Goal: Task Accomplishment & Management: Use online tool/utility

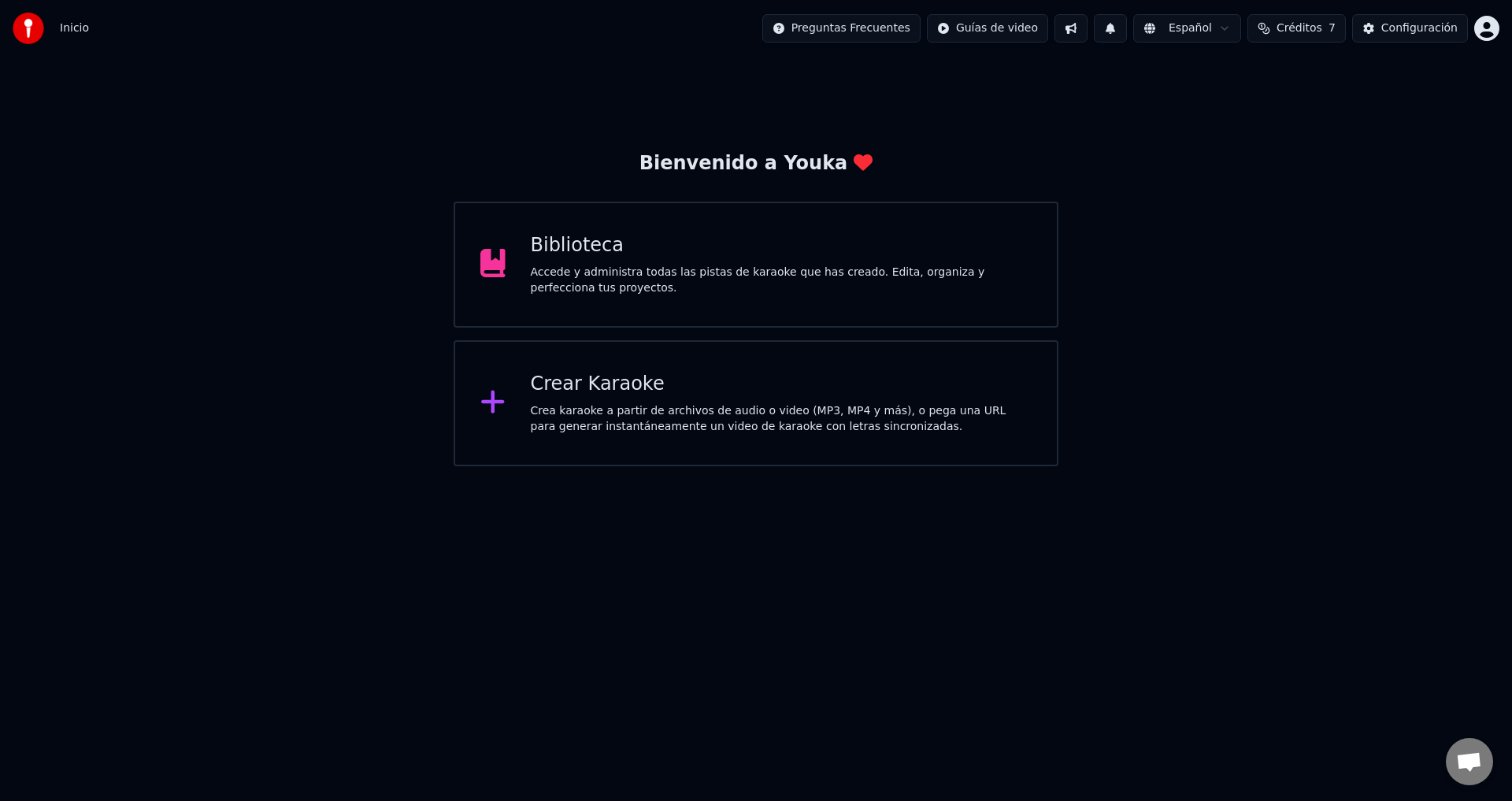
scroll to position [1400, 0]
click at [653, 257] on div "Biblioteca" at bounding box center [781, 245] width 502 height 25
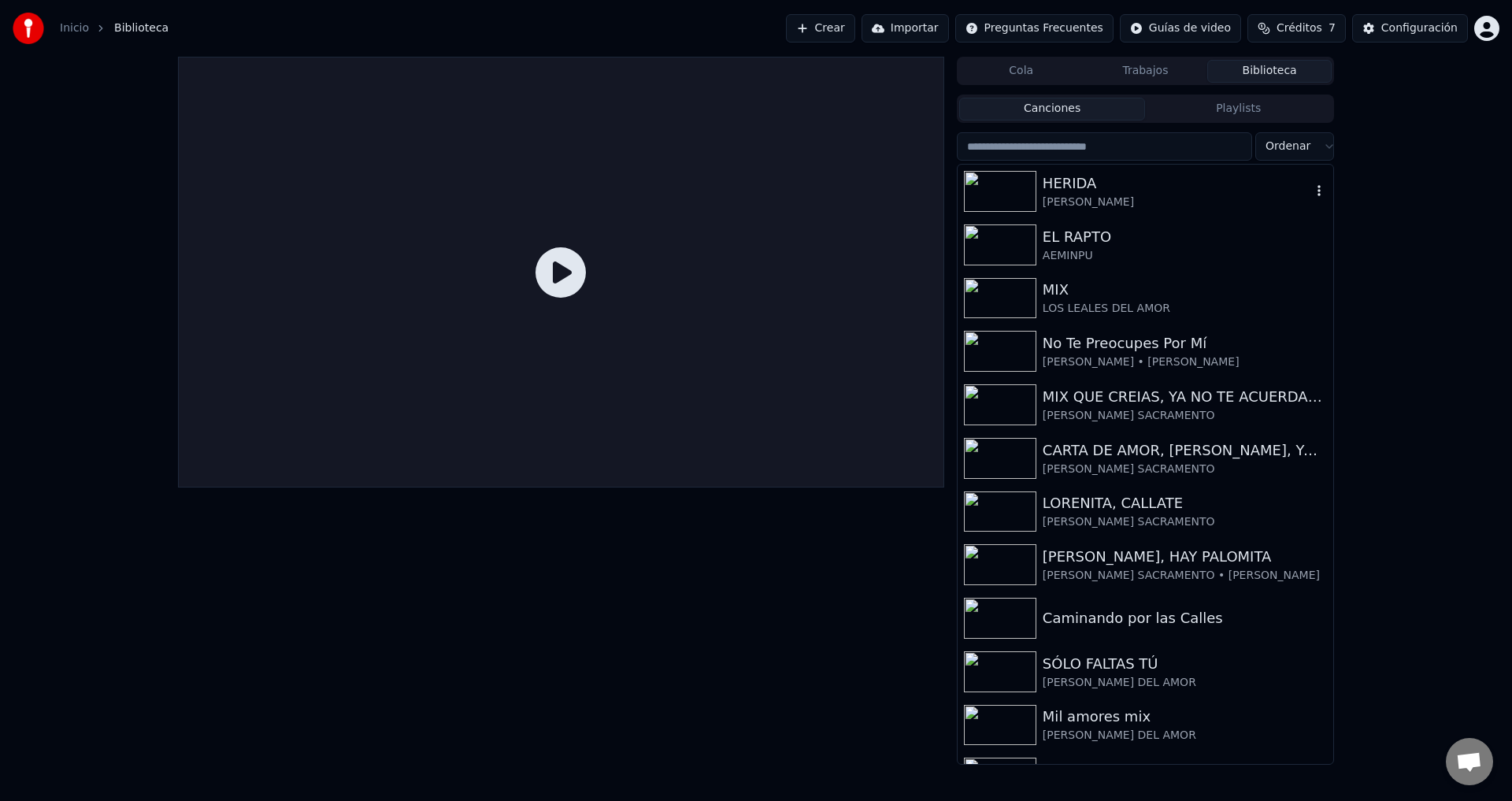
click at [1112, 194] on div "[PERSON_NAME]" at bounding box center [1176, 202] width 268 height 16
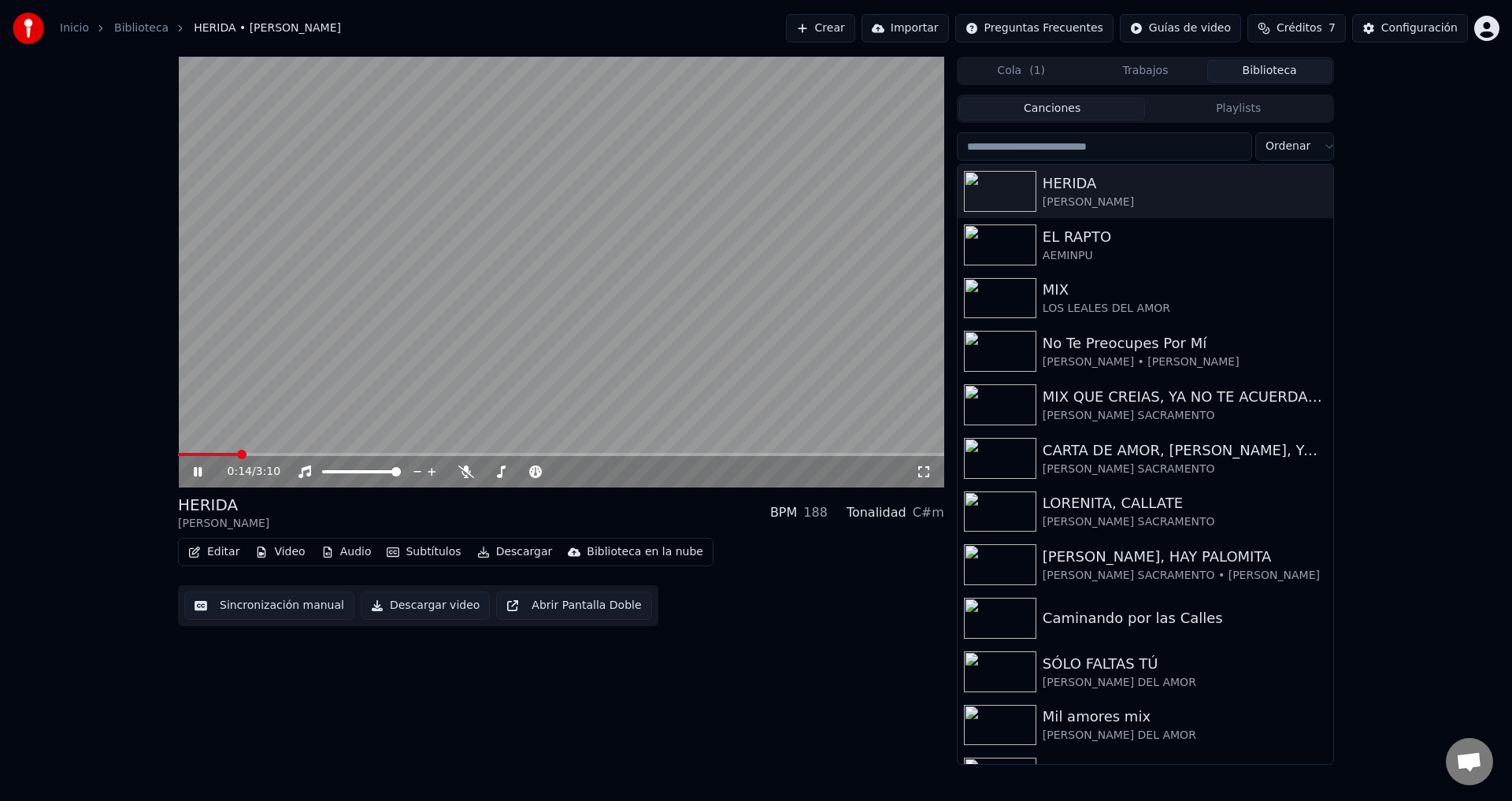
click at [499, 4] on div "Inicio Biblioteca HERIDA • [PERSON_NAME] Importar Preguntas Frecuentes Guías de…" at bounding box center [756, 28] width 1512 height 56
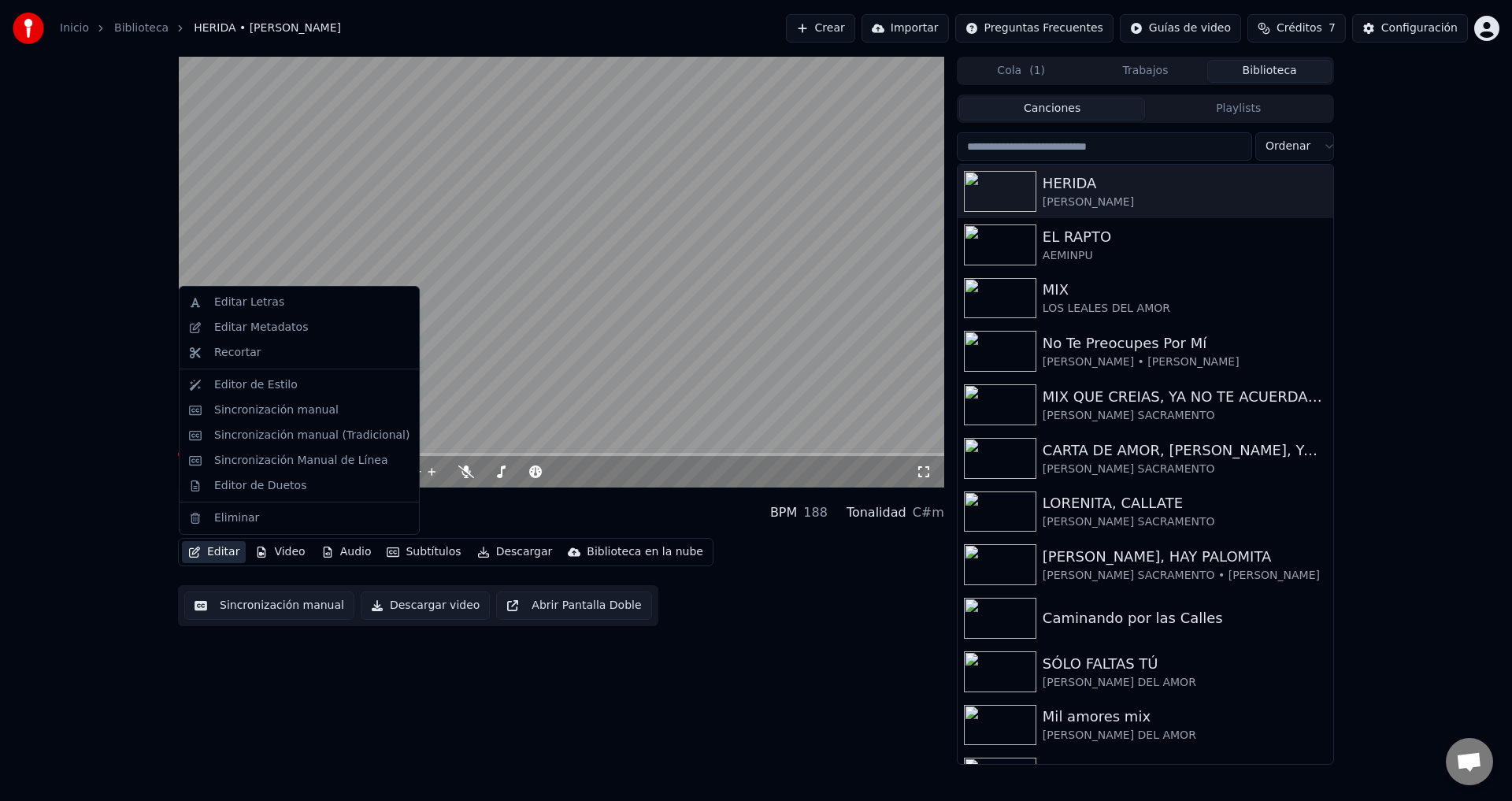
click at [222, 549] on button "Editar" at bounding box center [213, 552] width 64 height 22
click at [635, 344] on video at bounding box center [561, 271] width 766 height 430
click at [217, 553] on button "Editar" at bounding box center [213, 552] width 64 height 22
click at [290, 444] on div "Sincronización manual (Tradicional)" at bounding box center [299, 436] width 233 height 25
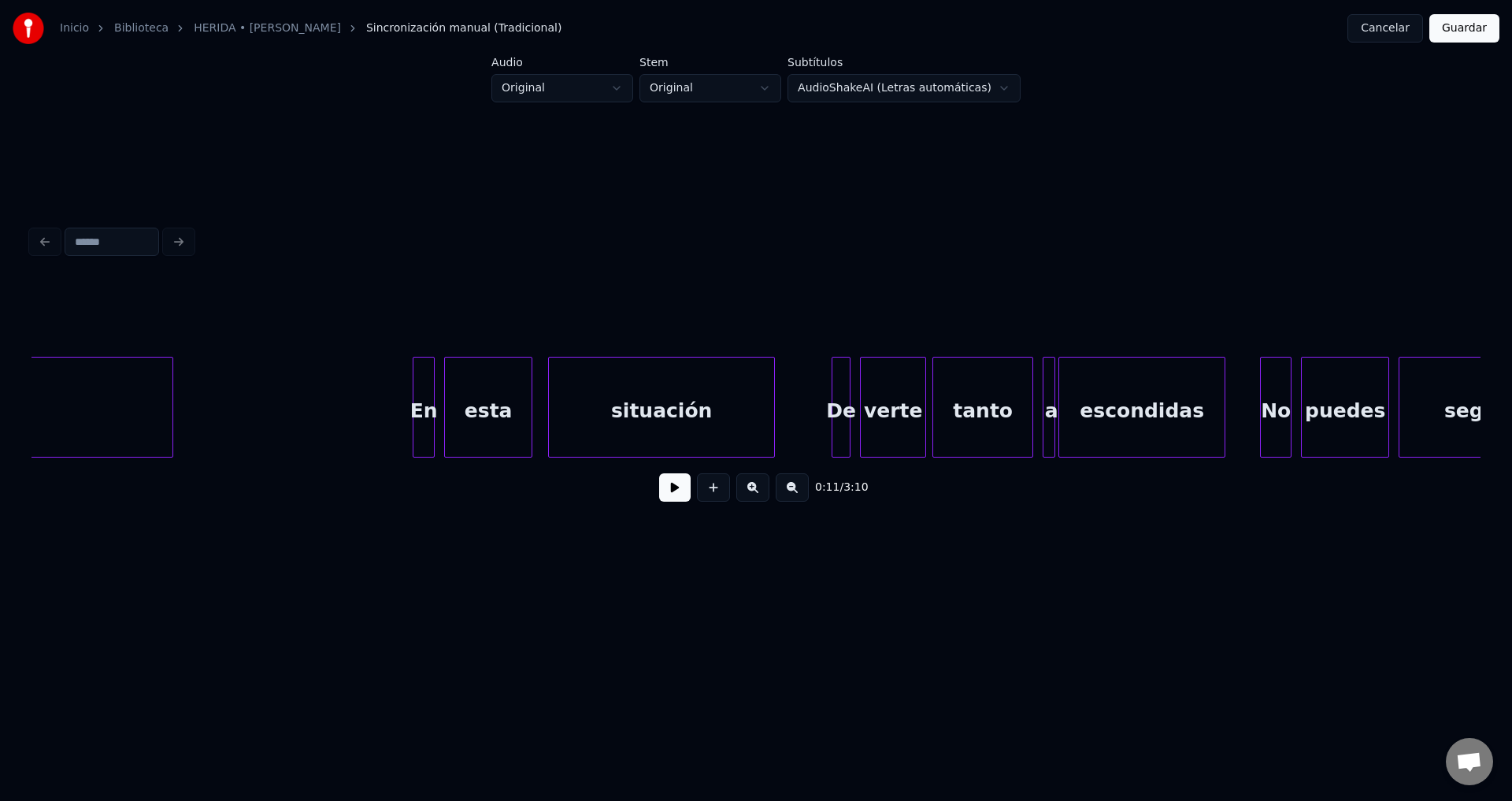
scroll to position [0, 4319]
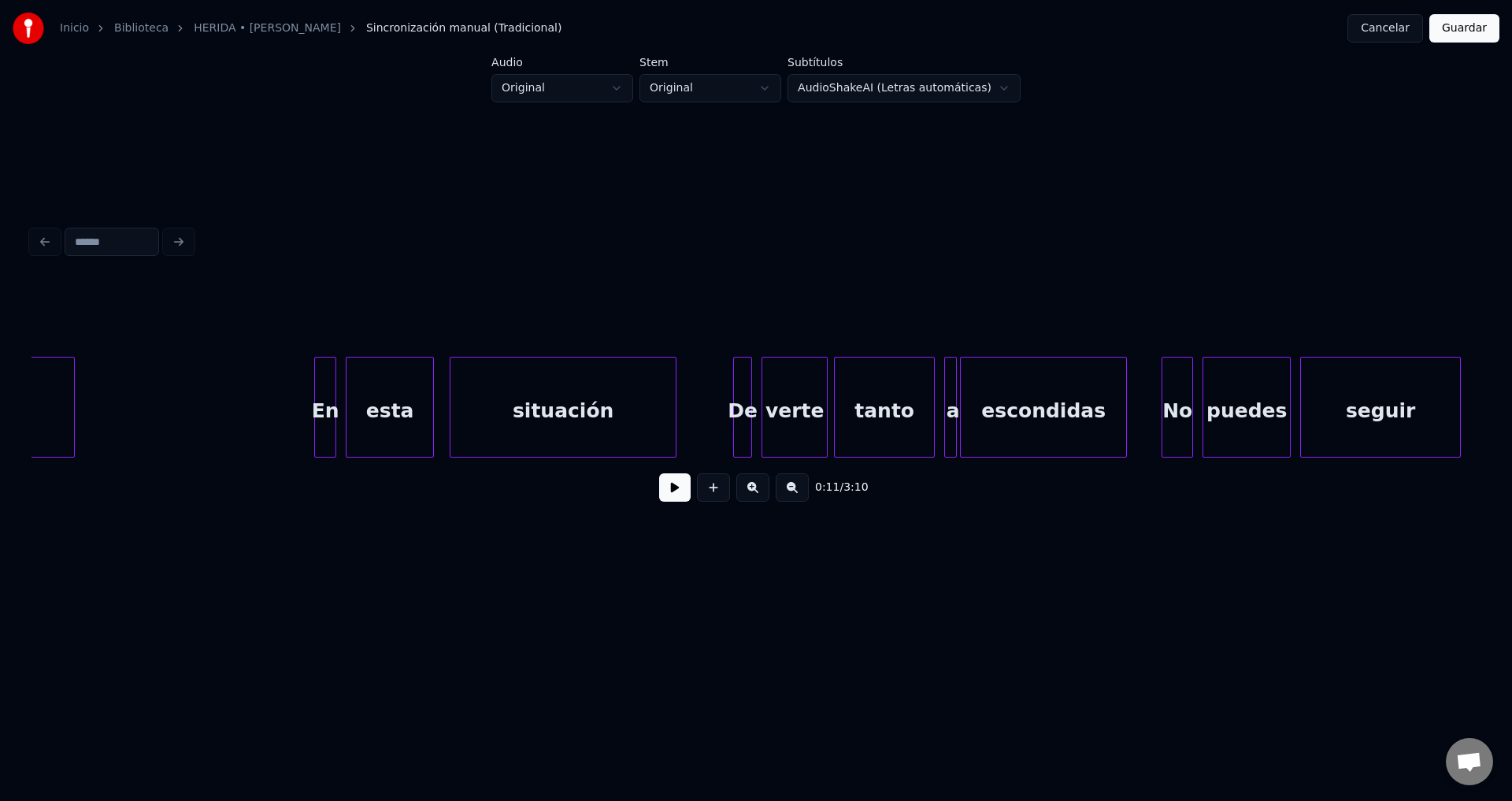
click at [543, 410] on div "situación" at bounding box center [563, 412] width 225 height 107
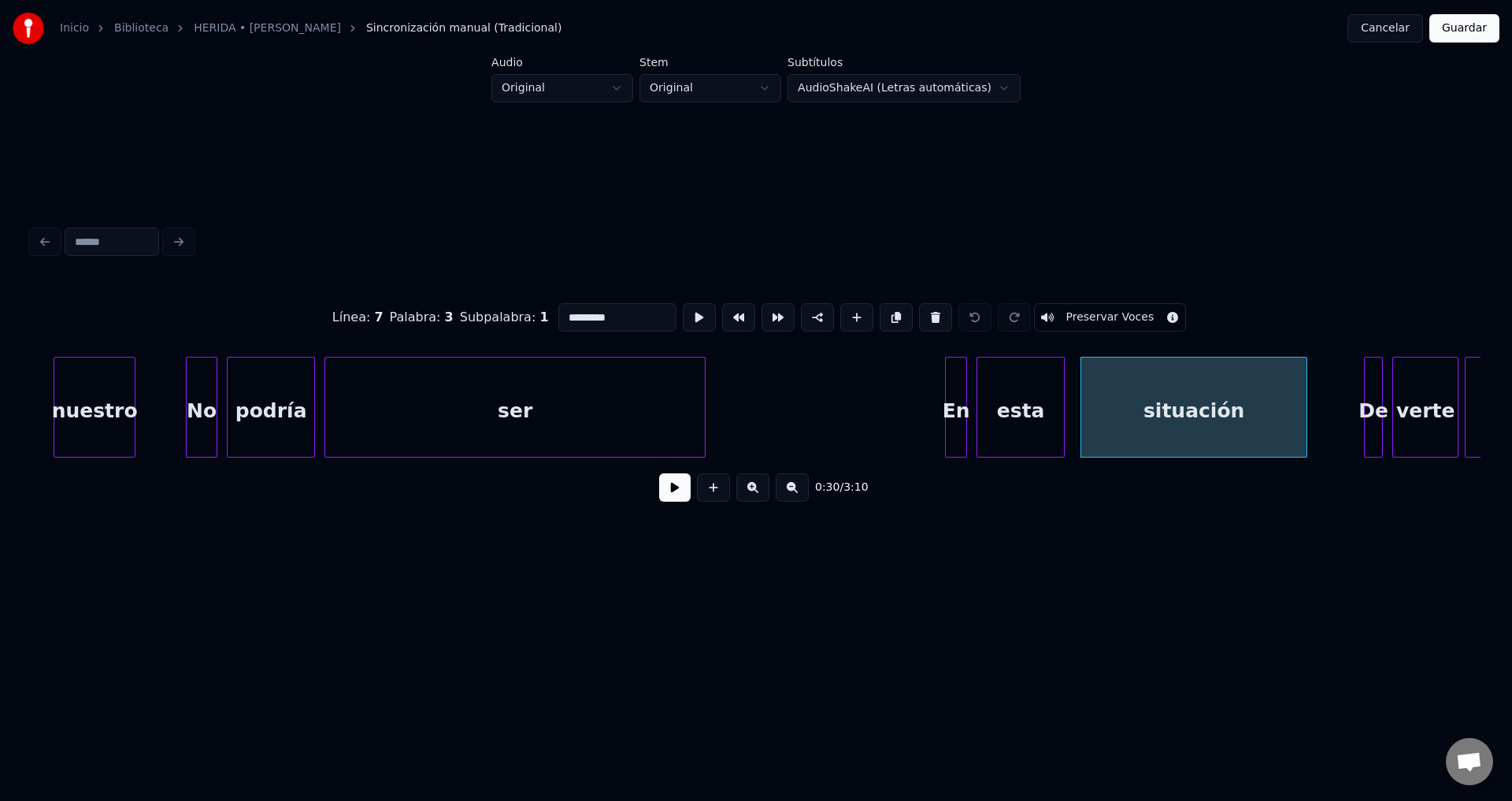
scroll to position [0, 3405]
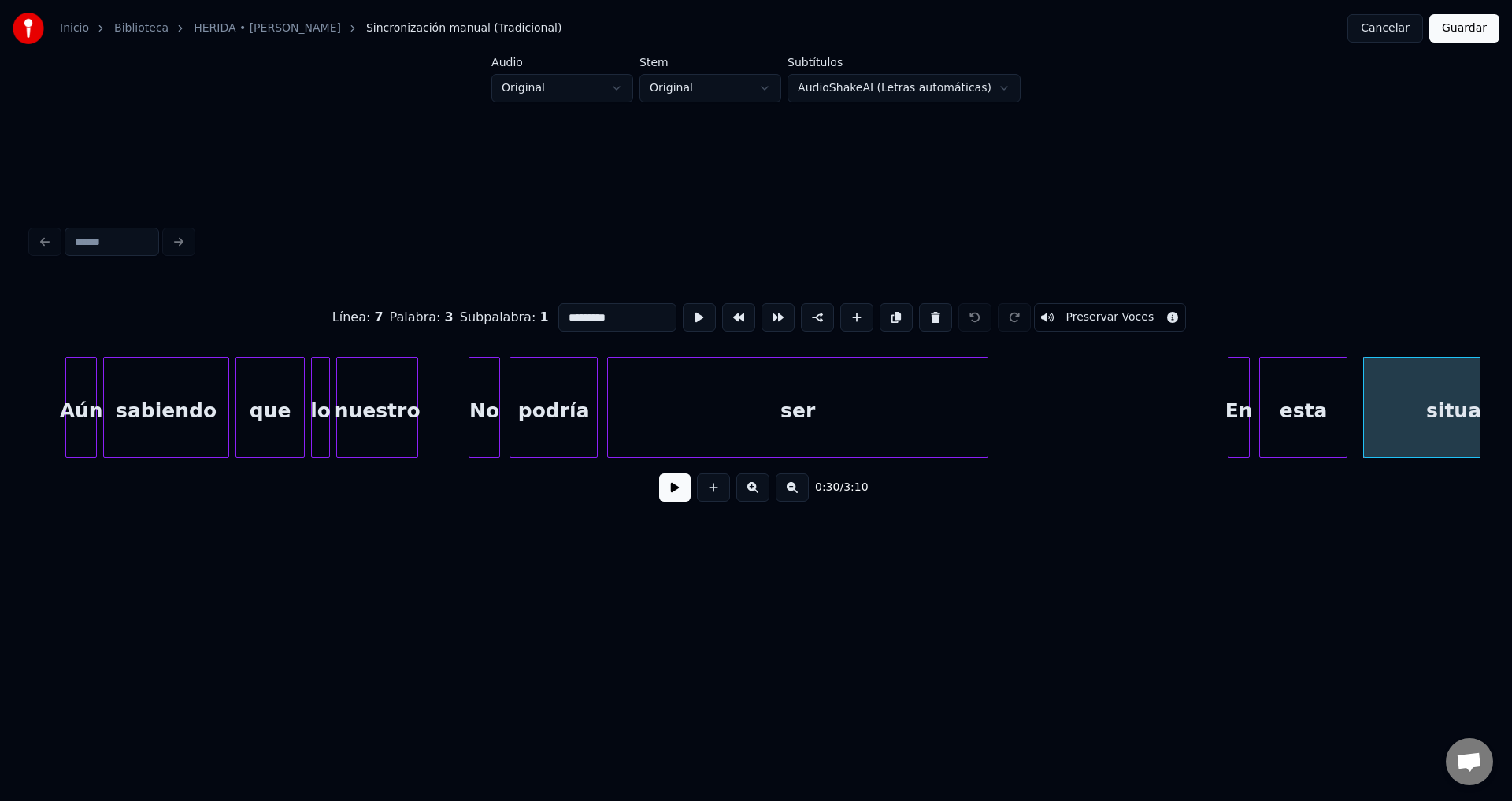
click at [402, 414] on div "nuestro" at bounding box center [378, 412] width 81 height 107
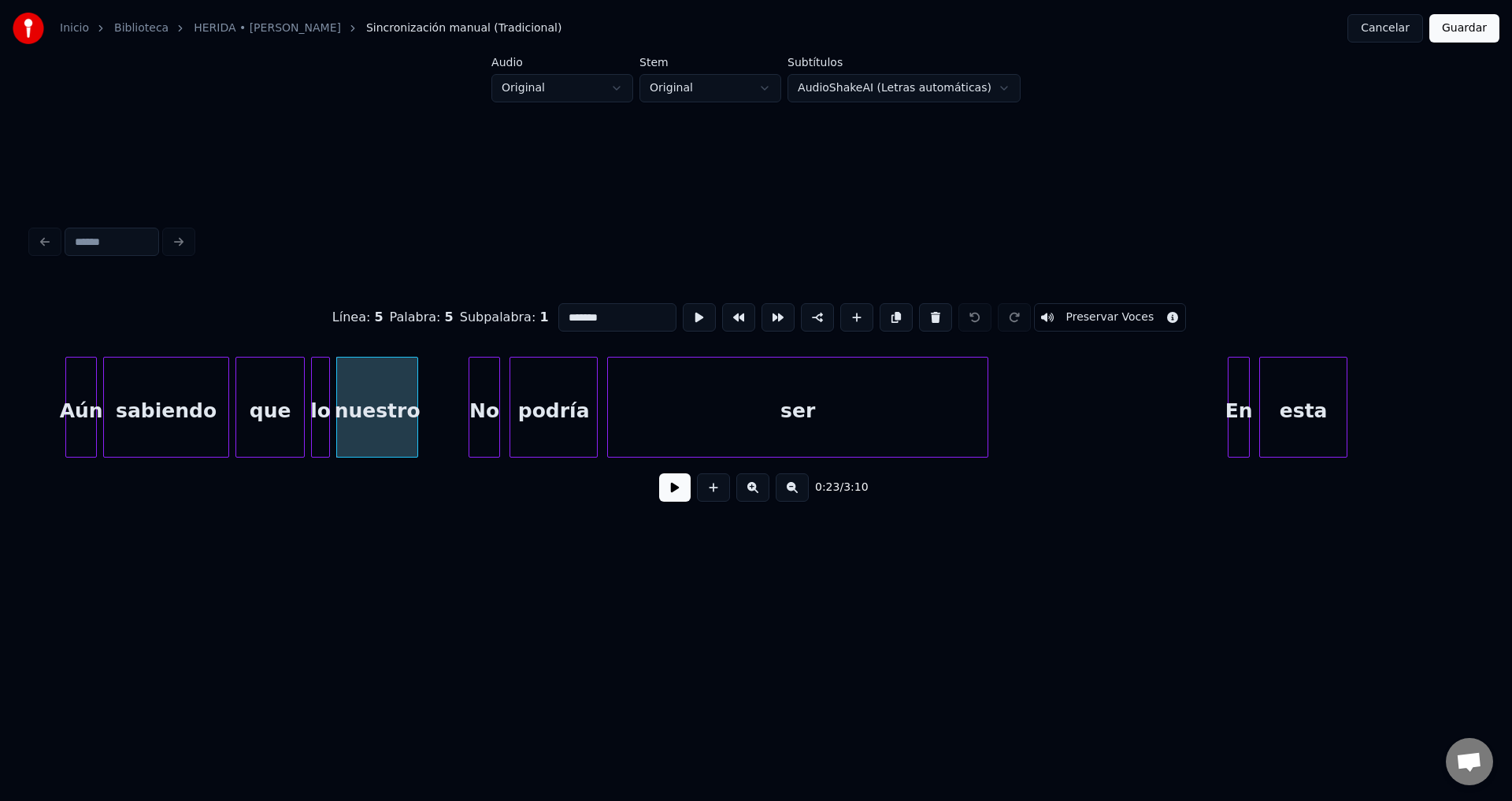
scroll to position [0, 2890]
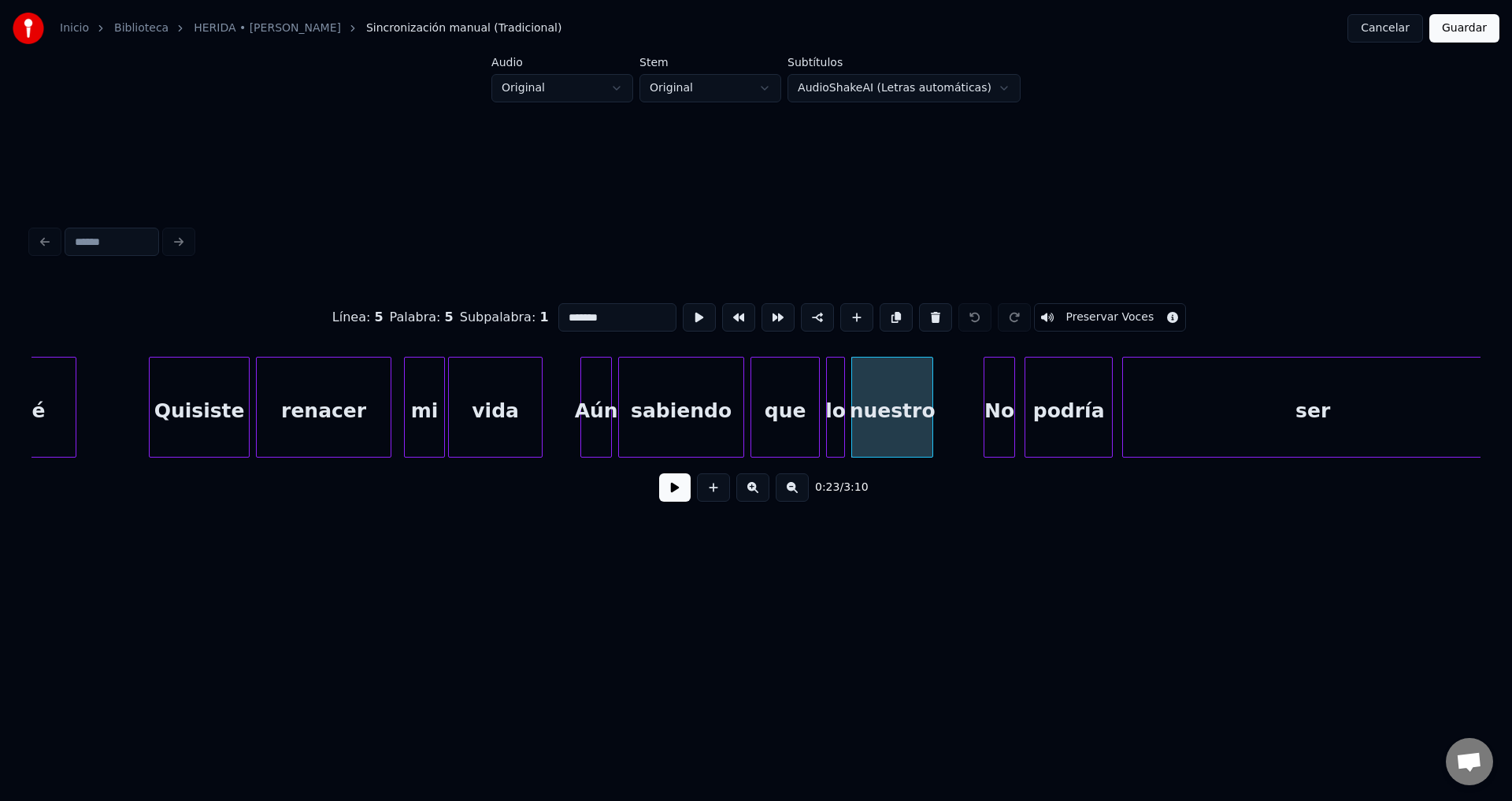
click at [215, 413] on div "Quisiste" at bounding box center [199, 412] width 99 height 107
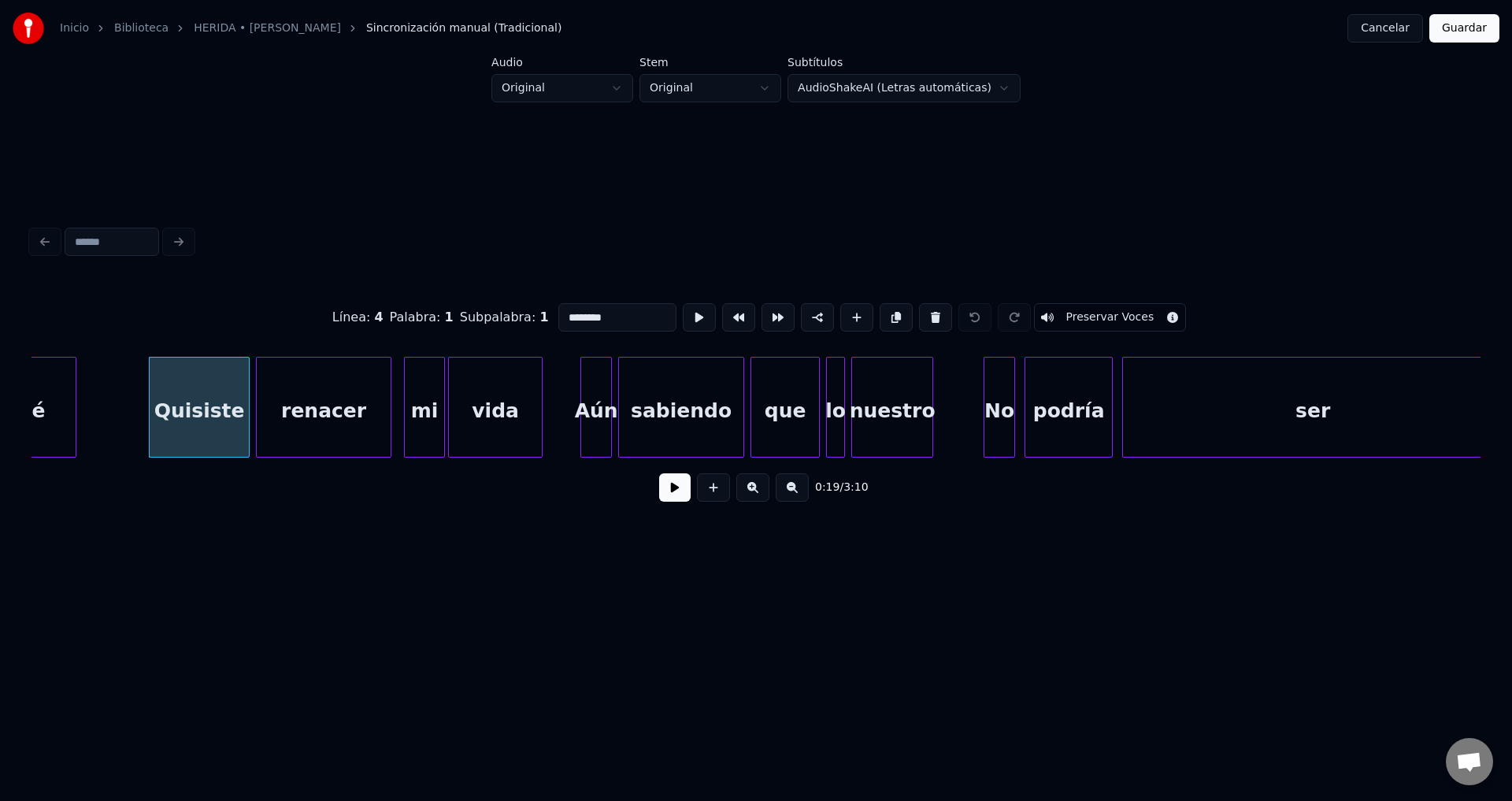
drag, startPoint x: 607, startPoint y: 311, endPoint x: 523, endPoint y: 306, distance: 84.1
click at [523, 306] on div "Línea : 4 Palabra : 1 Subpalabra : 1 ******** Preservar Voces" at bounding box center [755, 318] width 1448 height 79
type input "*"
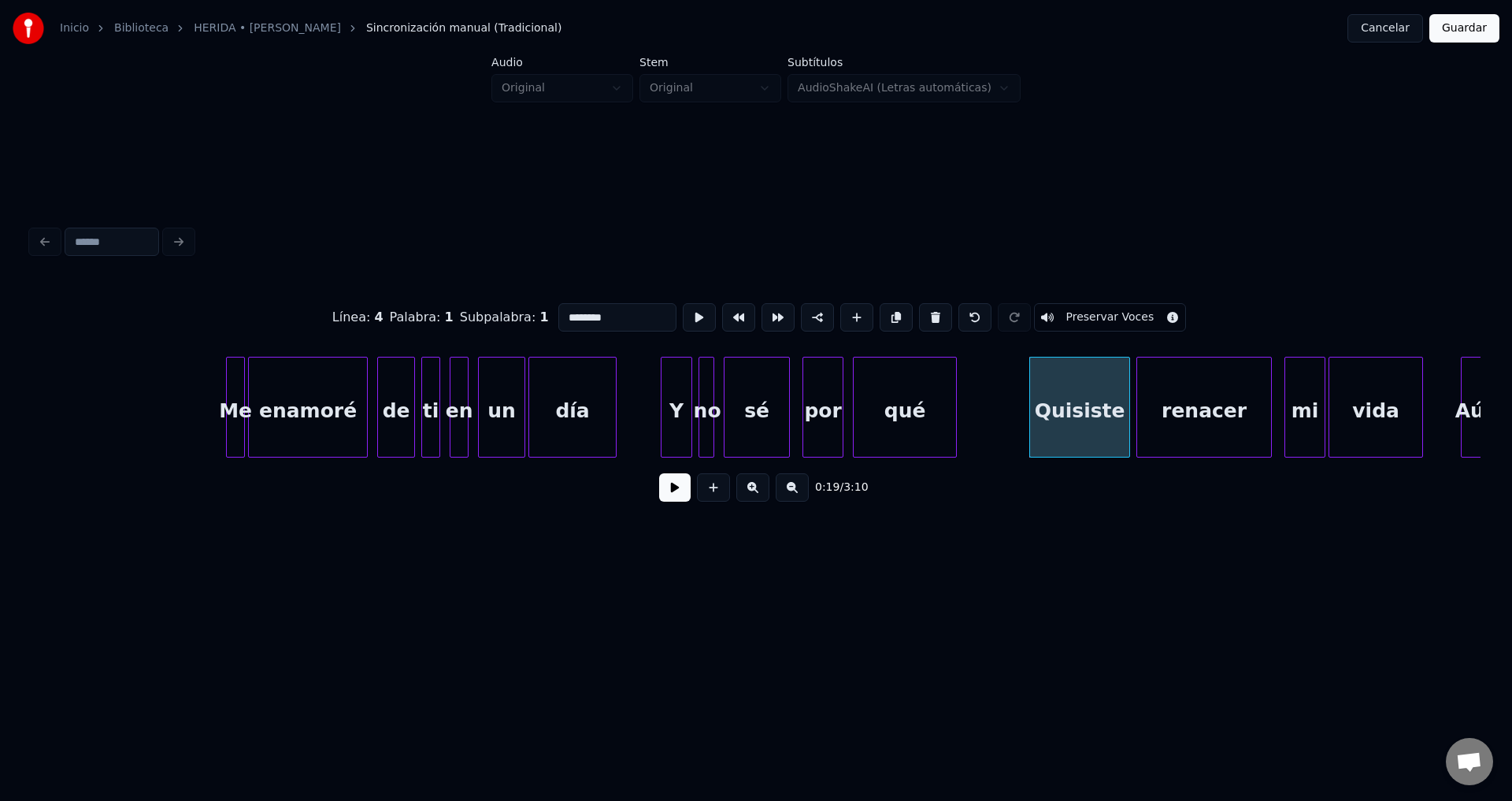
scroll to position [0, 1959]
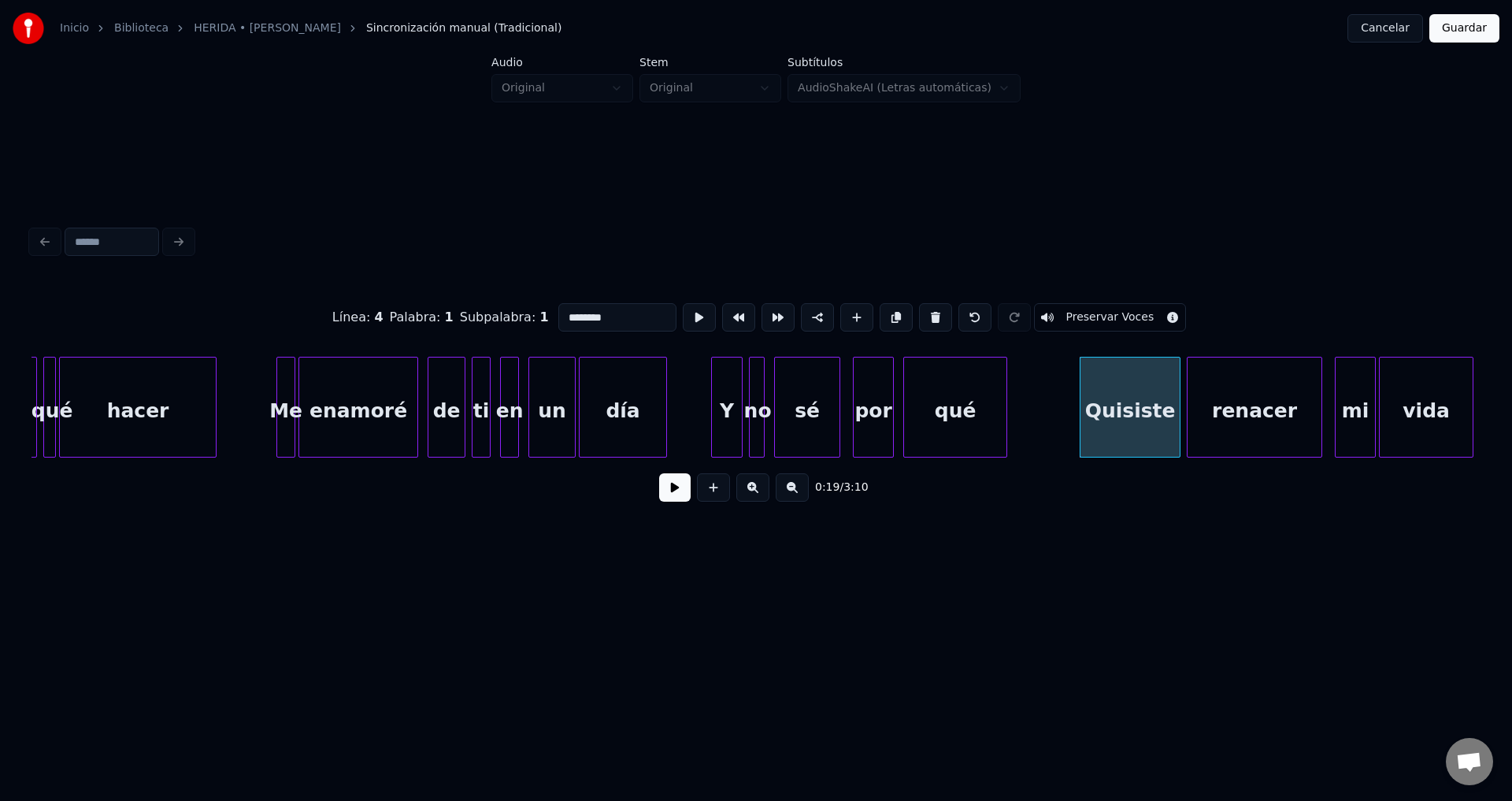
click at [510, 0] on div "Inicio Biblioteca HERIDA • [PERSON_NAME] manual (Tradicional) Cancelar Guardar" at bounding box center [756, 28] width 1512 height 56
click at [1110, 407] on div "Quisiste" at bounding box center [1129, 412] width 99 height 107
click at [1098, 406] on div "Quisiste" at bounding box center [1129, 412] width 99 height 107
drag, startPoint x: 624, startPoint y: 309, endPoint x: 445, endPoint y: 292, distance: 179.8
click at [445, 292] on div "Línea : 4 Palabra : 1 Subpalabra : 1 ******** Preservar Voces" at bounding box center [755, 318] width 1448 height 79
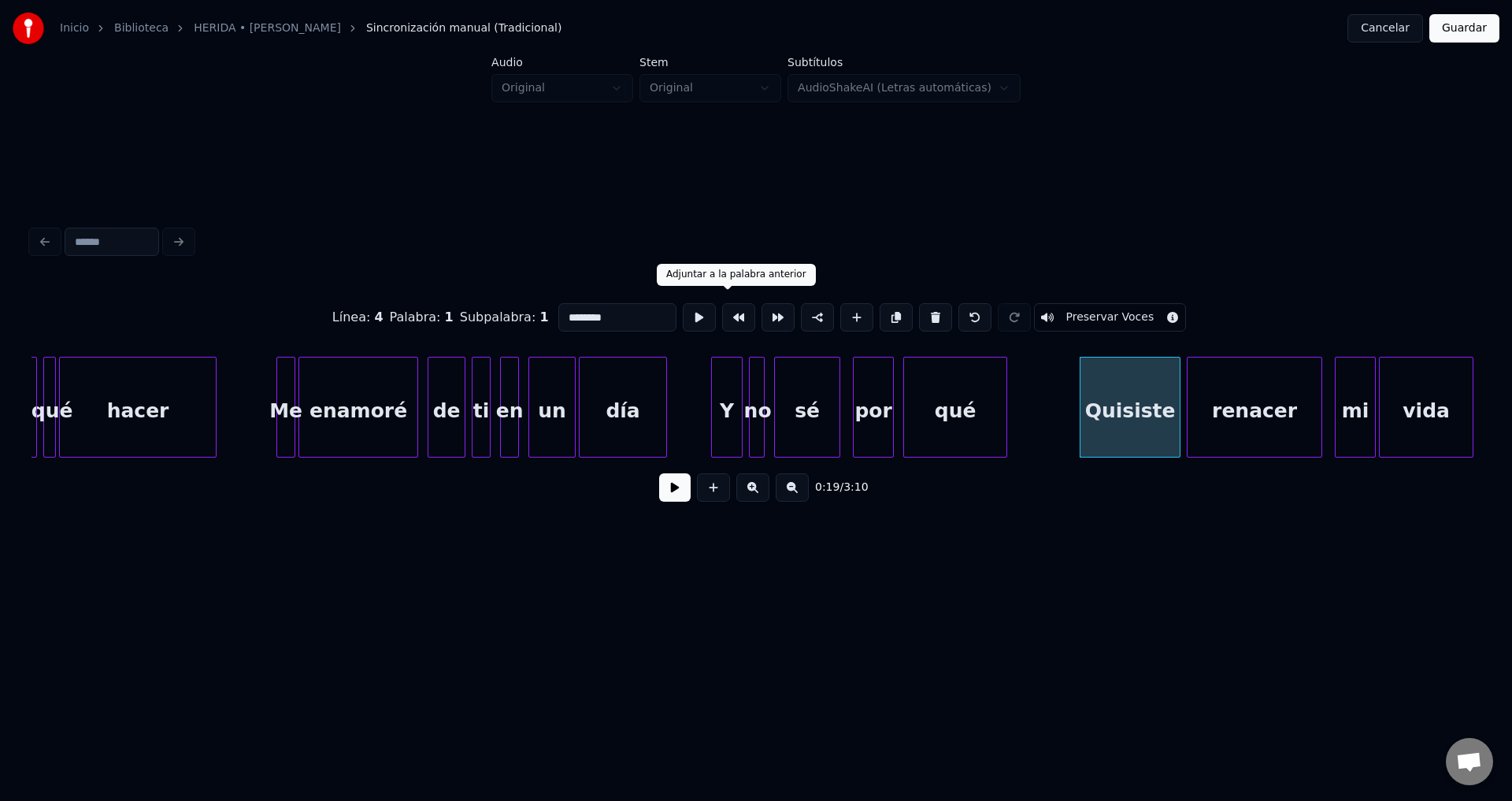
paste input
click at [564, 311] on input "*******" at bounding box center [617, 318] width 118 height 29
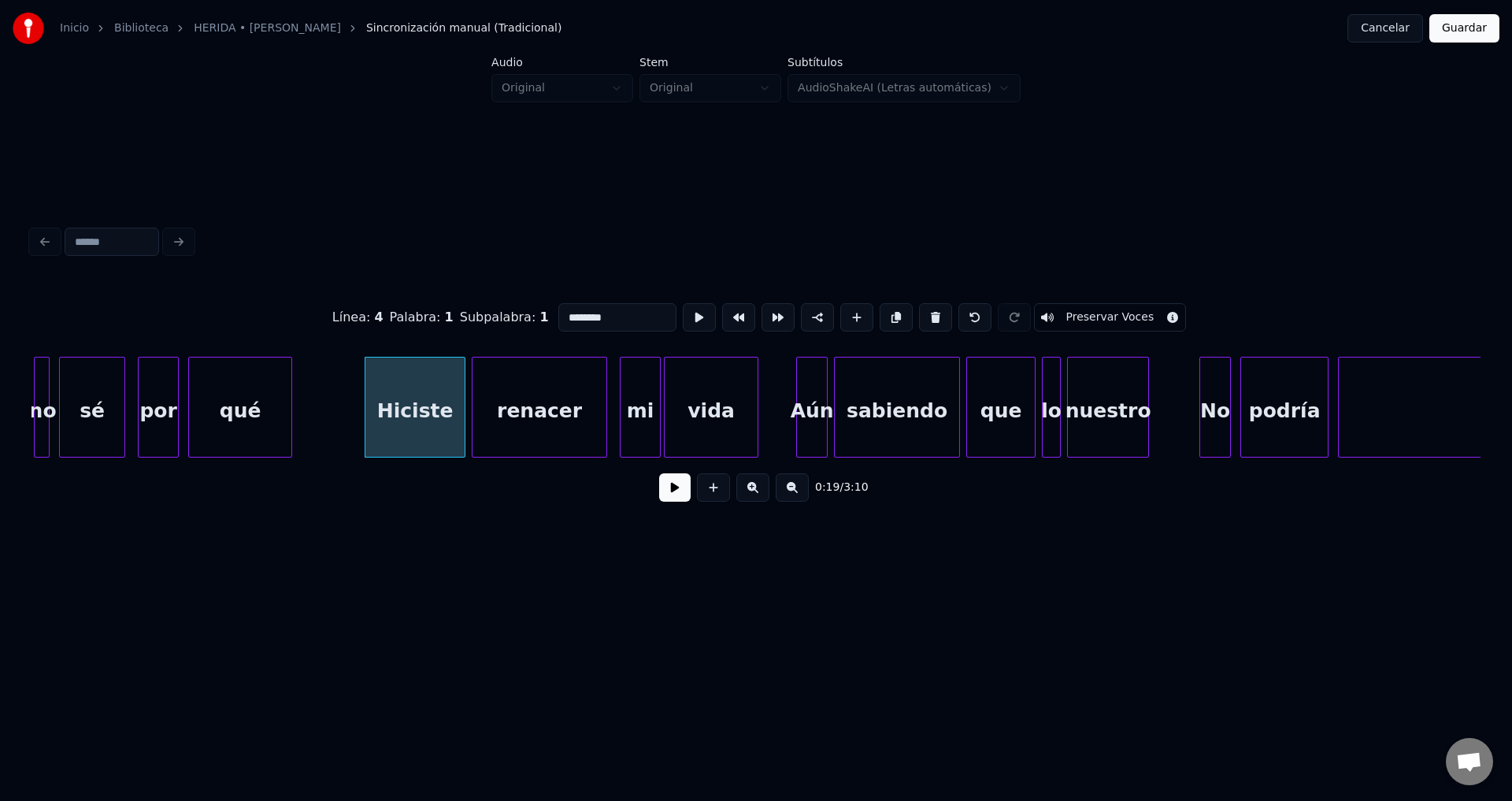
scroll to position [0, 2774]
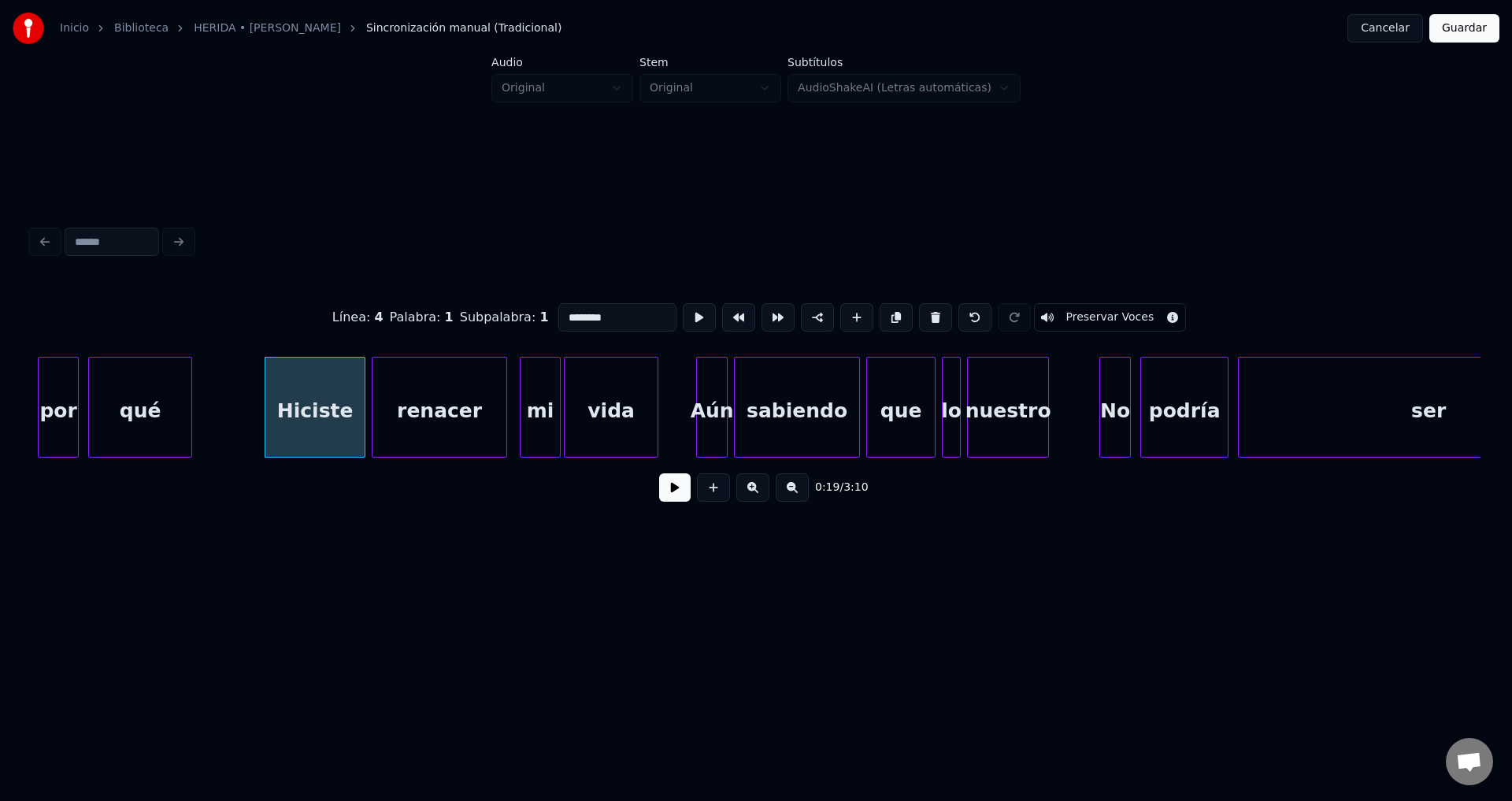
type input "*******"
click at [552, 4] on div "Inicio Biblioteca HERIDA • [PERSON_NAME] manual (Tradicional) Cancelar Guardar" at bounding box center [756, 28] width 1512 height 56
click at [676, 496] on button at bounding box center [675, 488] width 31 height 29
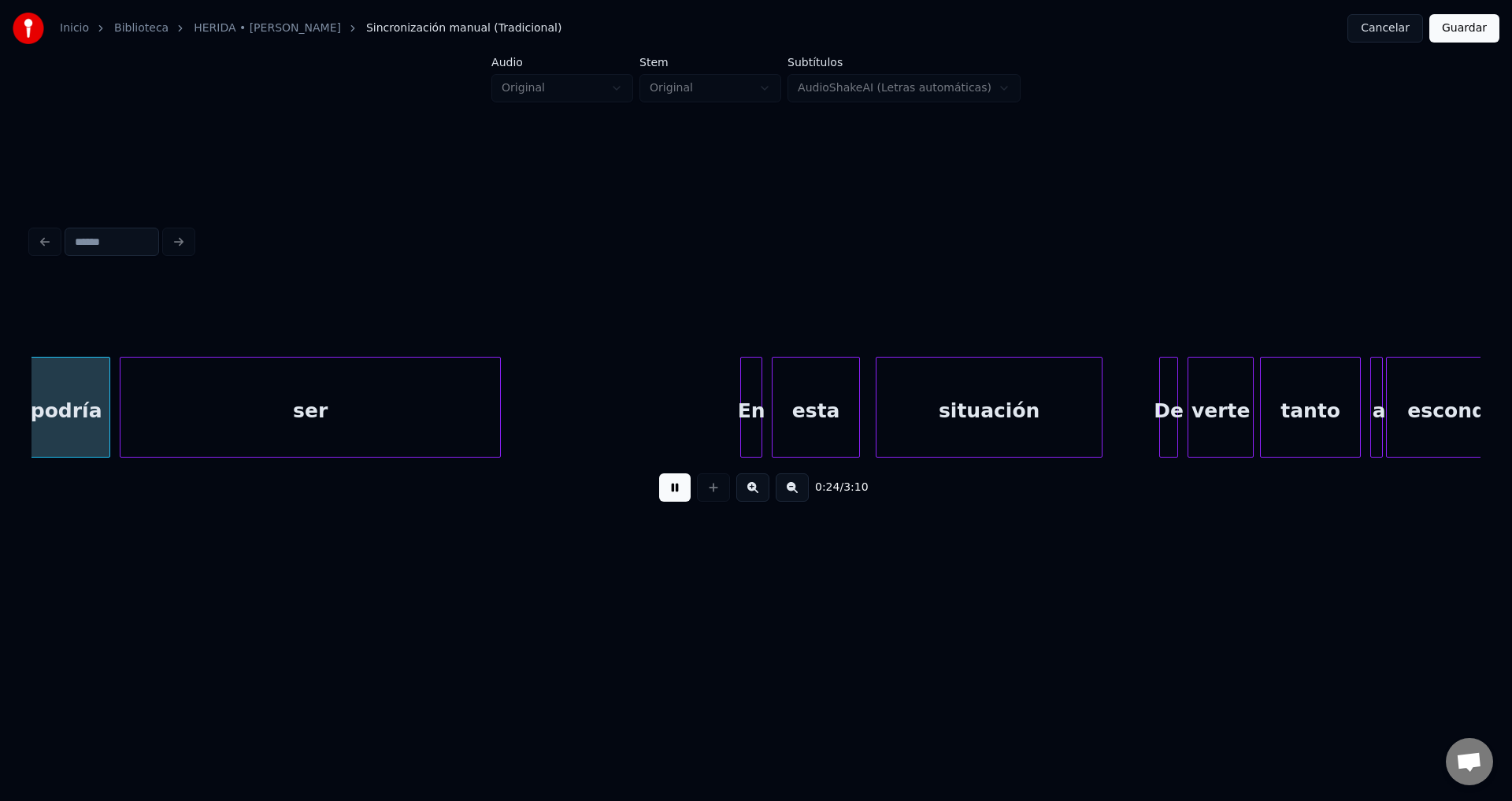
scroll to position [0, 3893]
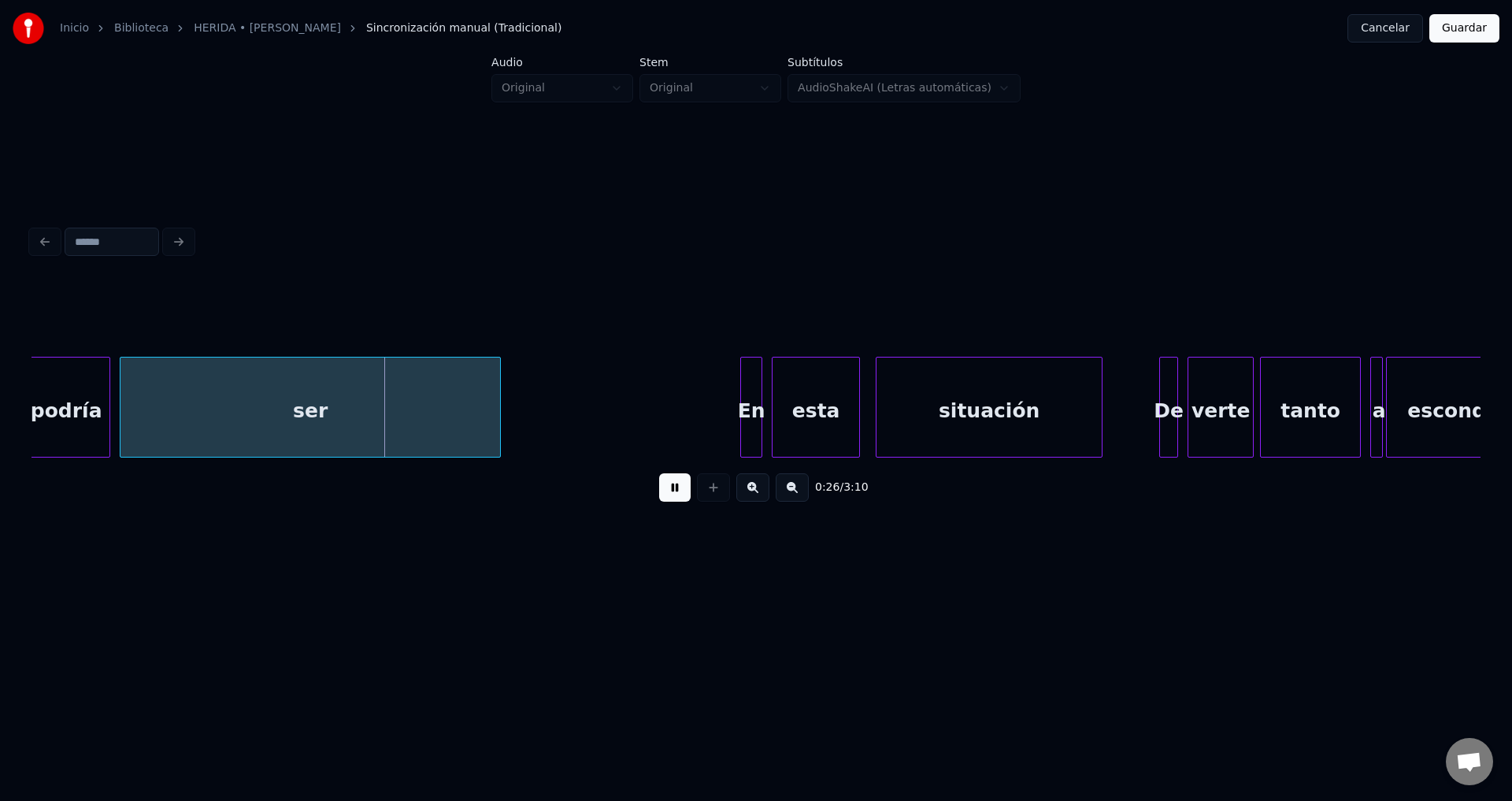
click at [678, 496] on button at bounding box center [675, 488] width 31 height 29
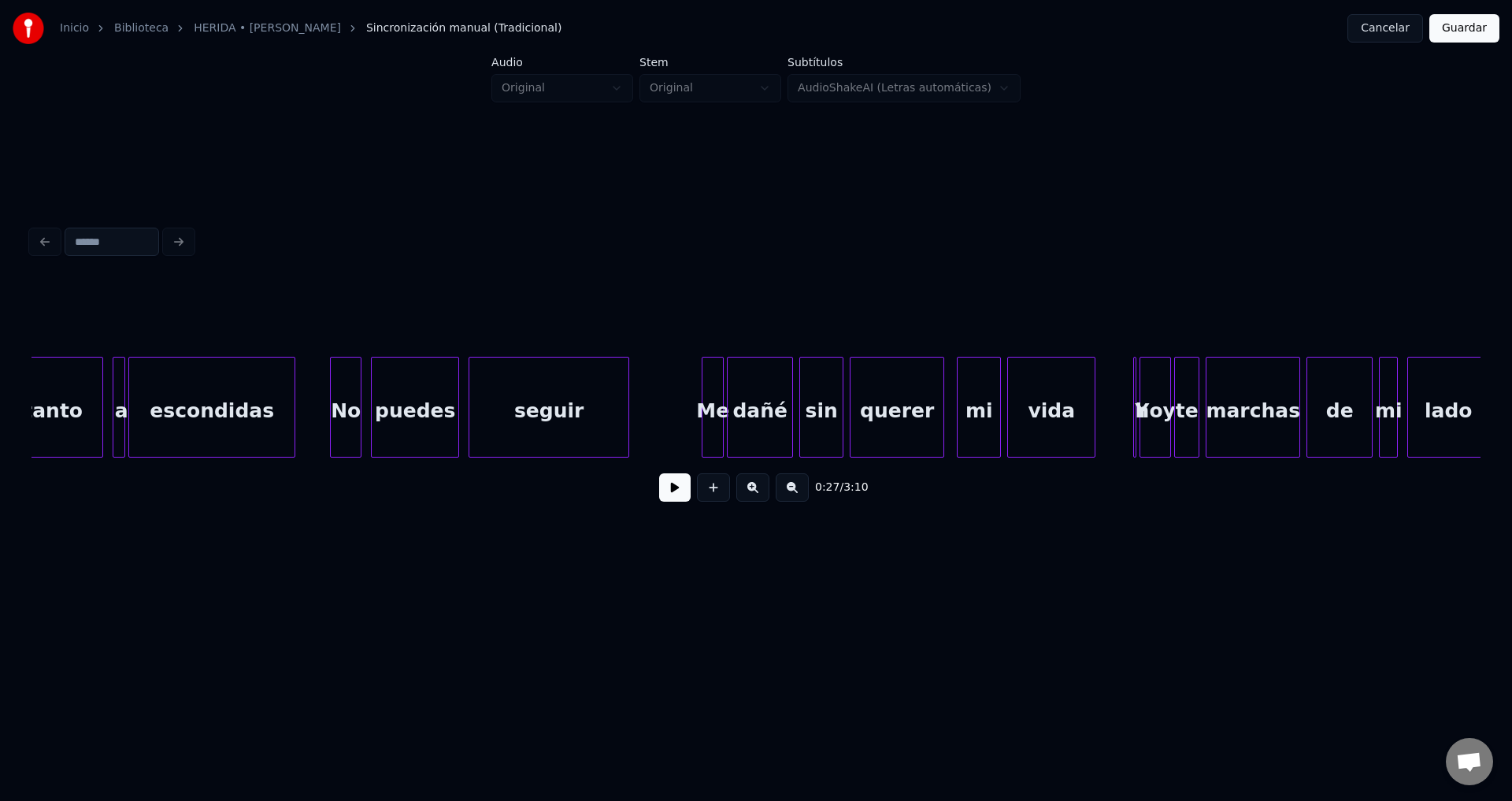
scroll to position [0, 5167]
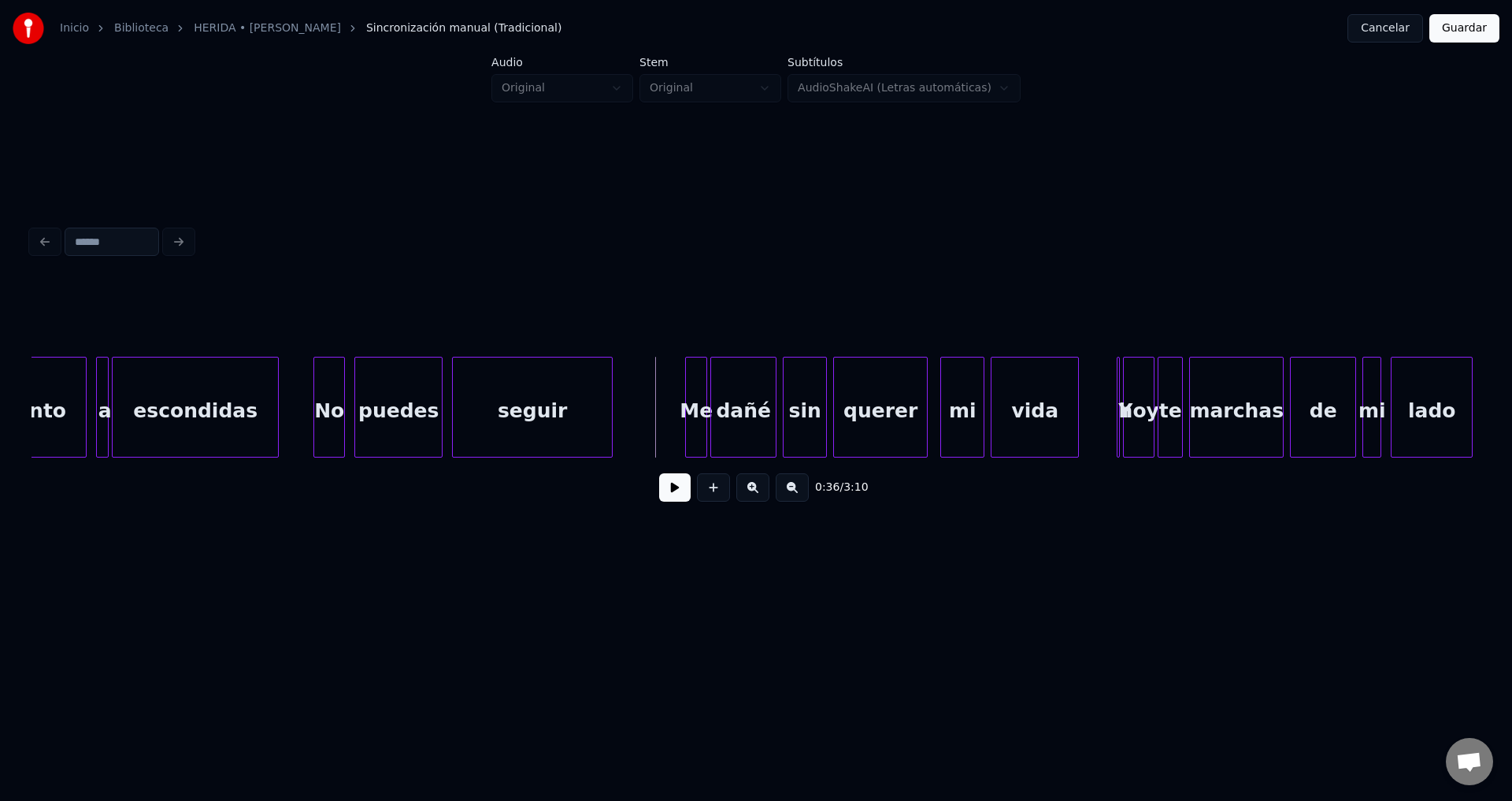
click at [672, 498] on button at bounding box center [675, 488] width 31 height 29
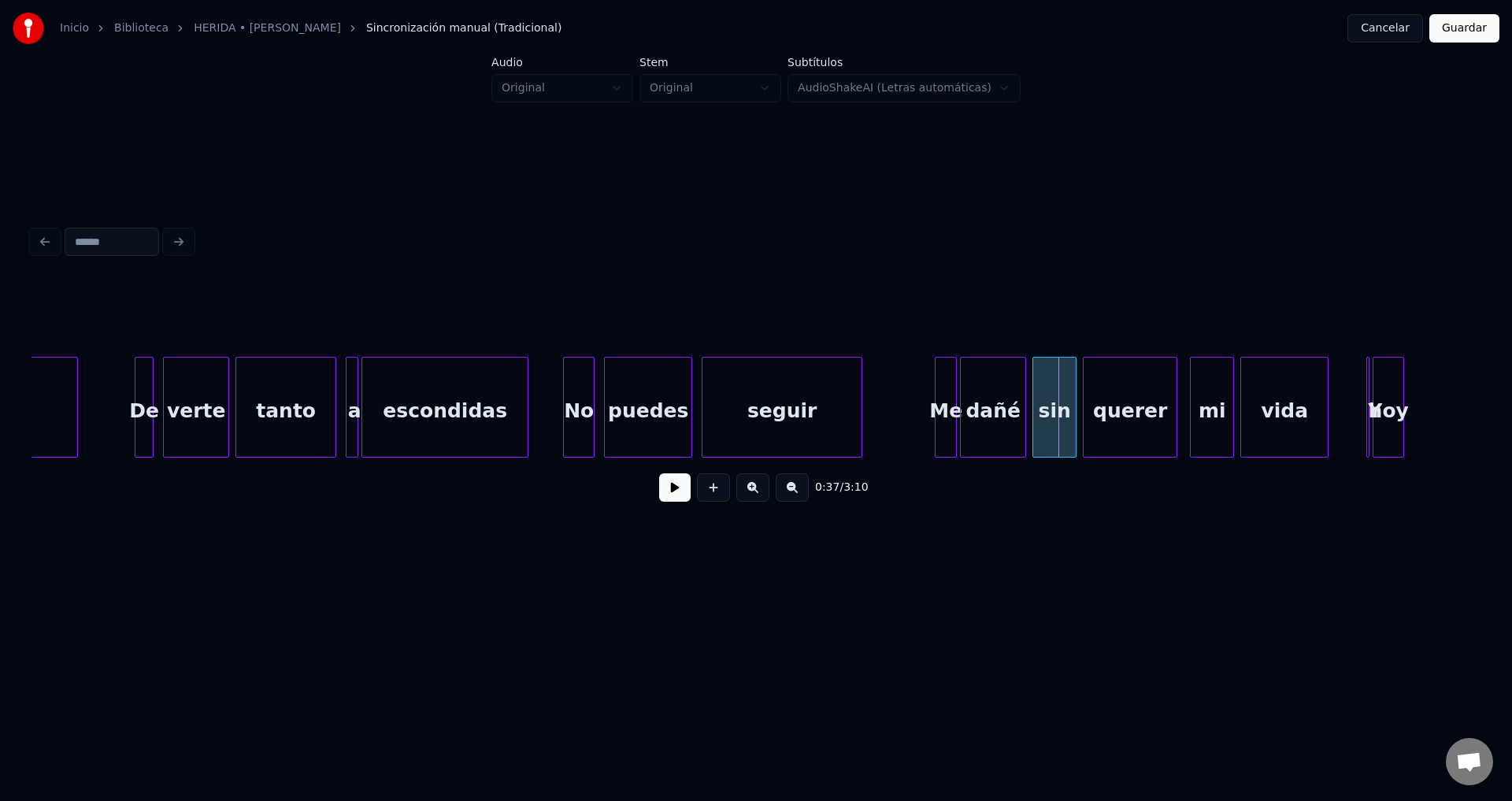
scroll to position [0, 4718]
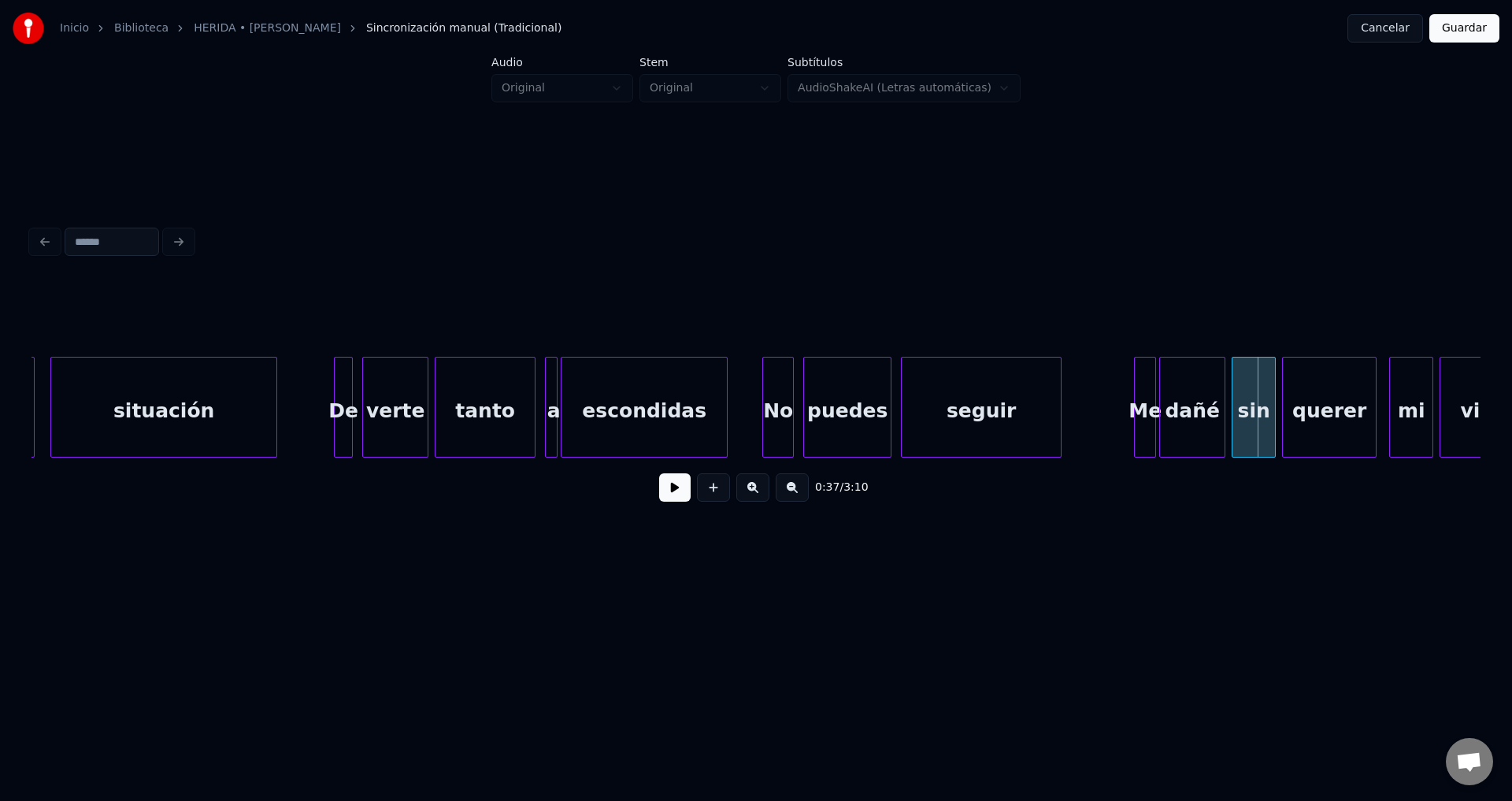
click at [395, 400] on div "verte" at bounding box center [395, 412] width 64 height 107
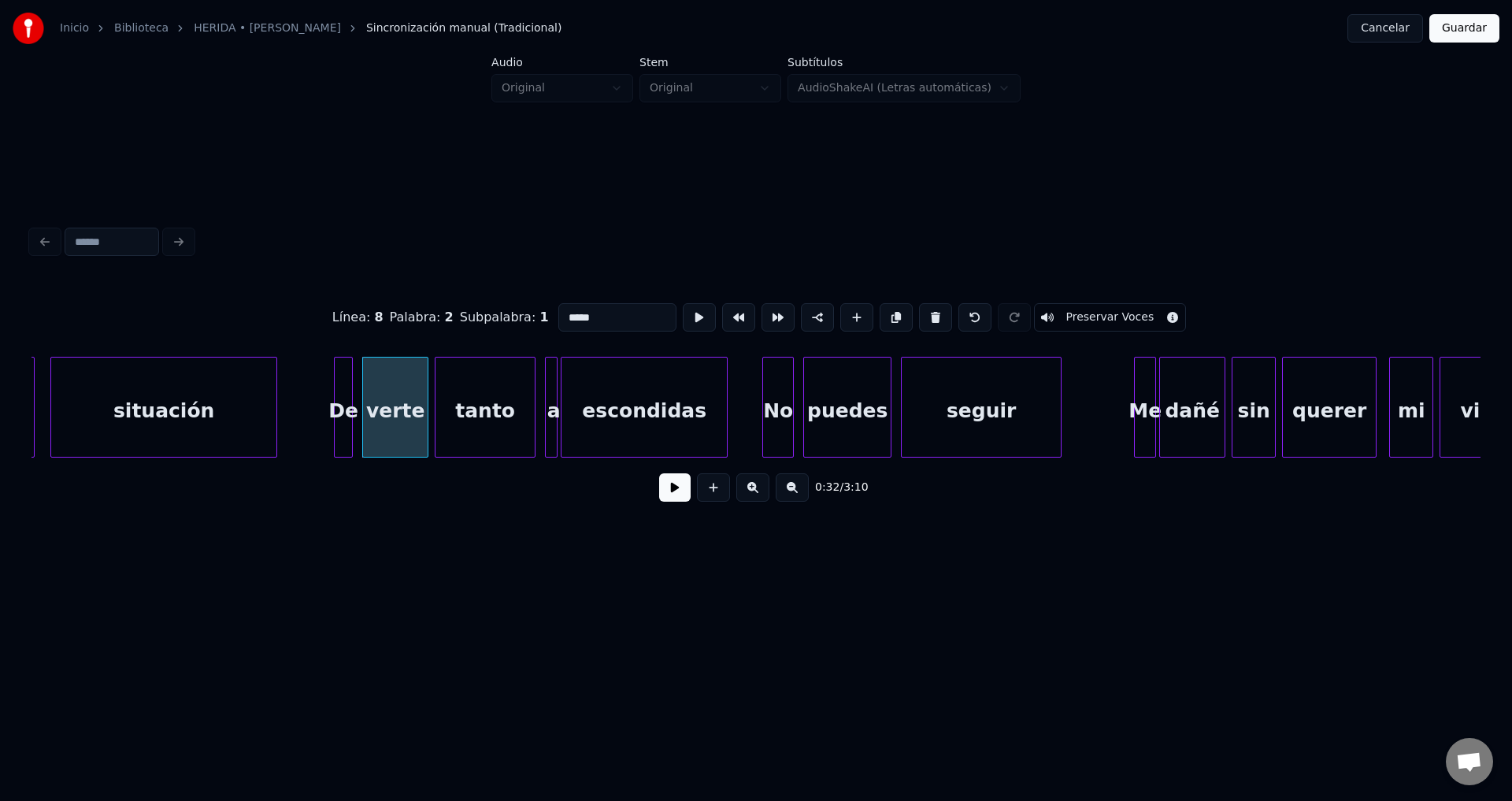
click at [669, 490] on button at bounding box center [675, 488] width 31 height 29
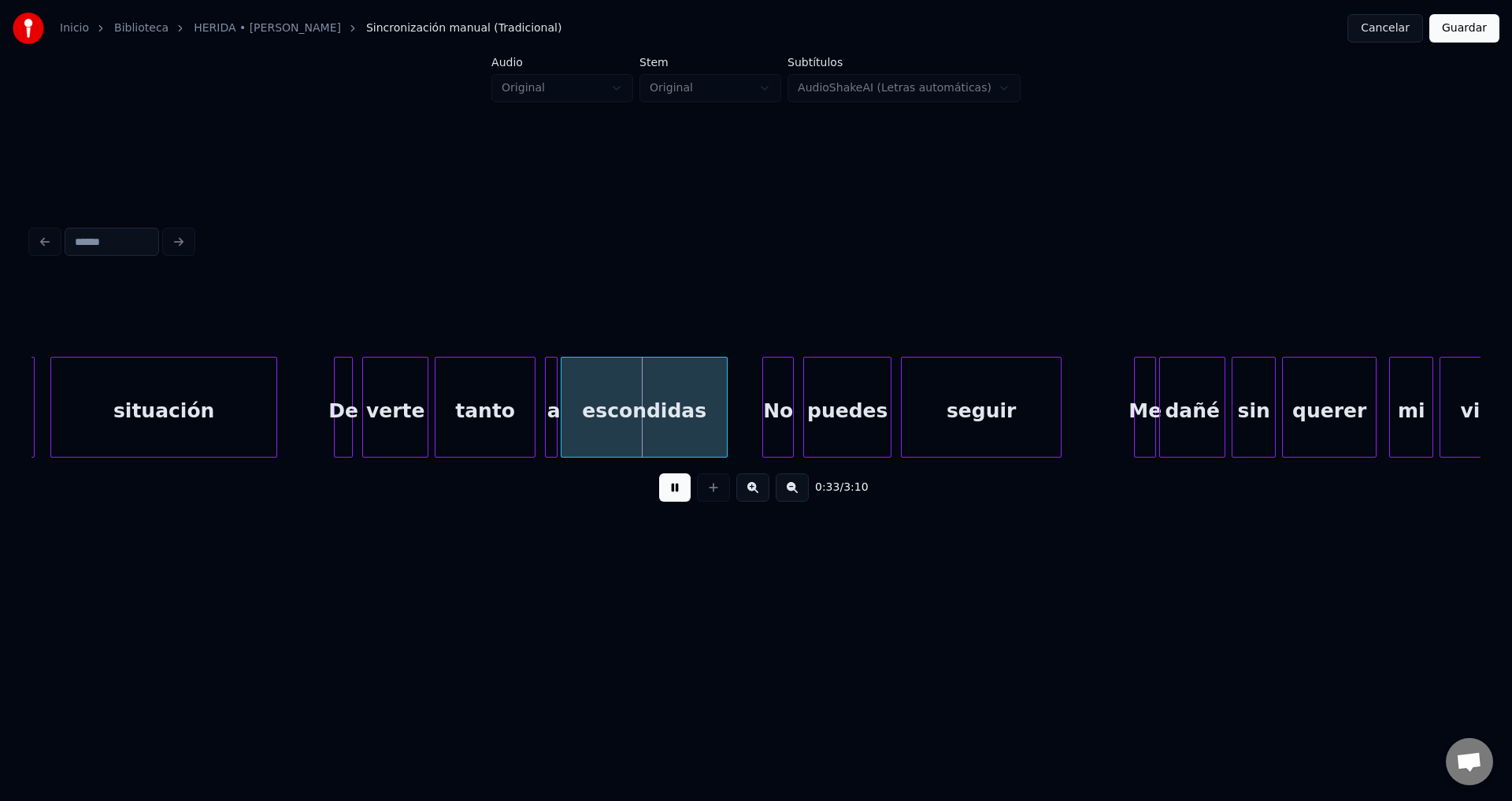
click at [669, 490] on button at bounding box center [675, 488] width 31 height 29
click at [535, 7] on div "Inicio Biblioteca HERIDA • [PERSON_NAME] manual (Tradicional) Cancelar Guardar" at bounding box center [756, 28] width 1512 height 56
click at [329, 302] on div at bounding box center [755, 318] width 1448 height 79
click at [666, 497] on button at bounding box center [675, 488] width 31 height 29
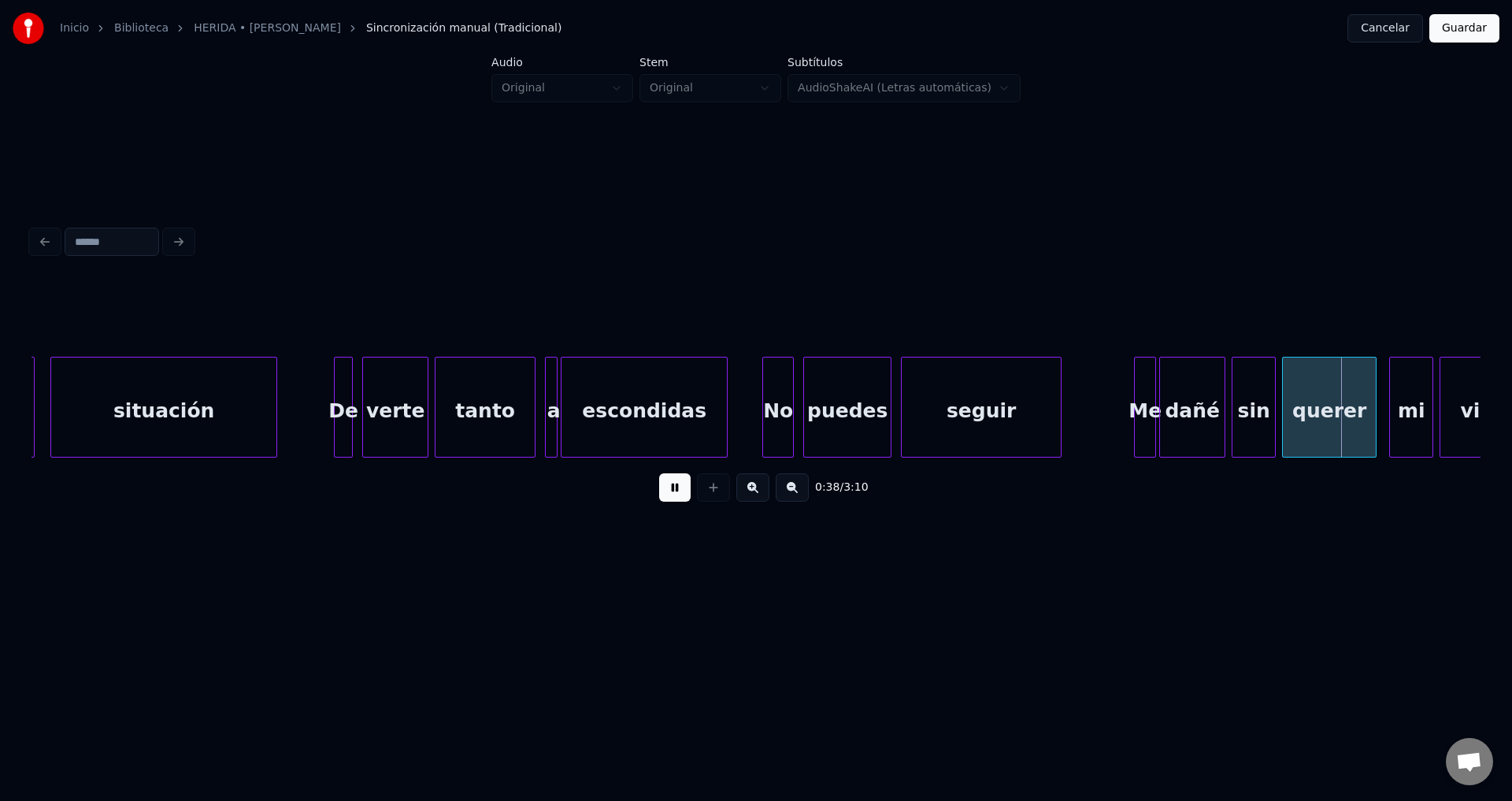
click at [673, 496] on button at bounding box center [675, 488] width 31 height 29
click at [944, 393] on div "seguir" at bounding box center [981, 412] width 159 height 107
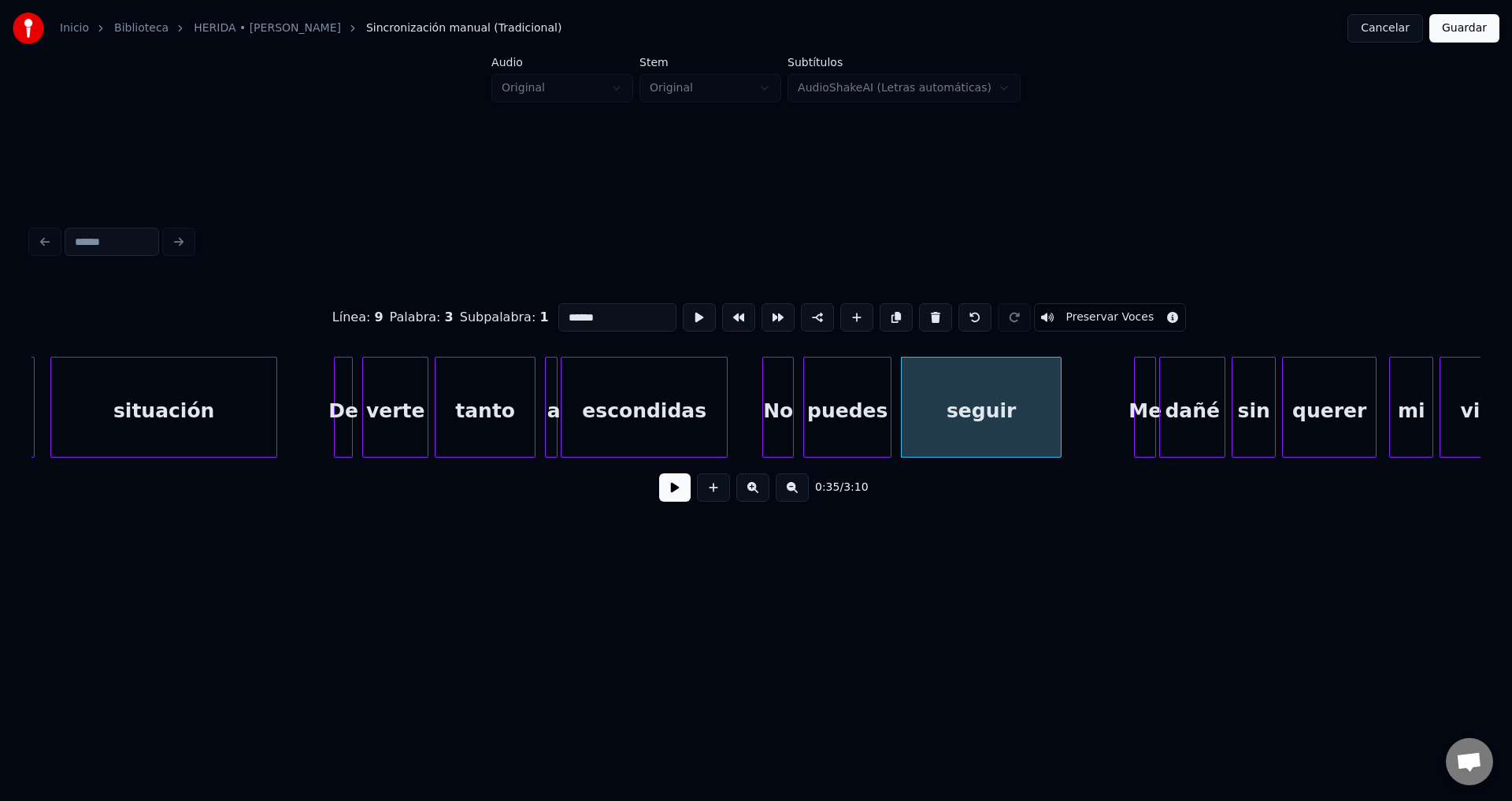
click at [683, 502] on button at bounding box center [675, 488] width 31 height 29
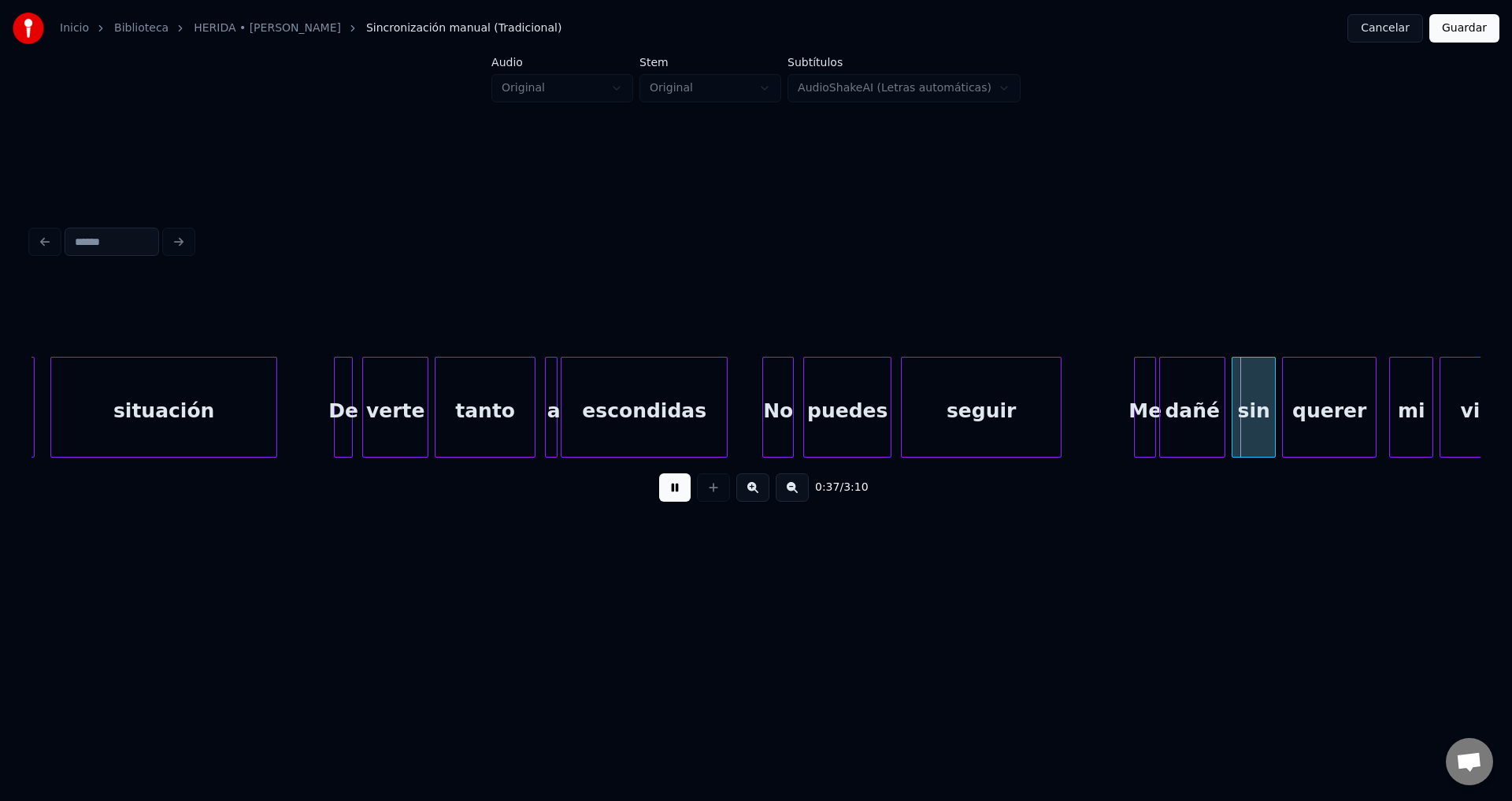
click at [683, 502] on button at bounding box center [675, 488] width 31 height 29
click at [1141, 415] on div "Me" at bounding box center [1144, 412] width 21 height 107
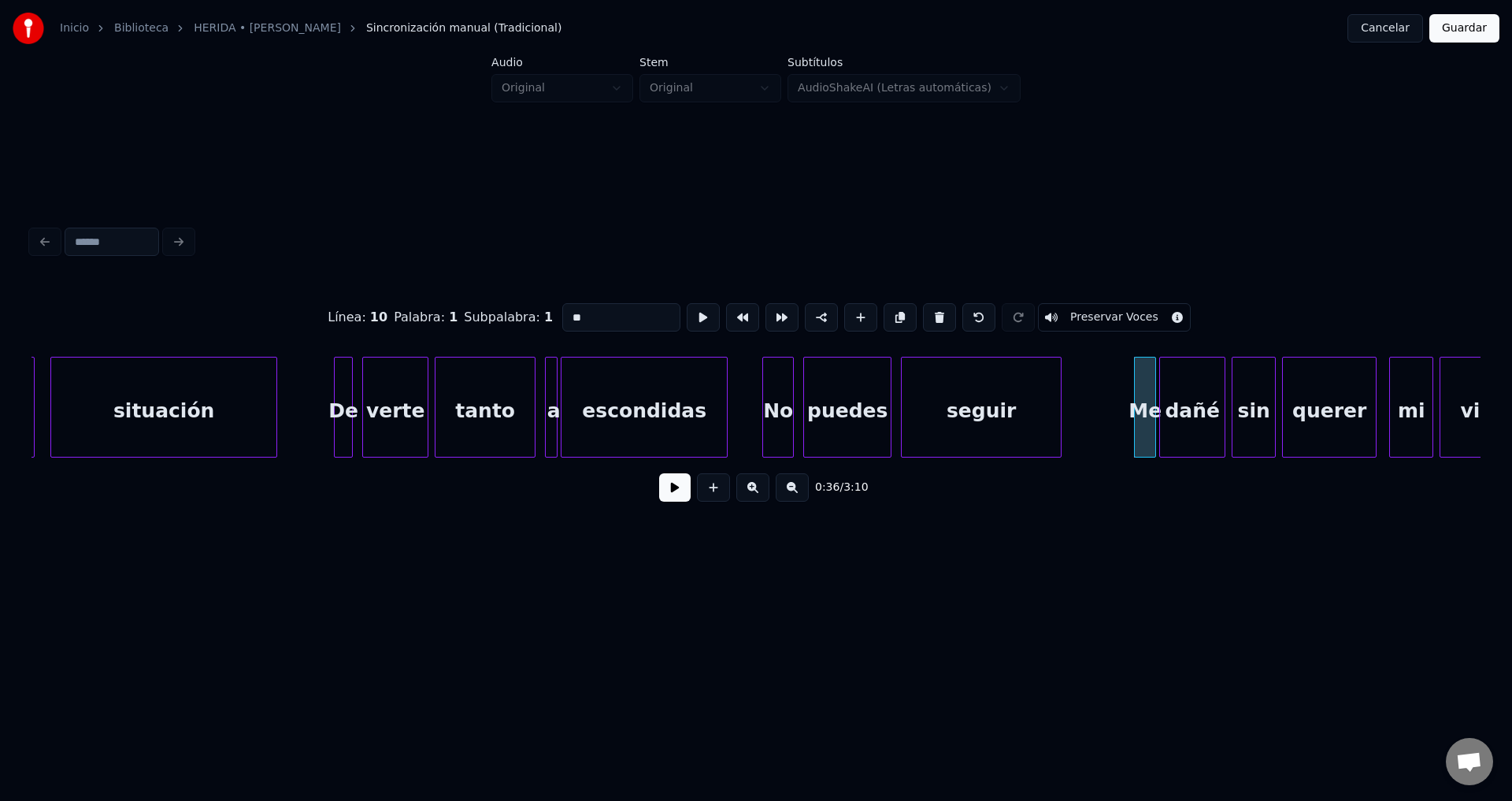
drag, startPoint x: 590, startPoint y: 311, endPoint x: 501, endPoint y: 305, distance: 89.2
click at [501, 305] on div "Línea : 10 Palabra : 1 Subpalabra : 1 ** Preservar Voces" at bounding box center [755, 318] width 1448 height 79
type input "*"
click at [916, 225] on div at bounding box center [755, 242] width 1461 height 35
click at [779, 400] on div "No" at bounding box center [777, 412] width 30 height 107
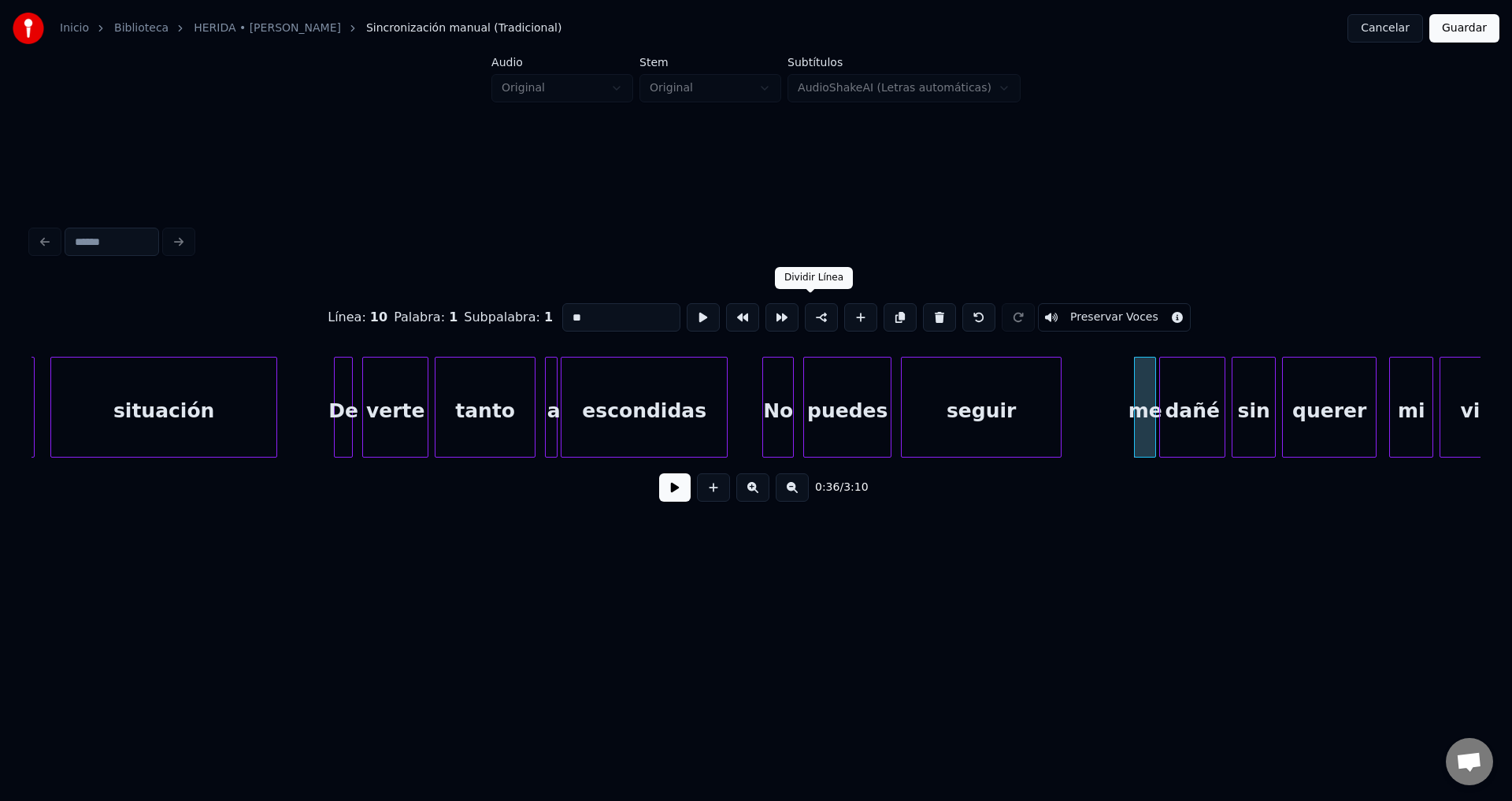
type input "**"
click at [773, 414] on div "No" at bounding box center [770, 412] width 30 height 107
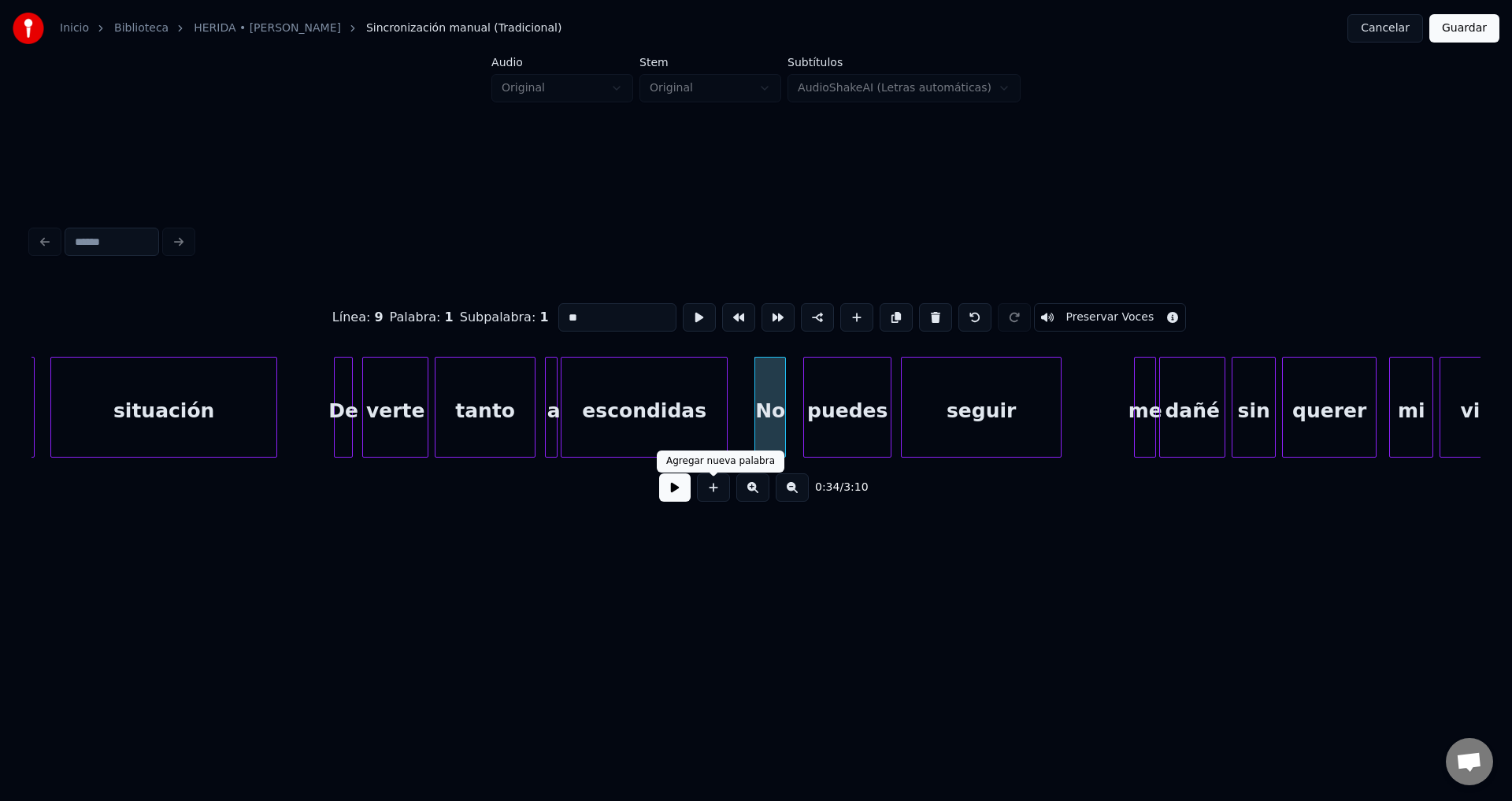
click at [670, 500] on button at bounding box center [675, 488] width 31 height 29
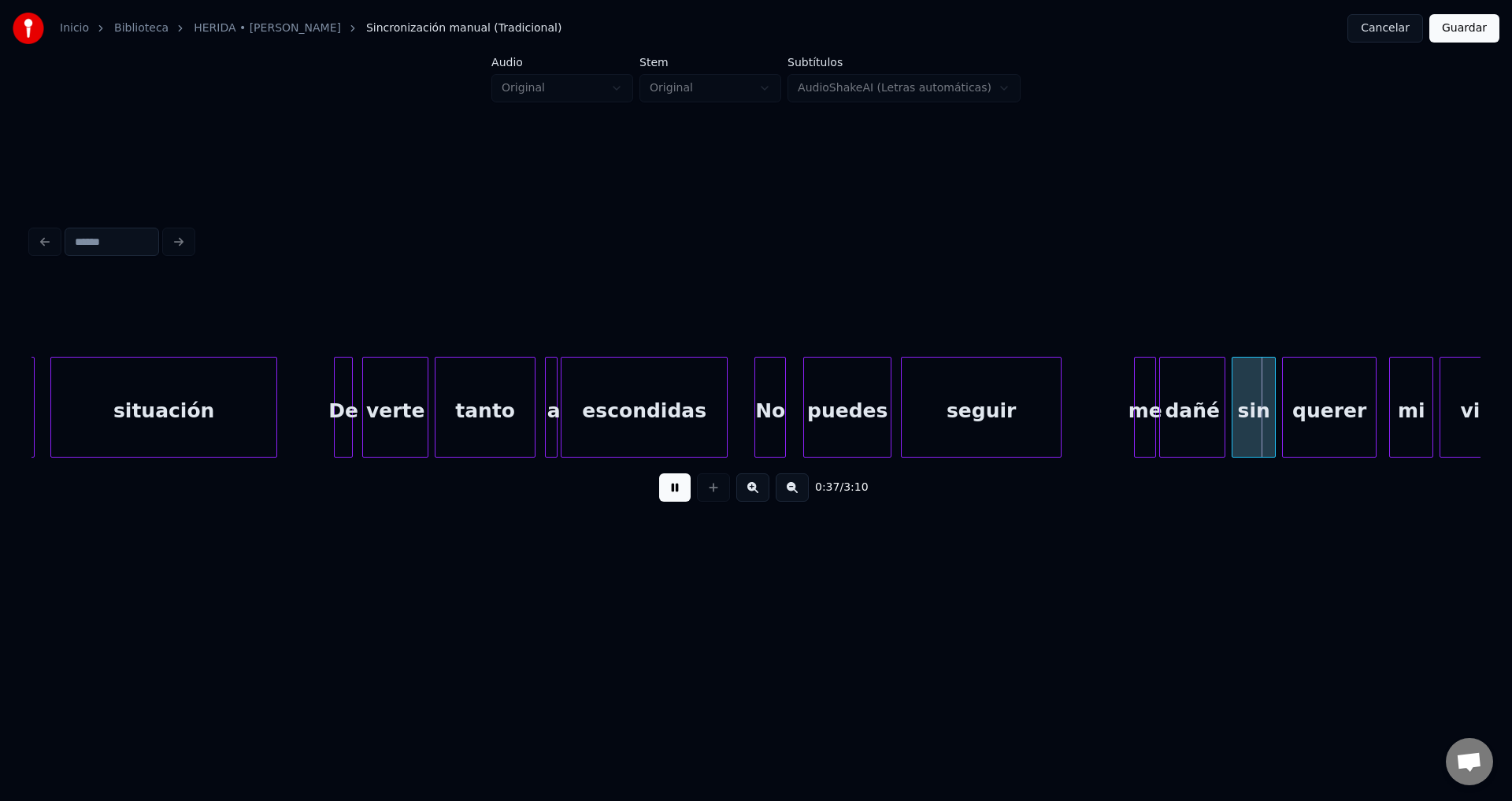
click at [669, 500] on button at bounding box center [675, 488] width 31 height 29
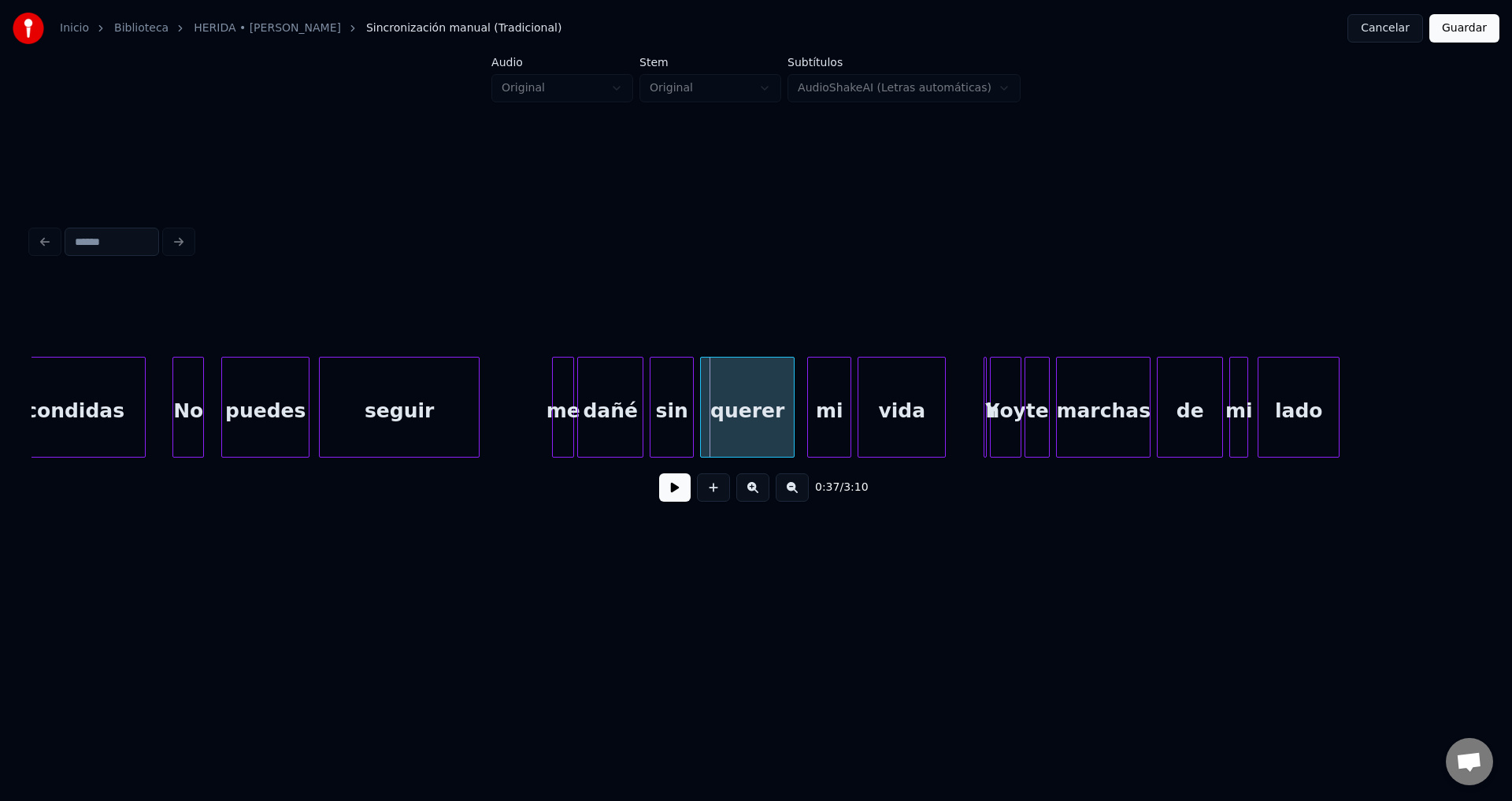
scroll to position [0, 5349]
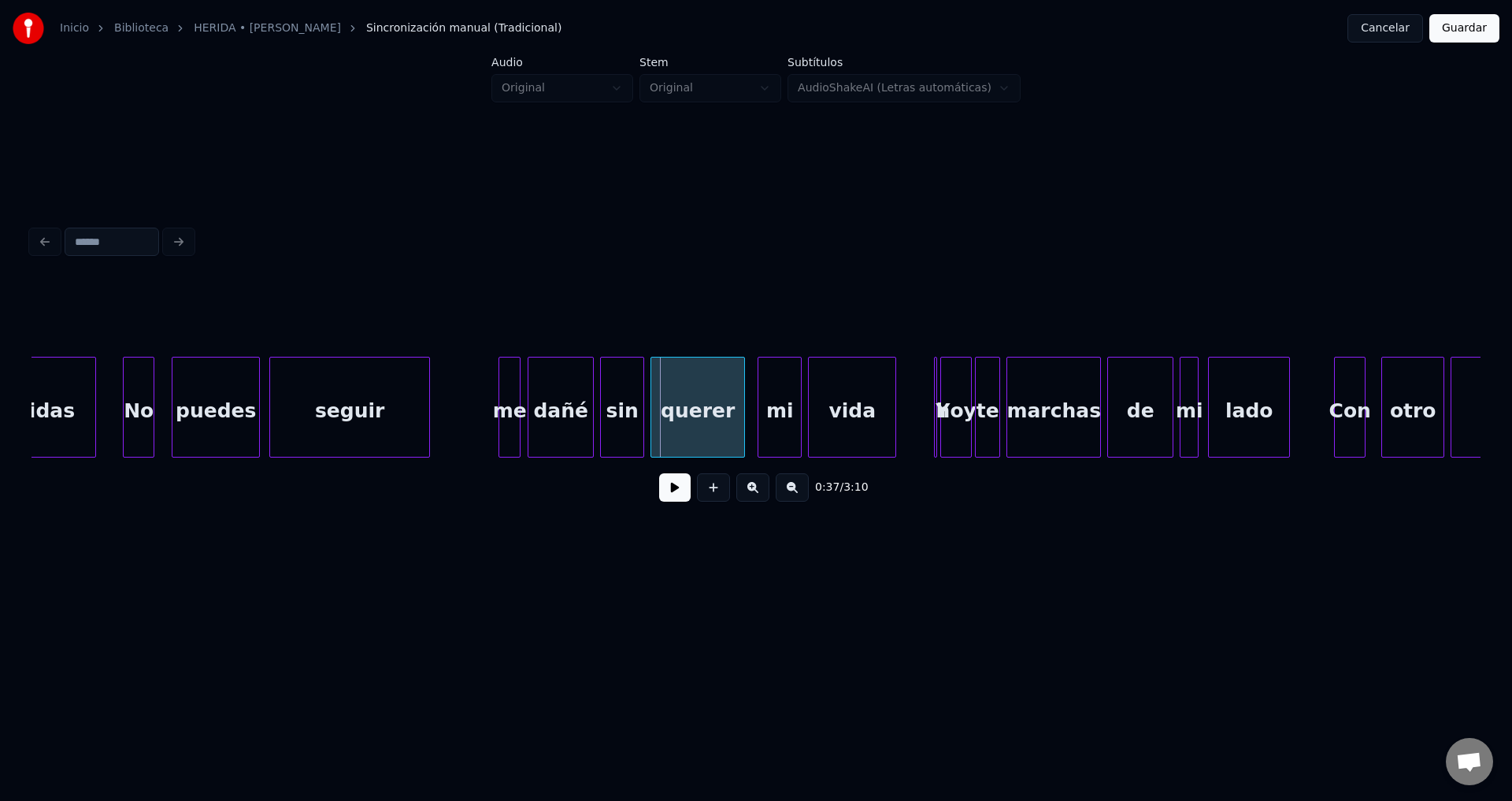
click at [505, 421] on div "me" at bounding box center [509, 412] width 21 height 107
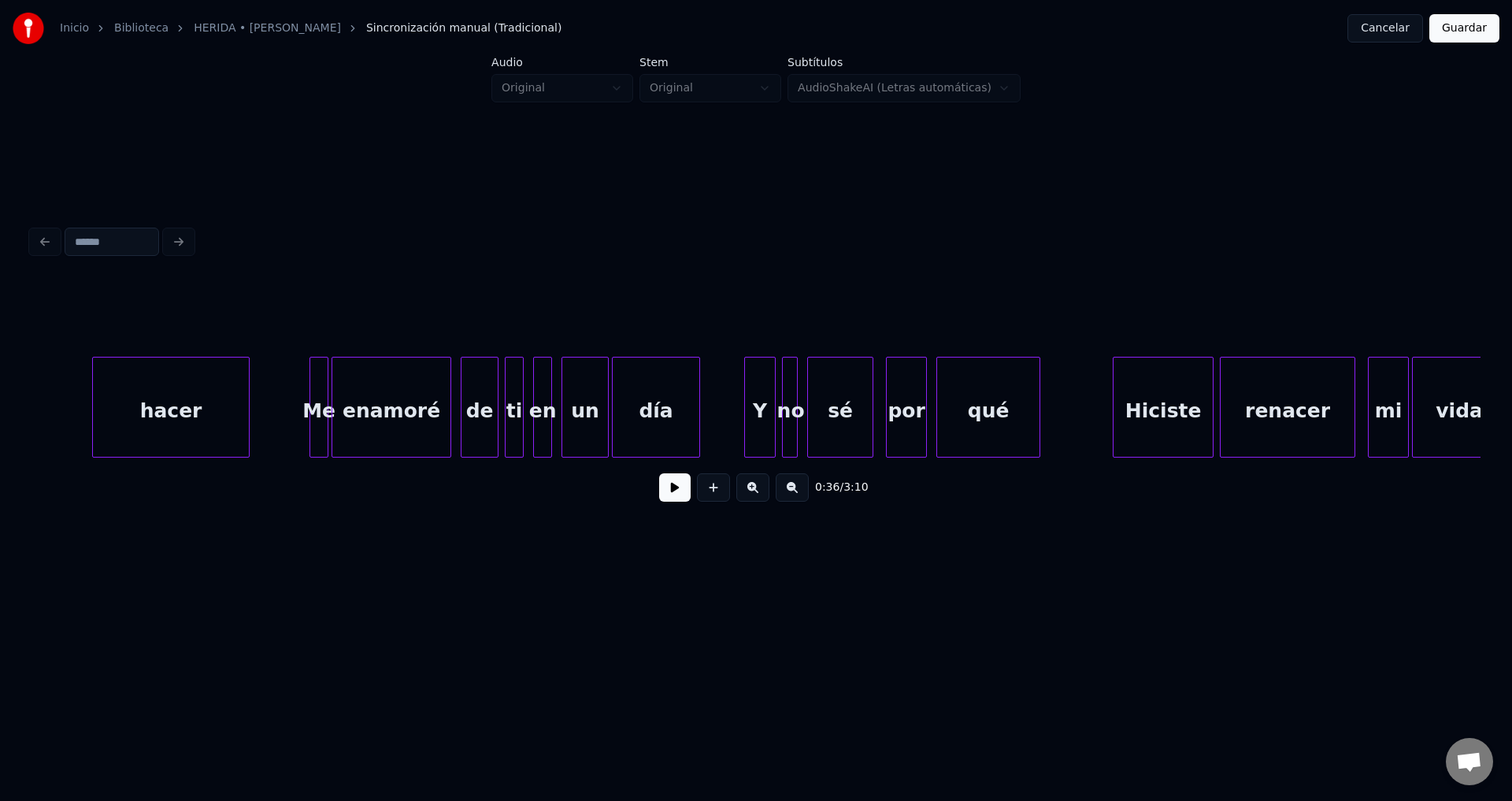
scroll to position [0, 2326]
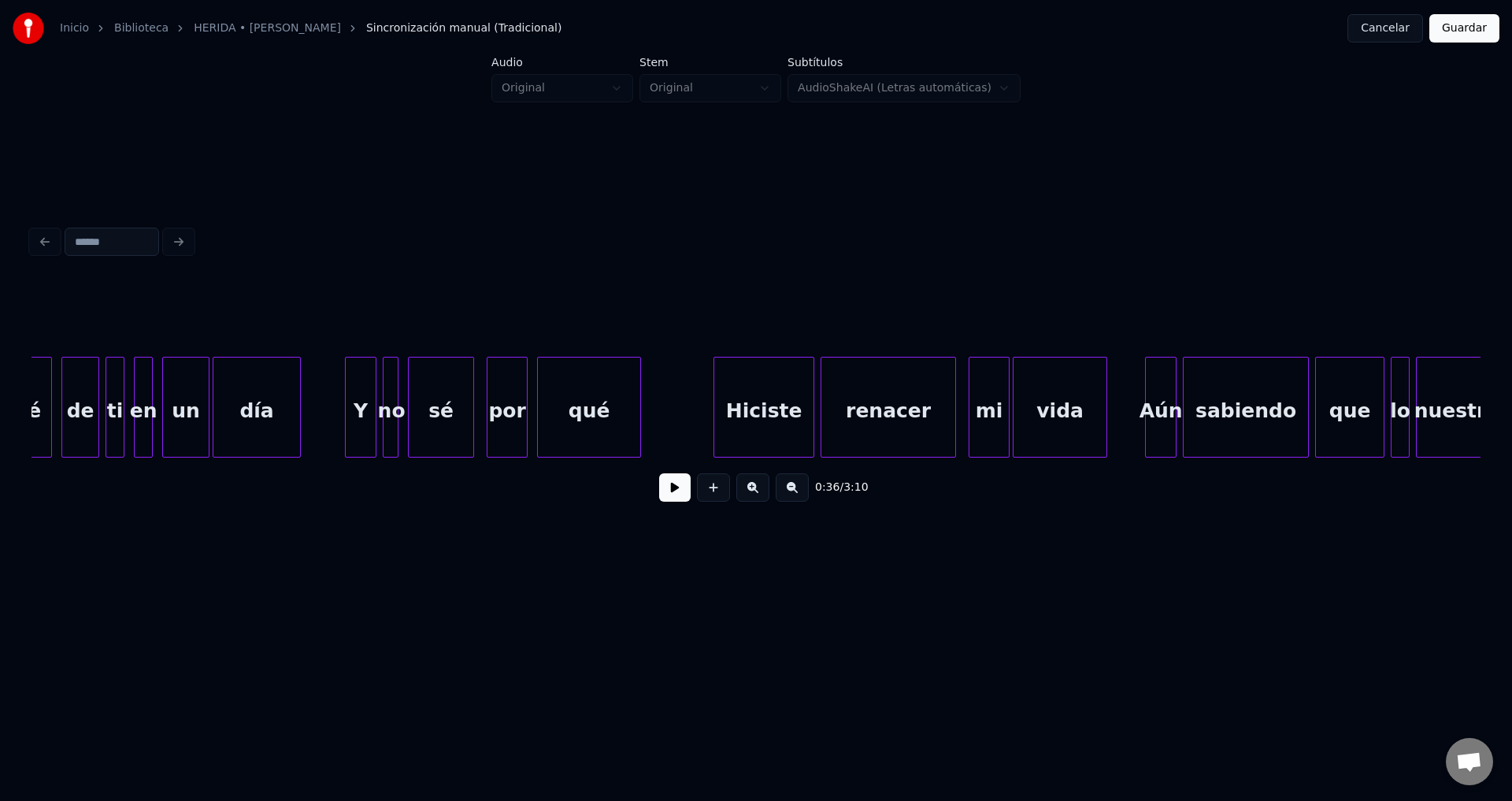
click at [1405, 30] on button "Cancelar" at bounding box center [1385, 29] width 75 height 29
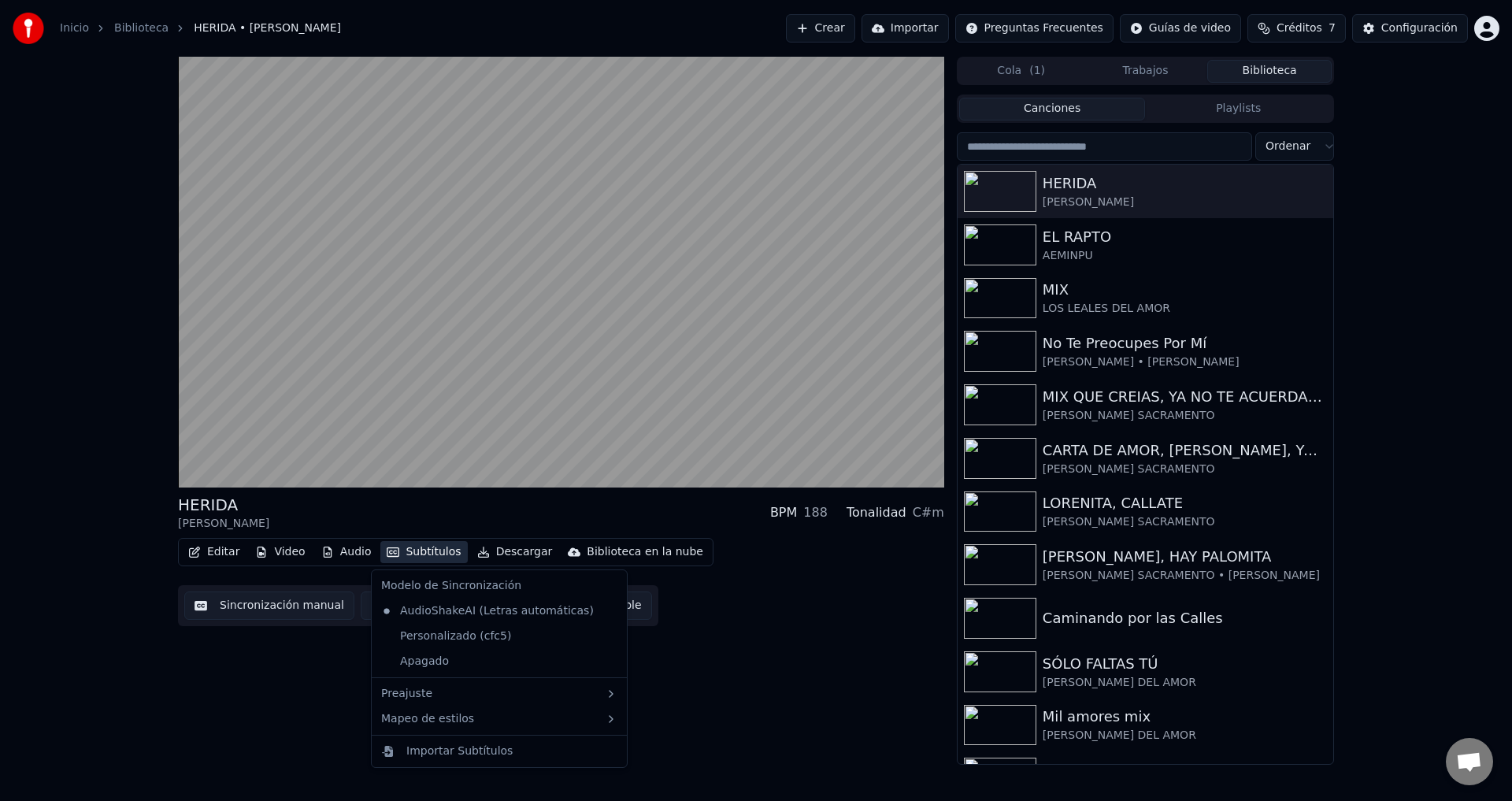
click at [412, 544] on button "Subtítulos" at bounding box center [423, 552] width 87 height 22
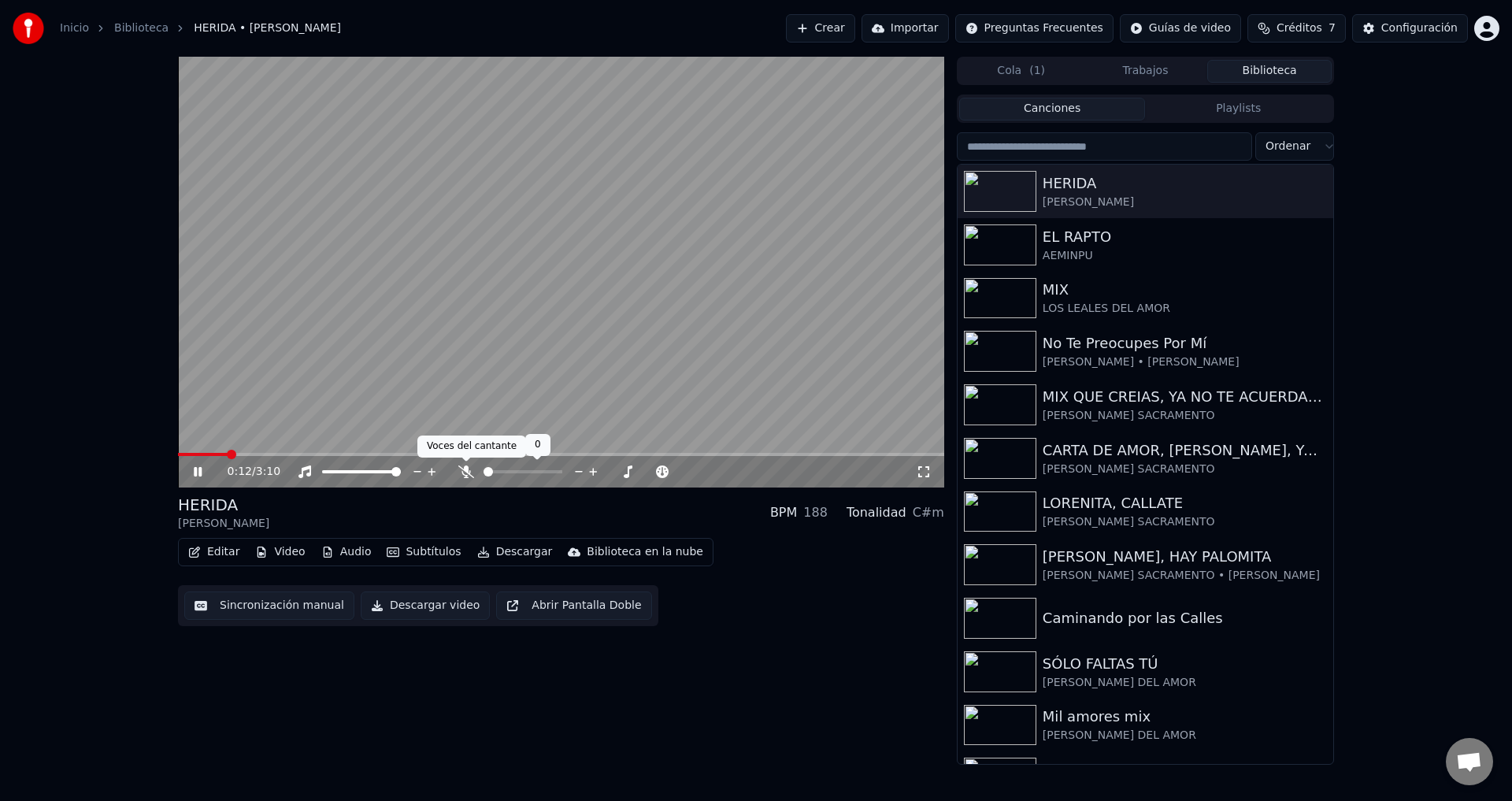
click at [466, 469] on icon at bounding box center [466, 472] width 16 height 13
click at [222, 551] on button "Editar" at bounding box center [213, 552] width 64 height 22
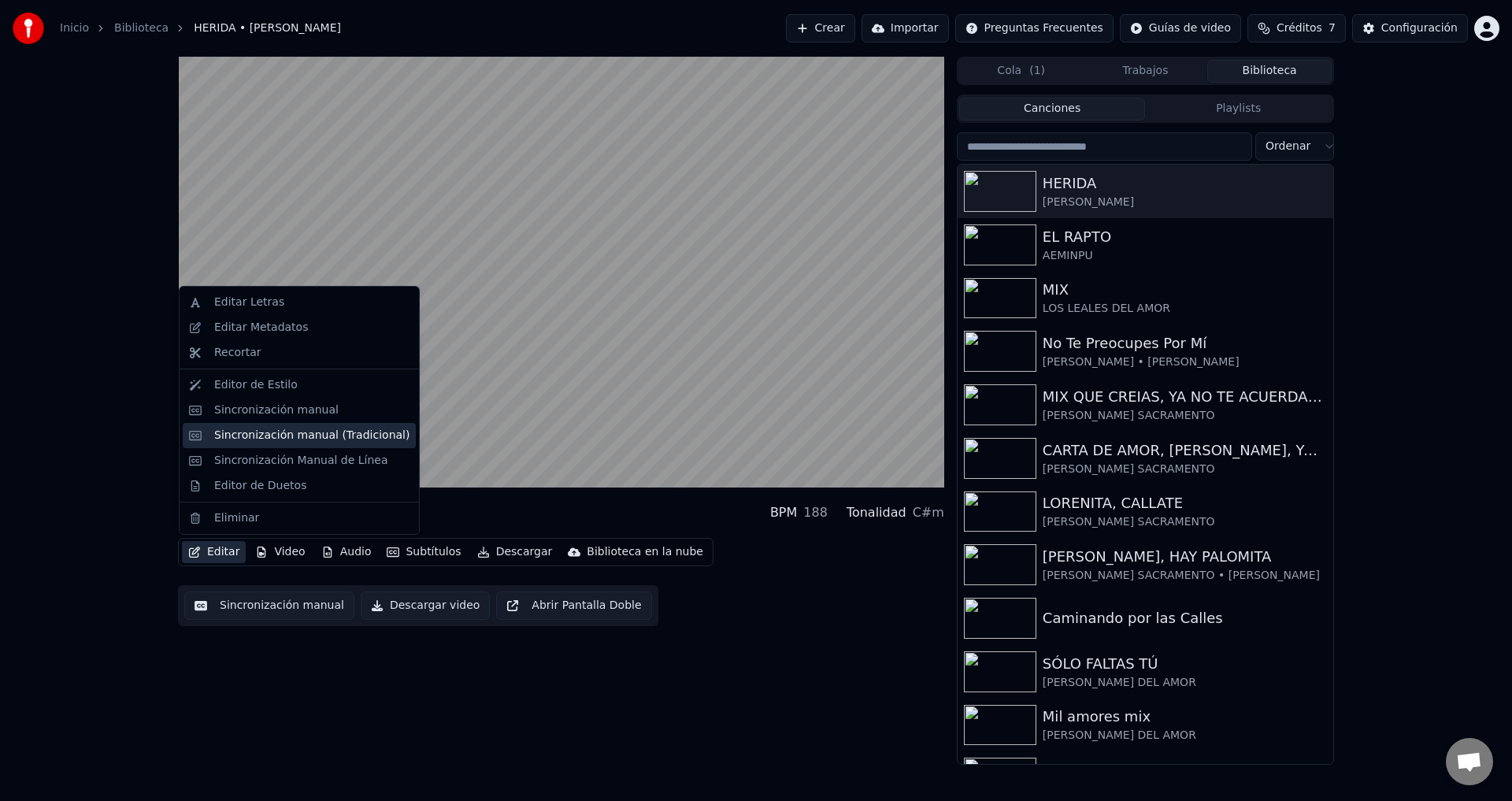
click at [276, 440] on div "Sincronización manual (Tradicional)" at bounding box center [311, 436] width 195 height 16
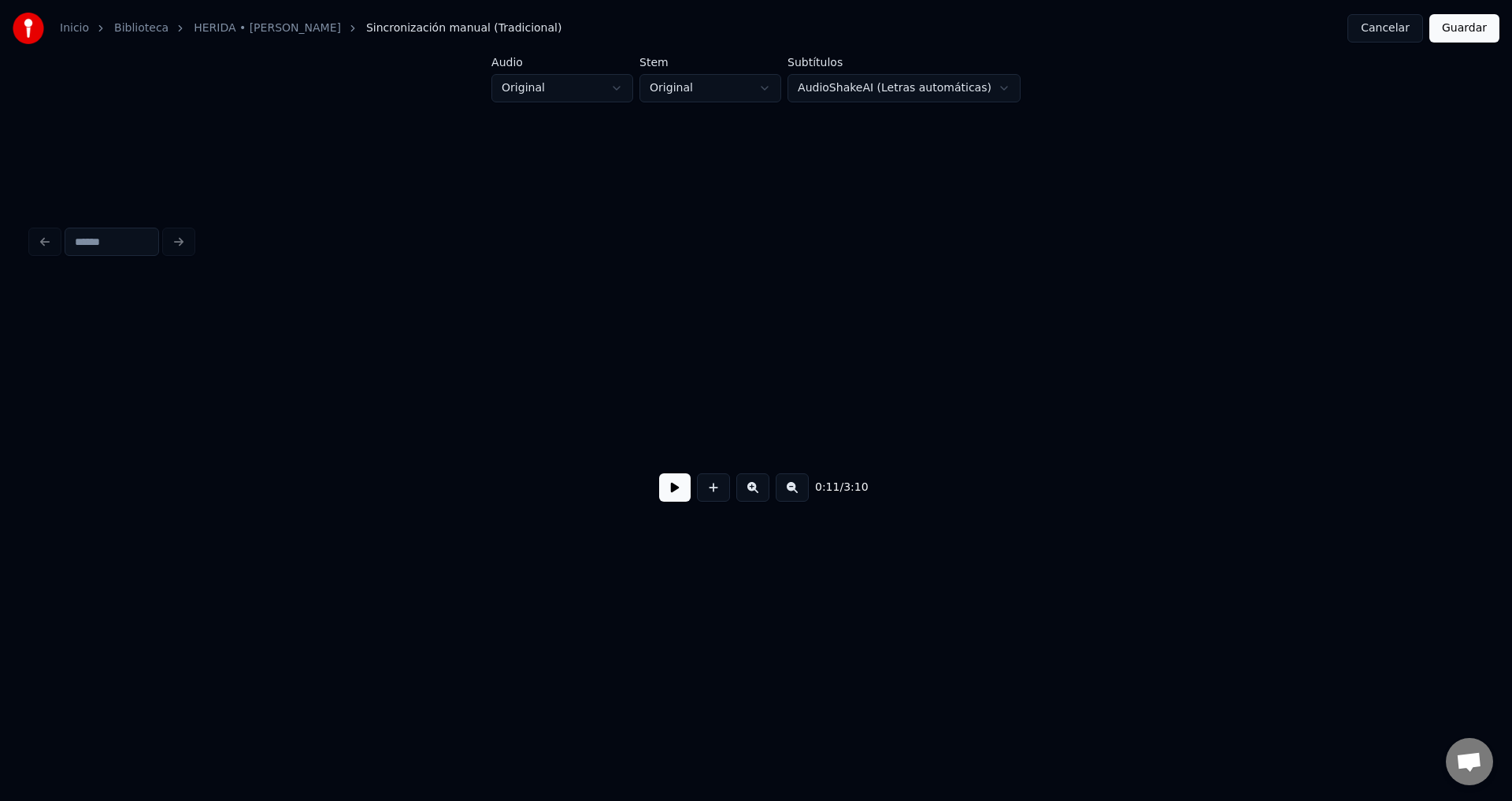
scroll to position [0, 1827]
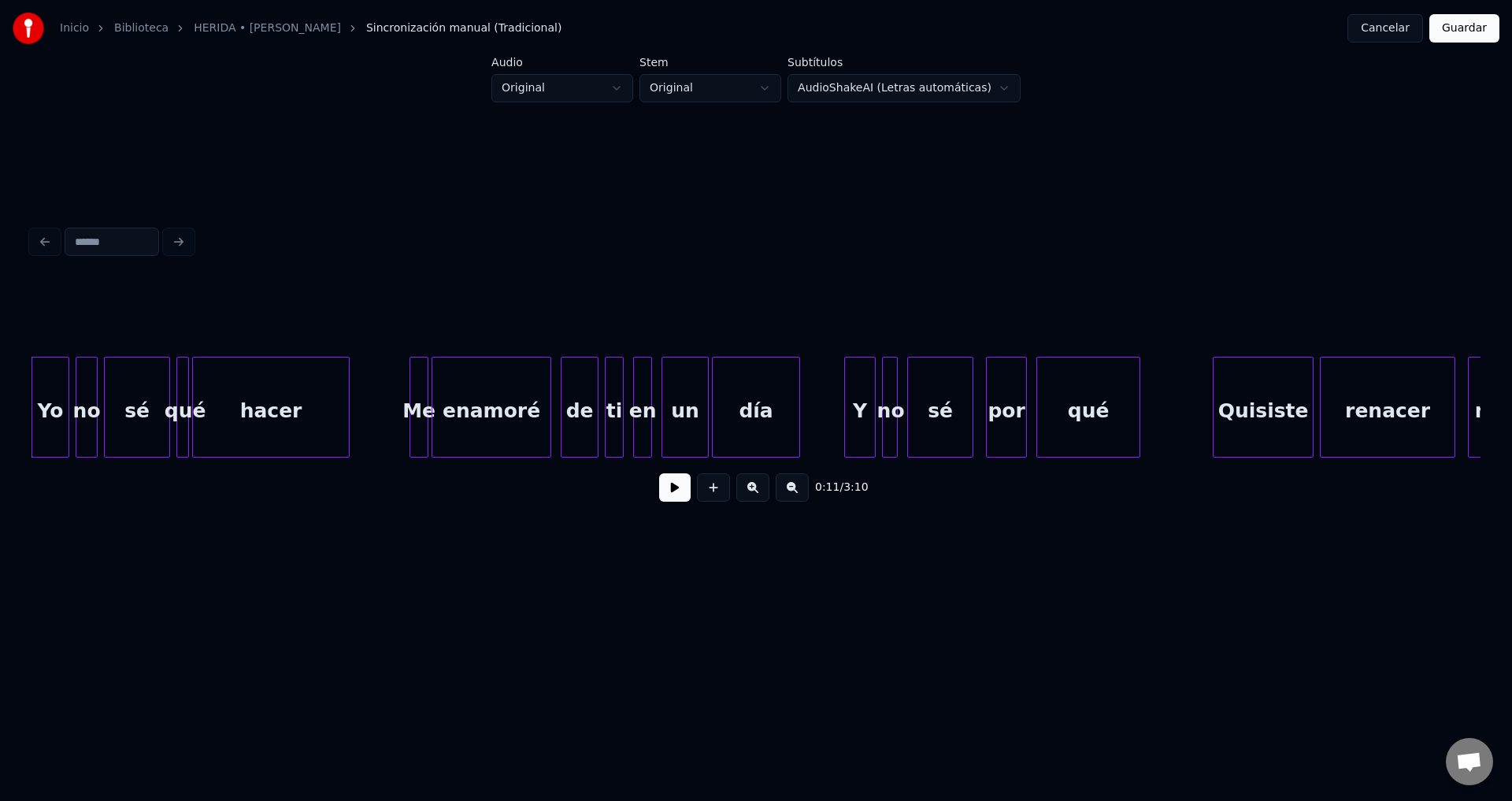
click at [460, 5] on div "Inicio Biblioteca HERIDA • [PERSON_NAME] manual (Tradicional) Cancelar Guardar" at bounding box center [756, 28] width 1512 height 56
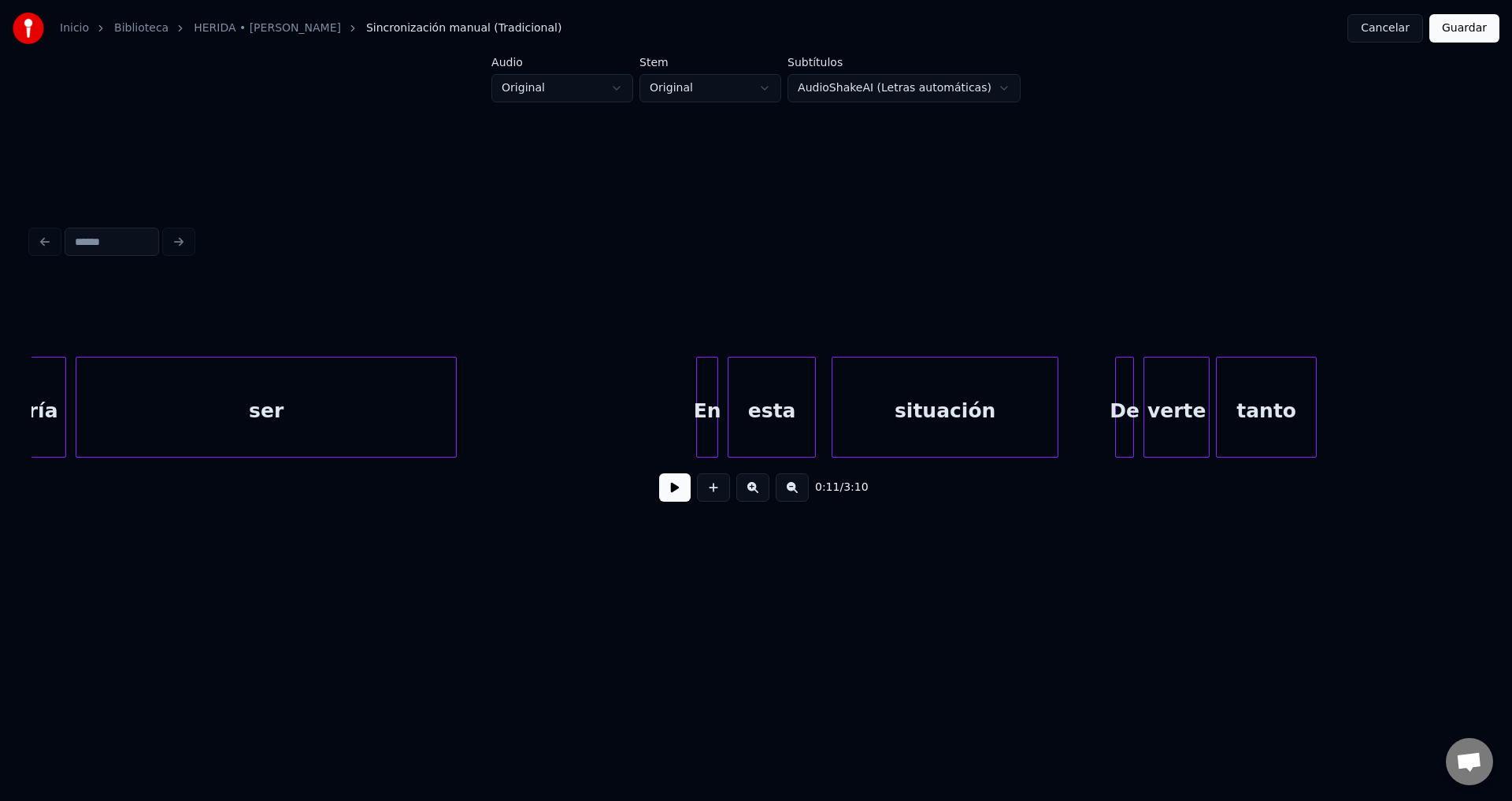
scroll to position [0, 4651]
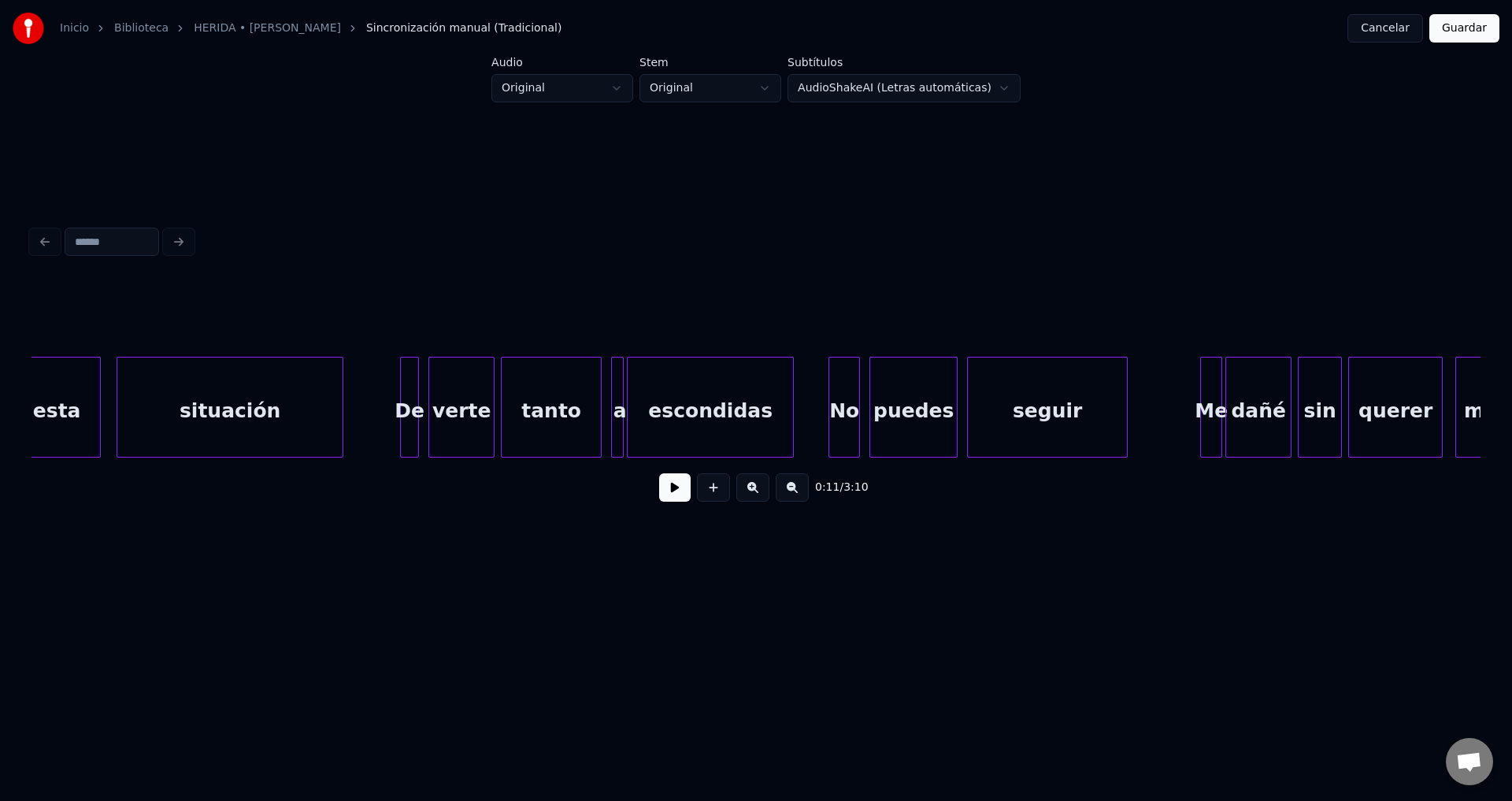
click at [462, 412] on div "verte" at bounding box center [462, 412] width 64 height 107
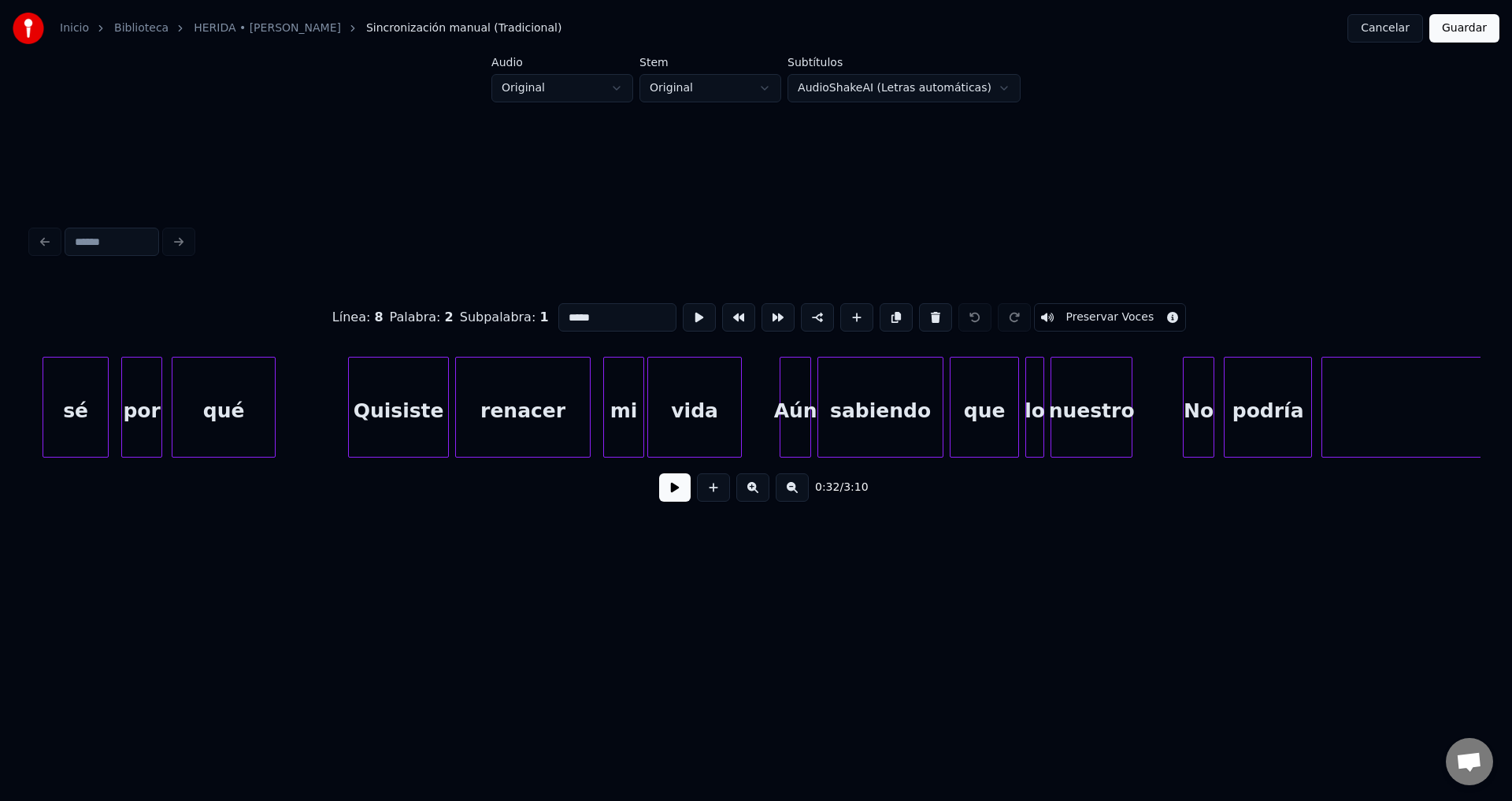
scroll to position [0, 2592]
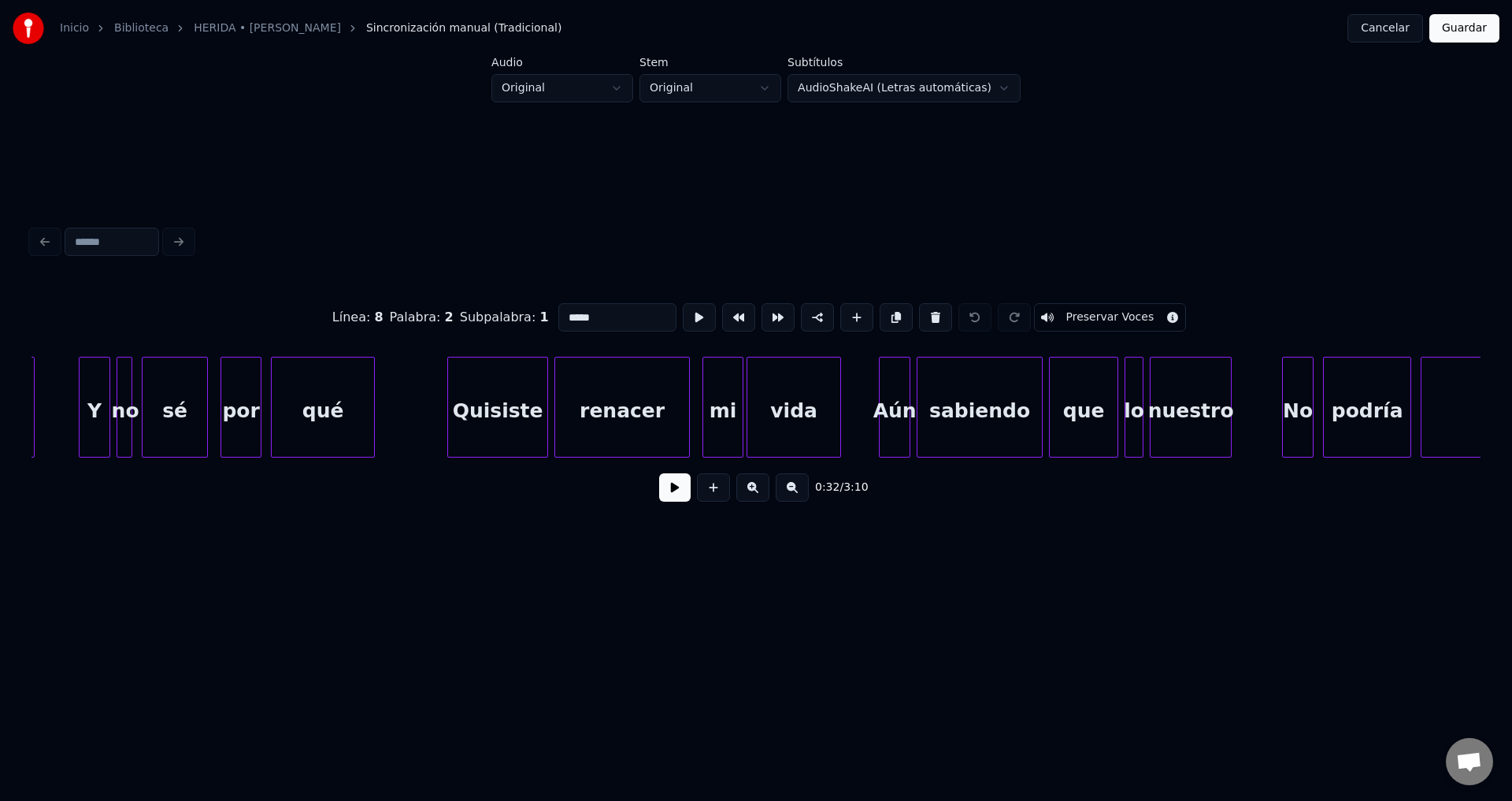
click at [496, 413] on div "Quisiste" at bounding box center [497, 412] width 99 height 107
click at [510, 430] on div "Quisiste" at bounding box center [497, 412] width 99 height 107
drag, startPoint x: 582, startPoint y: 313, endPoint x: 504, endPoint y: 312, distance: 78.0
click at [505, 312] on div "Línea : 4 Palabra : 1 Subpalabra : 1 ******** Preservar Voces" at bounding box center [755, 318] width 1448 height 79
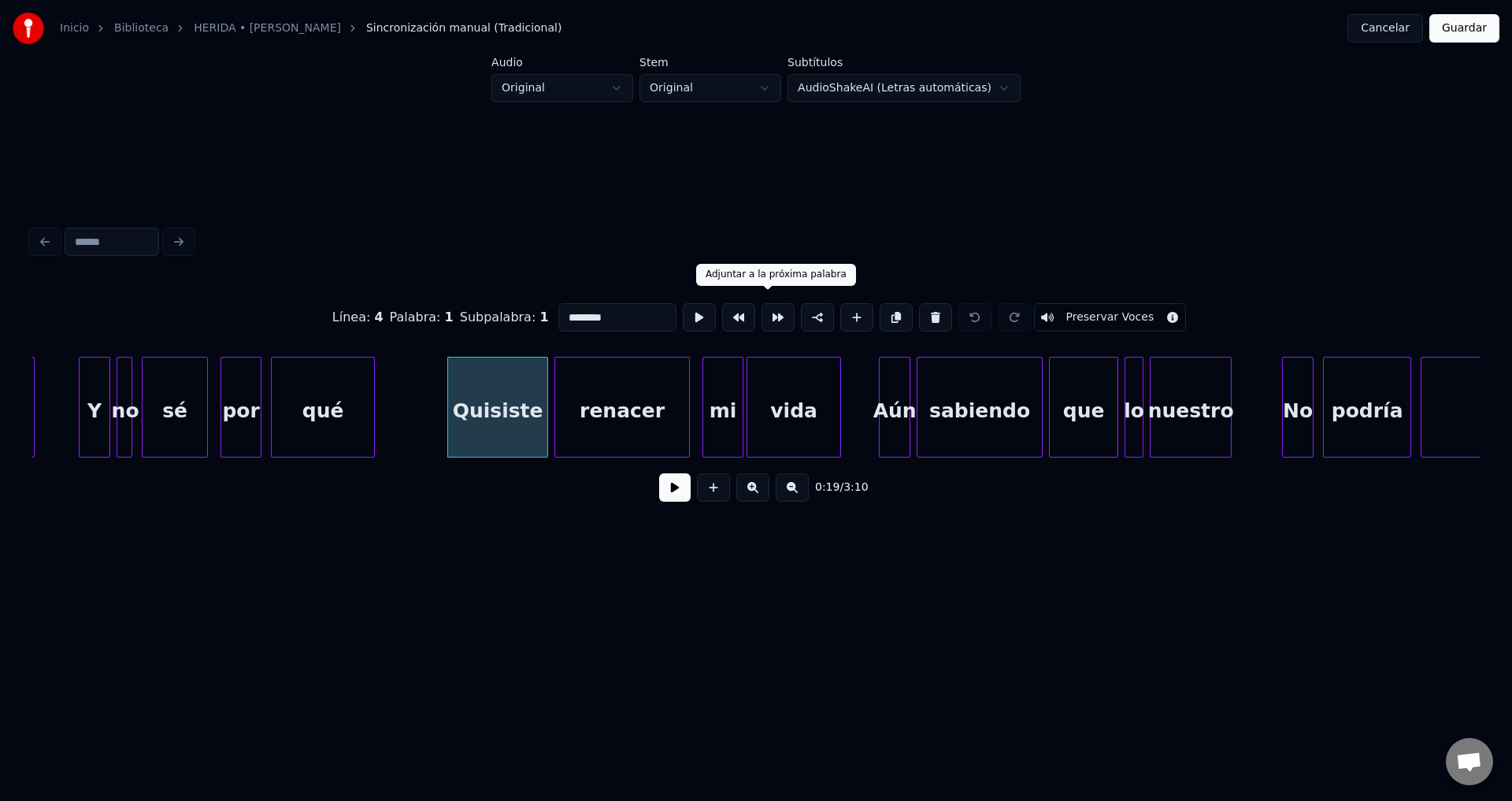
paste input
type input "********"
click at [588, 591] on div "Línea : 4 Palabra : 1 Subpalabra : 1 ******** Preservar Voces 0:19 / 3:10" at bounding box center [755, 368] width 1461 height 481
click at [495, 388] on div "quisiste" at bounding box center [497, 412] width 99 height 107
click at [671, 501] on button at bounding box center [675, 488] width 31 height 29
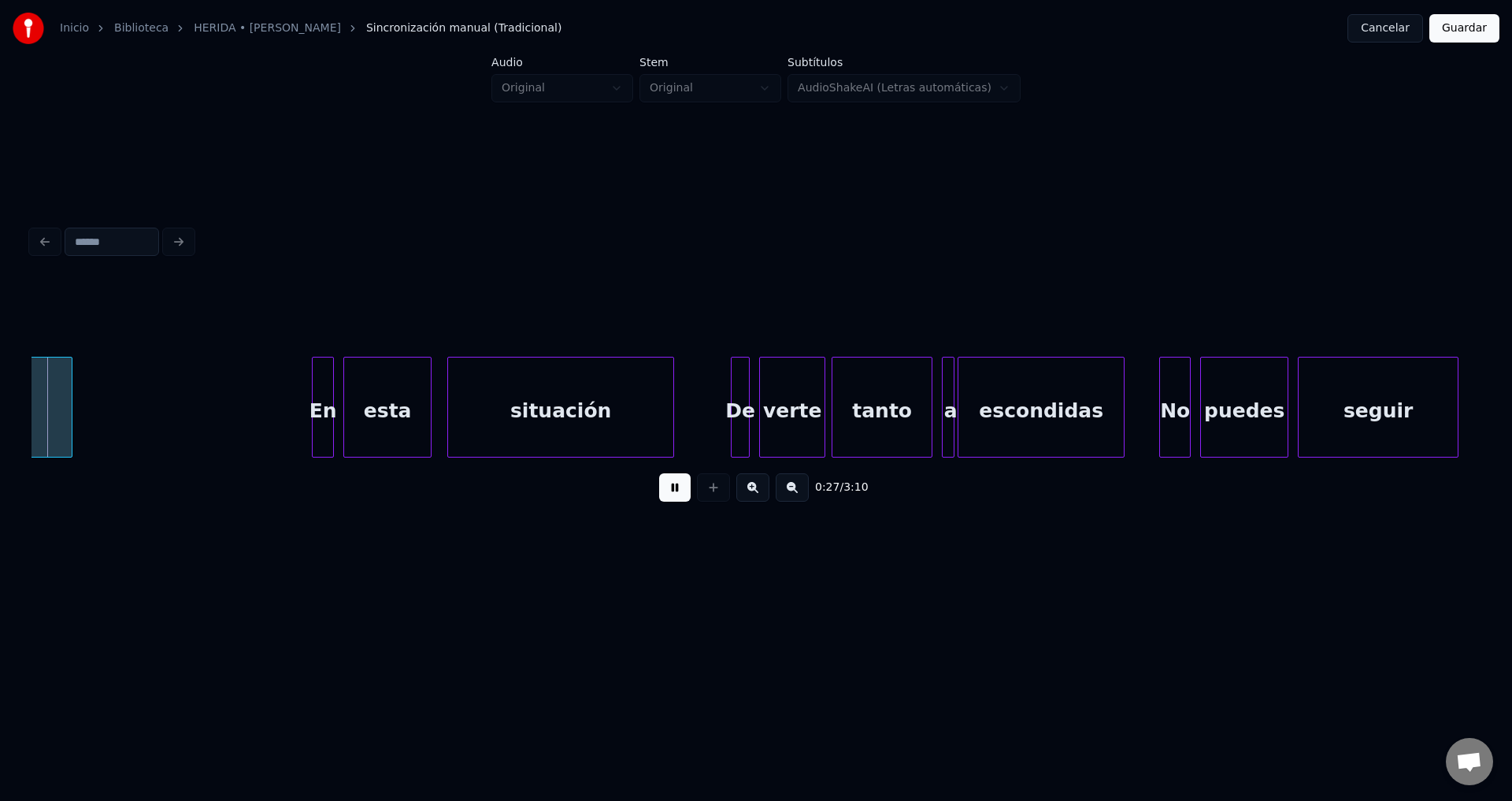
scroll to position [0, 4331]
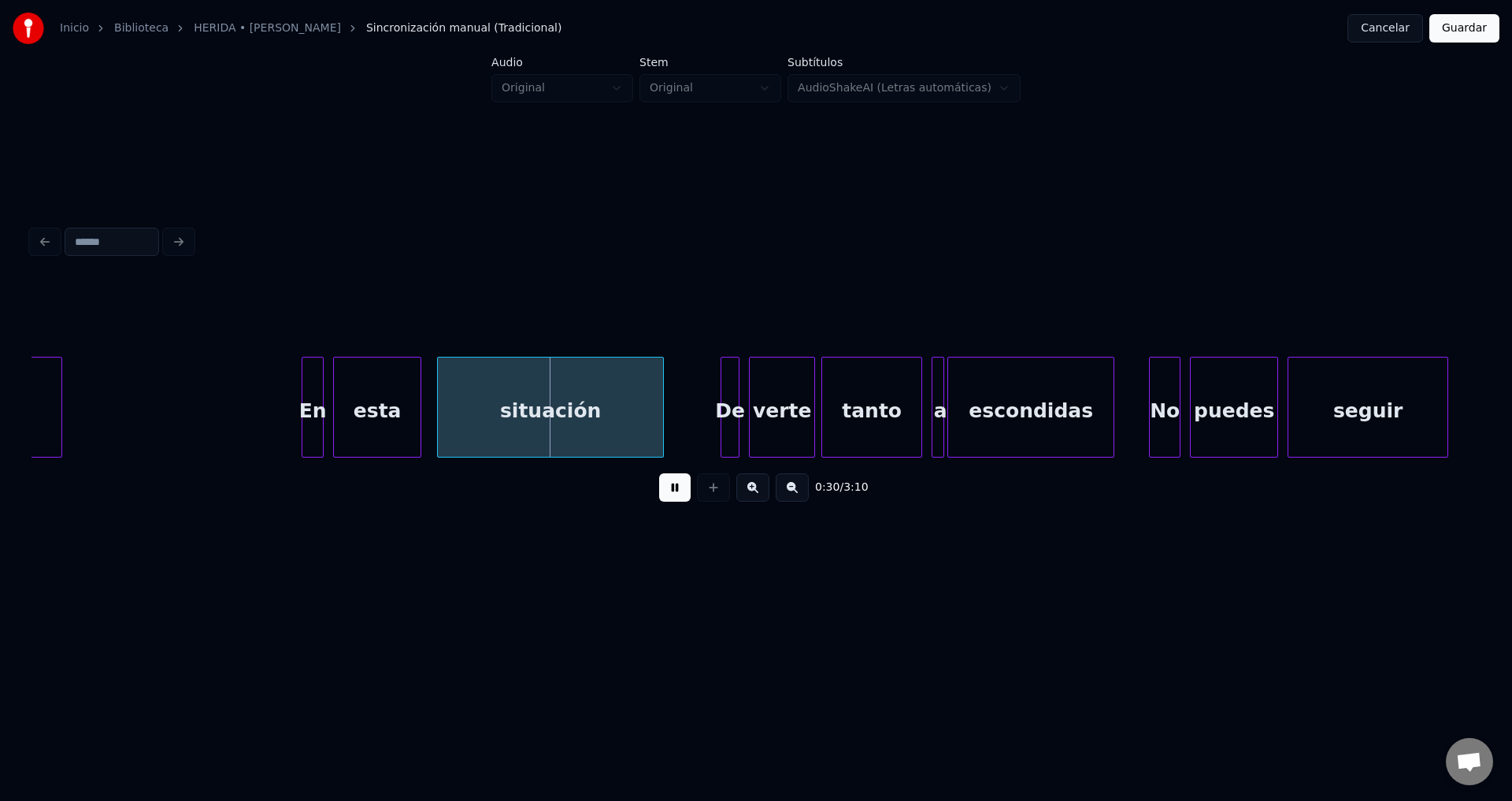
click at [313, 410] on div "En" at bounding box center [312, 412] width 21 height 107
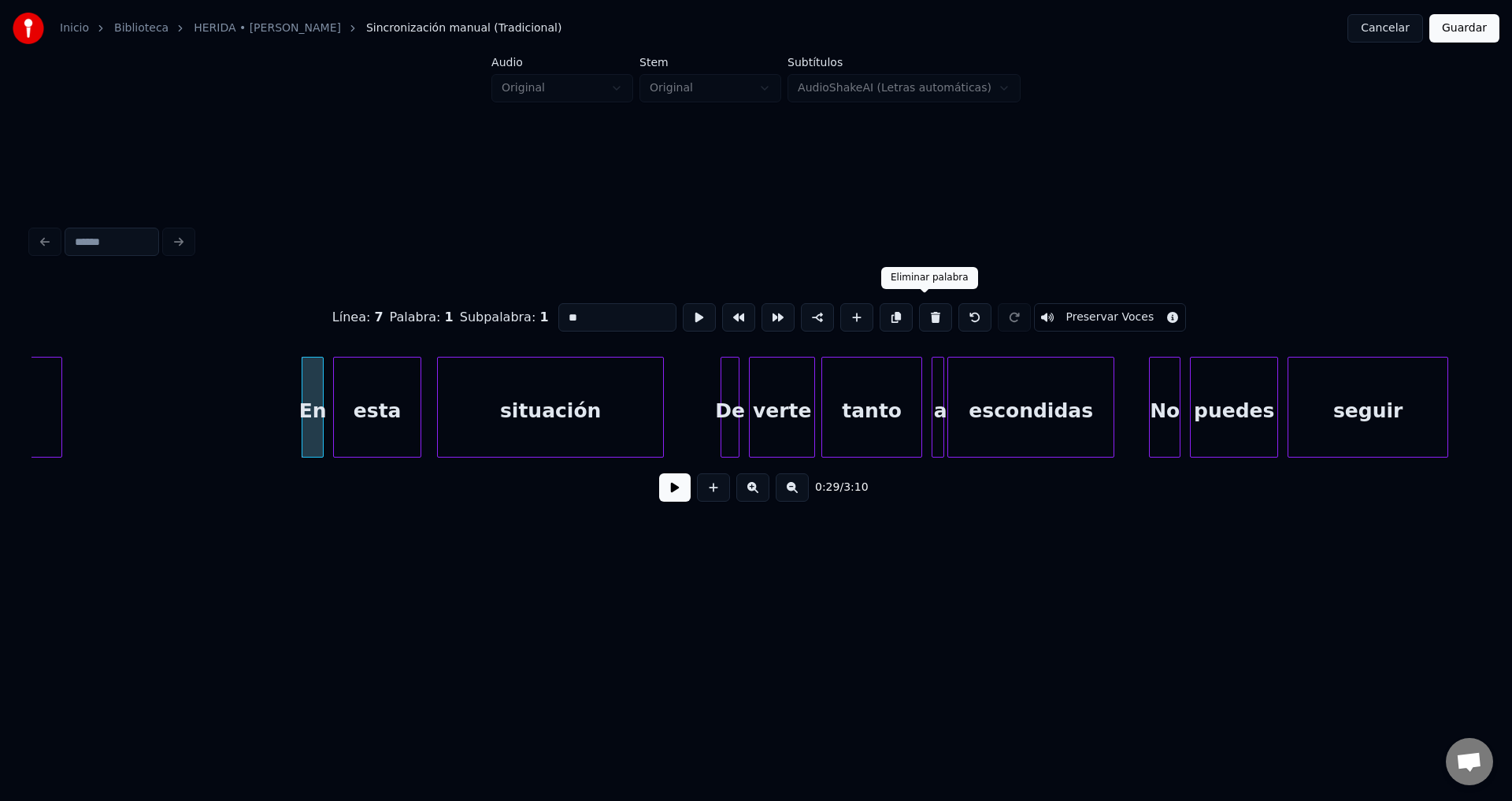
click at [922, 311] on button at bounding box center [935, 318] width 33 height 29
type input "****"
click at [564, 4] on div "Inicio Biblioteca HERIDA • [PERSON_NAME] manual (Tradicional) Cancelar Guardar" at bounding box center [756, 28] width 1512 height 56
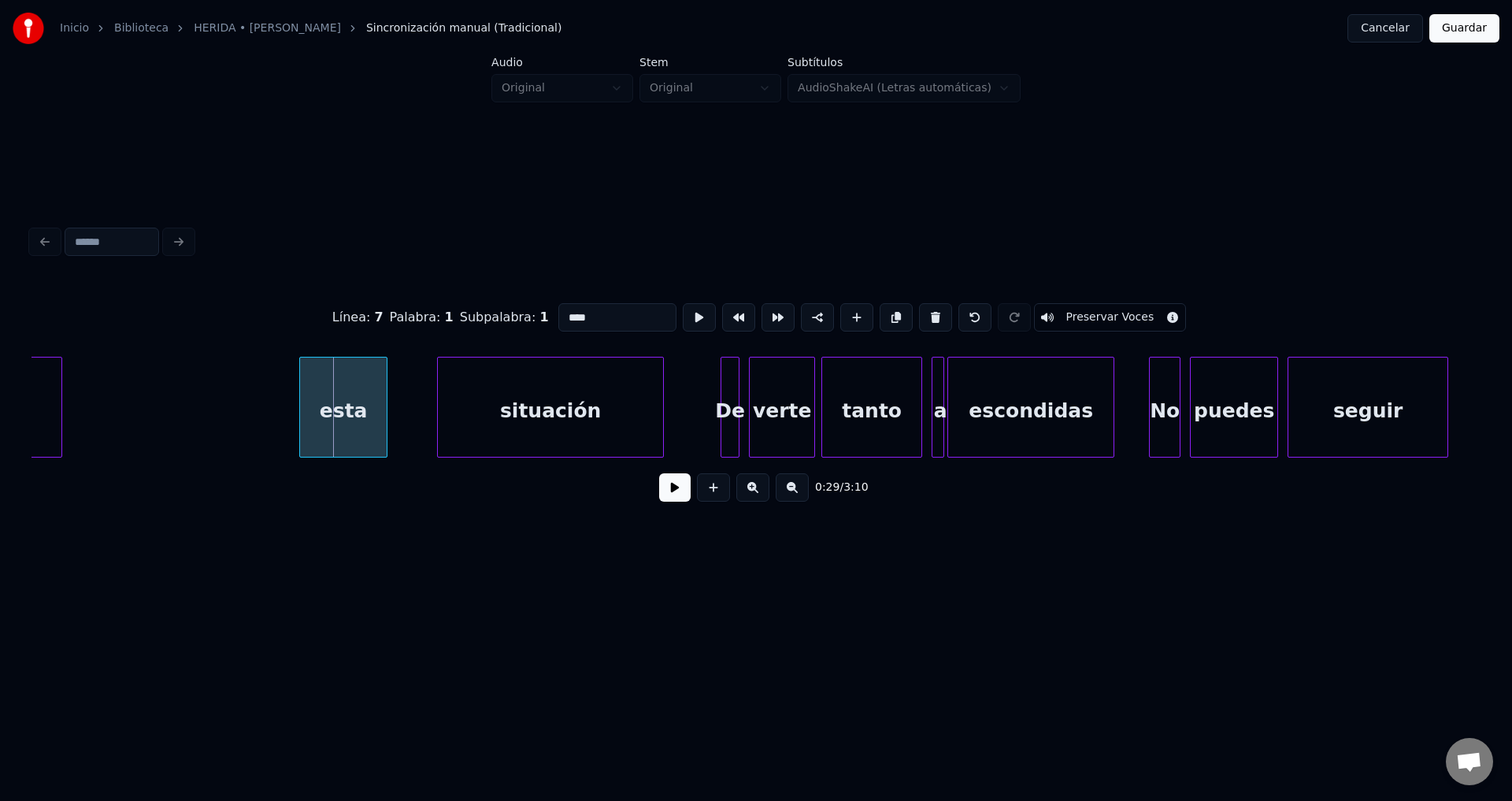
click at [344, 405] on div "esta" at bounding box center [343, 412] width 87 height 107
click at [659, 493] on button at bounding box center [675, 488] width 31 height 29
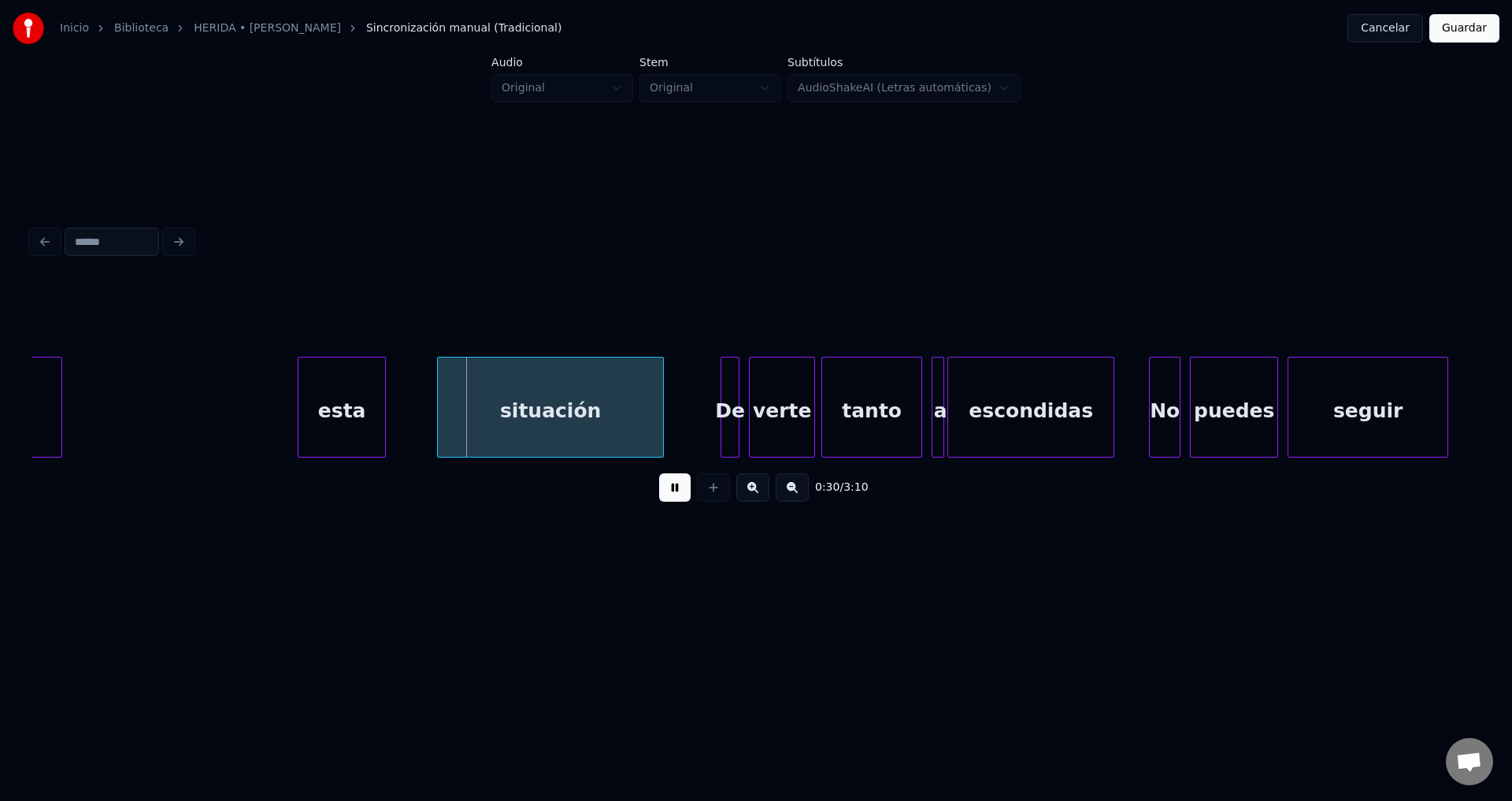
click at [356, 410] on div "esta" at bounding box center [342, 412] width 87 height 107
click at [416, 413] on div at bounding box center [412, 407] width 4 height 99
click at [466, 423] on div "situación" at bounding box center [556, 412] width 225 height 107
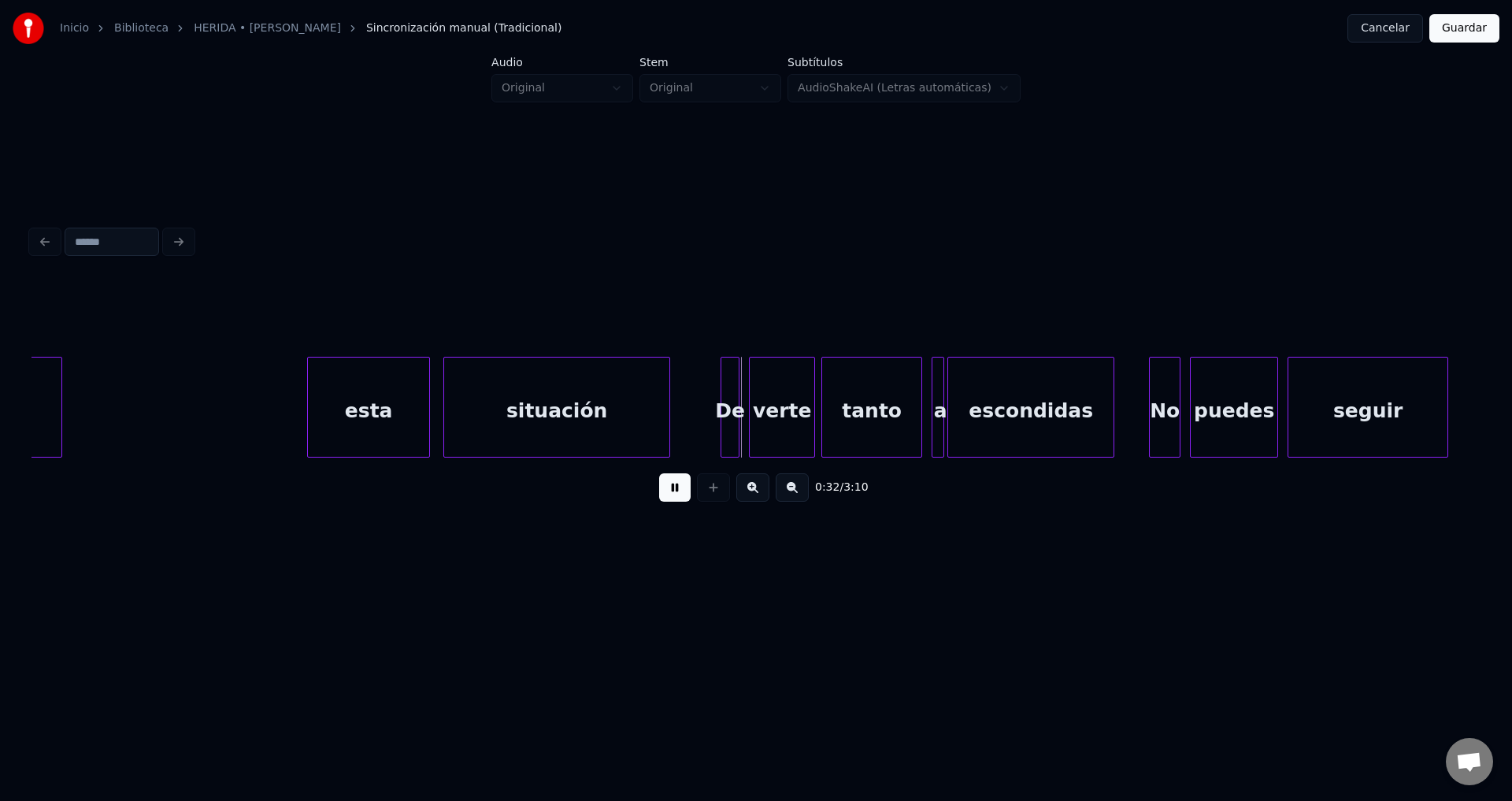
click at [673, 499] on button at bounding box center [675, 488] width 31 height 29
click at [673, 498] on button at bounding box center [675, 488] width 31 height 29
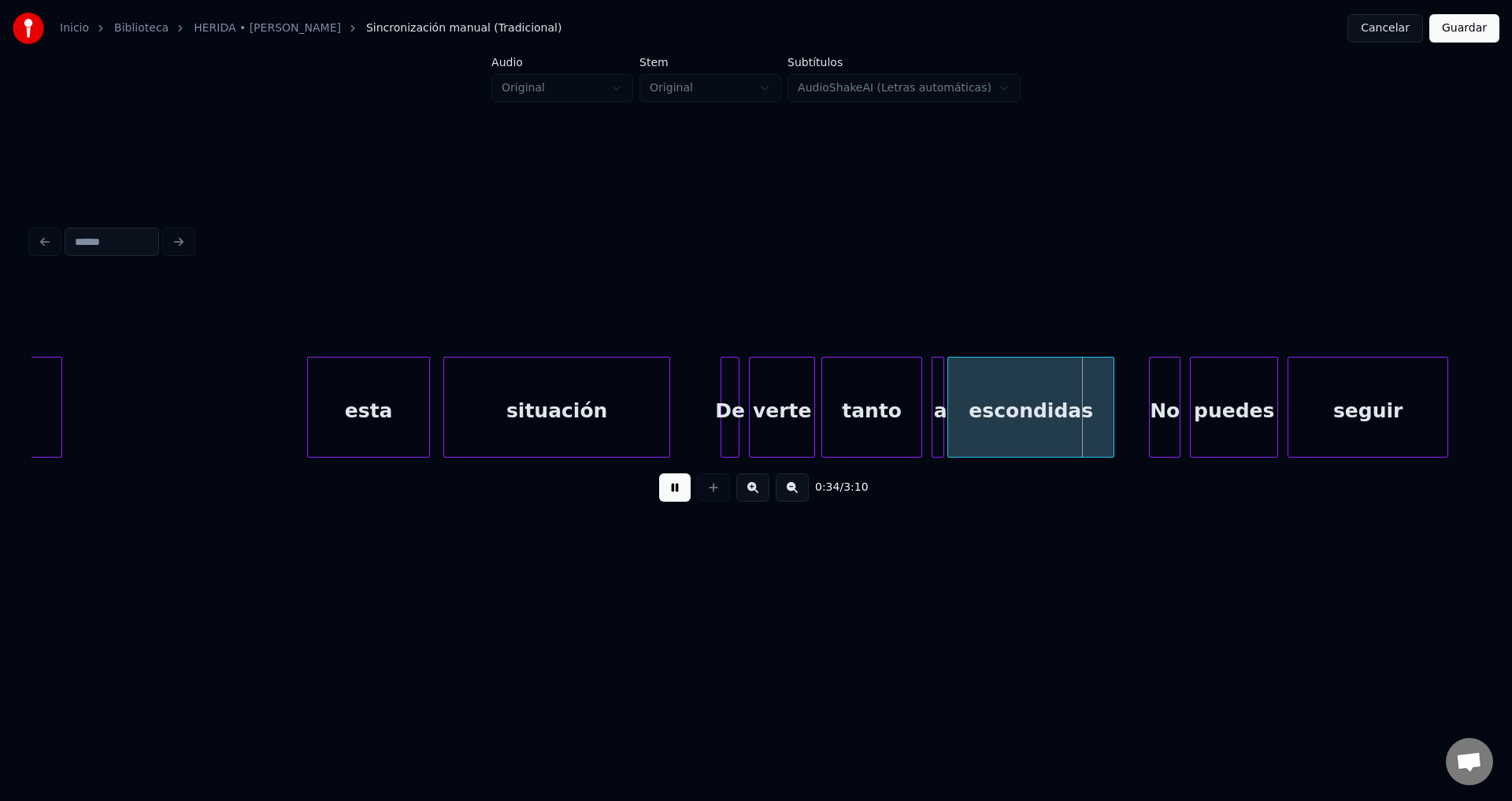
click at [673, 498] on button at bounding box center [675, 488] width 31 height 29
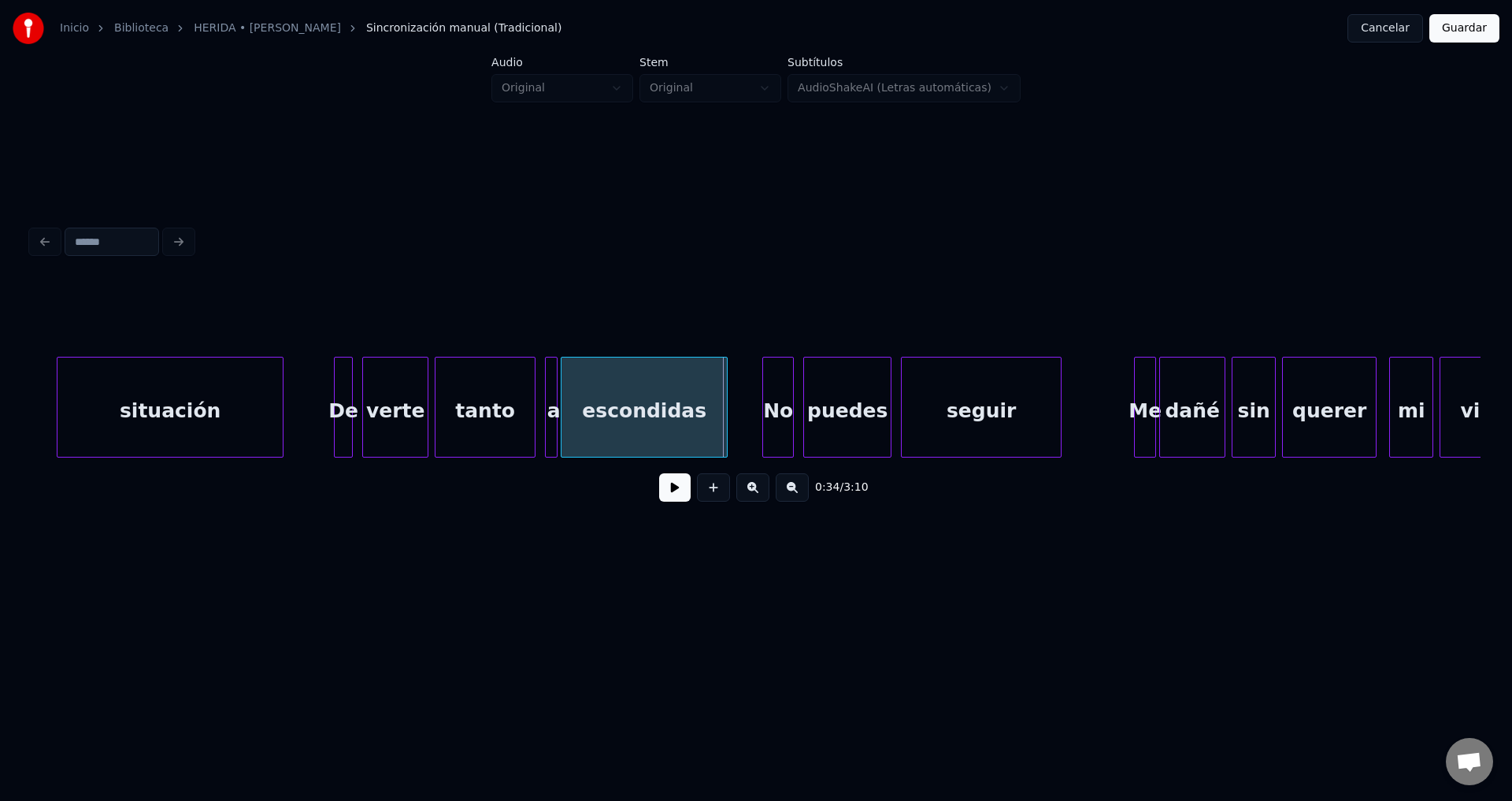
scroll to position [0, 4867]
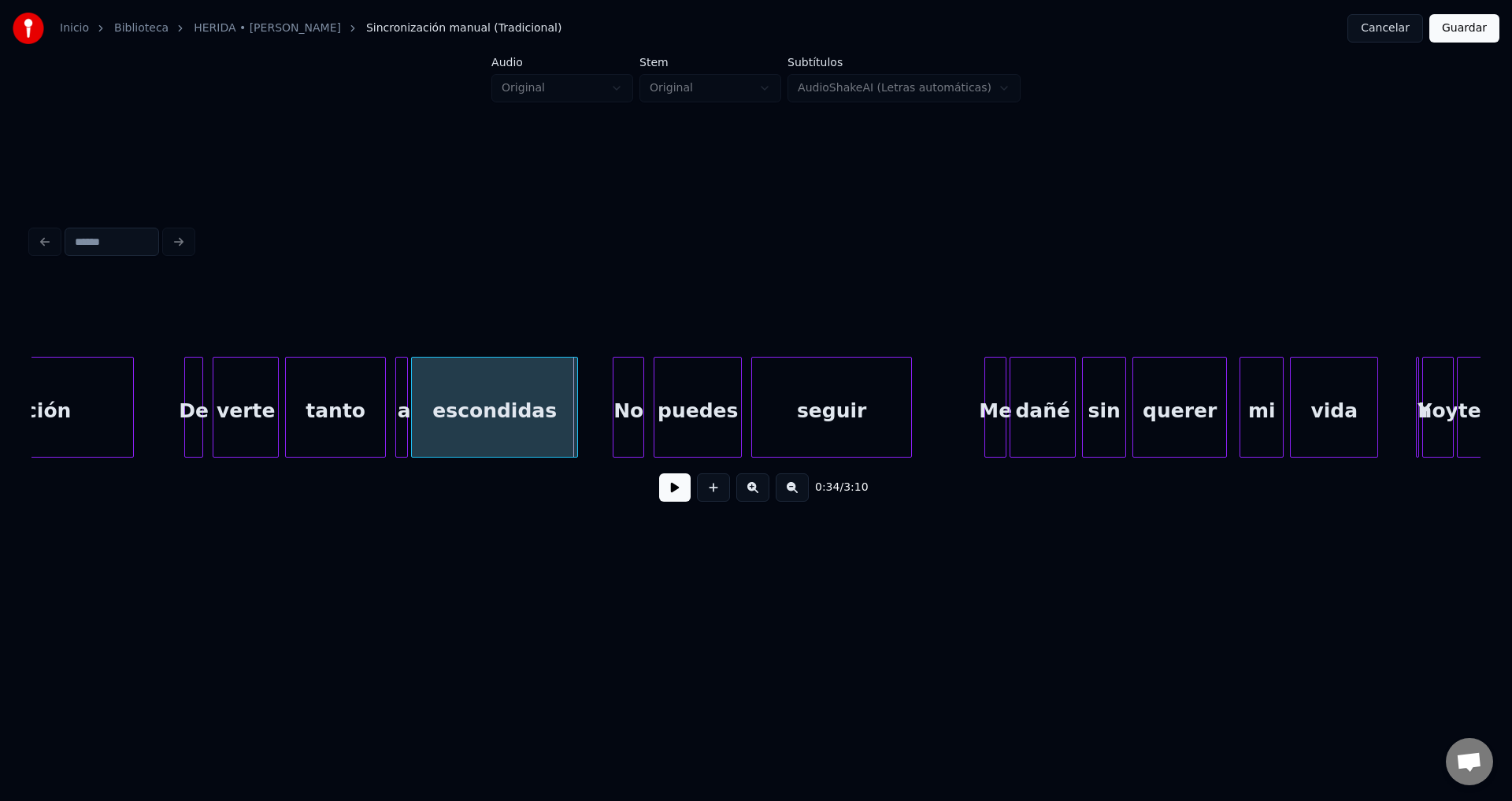
click at [673, 500] on button at bounding box center [675, 488] width 31 height 29
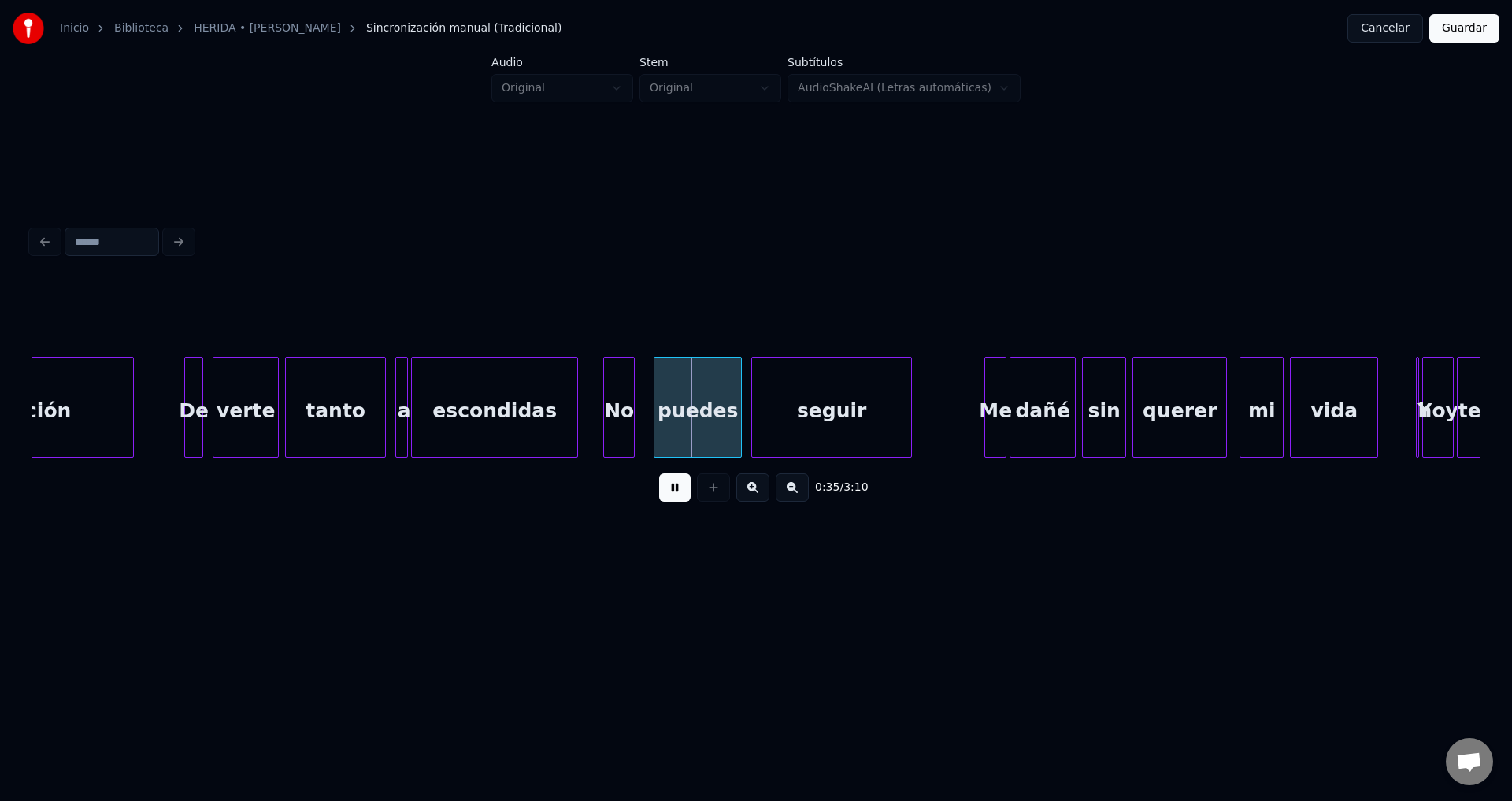
click at [617, 436] on div "No" at bounding box center [618, 412] width 30 height 107
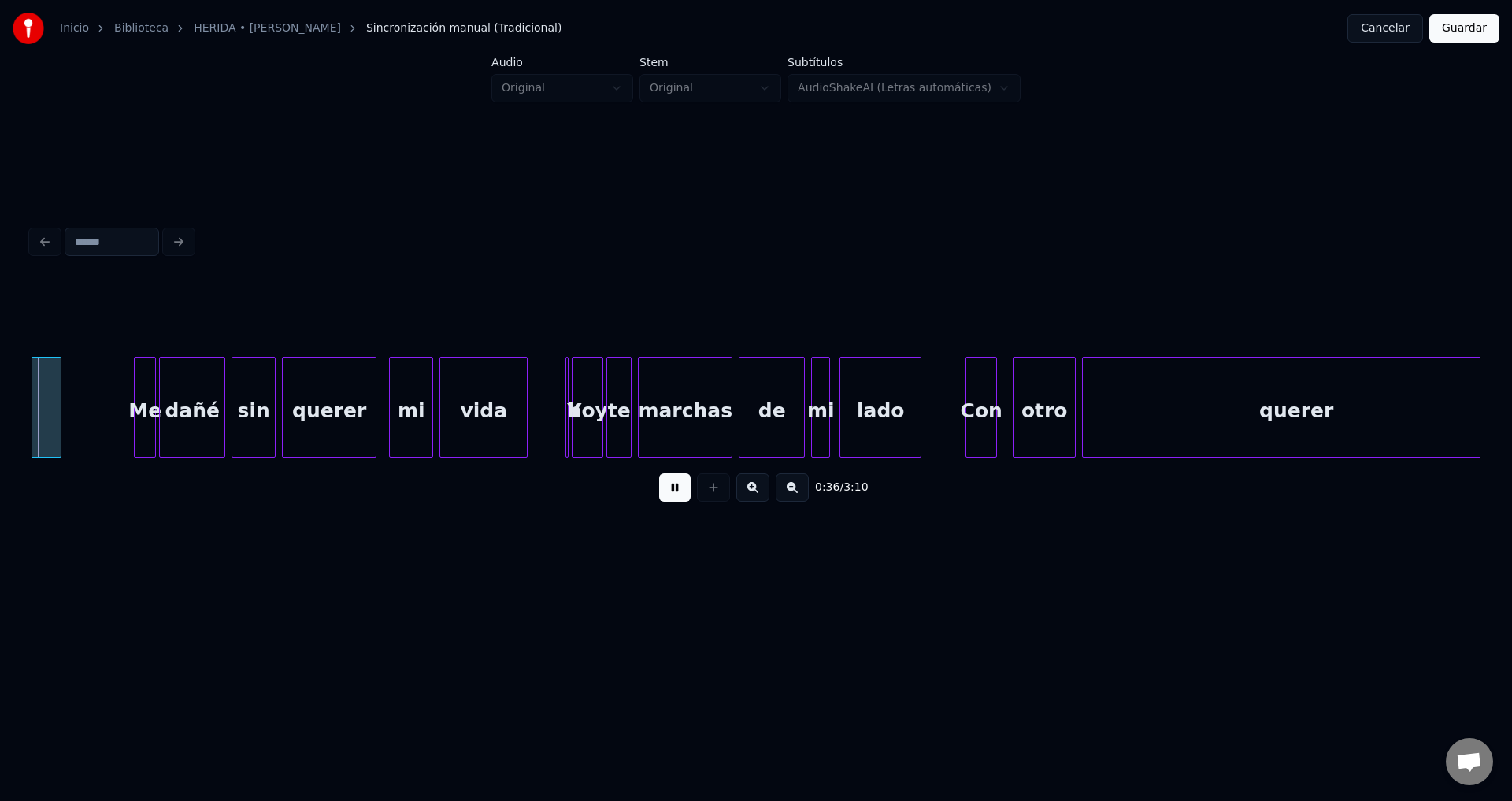
scroll to position [0, 5727]
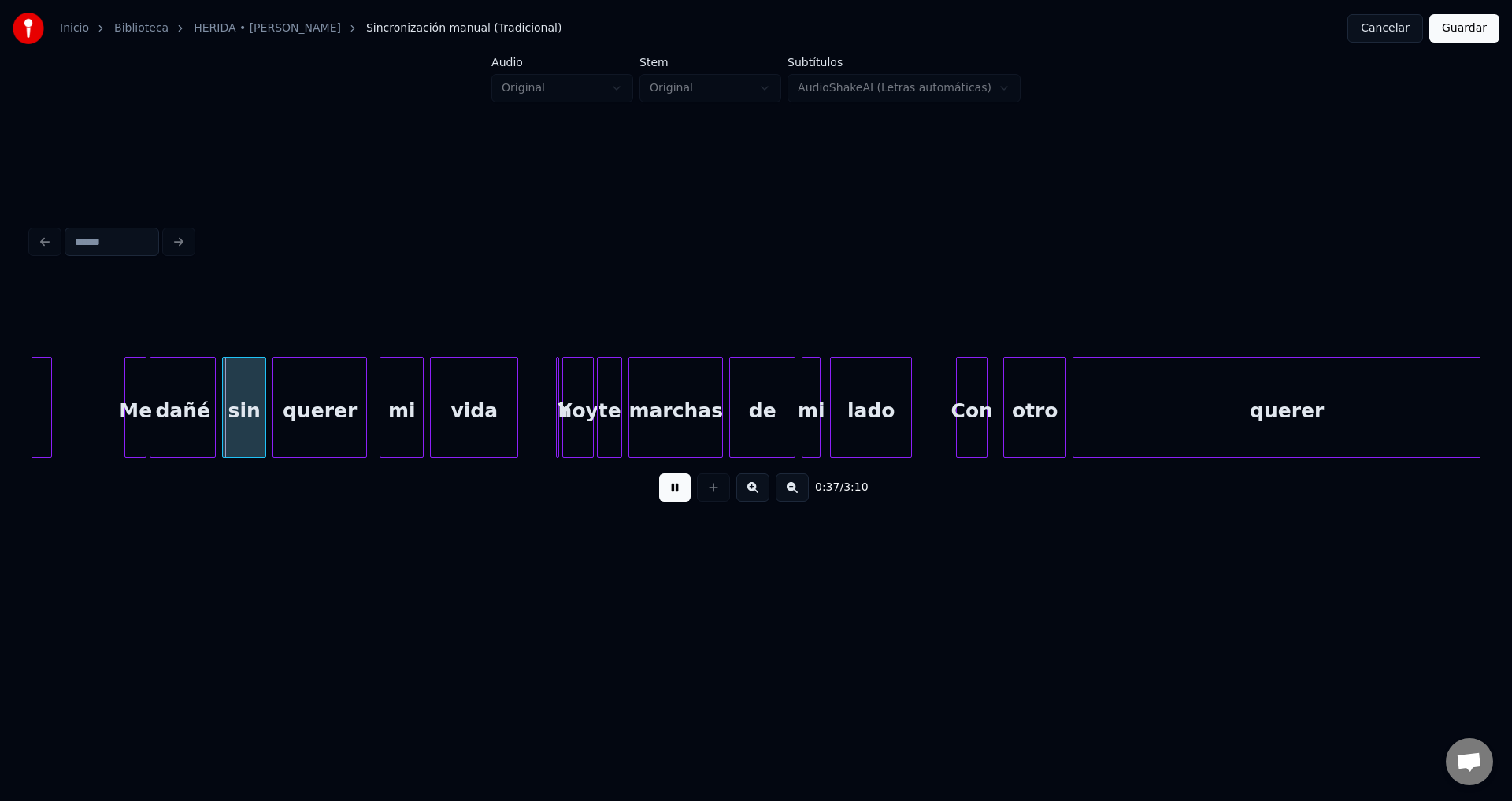
click at [682, 497] on button at bounding box center [675, 488] width 31 height 29
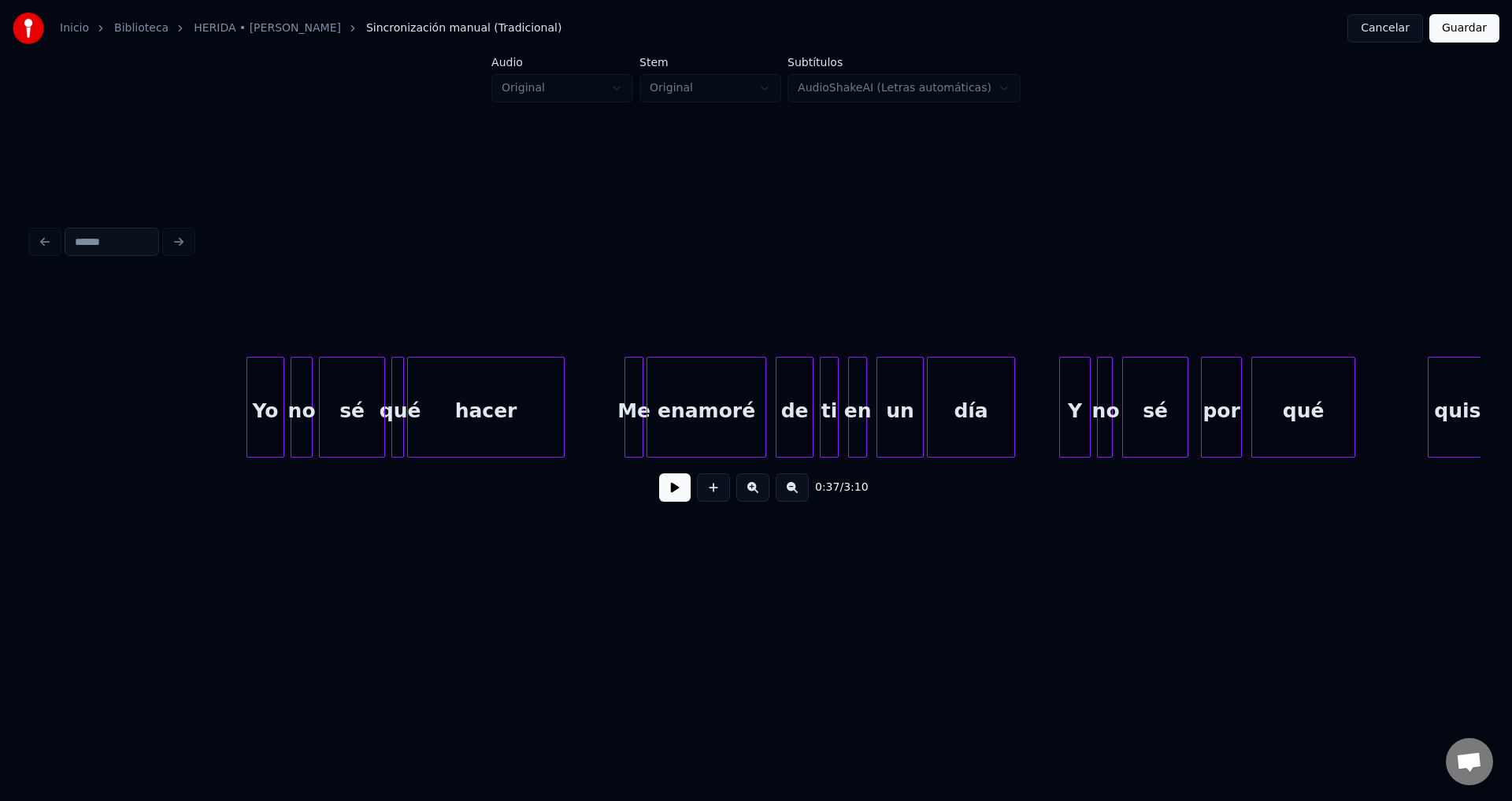
scroll to position [0, 1578]
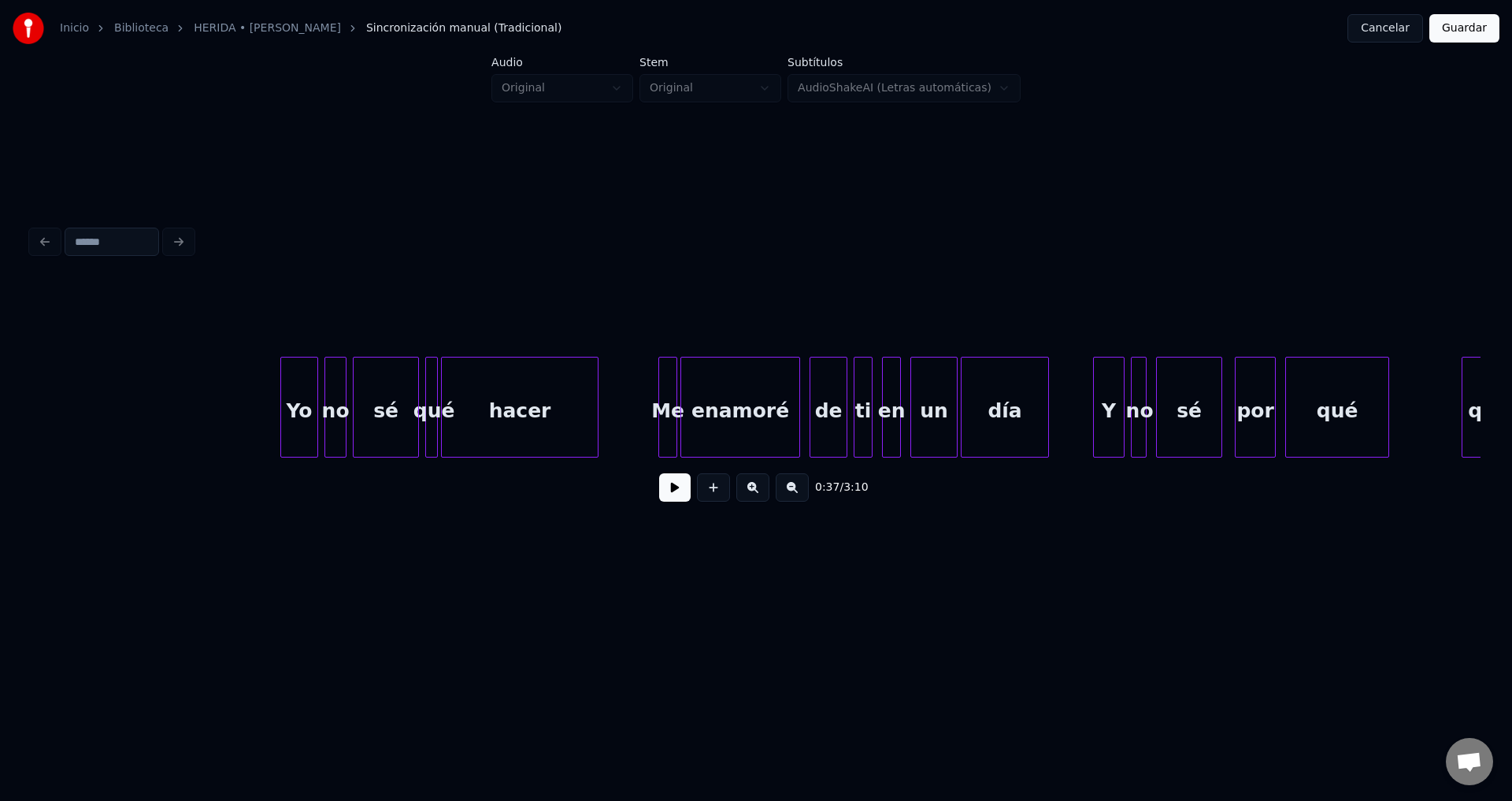
click at [667, 490] on button at bounding box center [675, 488] width 31 height 29
click at [296, 431] on div "Yo" at bounding box center [292, 412] width 36 height 107
click at [290, 433] on div "Yo" at bounding box center [278, 412] width 36 height 107
click at [323, 430] on div "no" at bounding box center [323, 412] width 21 height 107
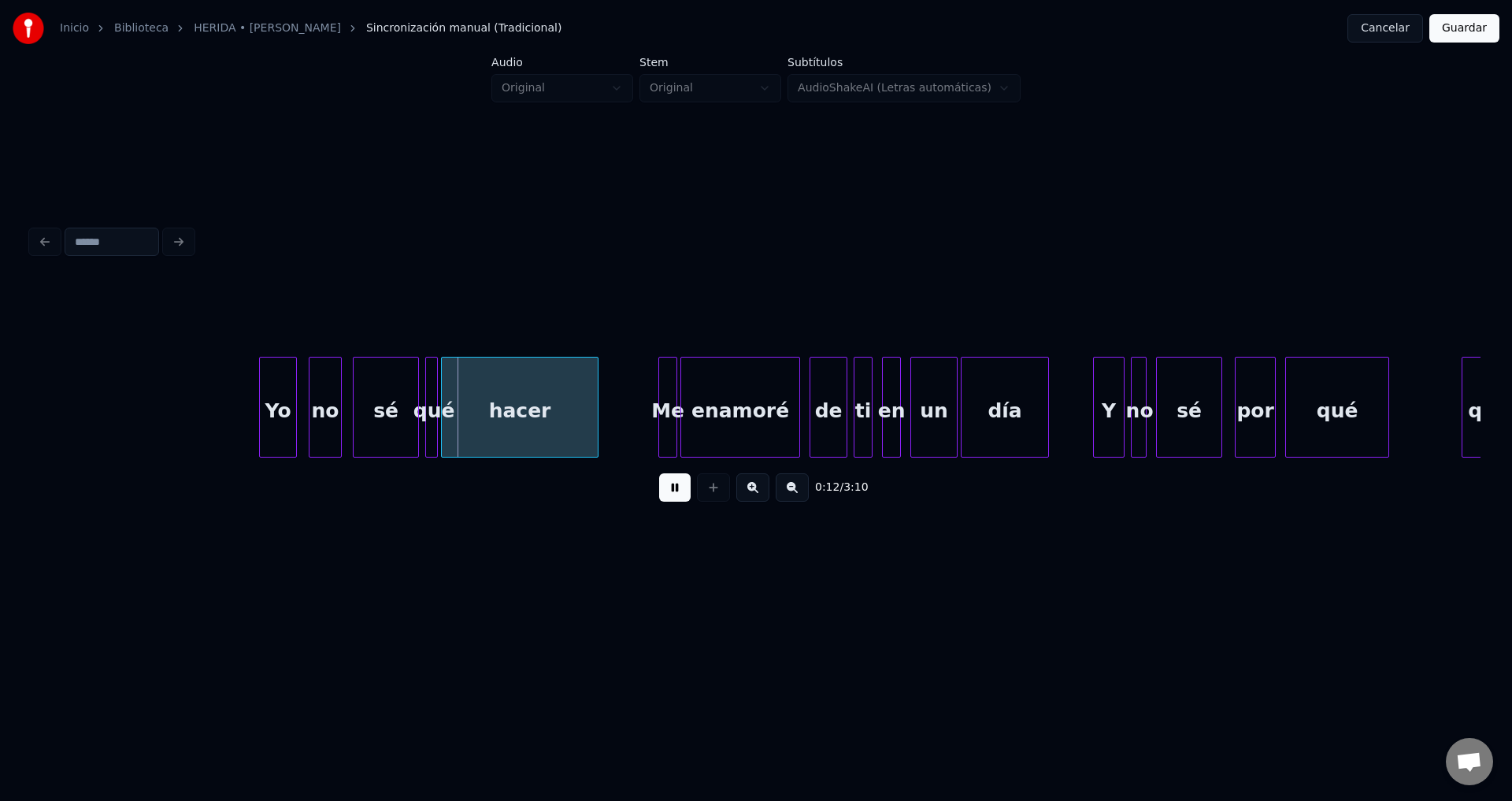
click at [341, 426] on div at bounding box center [338, 407] width 4 height 99
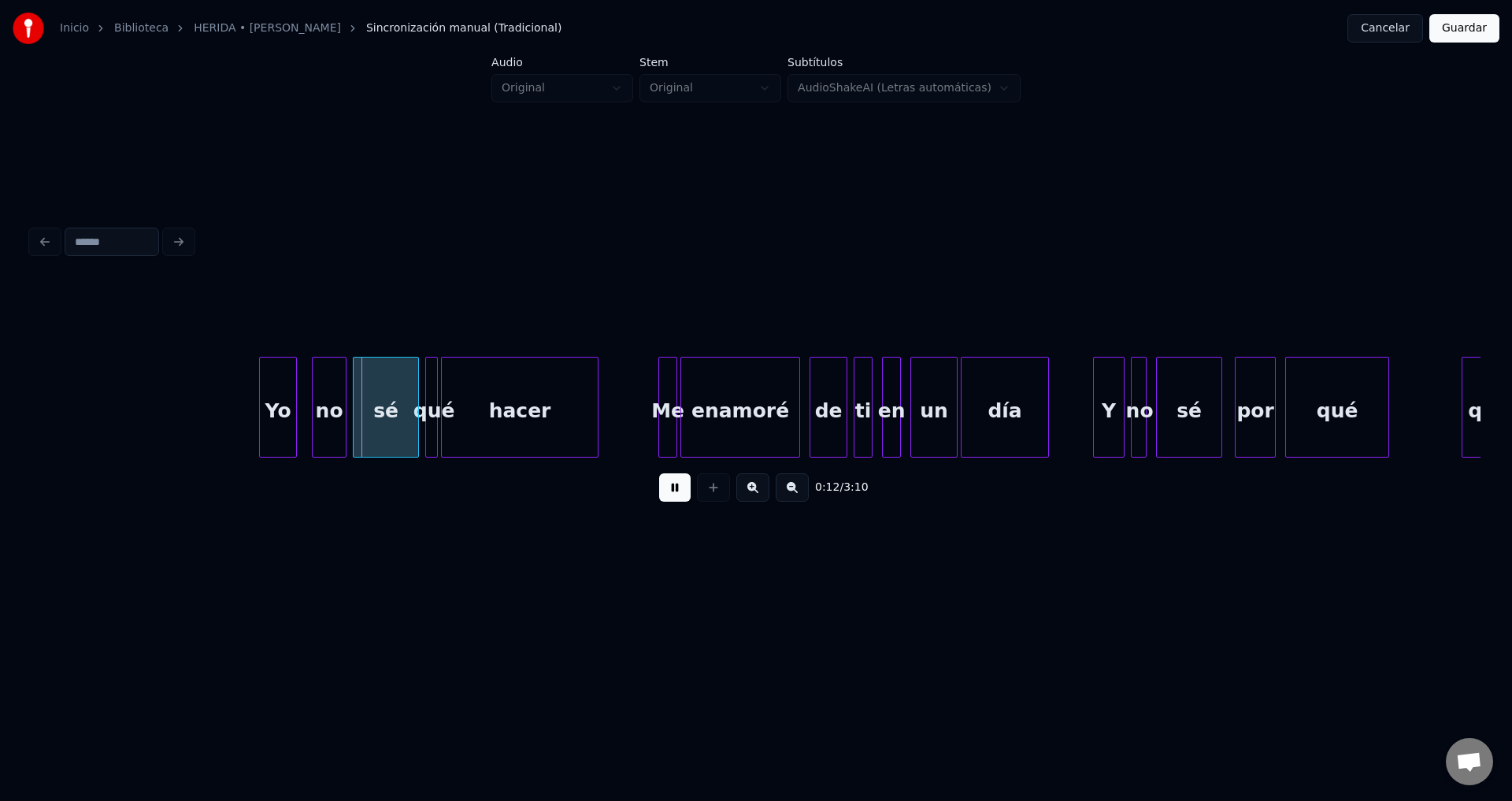
click at [331, 422] on div "no" at bounding box center [328, 412] width 33 height 107
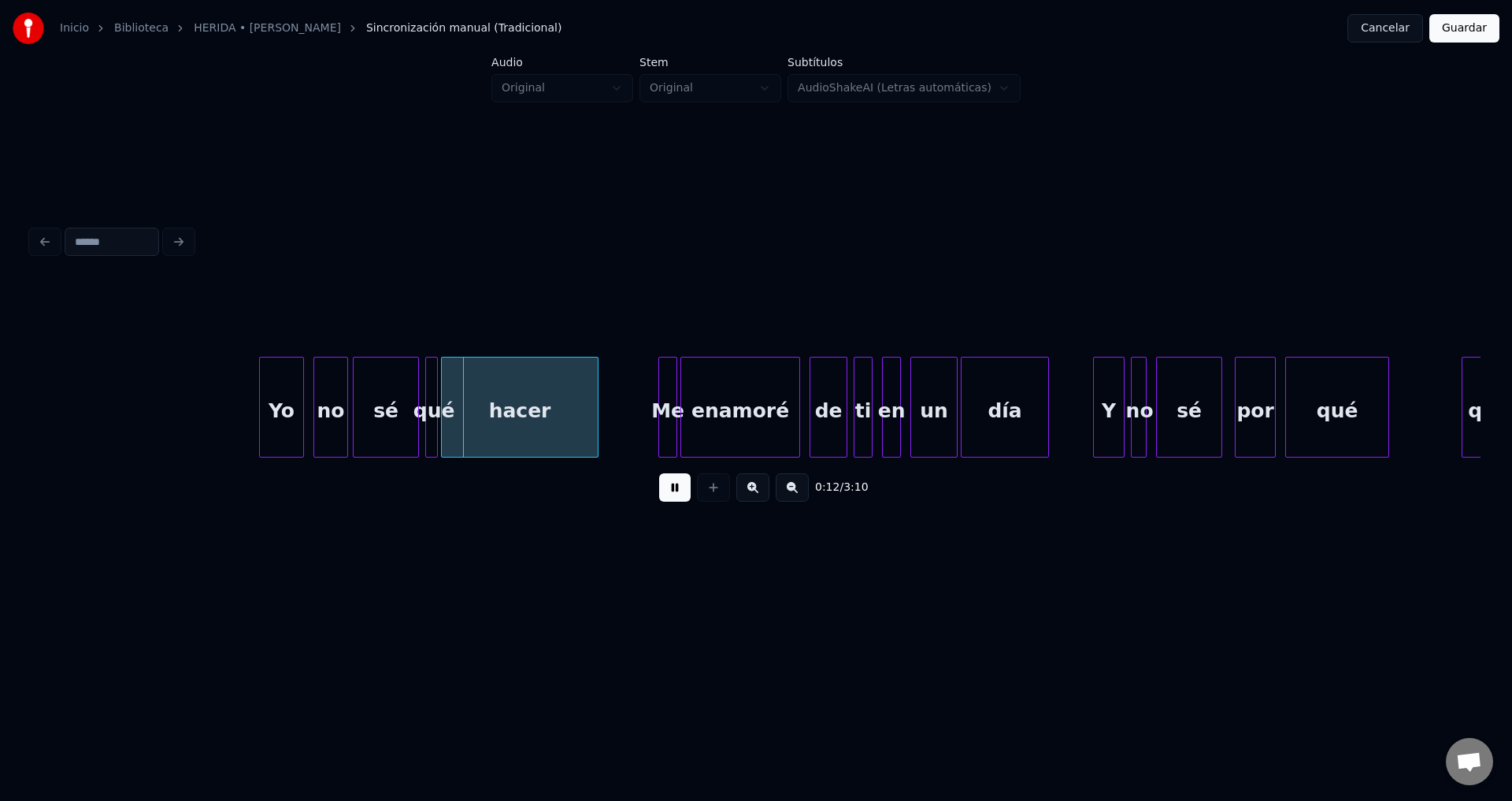
click at [299, 398] on div at bounding box center [301, 407] width 4 height 99
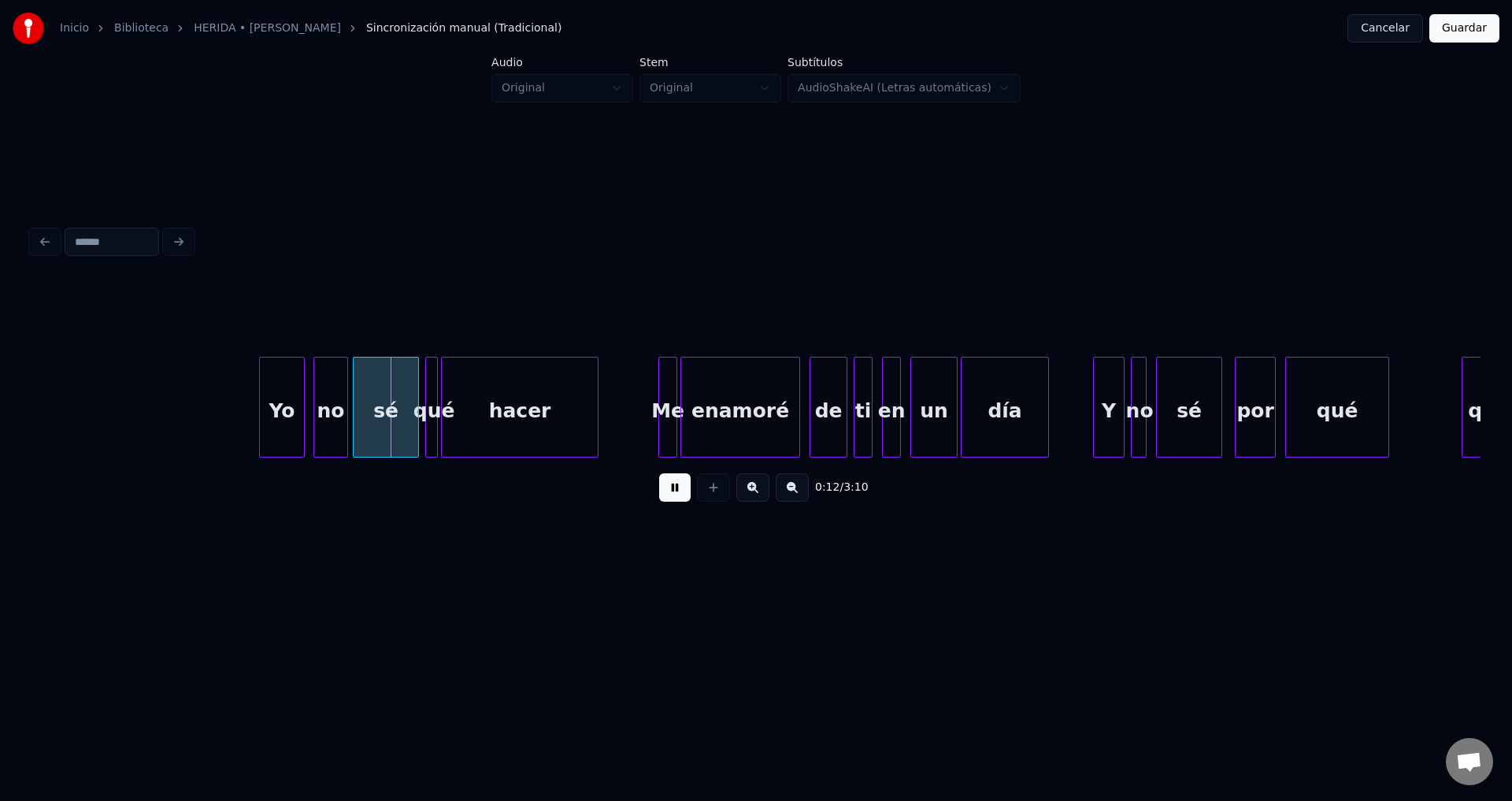
click at [390, 423] on div "sé" at bounding box center [386, 412] width 64 height 107
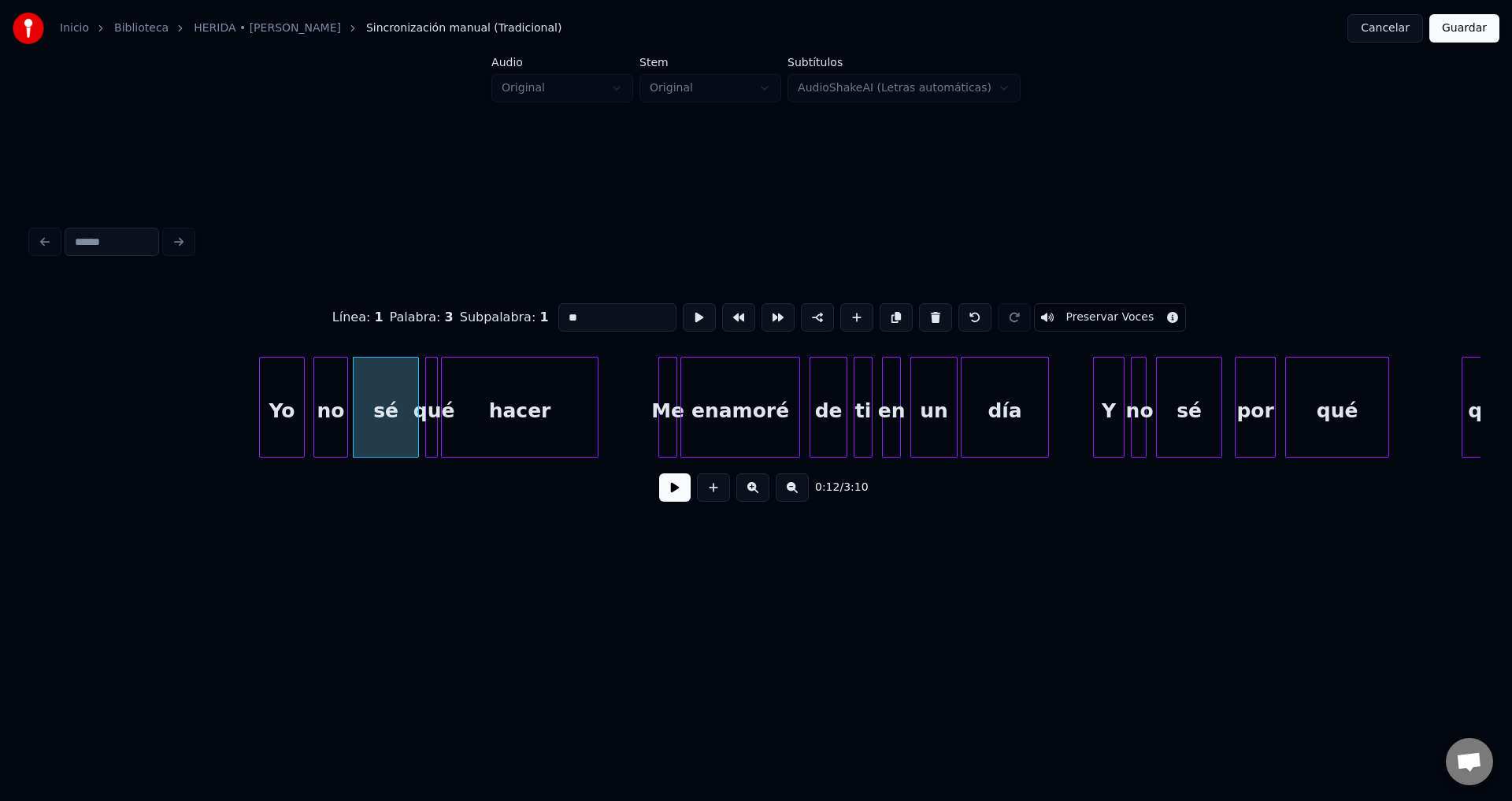
click at [464, 396] on div "hacer" at bounding box center [520, 412] width 156 height 107
type input "*****"
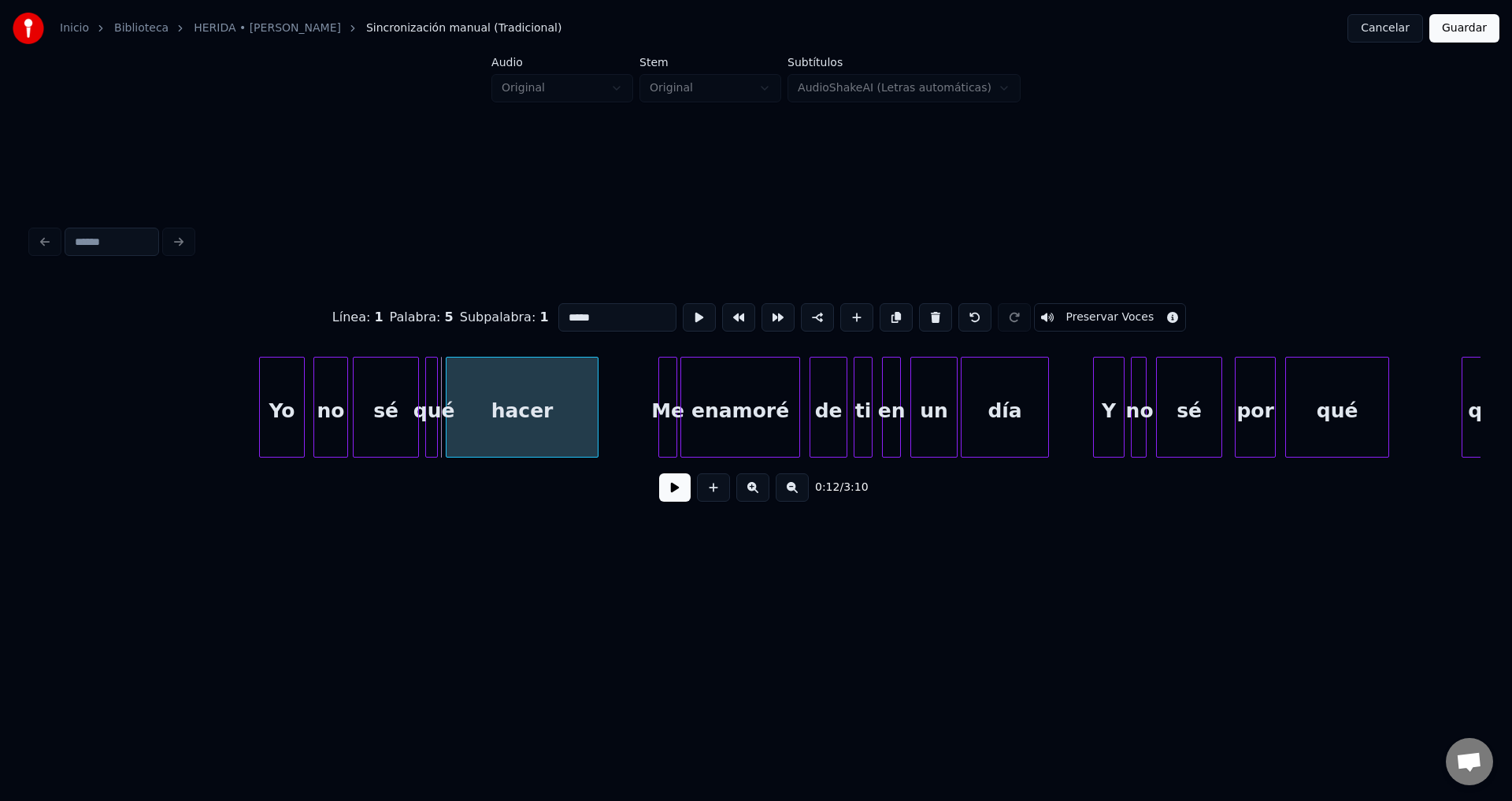
click at [451, 397] on div at bounding box center [448, 407] width 4 height 99
click at [429, 393] on div at bounding box center [428, 407] width 4 height 99
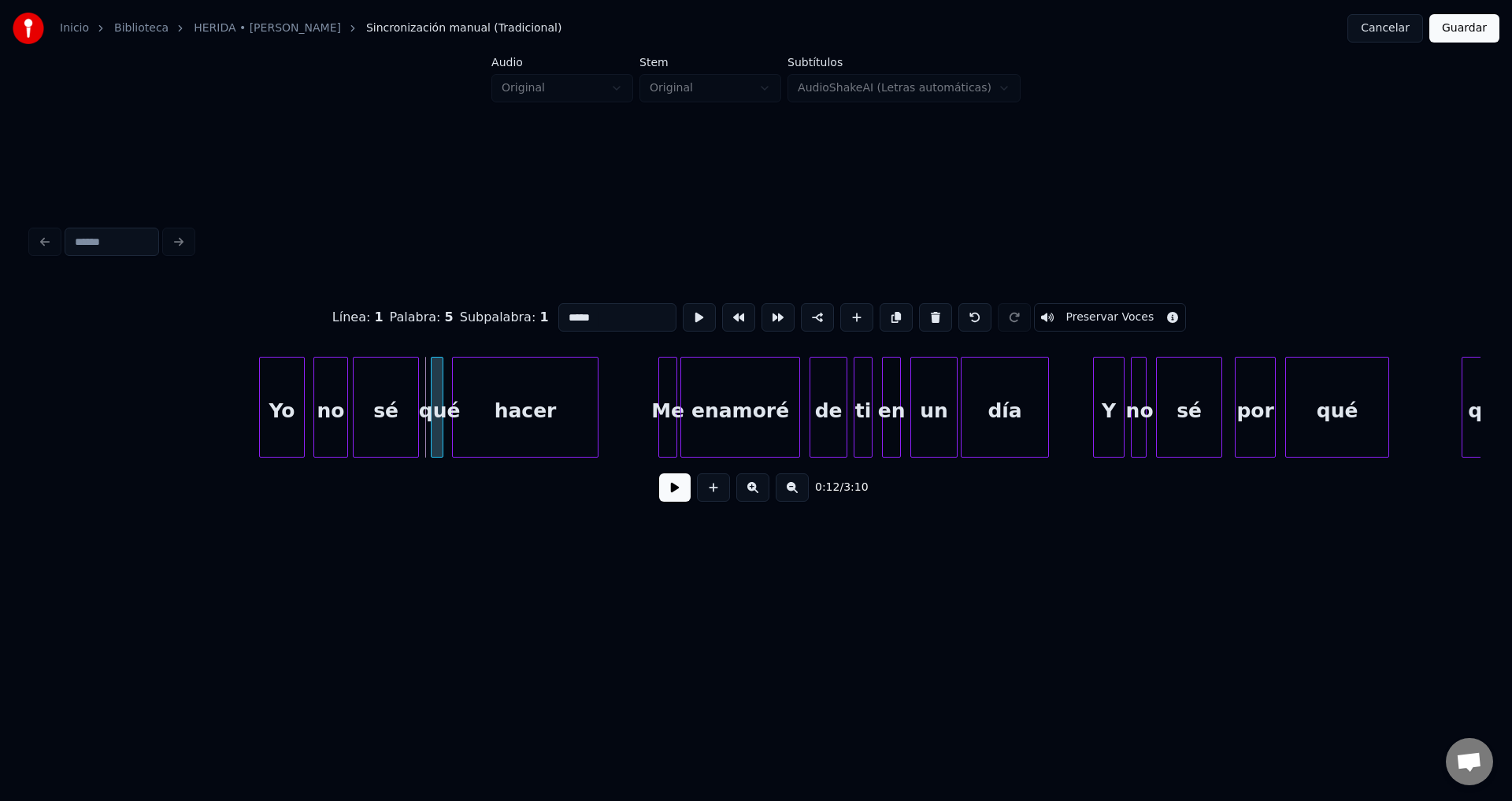
click at [437, 388] on div "qué" at bounding box center [439, 412] width 16 height 107
click at [673, 490] on button at bounding box center [675, 488] width 31 height 29
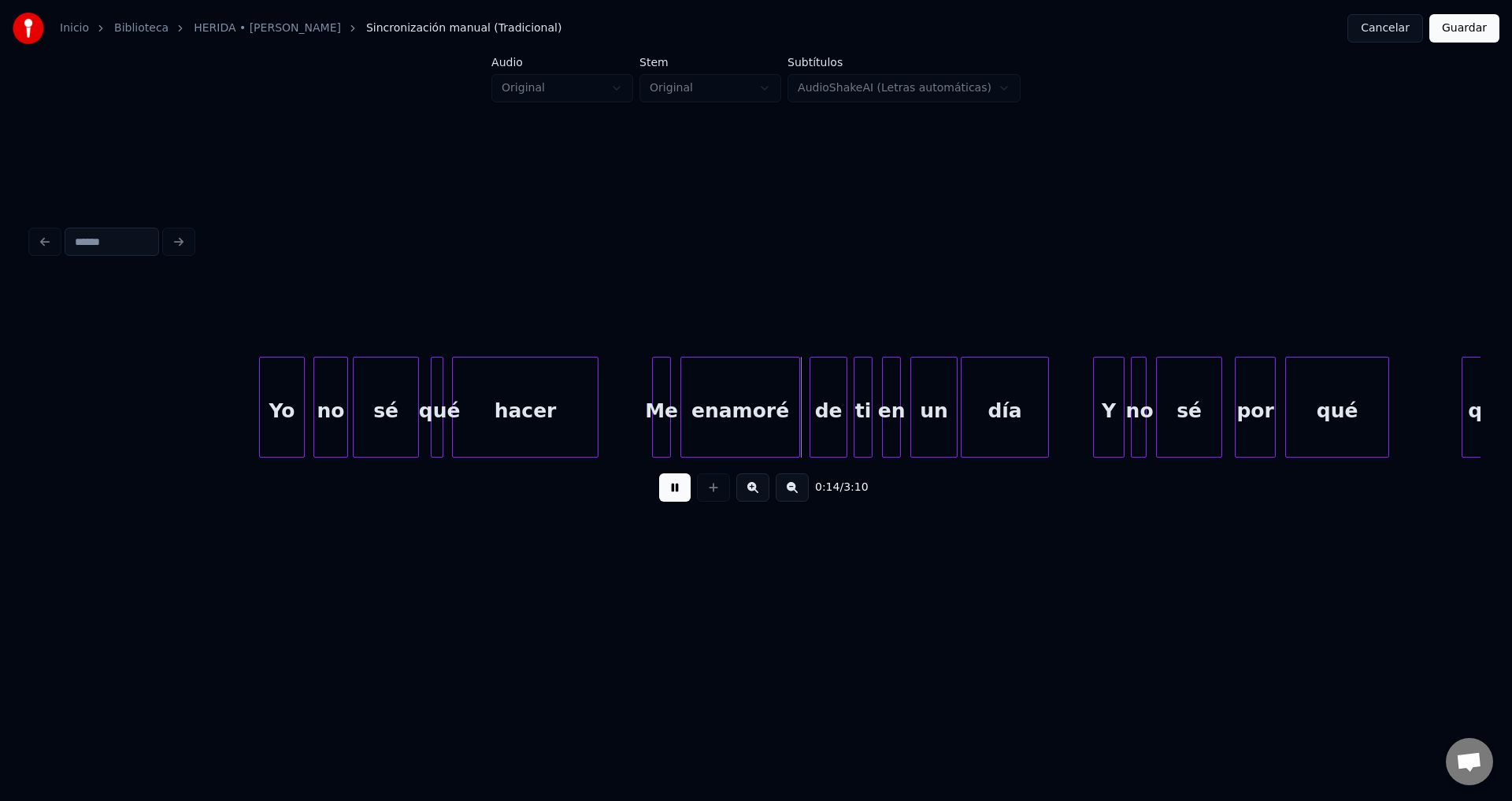
click at [659, 424] on div "Me" at bounding box center [661, 412] width 17 height 107
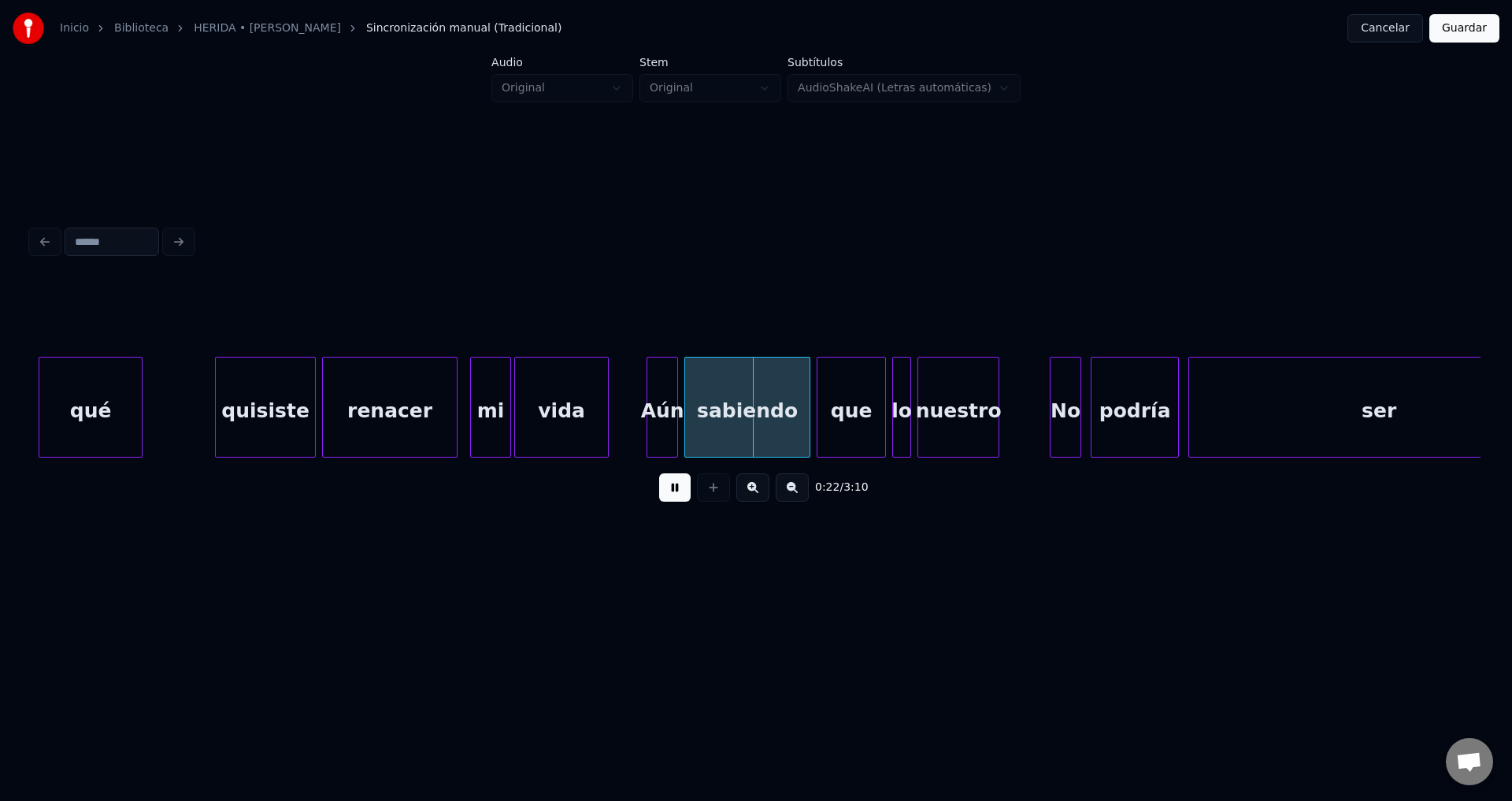
scroll to position [0, 2841]
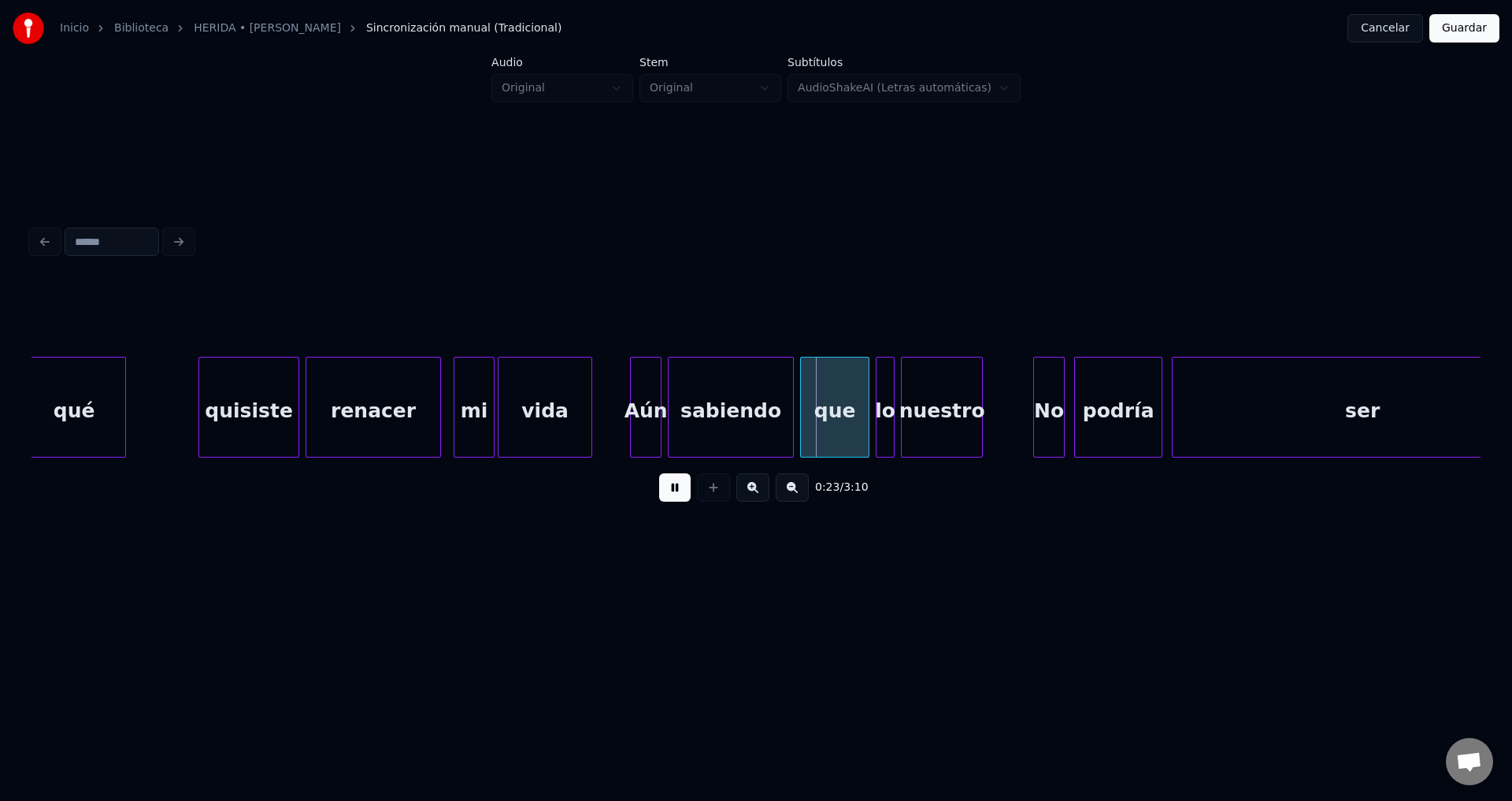
click at [235, 409] on div "quisiste" at bounding box center [249, 412] width 99 height 107
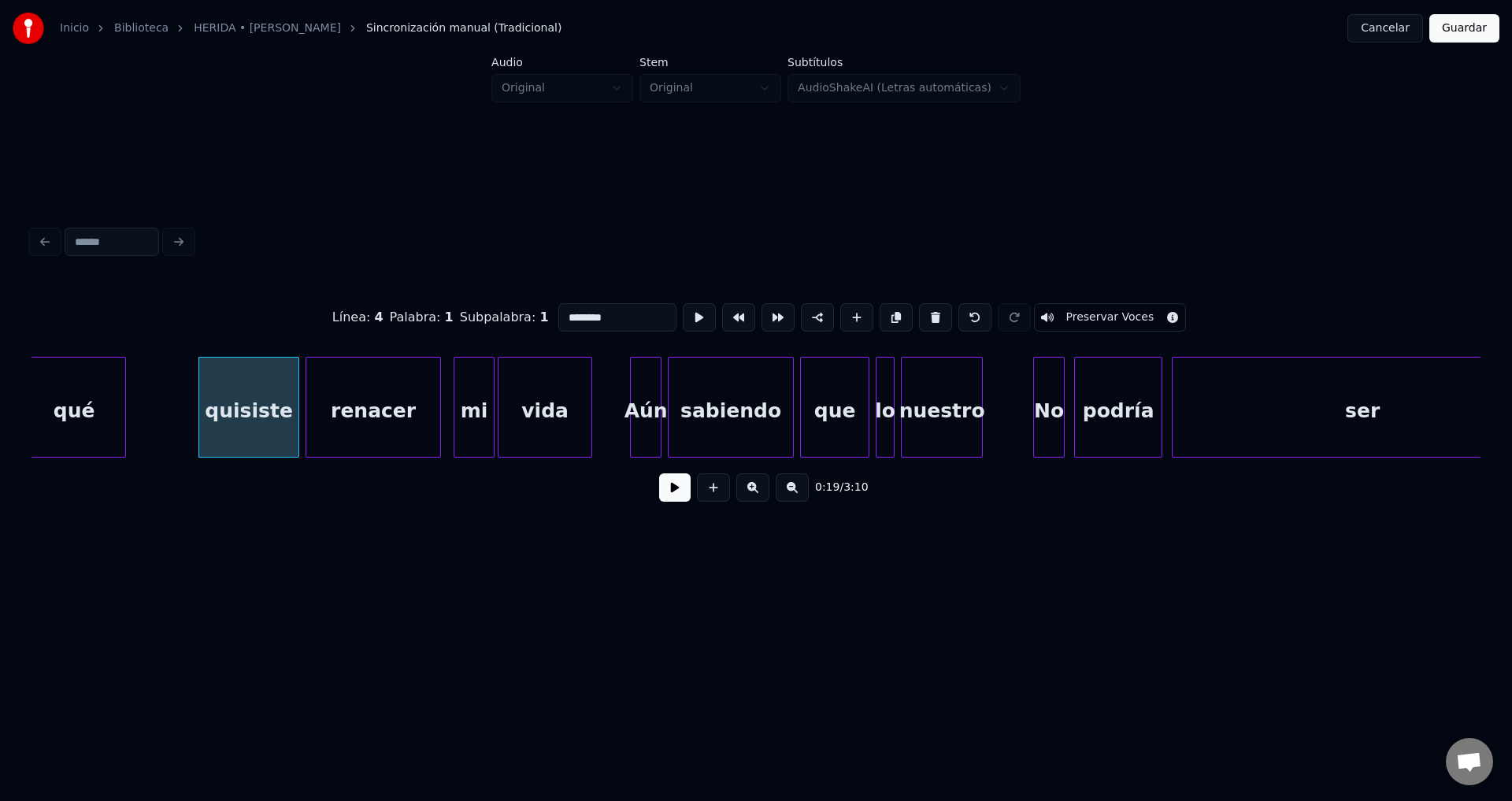
click at [663, 491] on button at bounding box center [675, 488] width 31 height 29
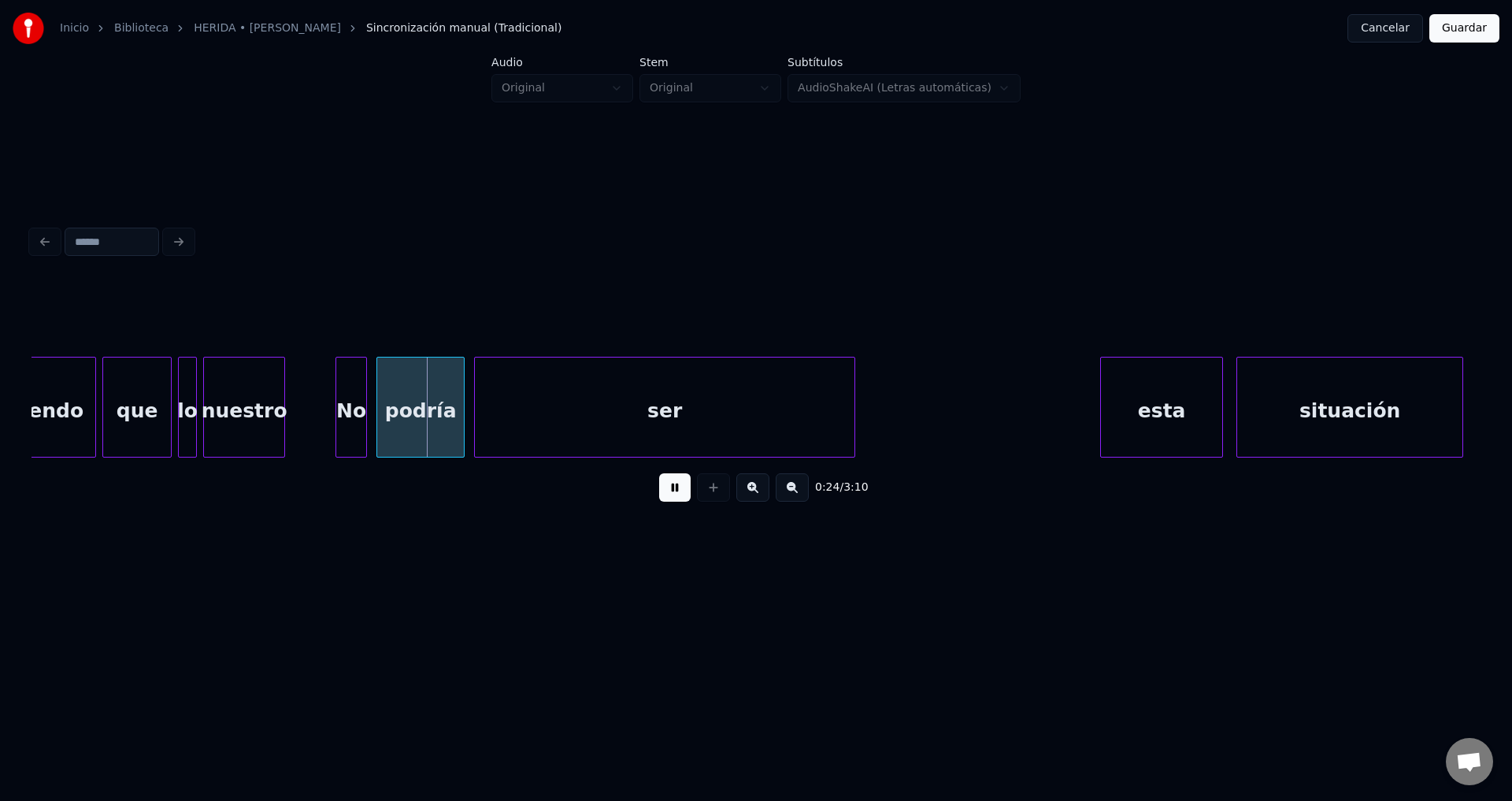
scroll to position [0, 3555]
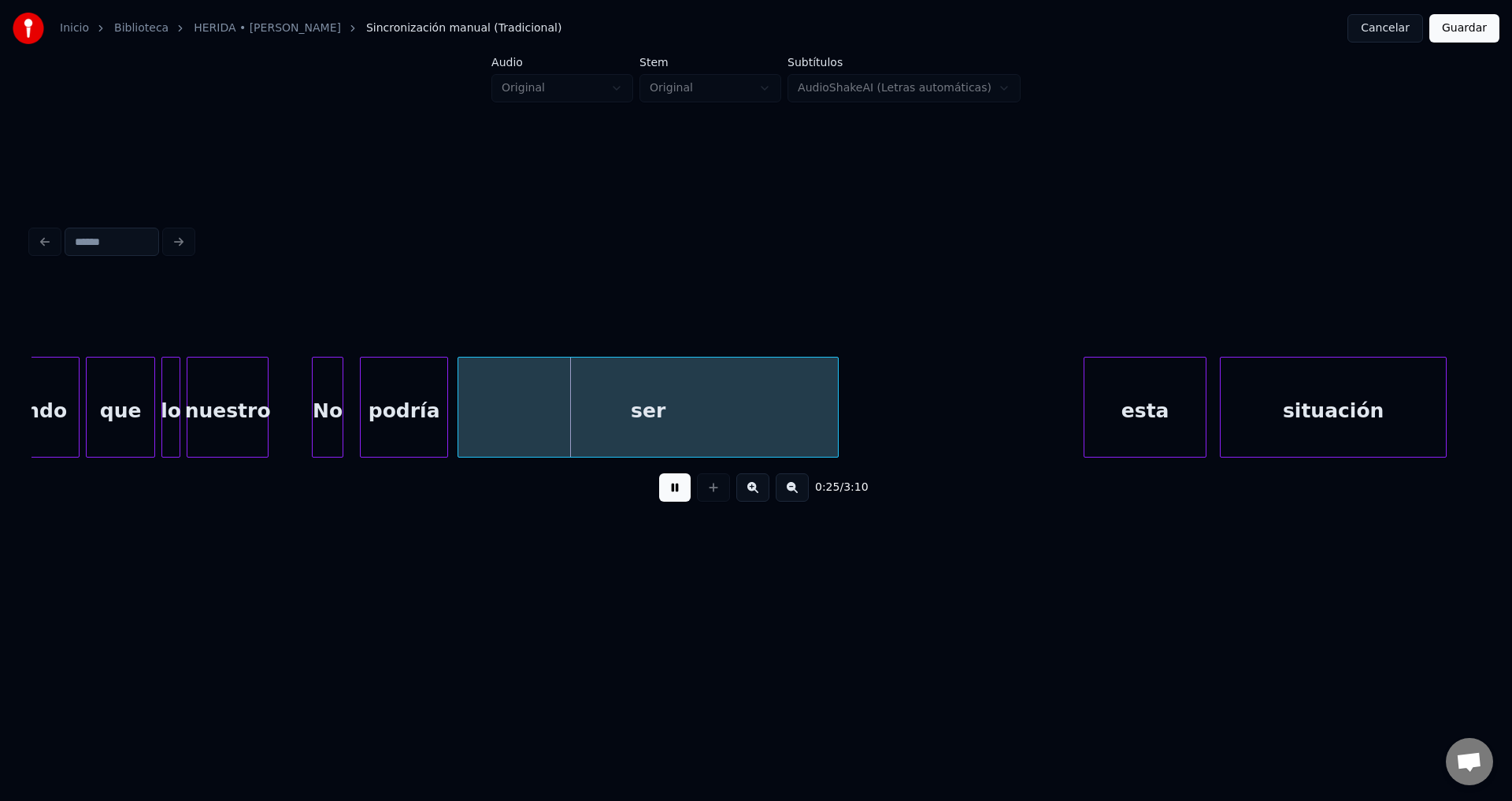
click at [328, 425] on div "No" at bounding box center [327, 412] width 30 height 107
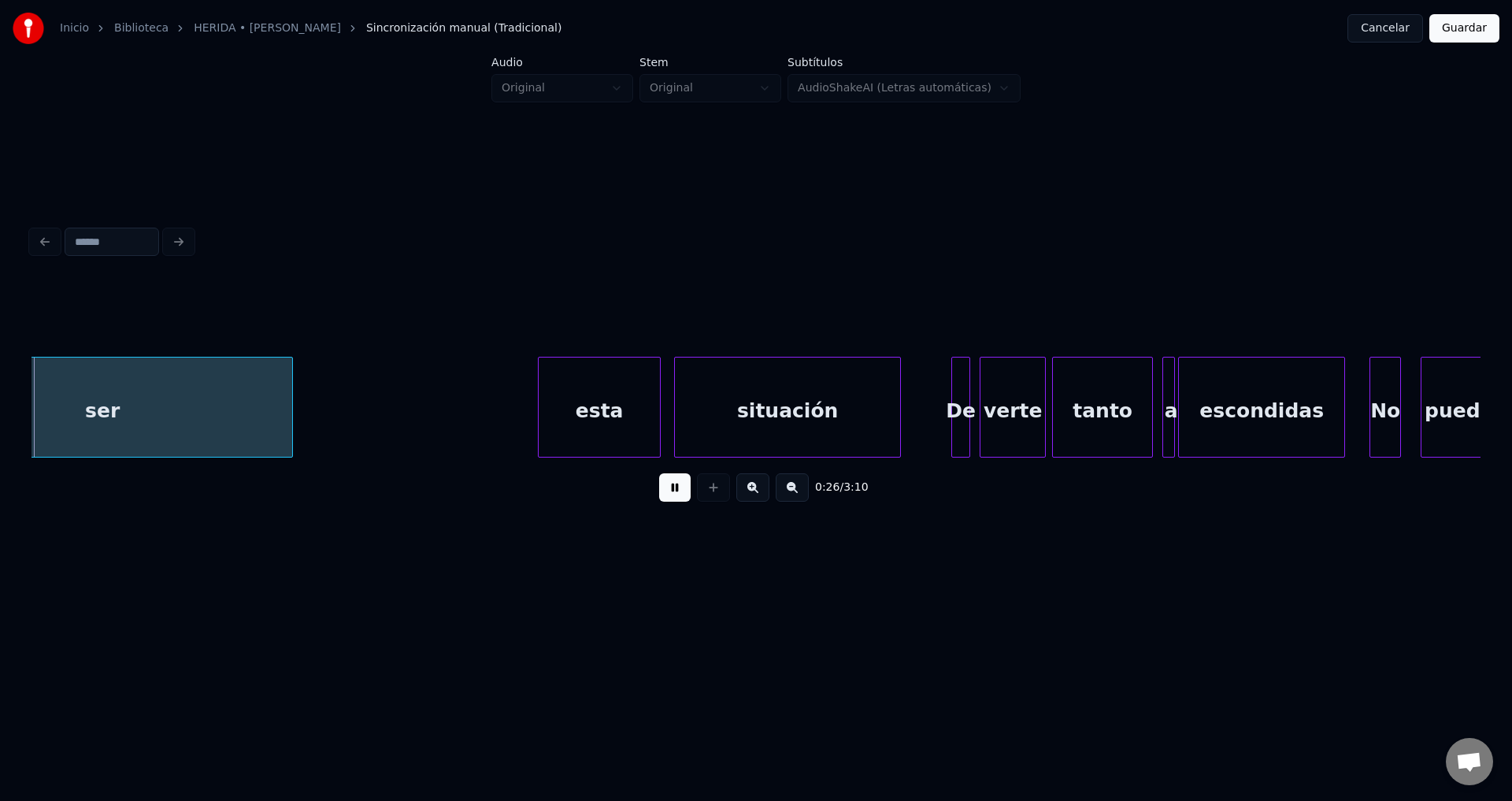
scroll to position [0, 4110]
click at [583, 420] on div "esta" at bounding box center [582, 412] width 122 height 107
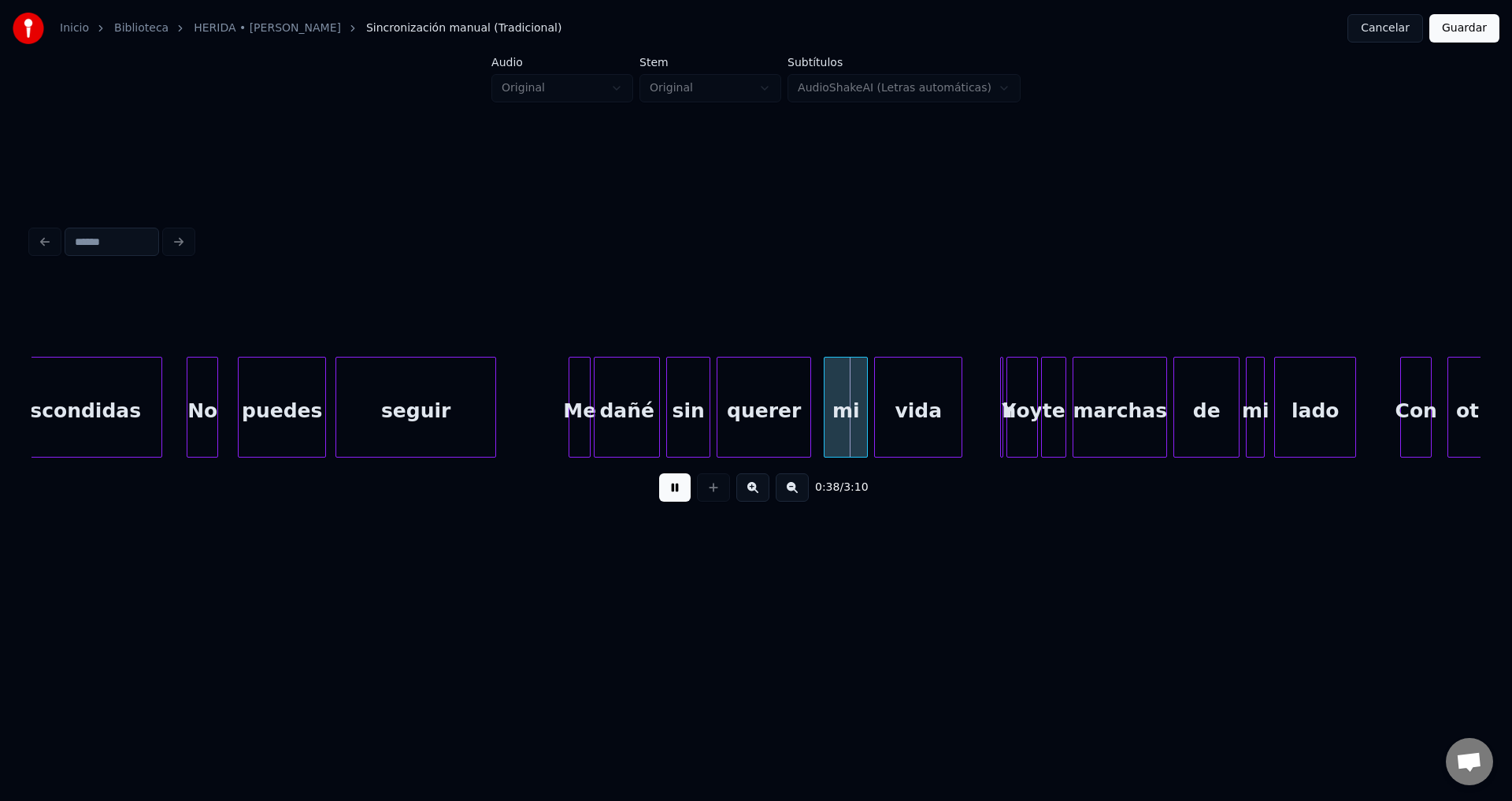
scroll to position [0, 5499]
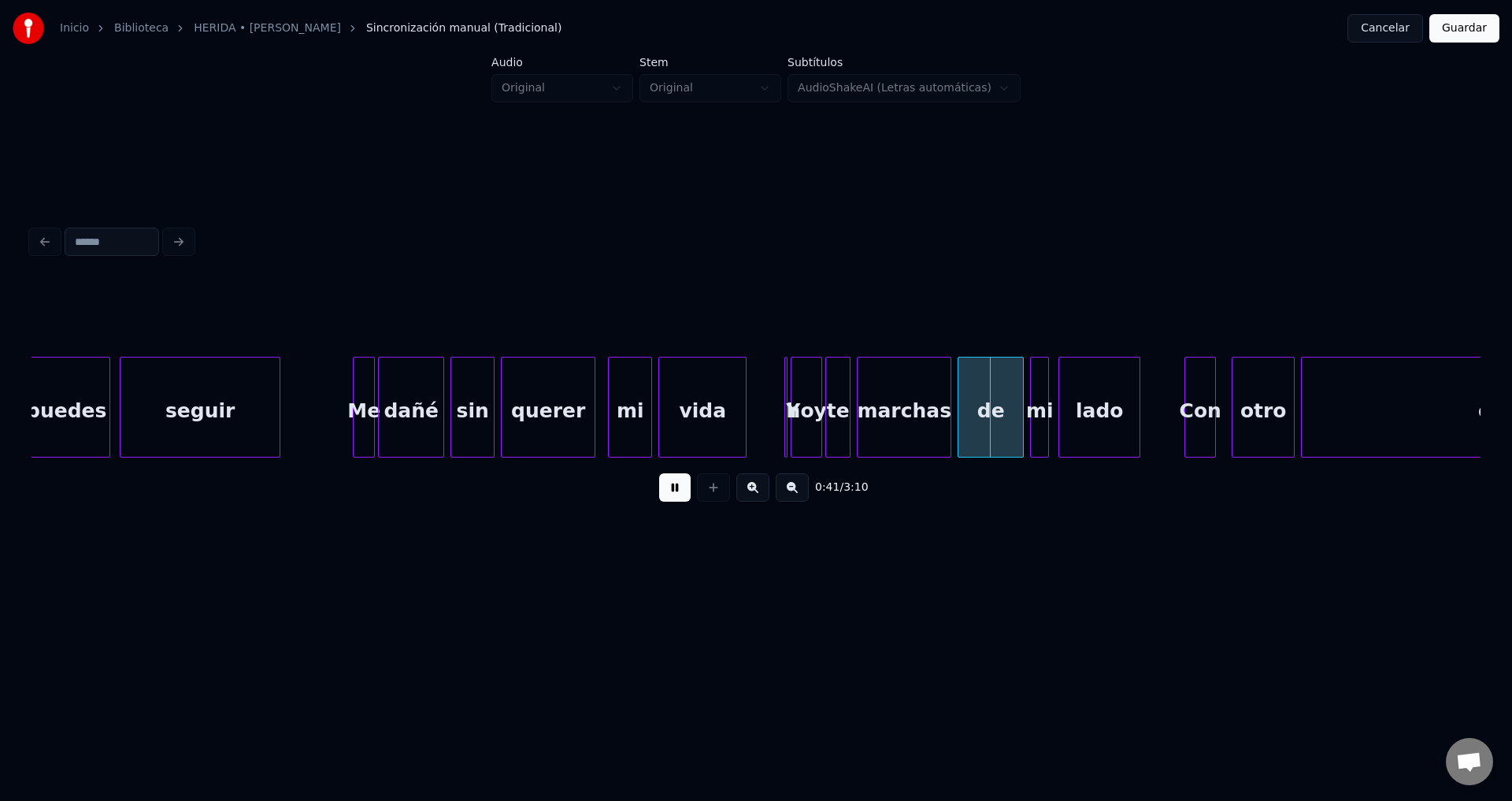
click at [784, 413] on div at bounding box center [784, 407] width 4 height 99
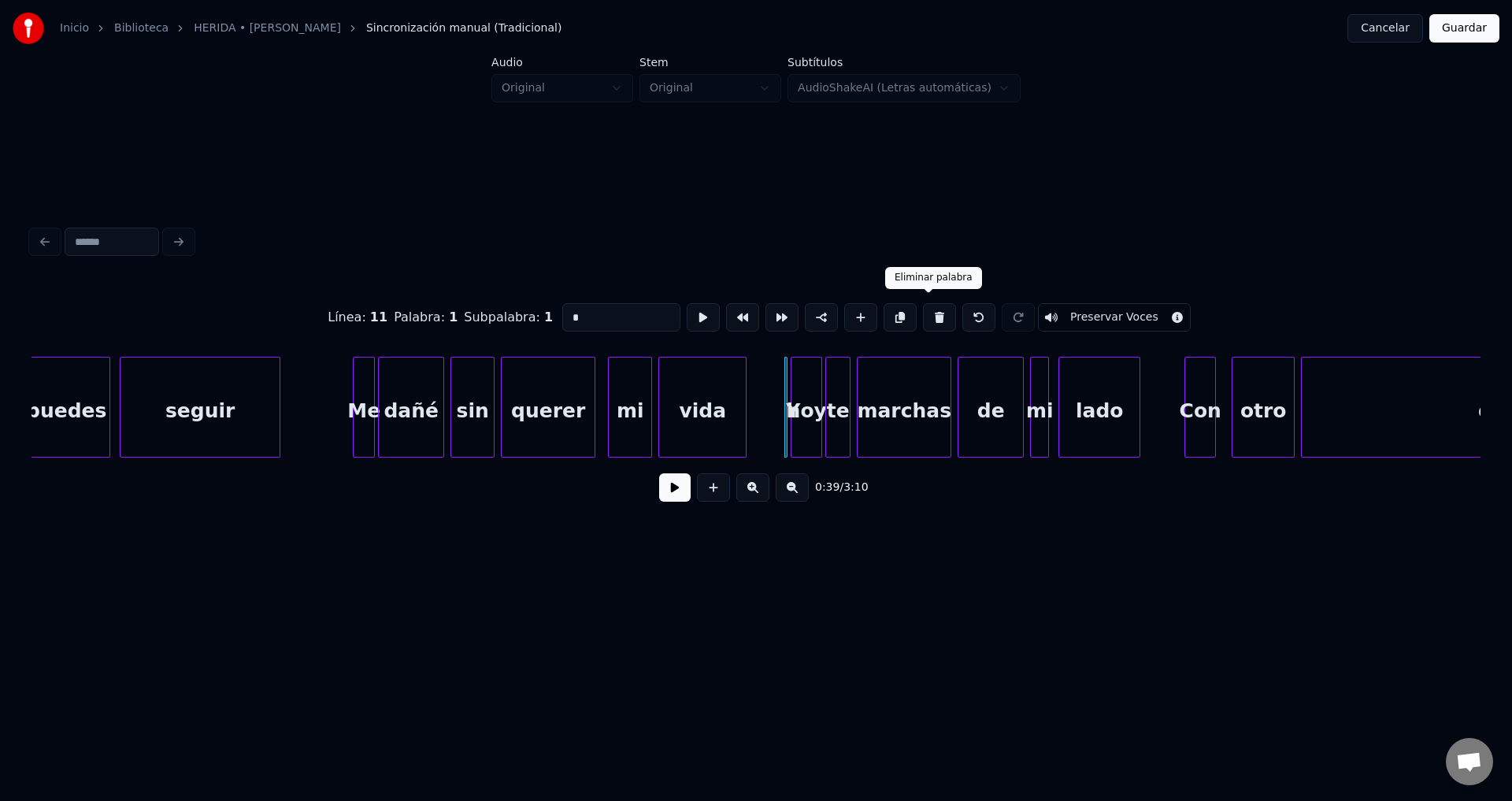
click at [935, 312] on button at bounding box center [939, 318] width 33 height 29
type input "***"
click at [673, 496] on button at bounding box center [675, 488] width 31 height 29
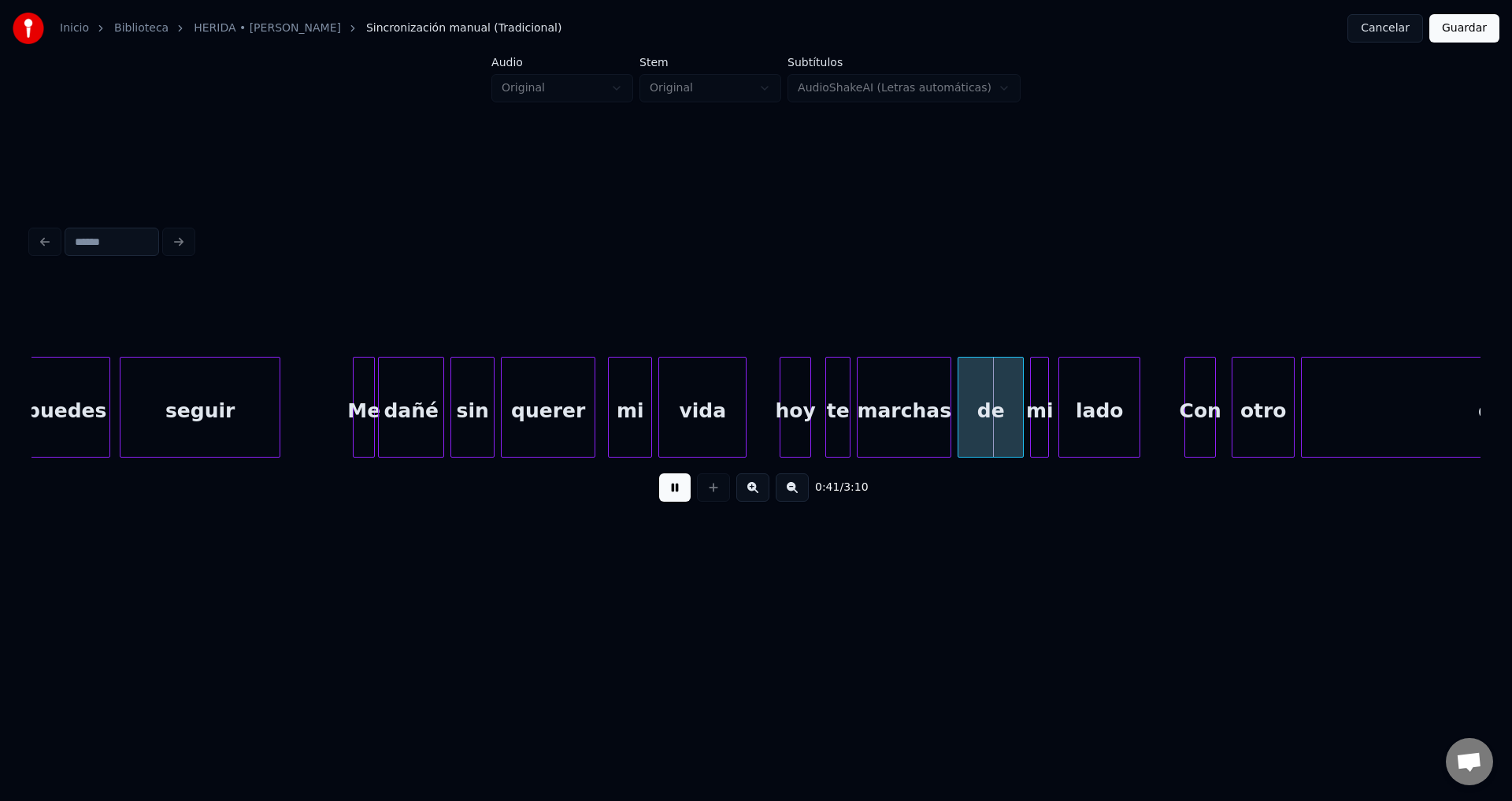
click at [797, 426] on div "hoy" at bounding box center [794, 412] width 30 height 107
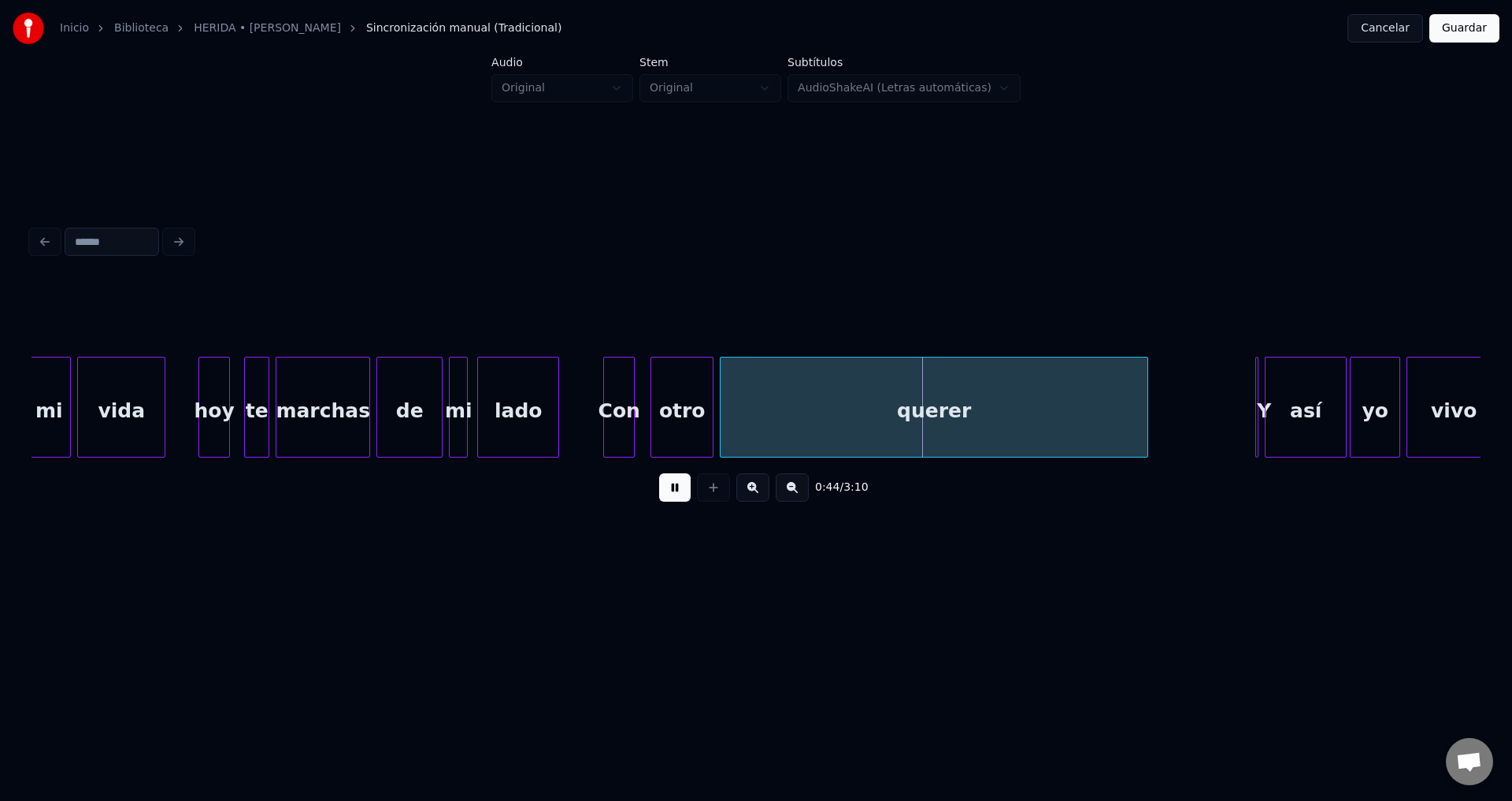
scroll to position [0, 6096]
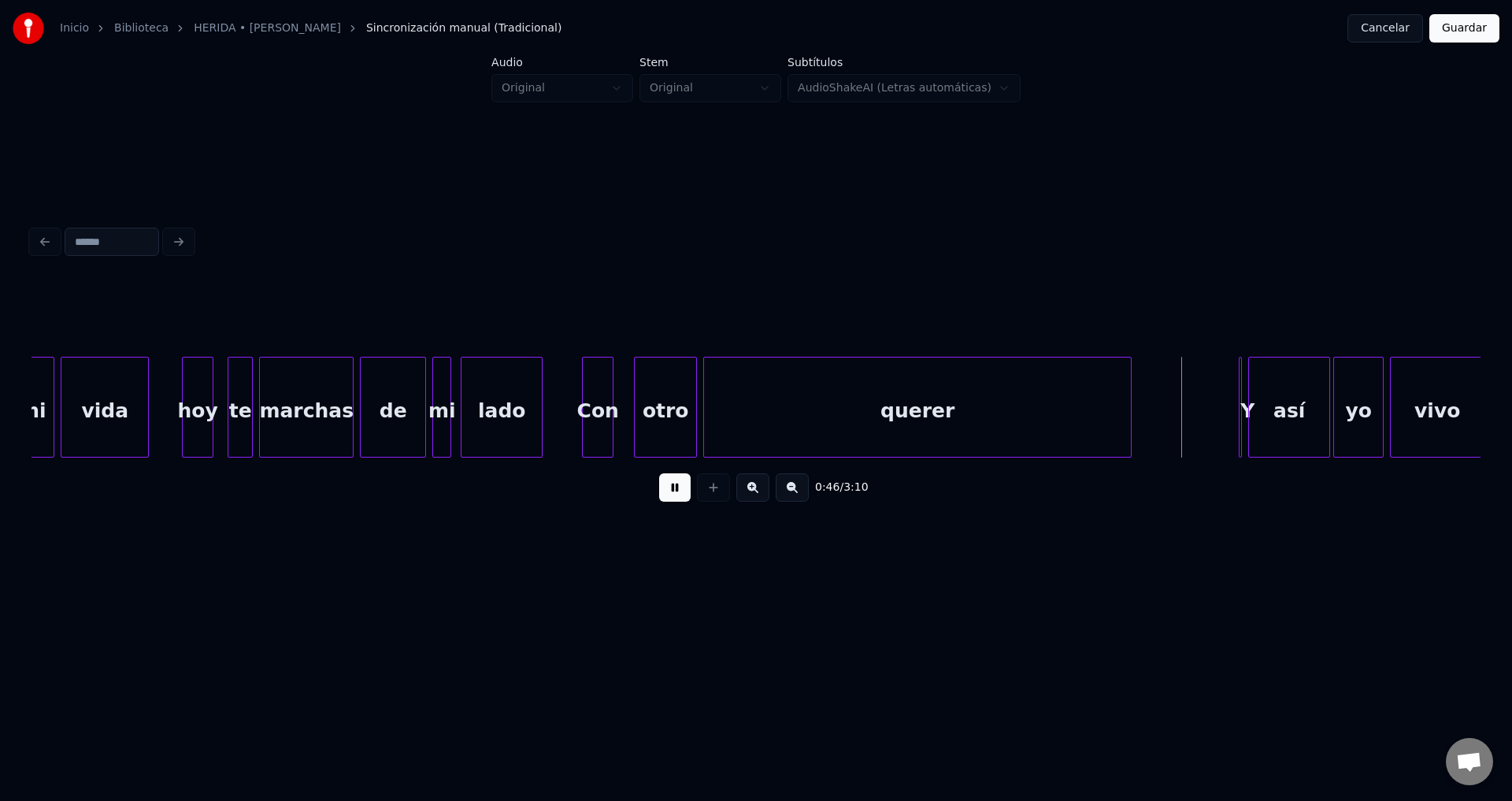
click at [594, 410] on div "Con" at bounding box center [597, 412] width 30 height 107
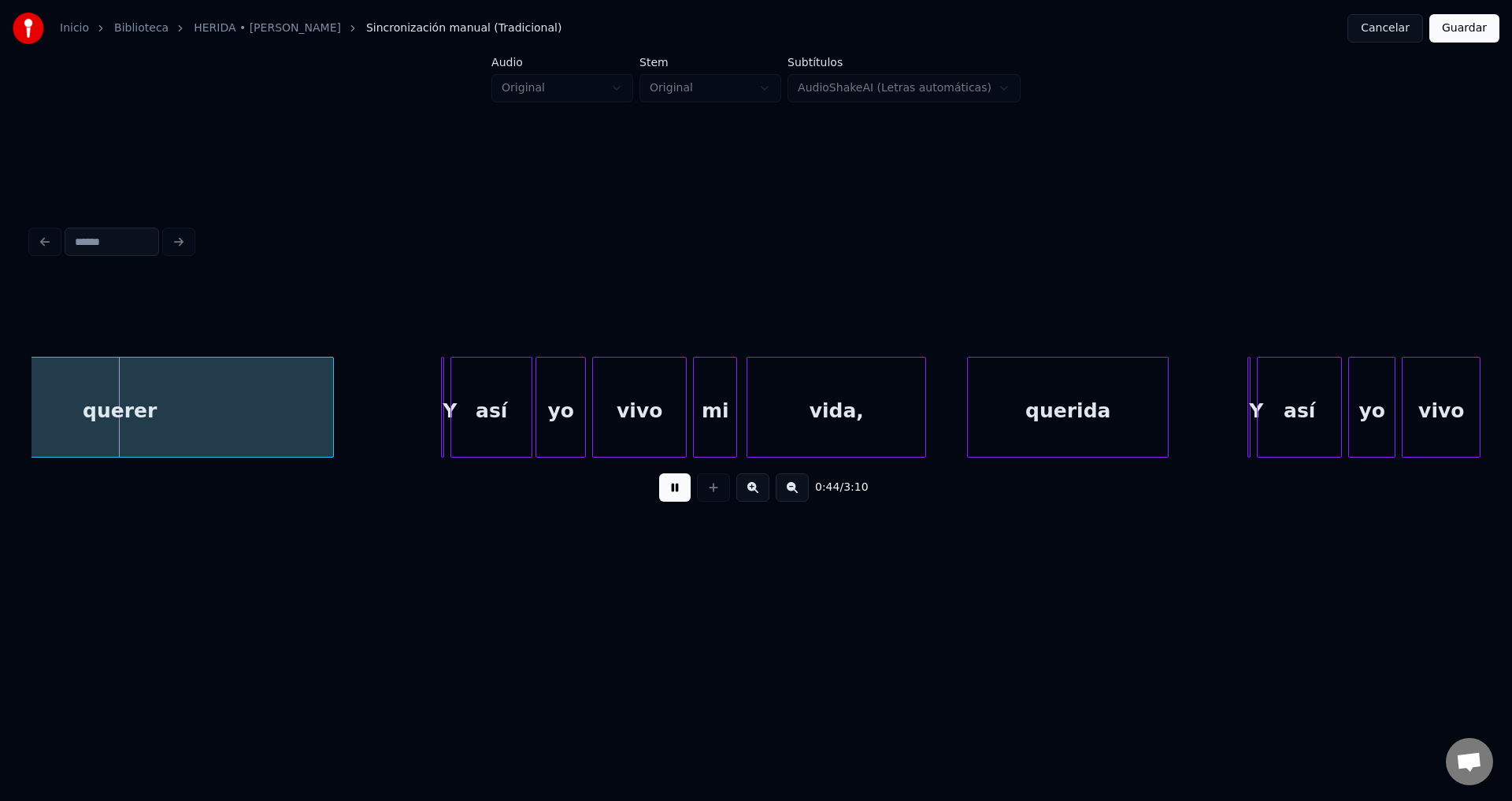
scroll to position [0, 6927]
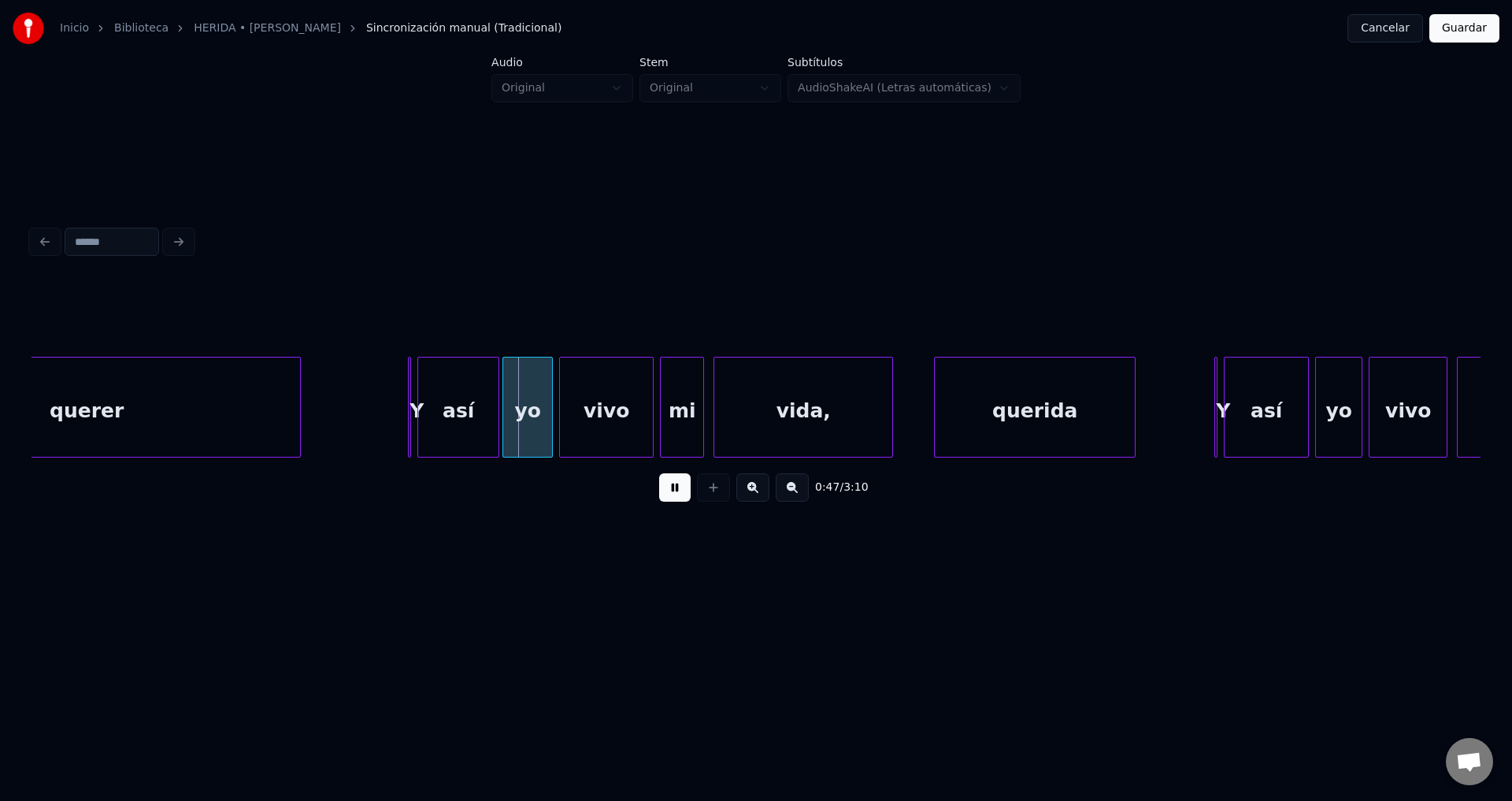
click at [405, 406] on div at bounding box center [407, 407] width 4 height 99
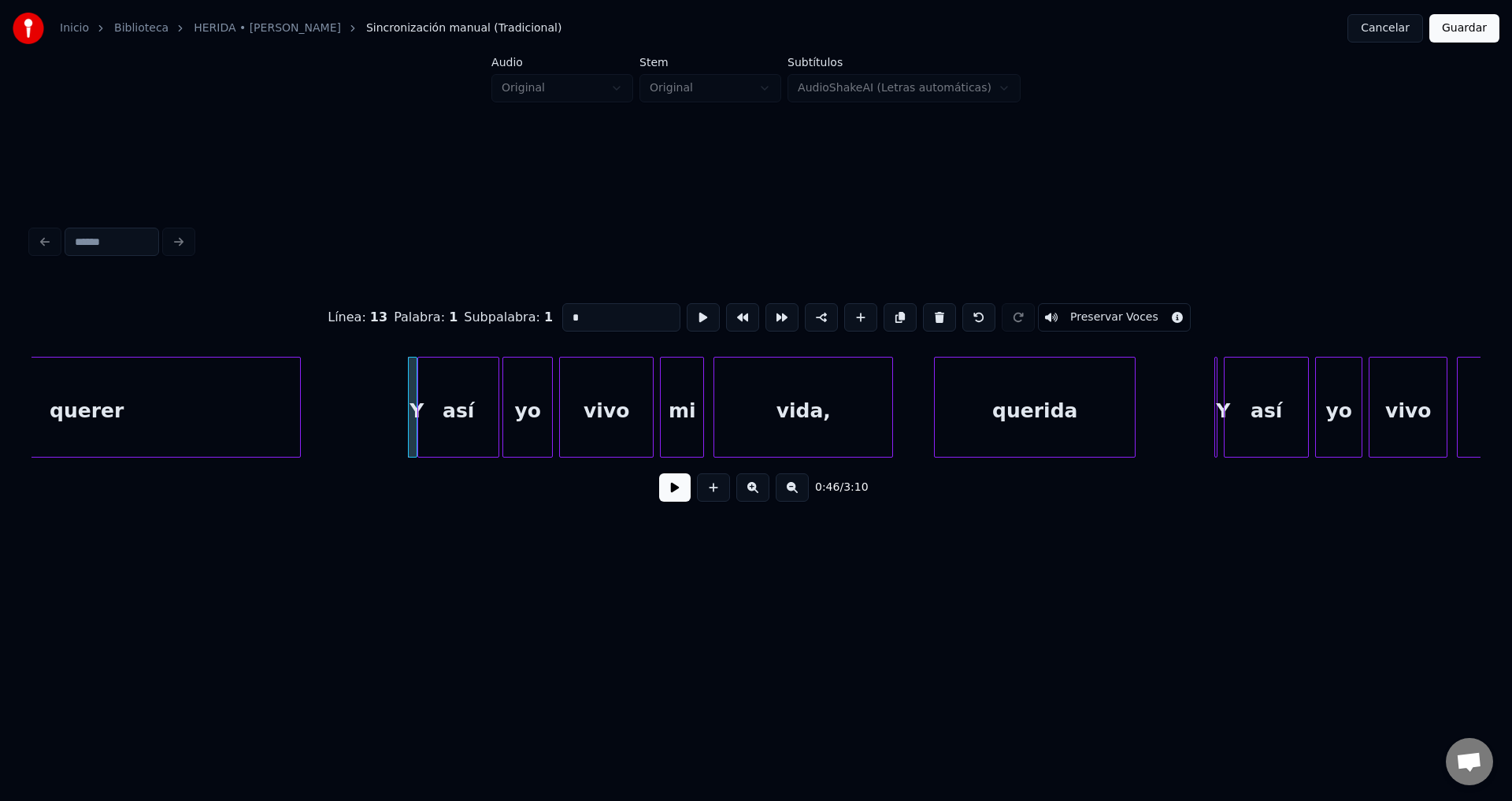
click at [416, 393] on div at bounding box center [418, 407] width 4 height 99
click at [390, 379] on div "Y" at bounding box center [393, 412] width 16 height 107
click at [403, 390] on div at bounding box center [405, 407] width 4 height 99
click at [397, 390] on div "Y" at bounding box center [396, 412] width 23 height 107
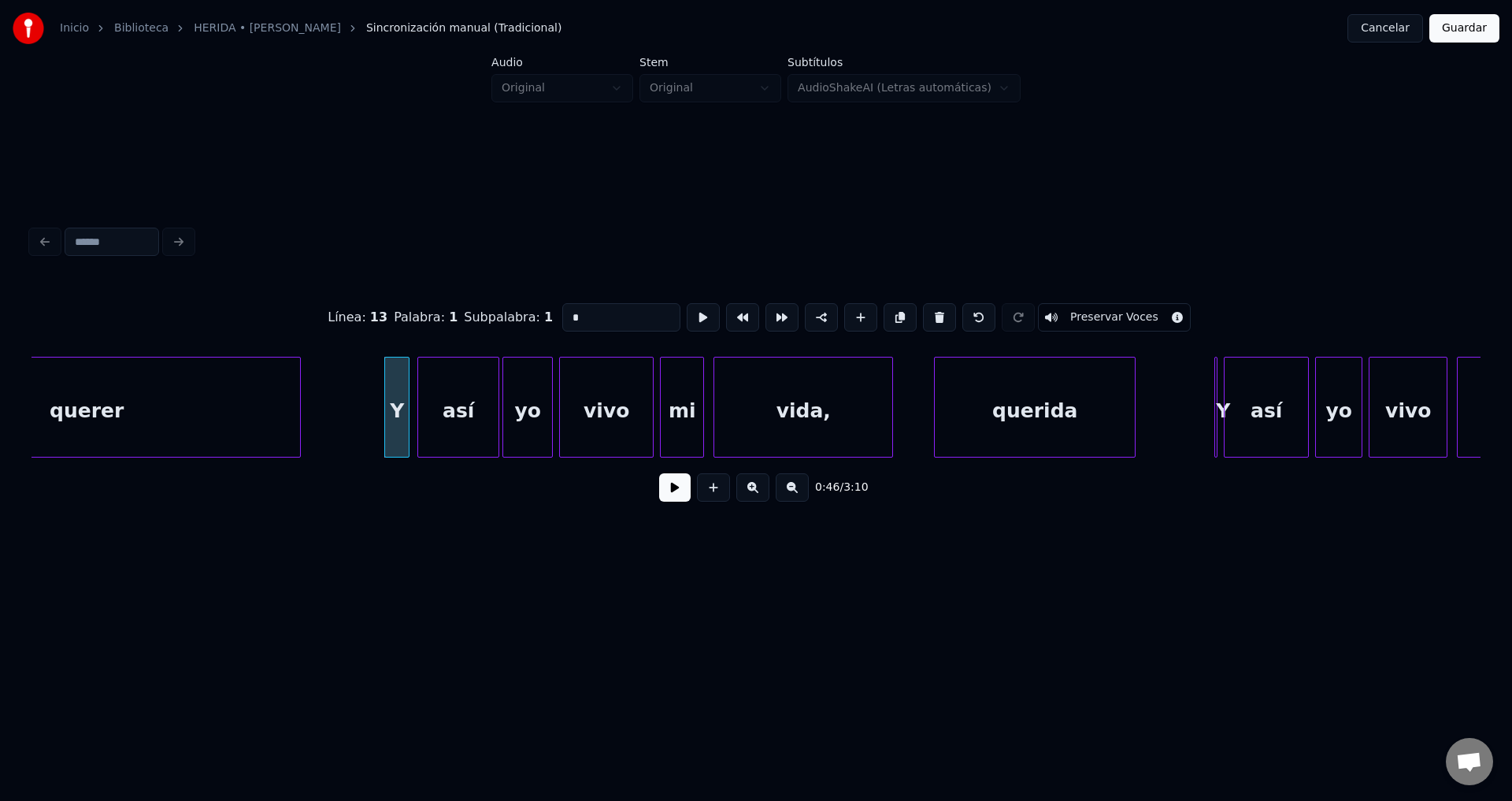
click at [667, 496] on button at bounding box center [675, 488] width 31 height 29
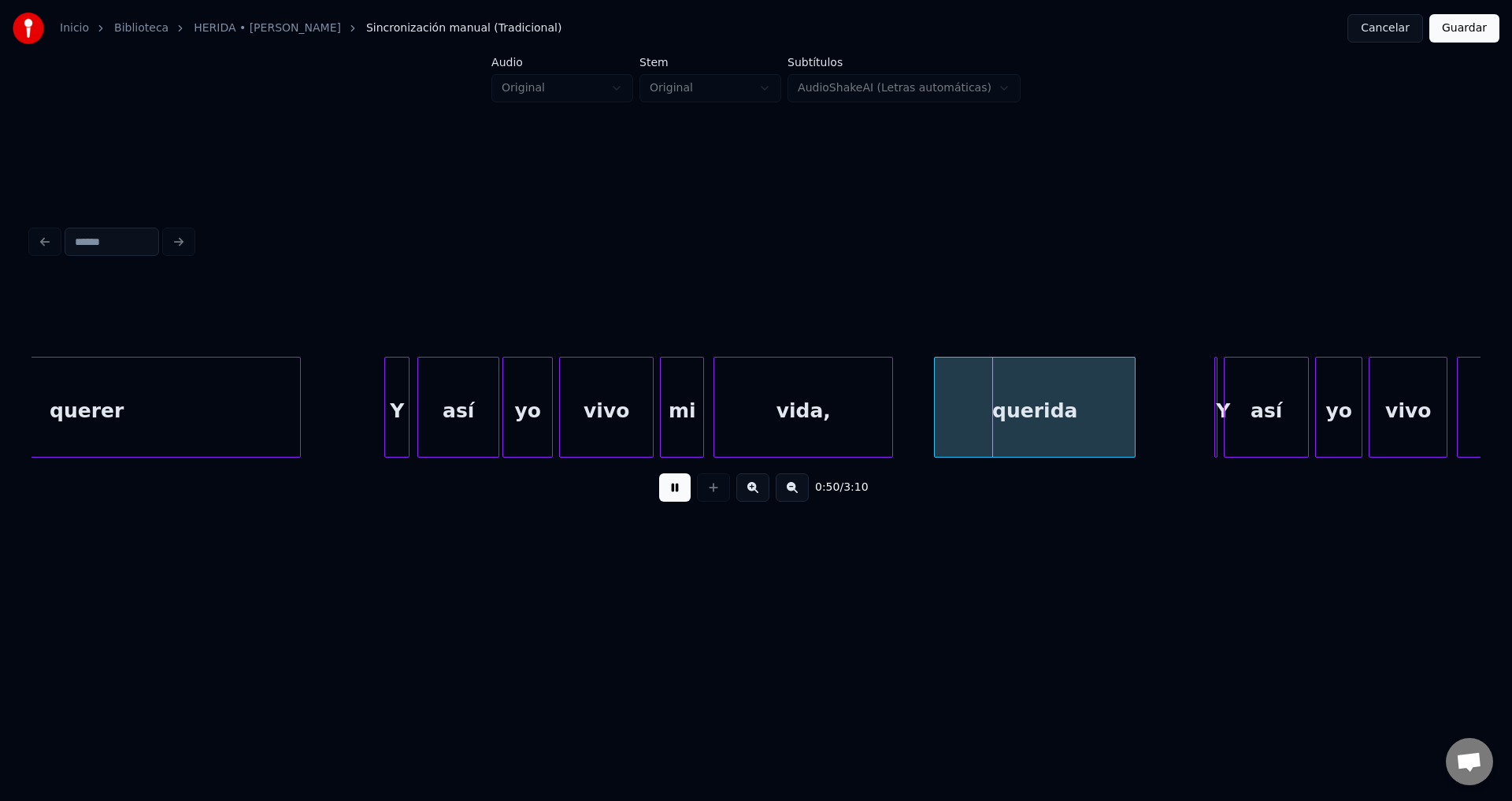
click at [1037, 415] on div "querida" at bounding box center [1035, 412] width 200 height 107
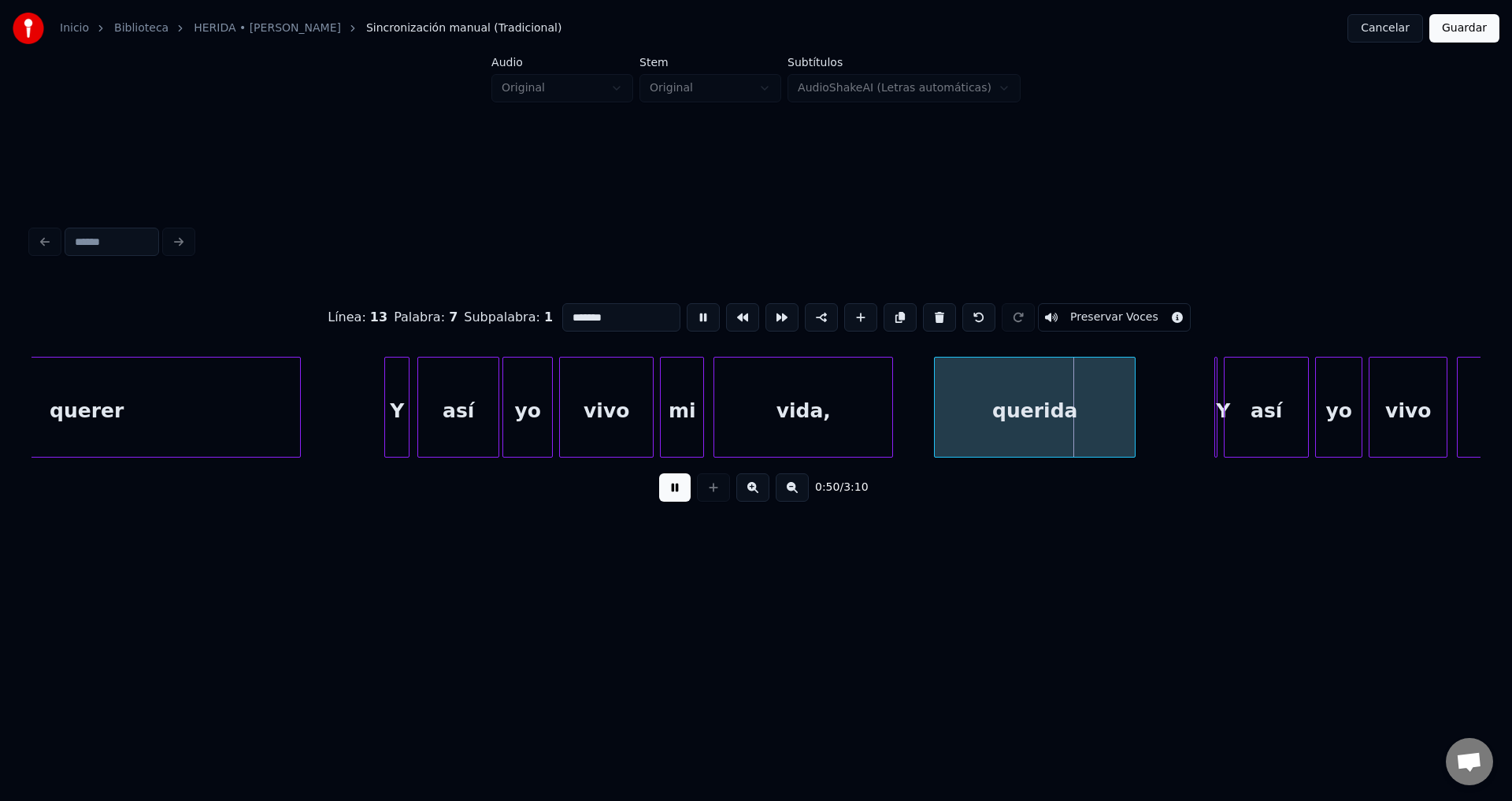
click at [680, 496] on button at bounding box center [675, 488] width 31 height 29
click at [989, 413] on div "querida" at bounding box center [1035, 412] width 200 height 107
drag, startPoint x: 629, startPoint y: 315, endPoint x: 463, endPoint y: 308, distance: 166.1
click at [463, 308] on div "Línea : 13 Palabra : 7 Subpalabra : 1 ******* Preservar Voces" at bounding box center [755, 318] width 1448 height 79
paste input
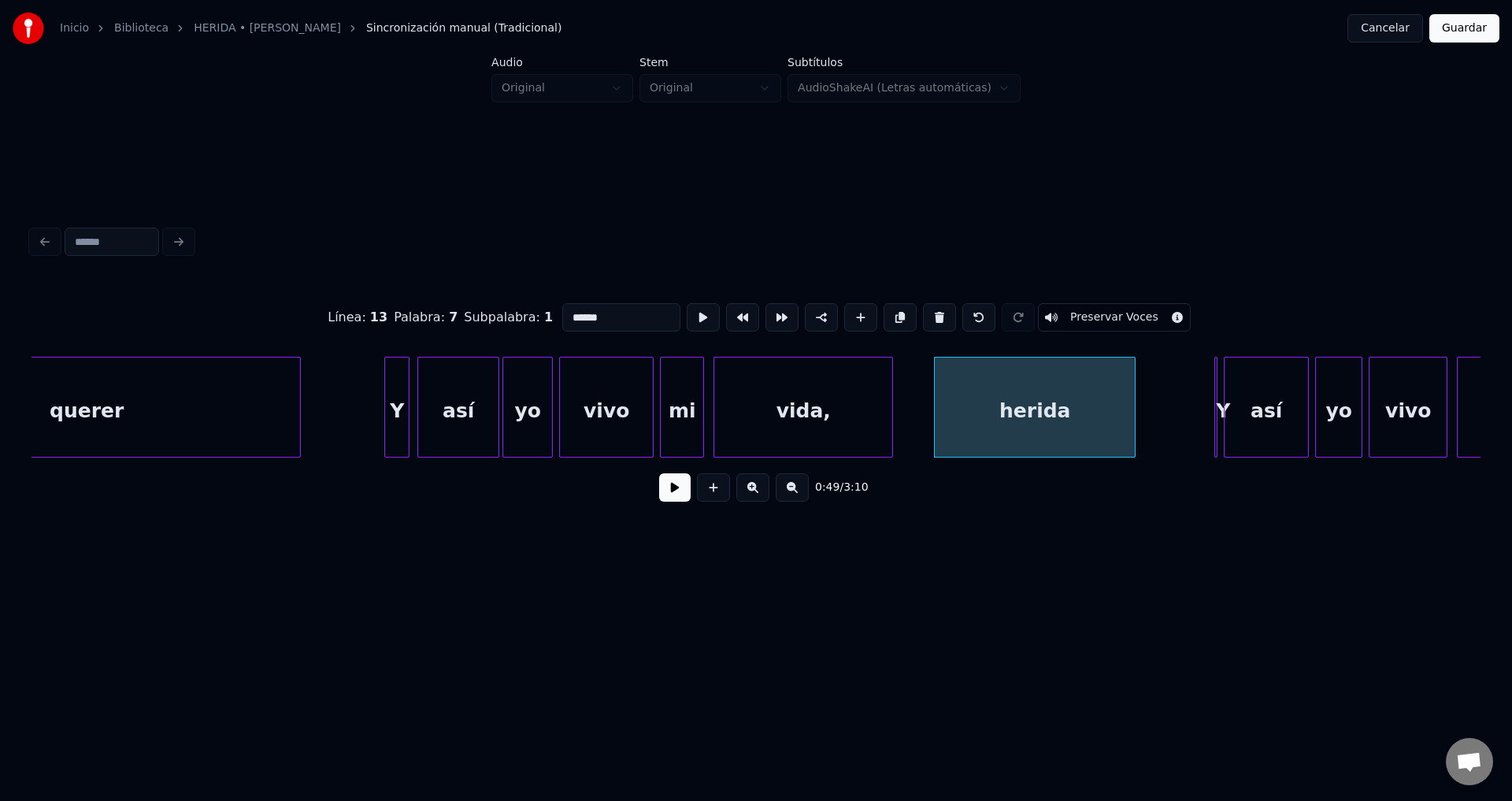
click at [788, 421] on div "vida," at bounding box center [803, 412] width 178 height 107
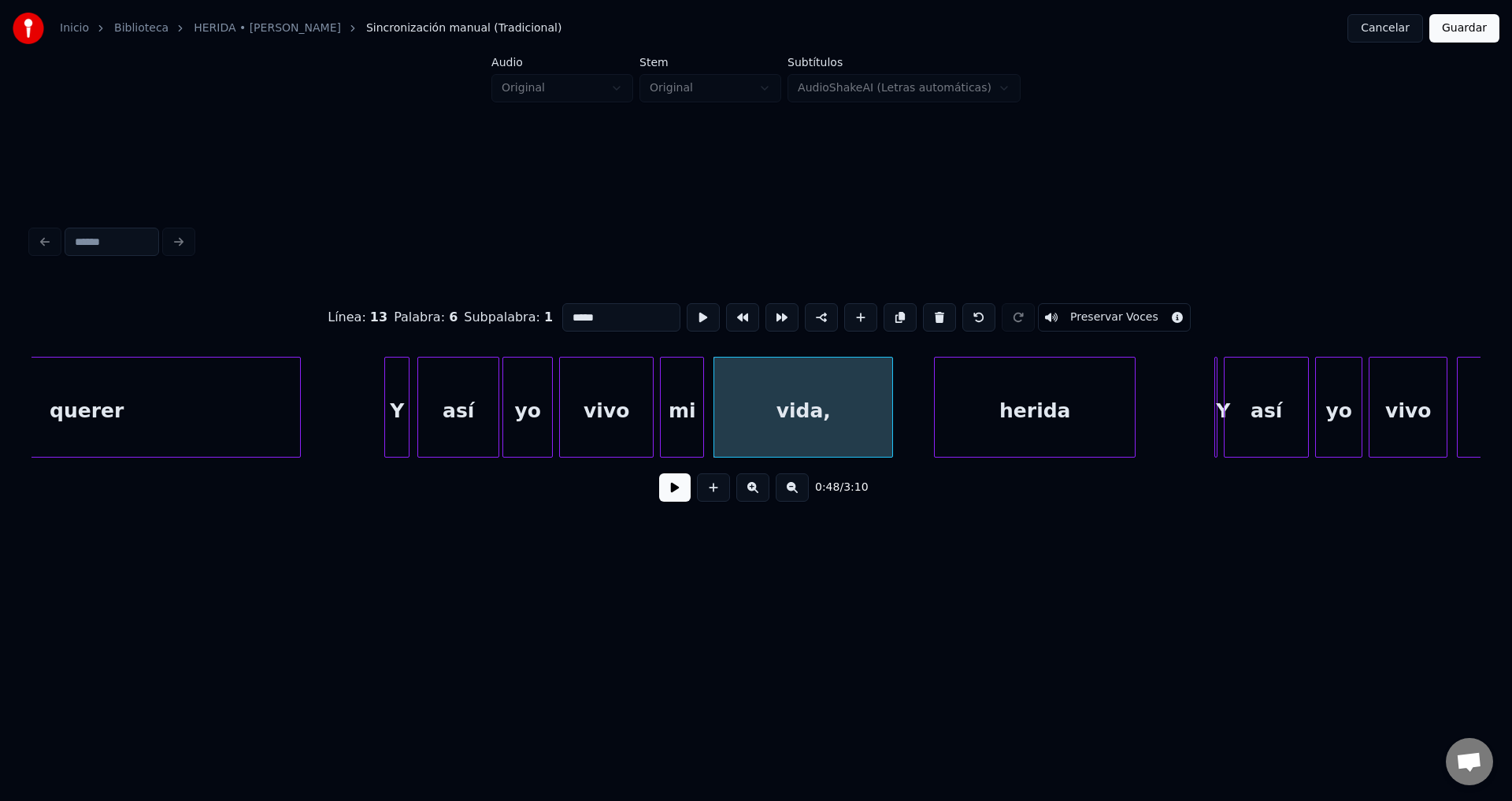
type input "*****"
click at [676, 490] on button at bounding box center [675, 488] width 31 height 29
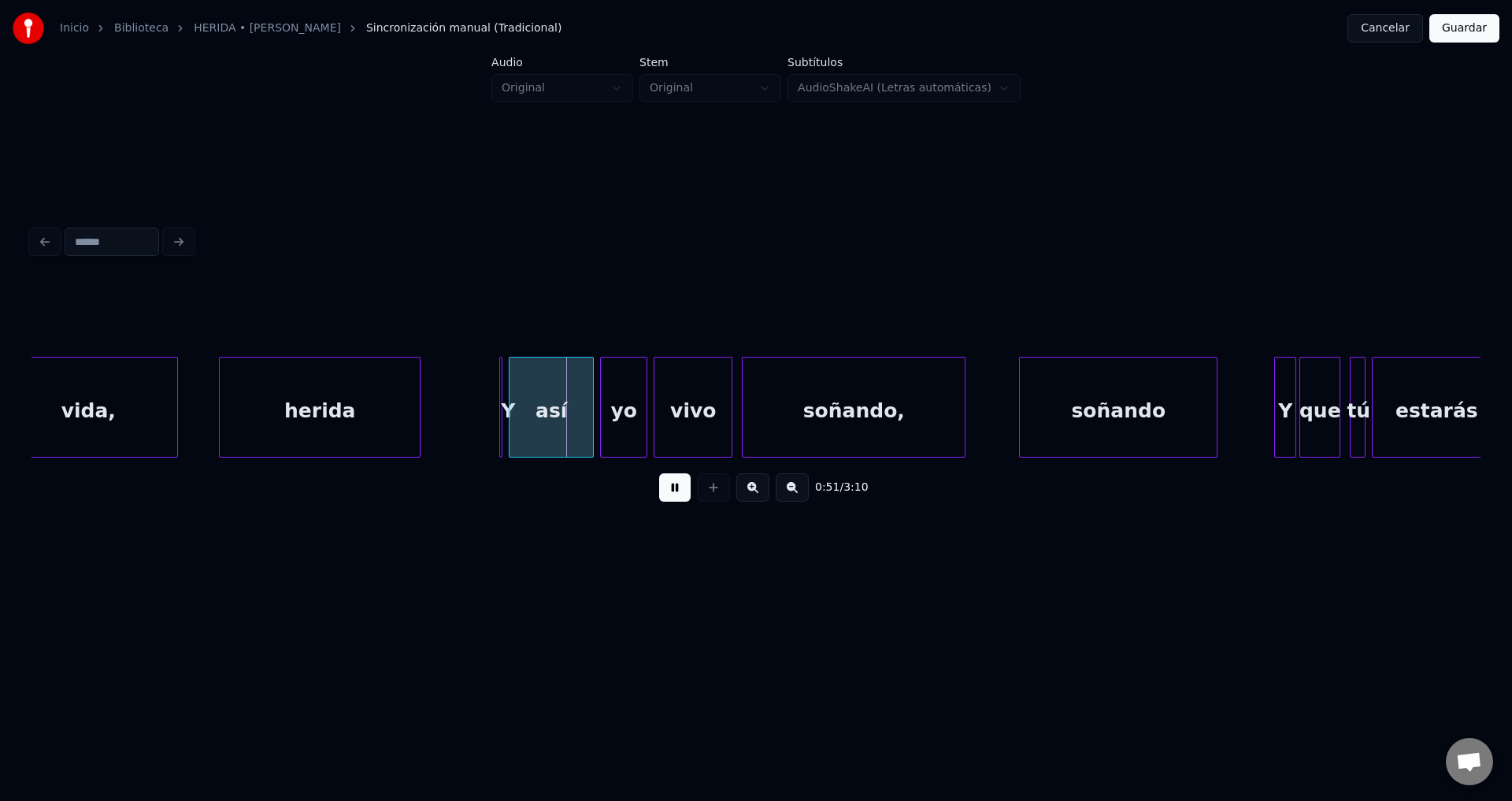
scroll to position [0, 7658]
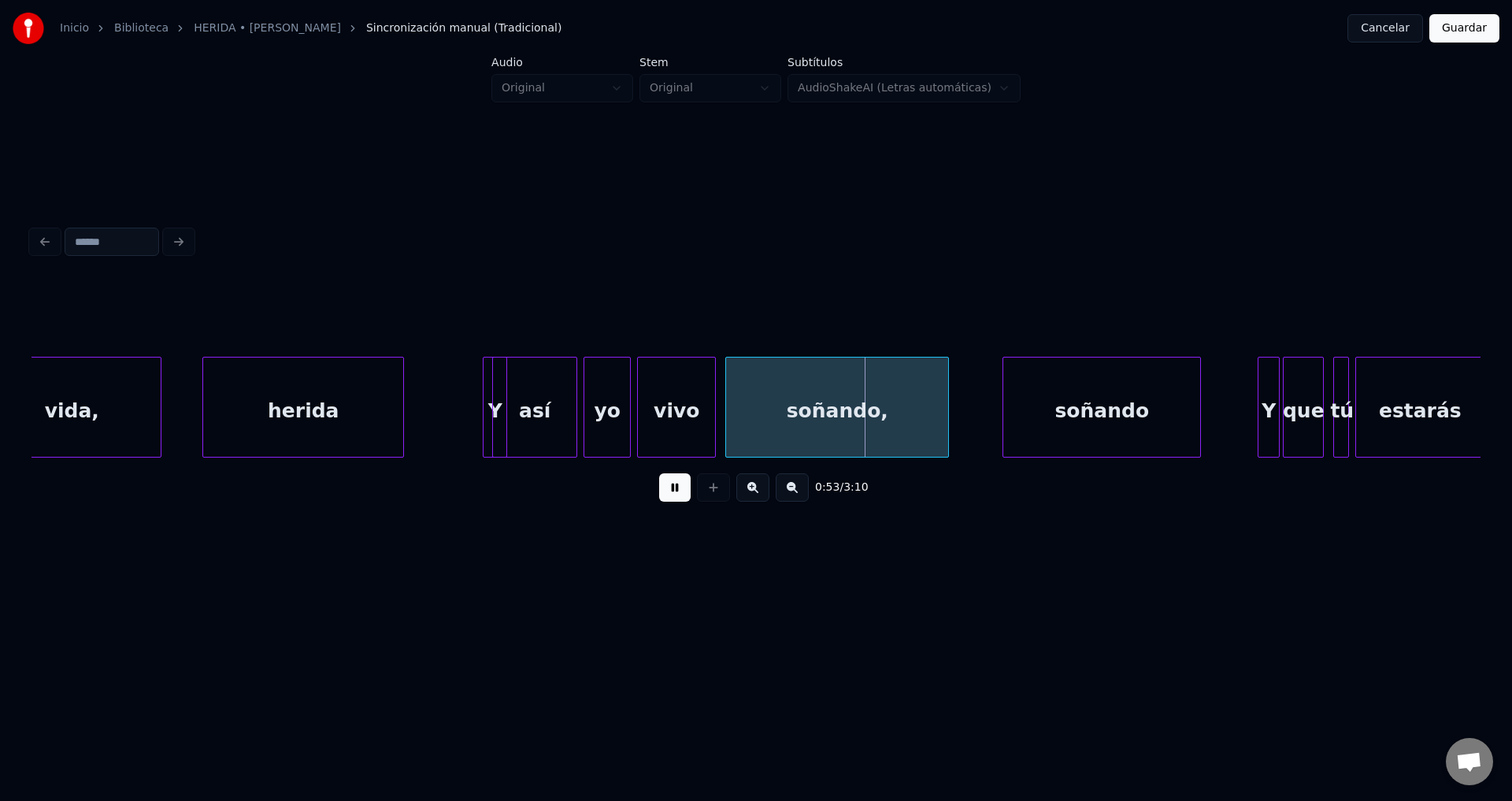
click at [469, 390] on div "Y" at bounding box center [475, 412] width 23 height 107
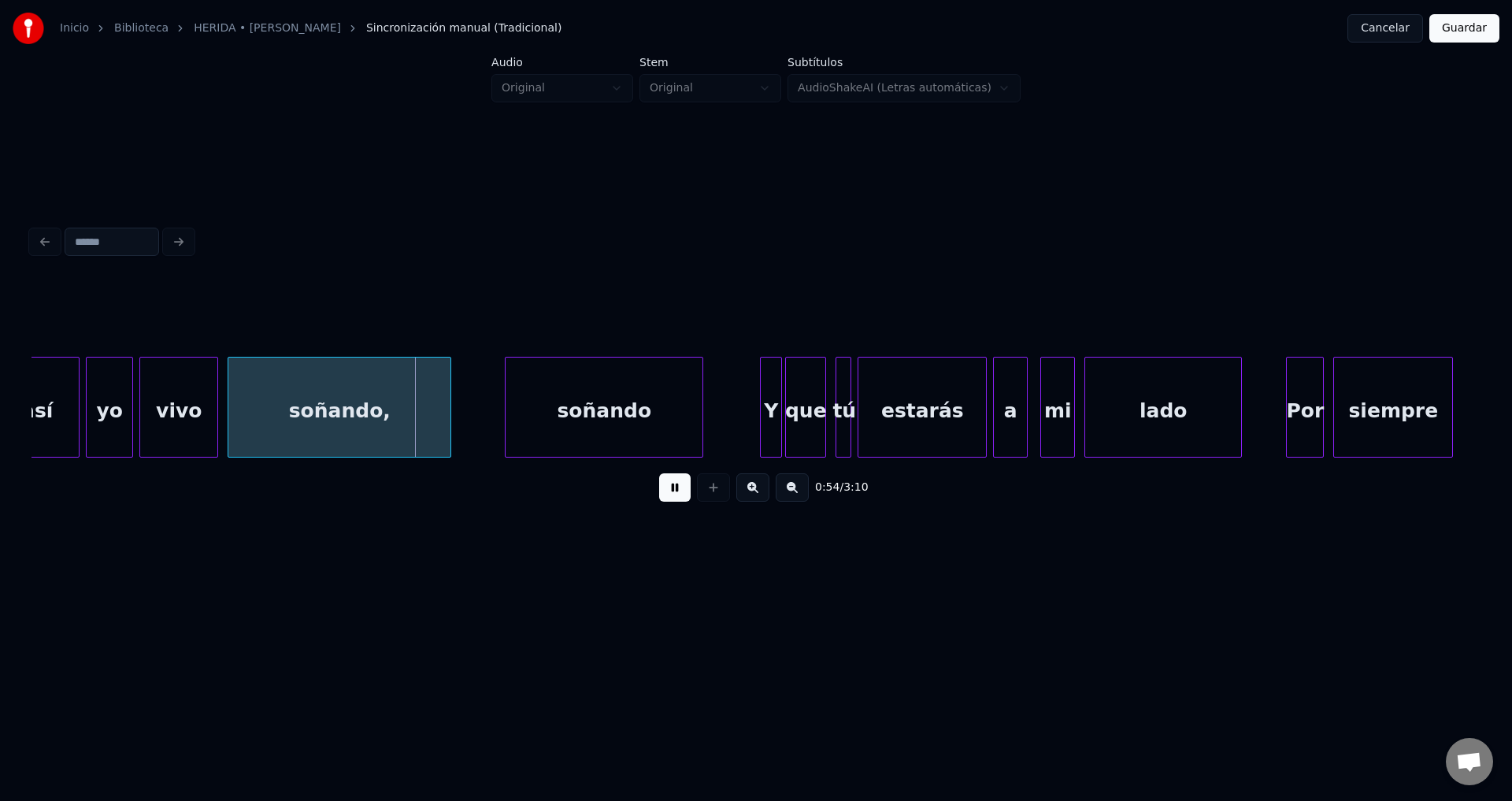
scroll to position [0, 8157]
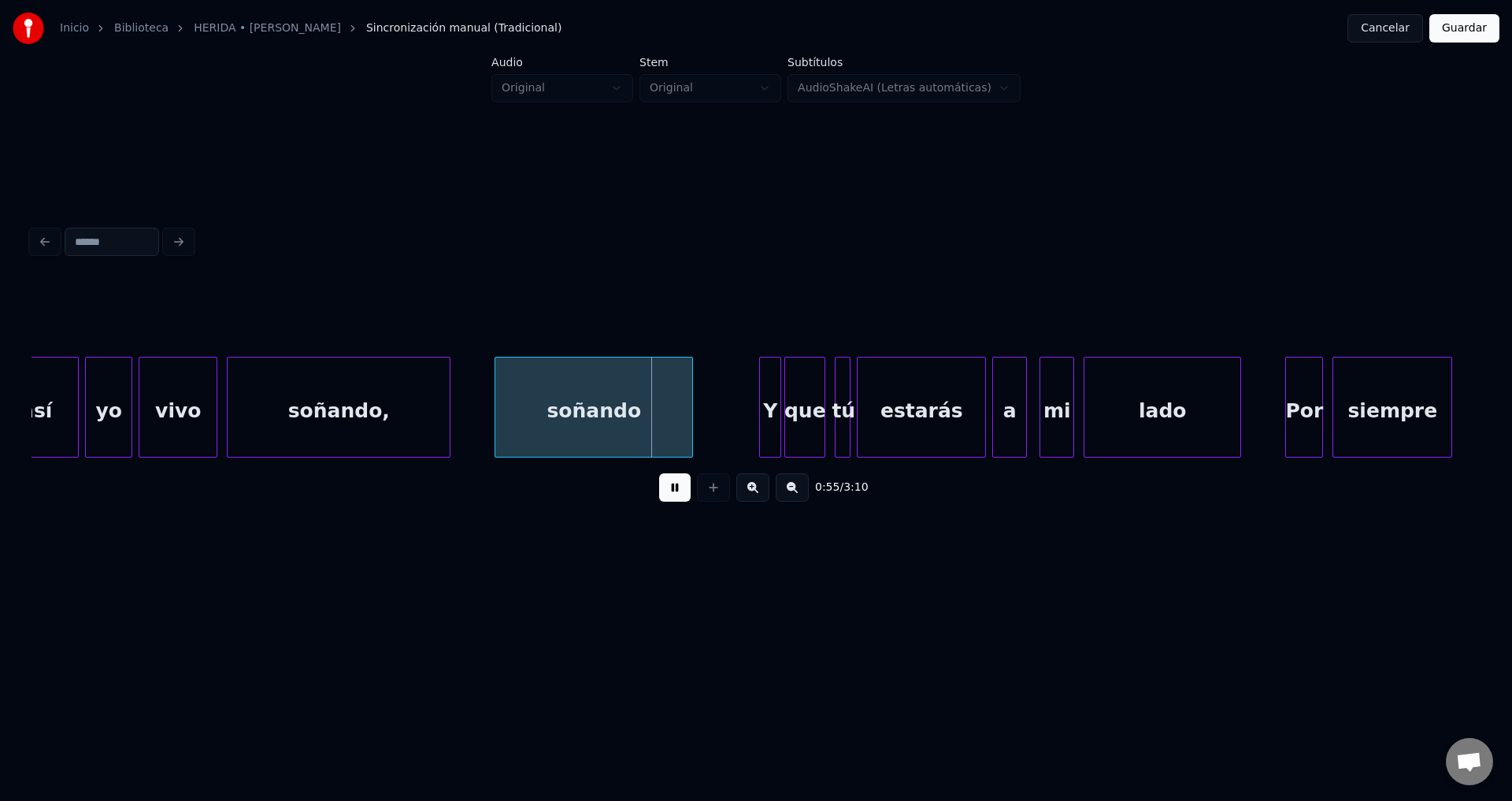
click at [533, 423] on div "soñando" at bounding box center [594, 412] width 197 height 107
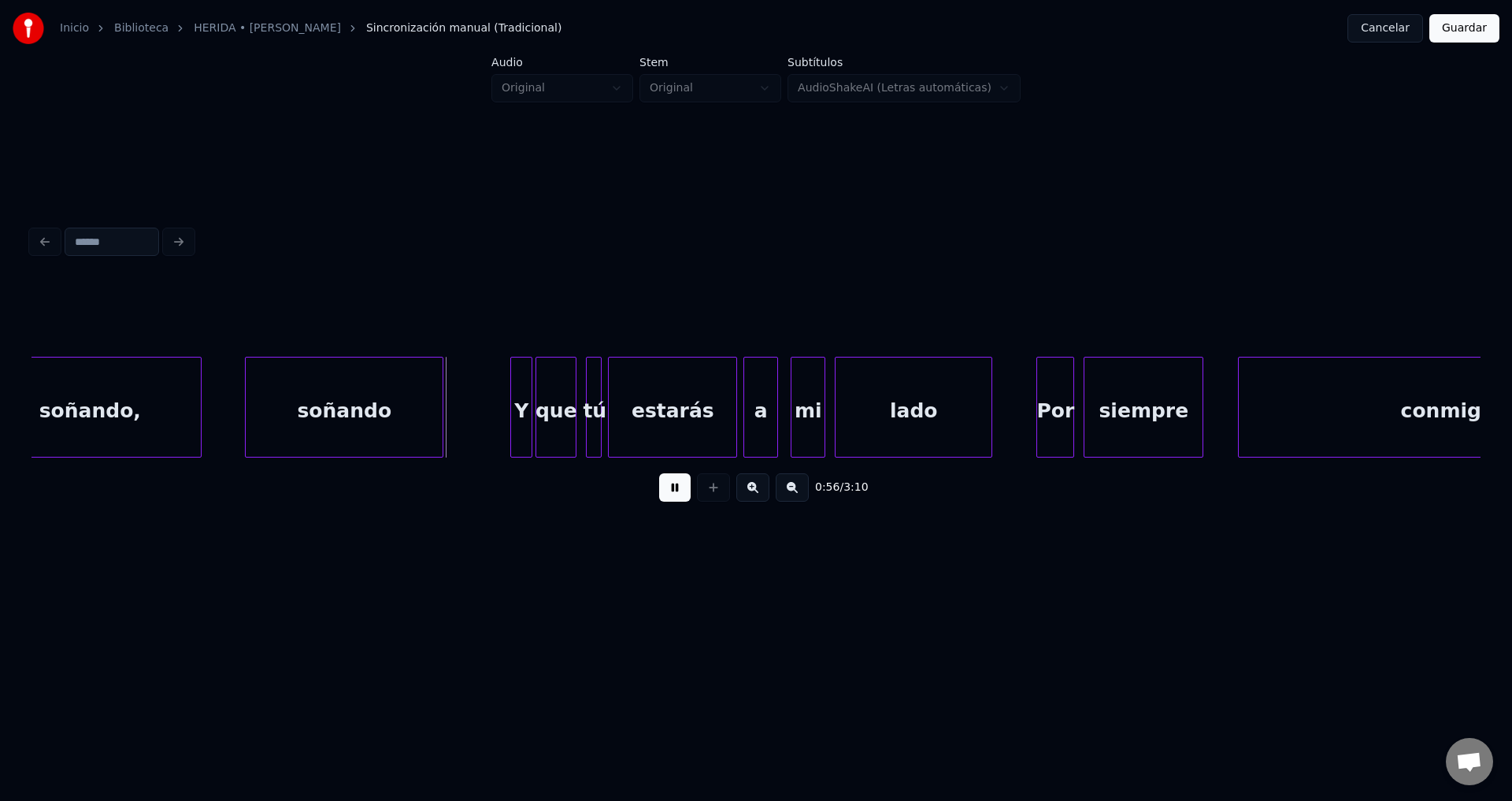
scroll to position [0, 8455]
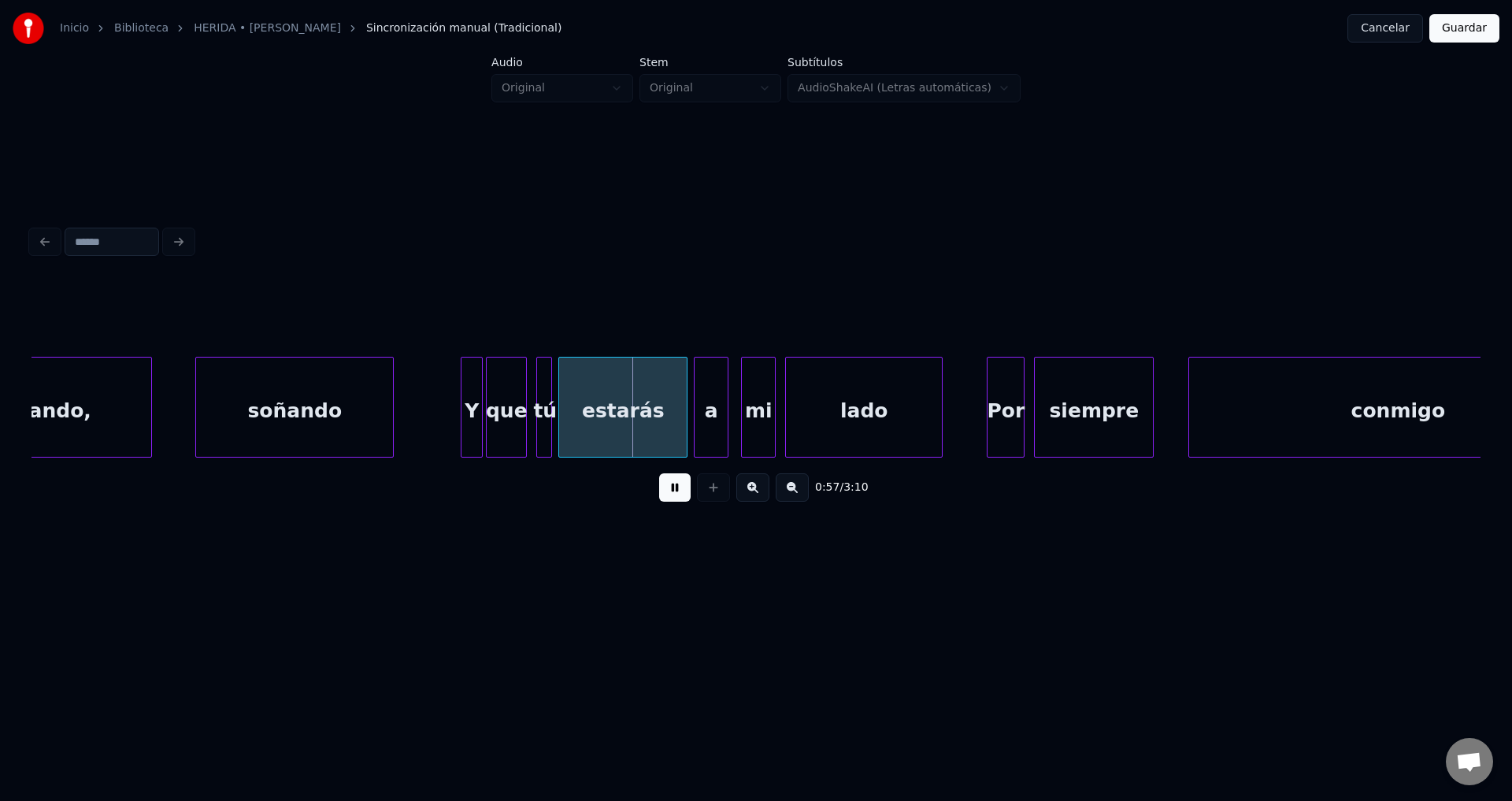
click at [476, 423] on div "Y" at bounding box center [471, 412] width 21 height 107
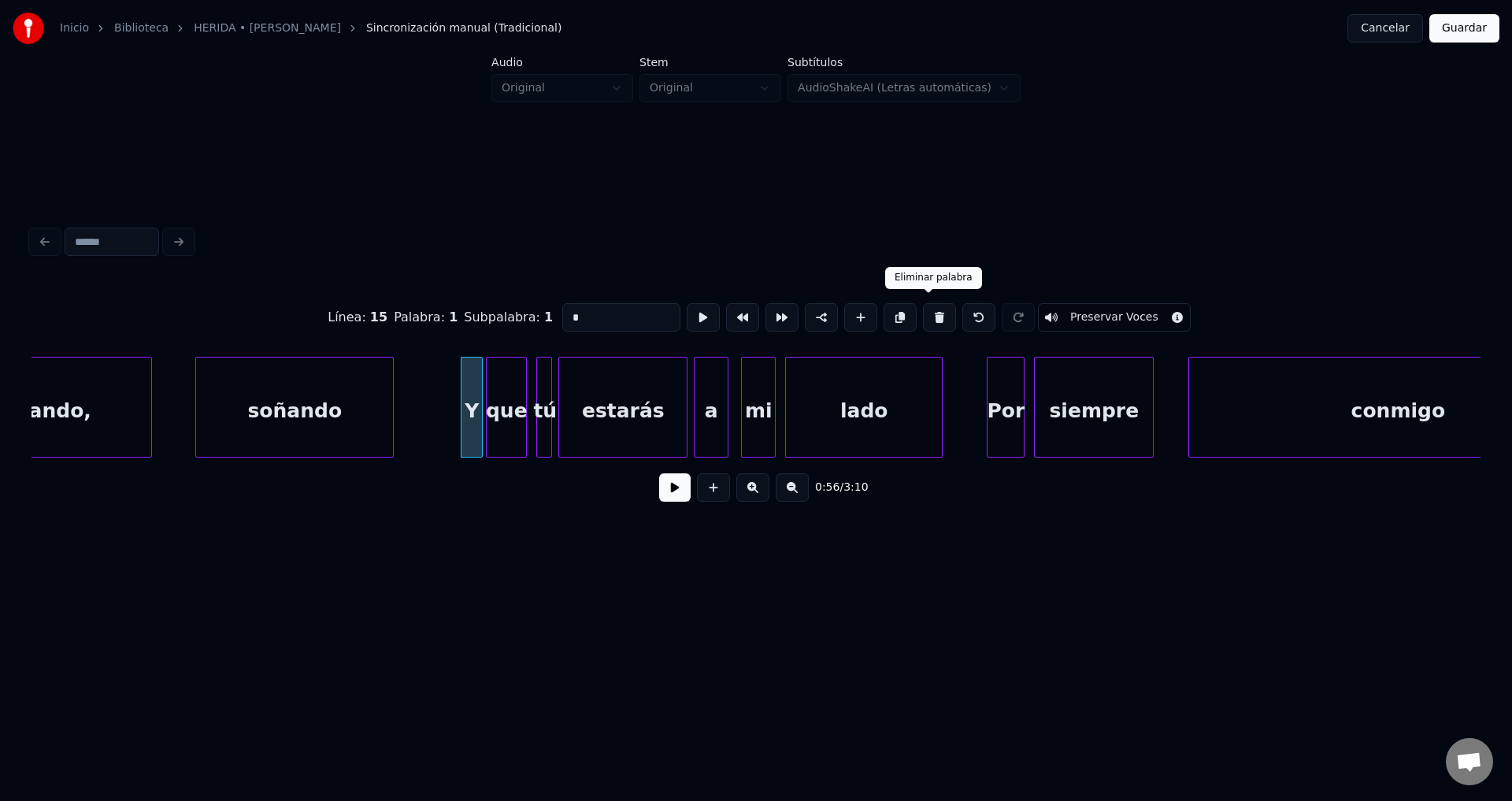
click at [922, 311] on button at bounding box center [939, 318] width 33 height 29
type input "***"
click at [515, 415] on div at bounding box center [515, 407] width 4 height 99
click at [498, 417] on div "que" at bounding box center [495, 412] width 31 height 107
click at [663, 496] on button at bounding box center [675, 488] width 31 height 29
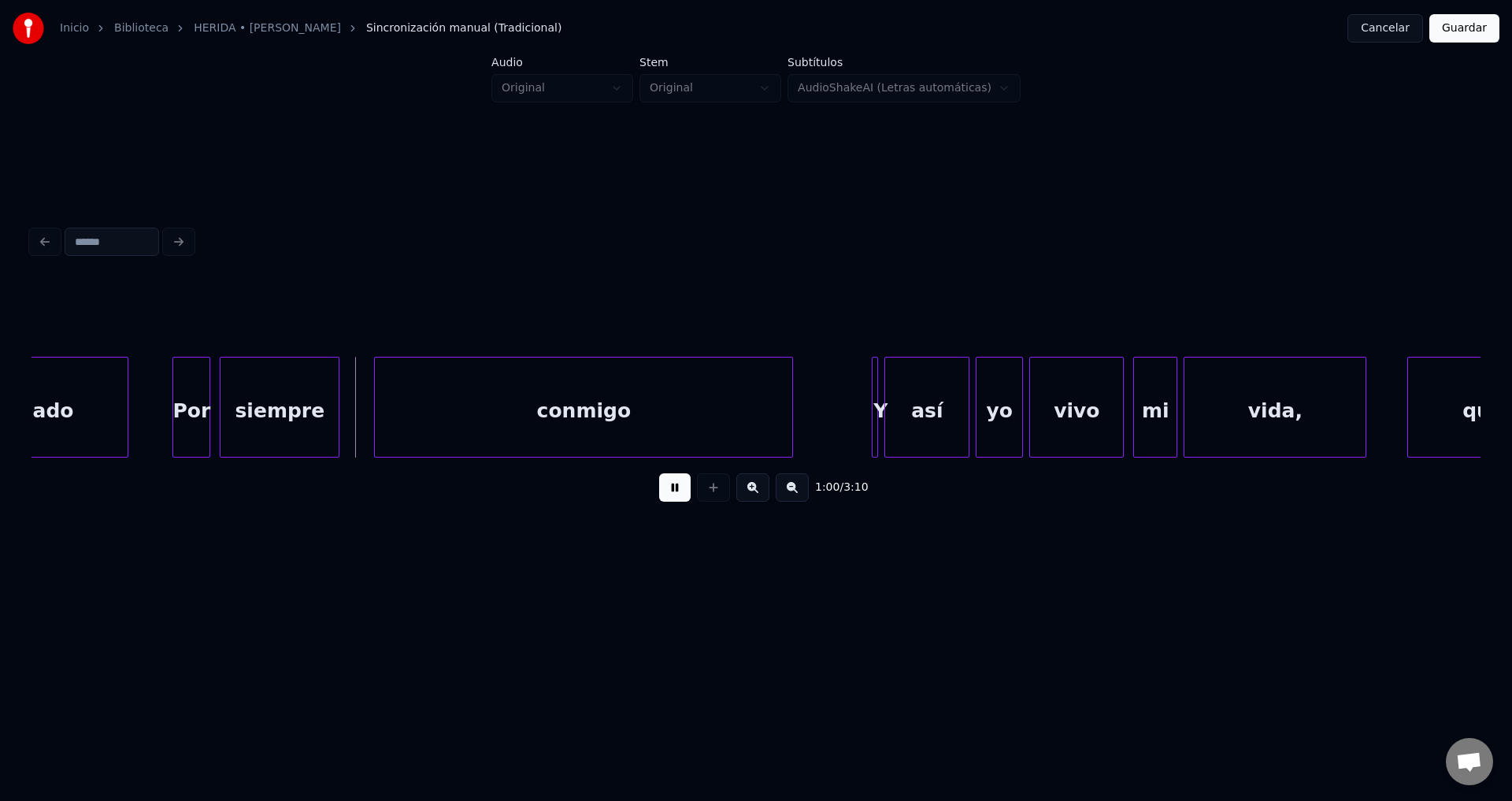
scroll to position [0, 9569]
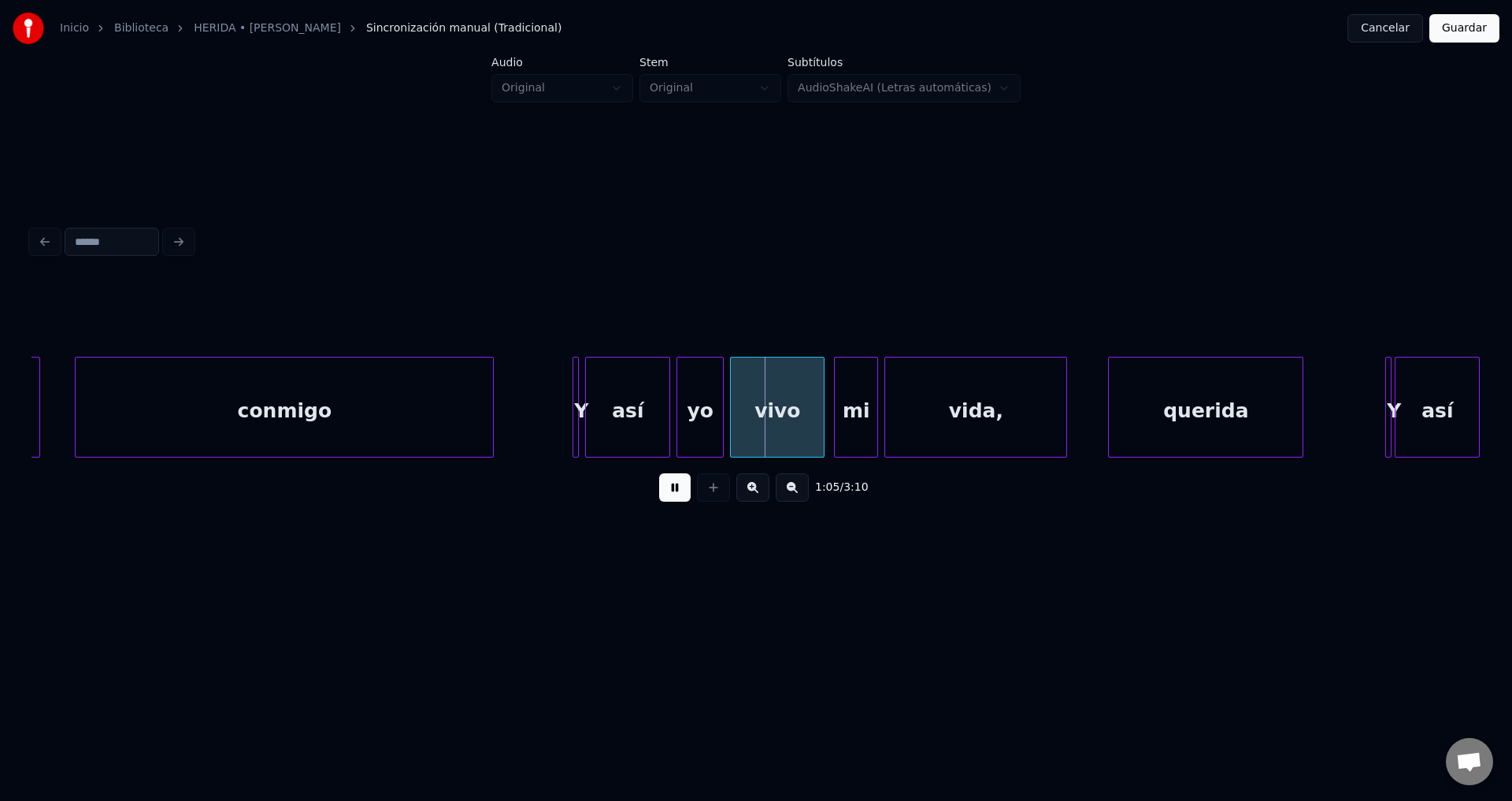
click at [574, 404] on div at bounding box center [575, 407] width 4 height 99
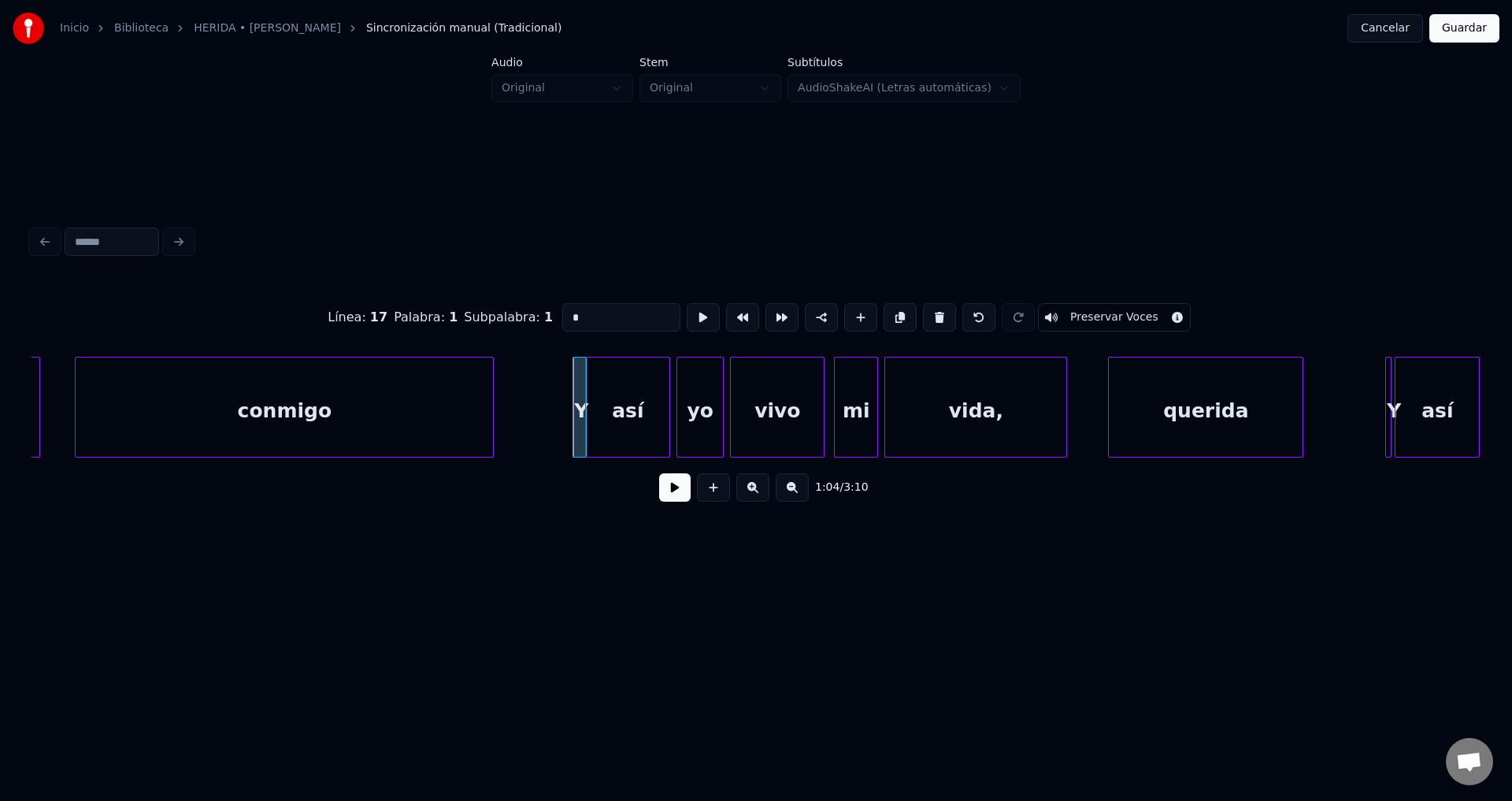
click at [582, 412] on div "Y" at bounding box center [580, 407] width 14 height 101
click at [585, 388] on div "así" at bounding box center [627, 407] width 85 height 101
click at [570, 386] on div "Y" at bounding box center [571, 412] width 23 height 107
click at [607, 397] on div "así" at bounding box center [630, 412] width 83 height 107
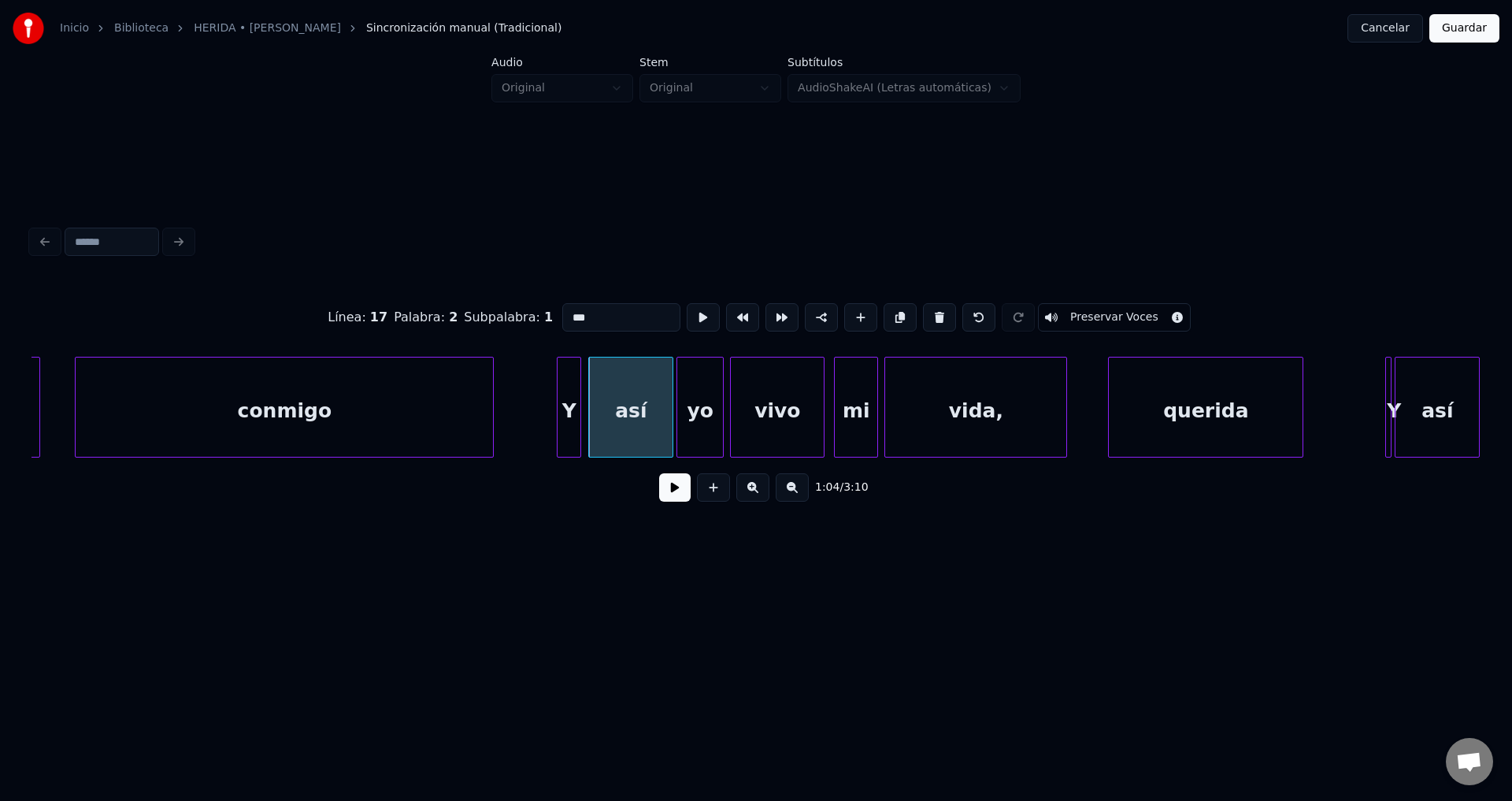
click at [572, 404] on div "Y" at bounding box center [569, 412] width 23 height 107
type input "*"
click at [670, 498] on button at bounding box center [675, 488] width 31 height 29
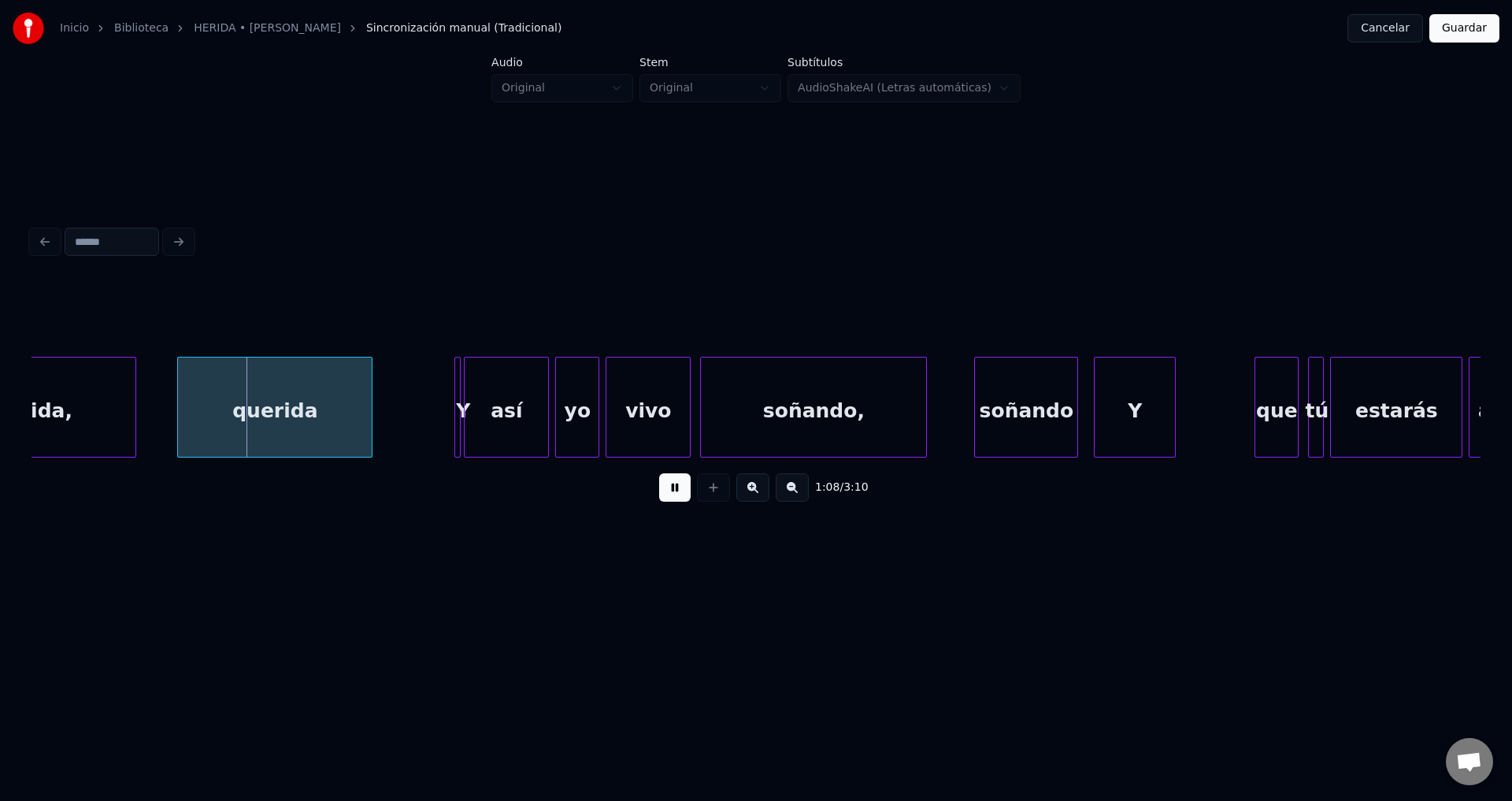
scroll to position [0, 10532]
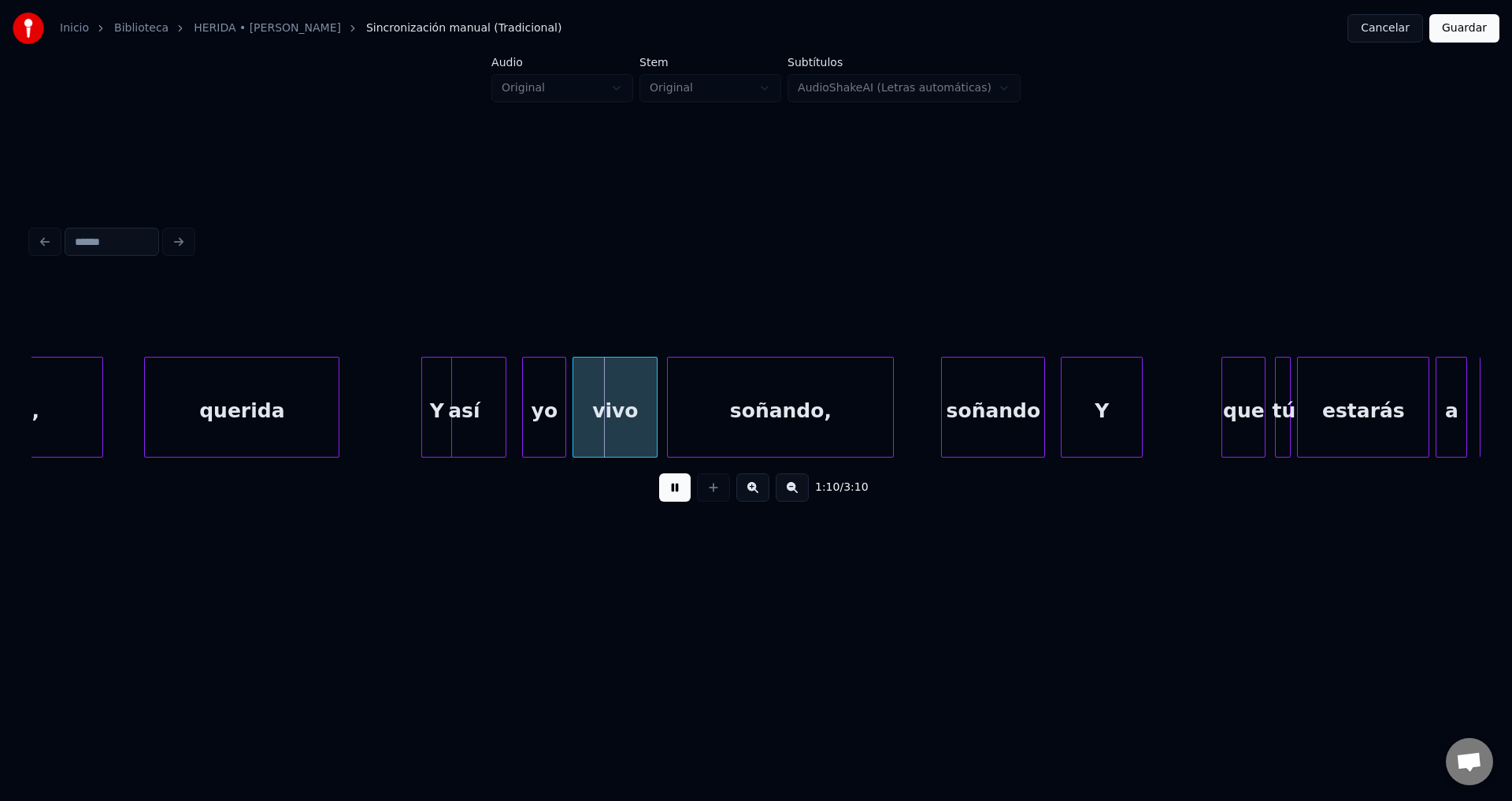
click at [456, 401] on div "así" at bounding box center [463, 412] width 83 height 107
click at [417, 389] on div "Y" at bounding box center [420, 412] width 30 height 107
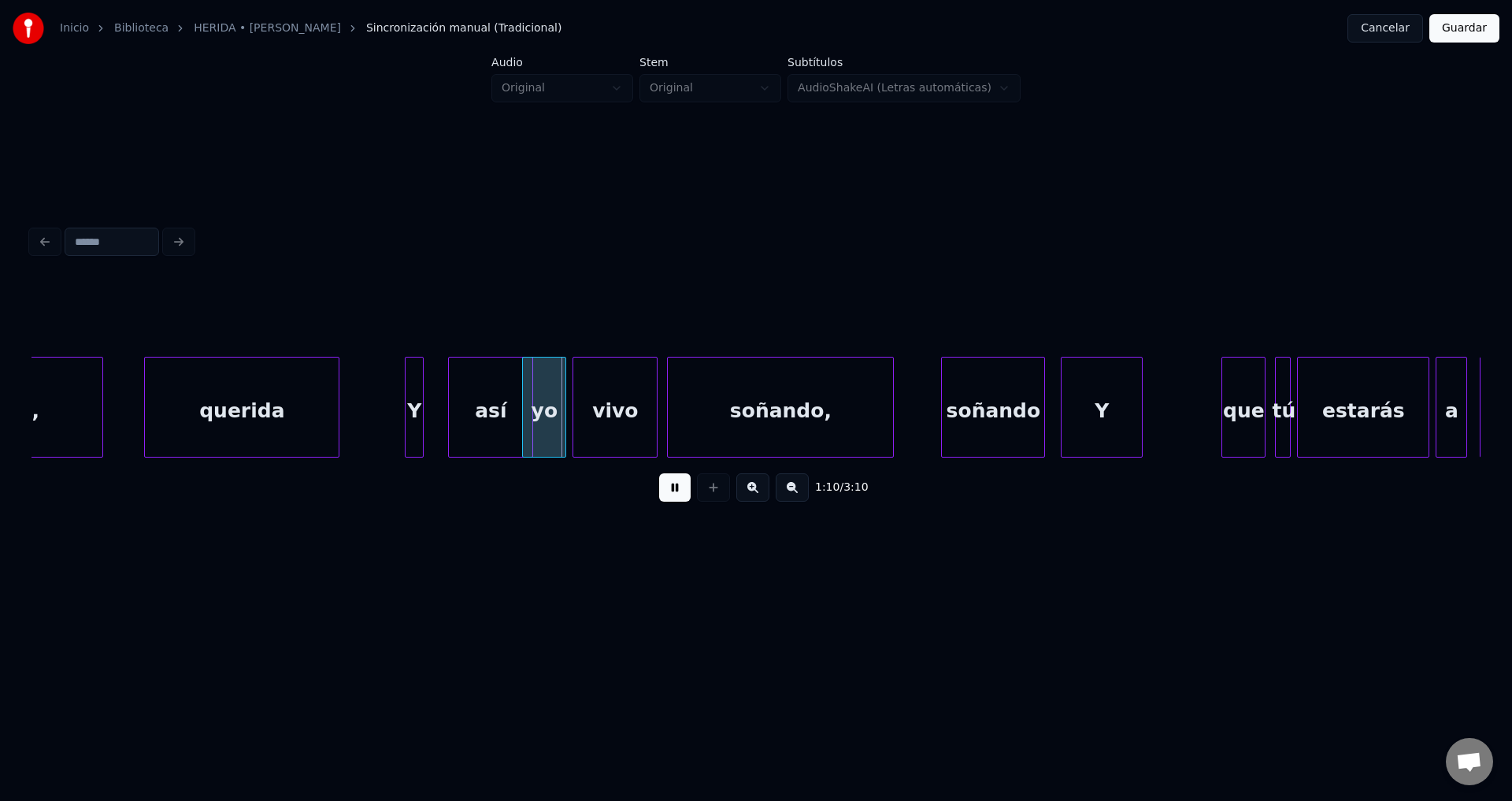
click at [420, 389] on div at bounding box center [420, 407] width 4 height 99
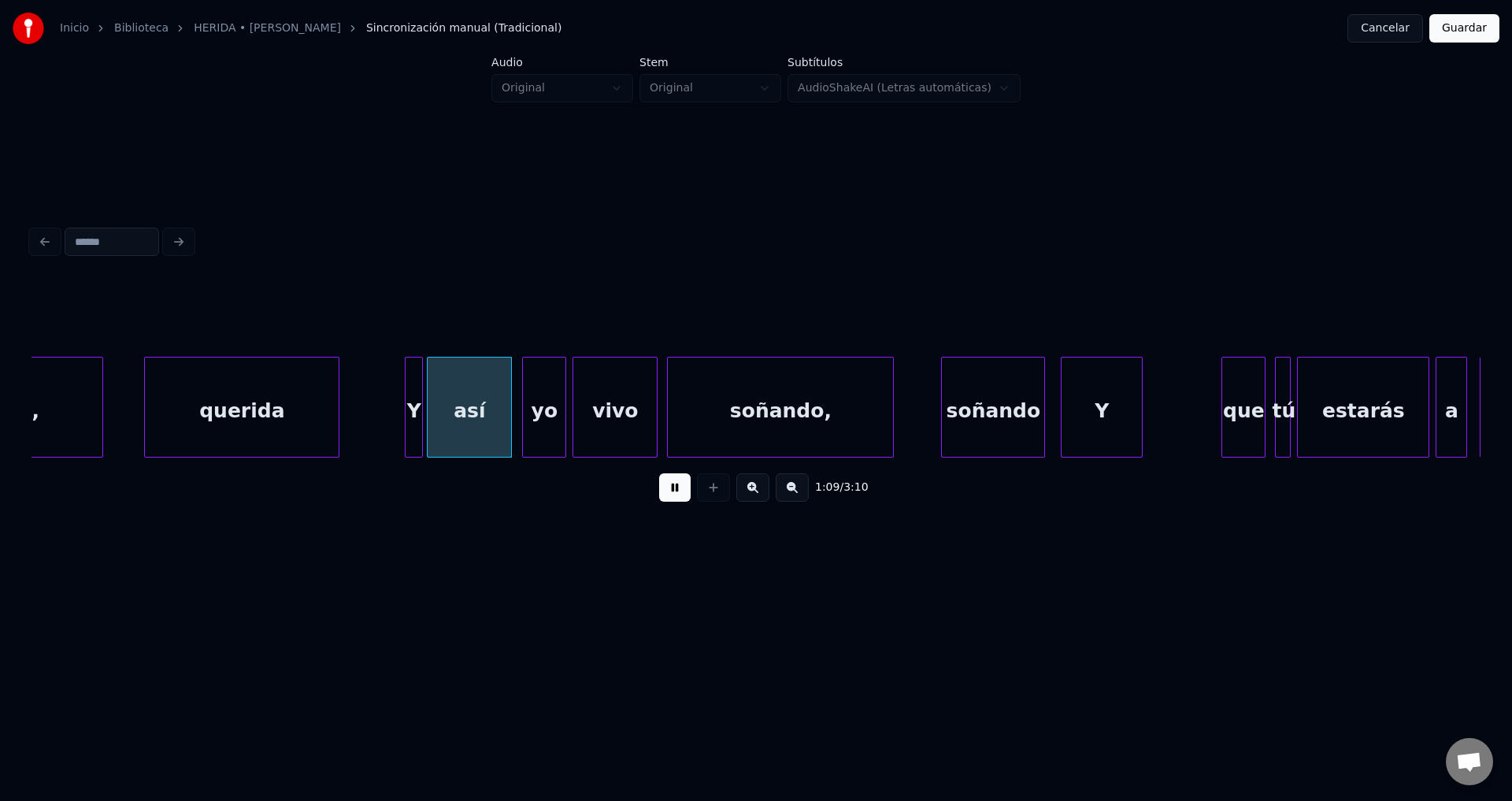
click at [462, 398] on div "así" at bounding box center [469, 412] width 83 height 107
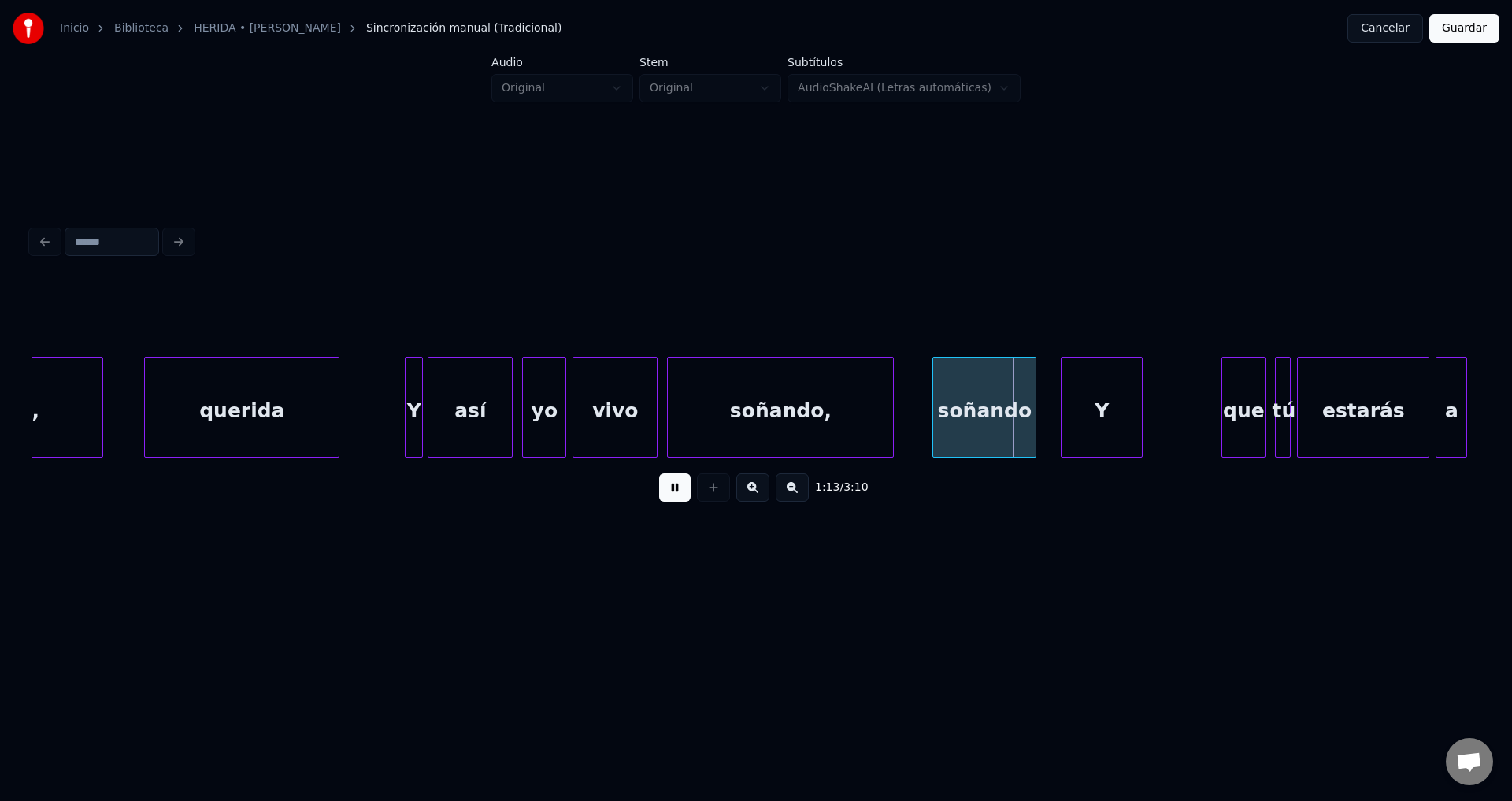
click at [977, 408] on div "soñando" at bounding box center [984, 412] width 102 height 107
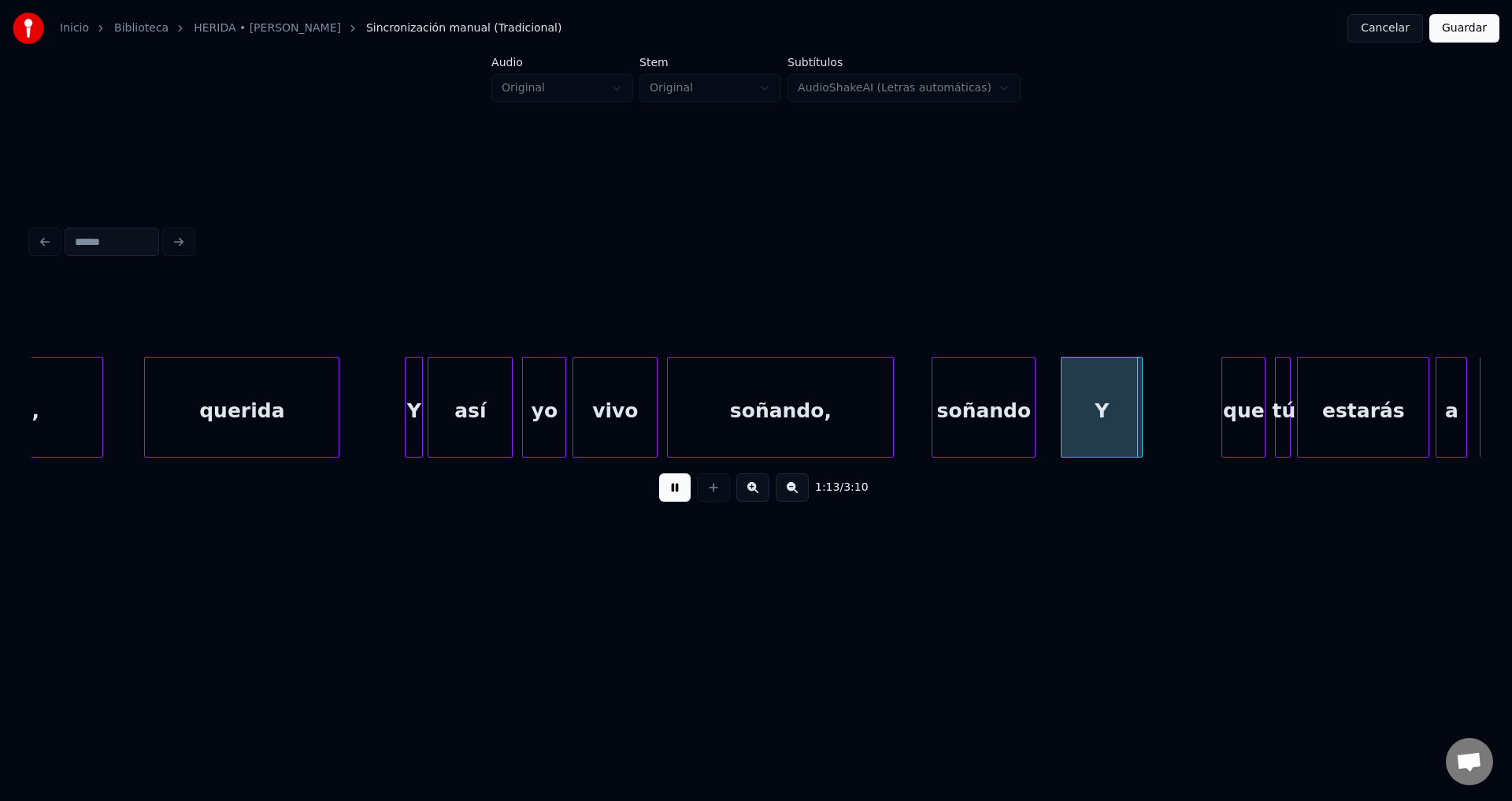
click at [1117, 421] on div "Y" at bounding box center [1101, 412] width 81 height 107
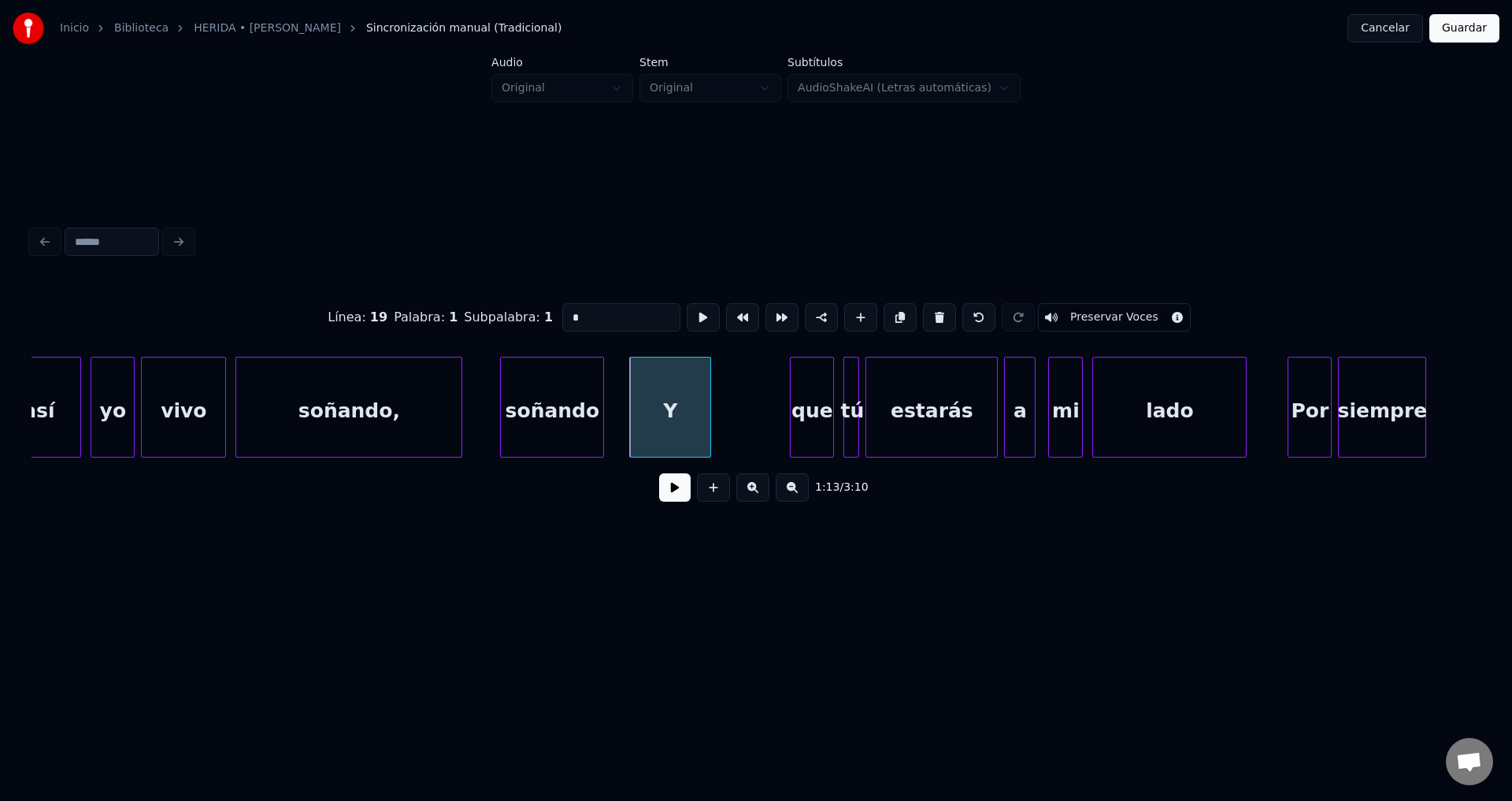
scroll to position [0, 11146]
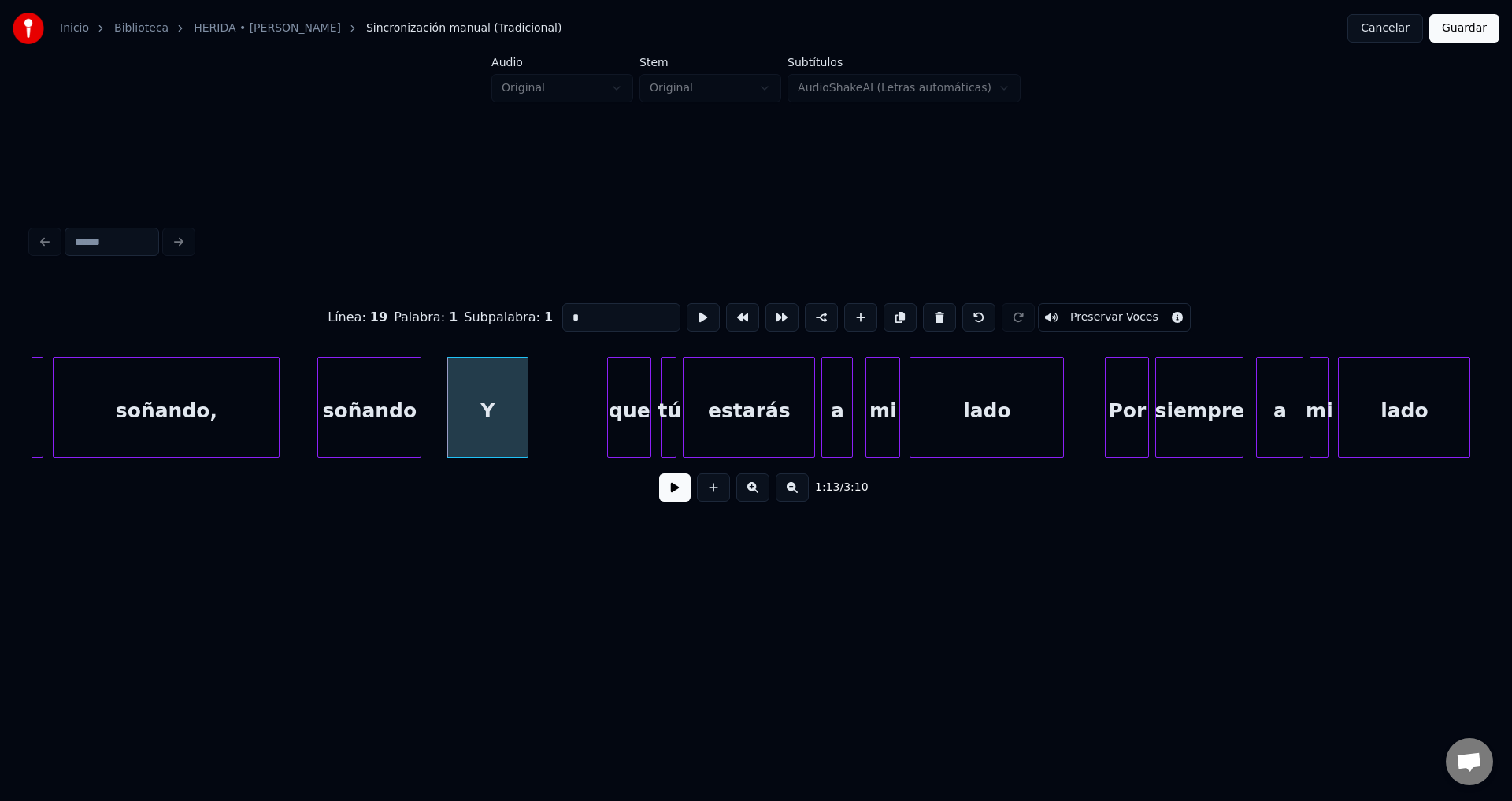
click at [378, 404] on div "soñando" at bounding box center [370, 412] width 102 height 107
type input "*******"
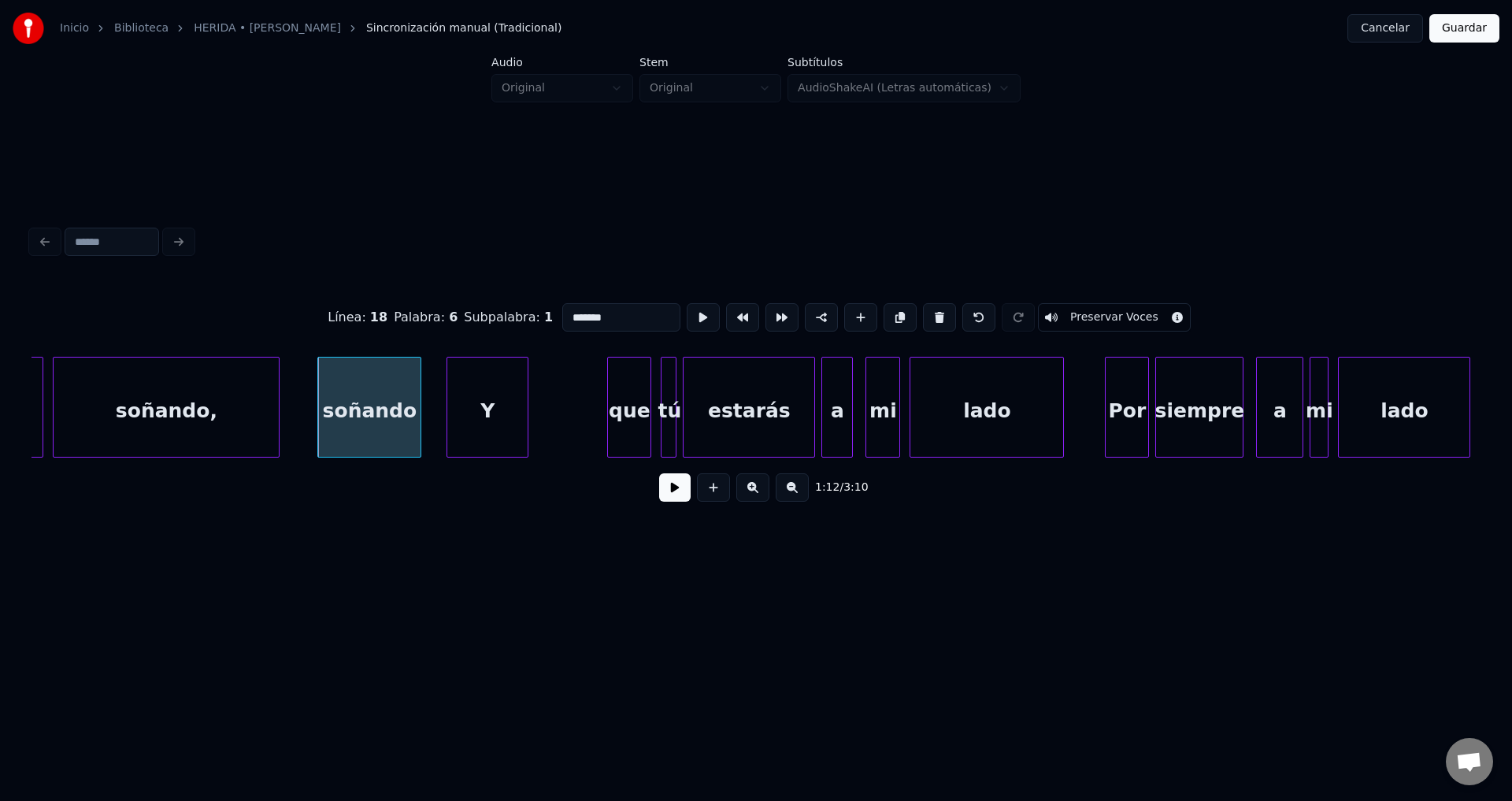
click at [670, 493] on button at bounding box center [675, 488] width 31 height 29
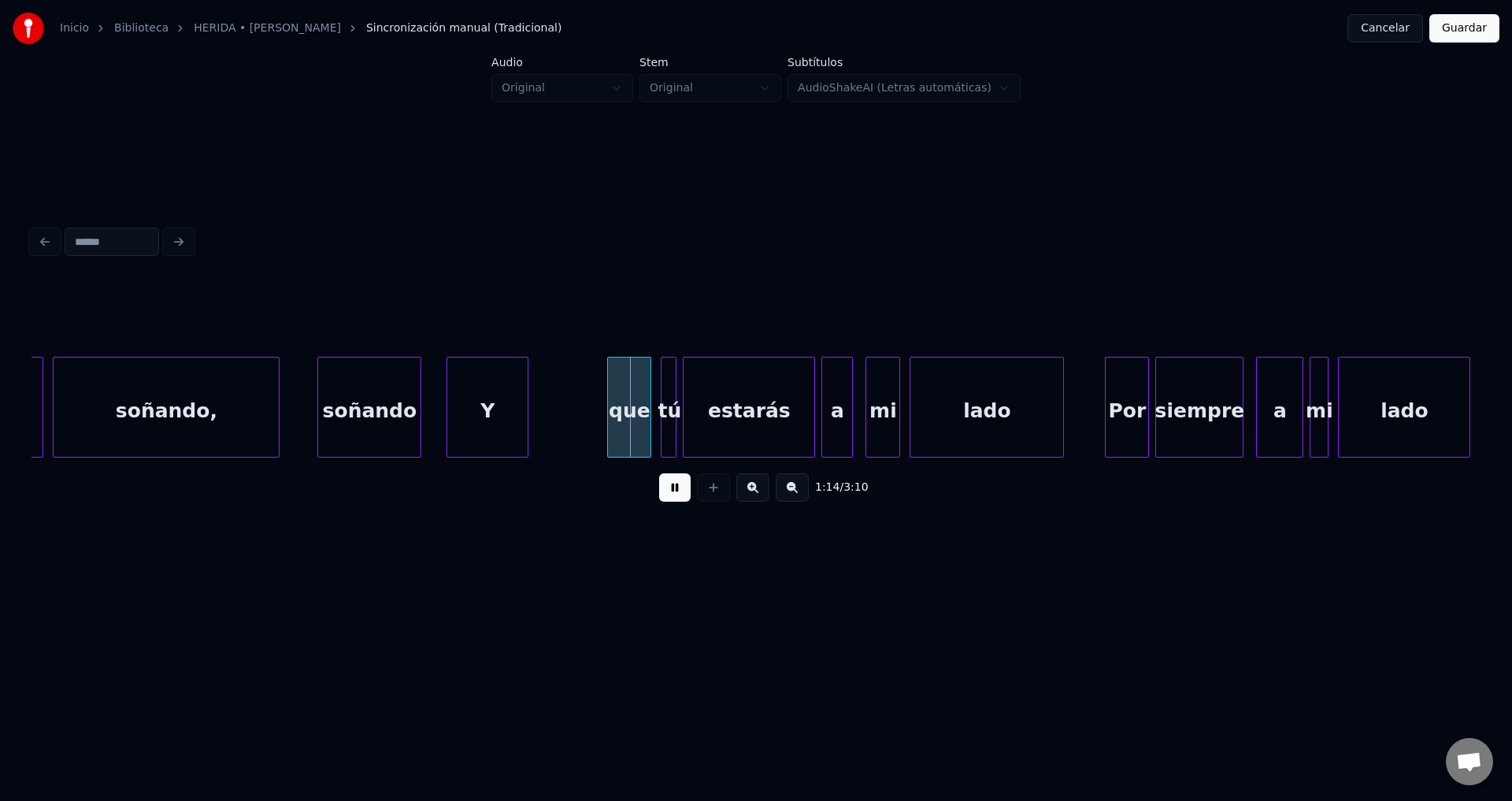
click at [670, 491] on button at bounding box center [675, 488] width 31 height 29
click at [488, 431] on div "Y" at bounding box center [488, 412] width 81 height 107
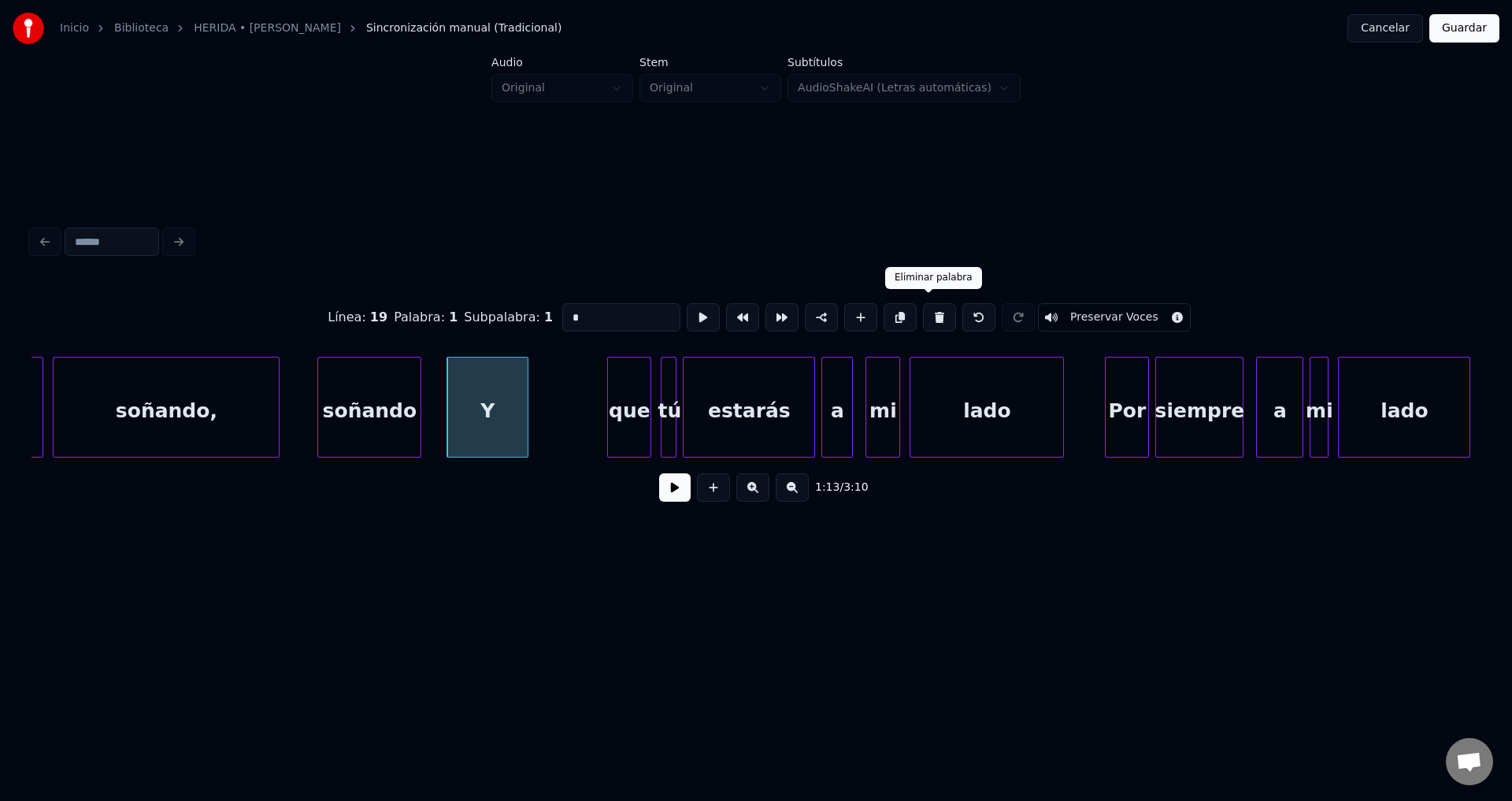
click at [932, 319] on button at bounding box center [939, 318] width 33 height 29
type input "*******"
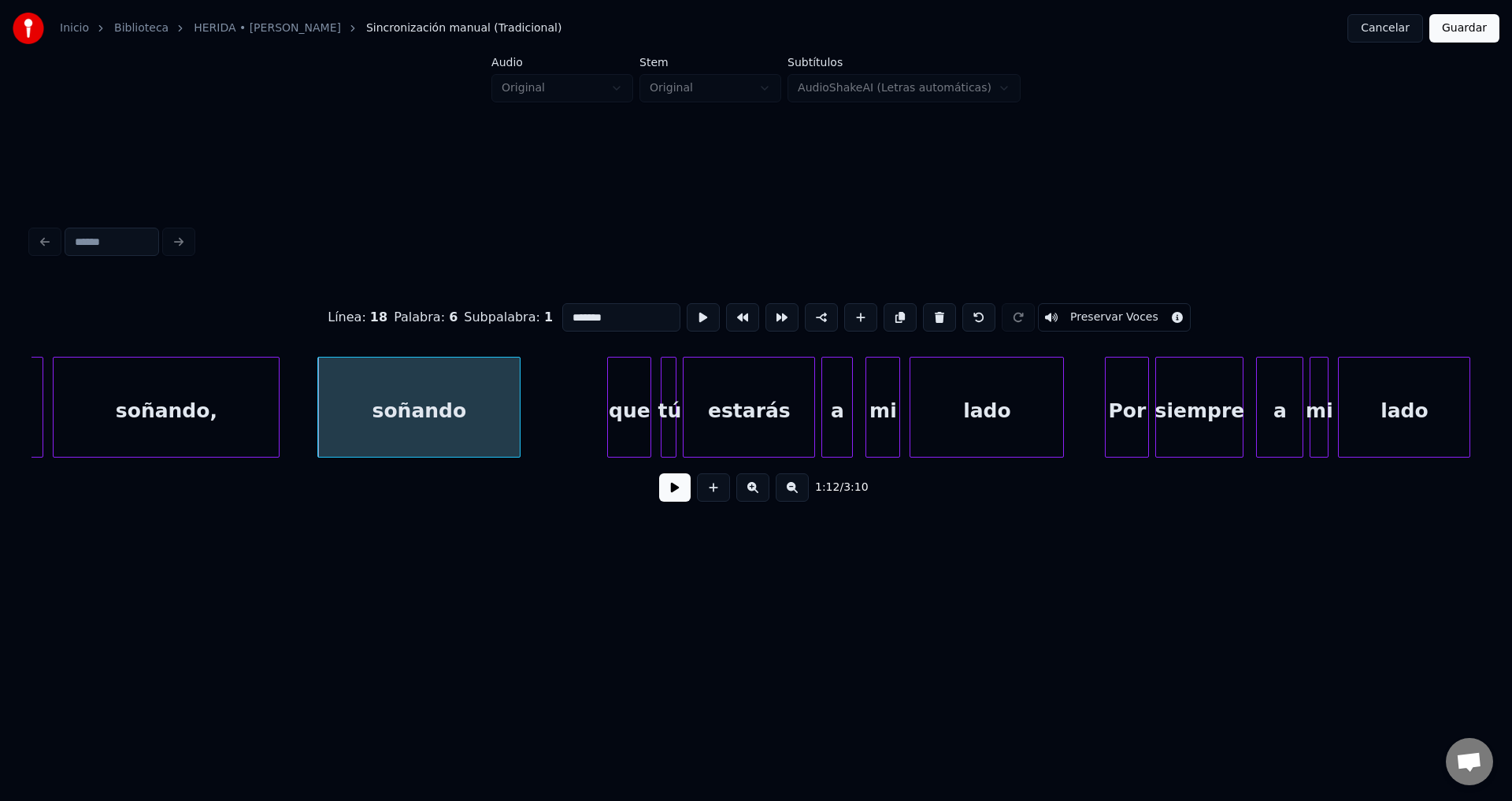
click at [520, 413] on div at bounding box center [517, 407] width 4 height 99
click at [677, 492] on button at bounding box center [675, 488] width 31 height 29
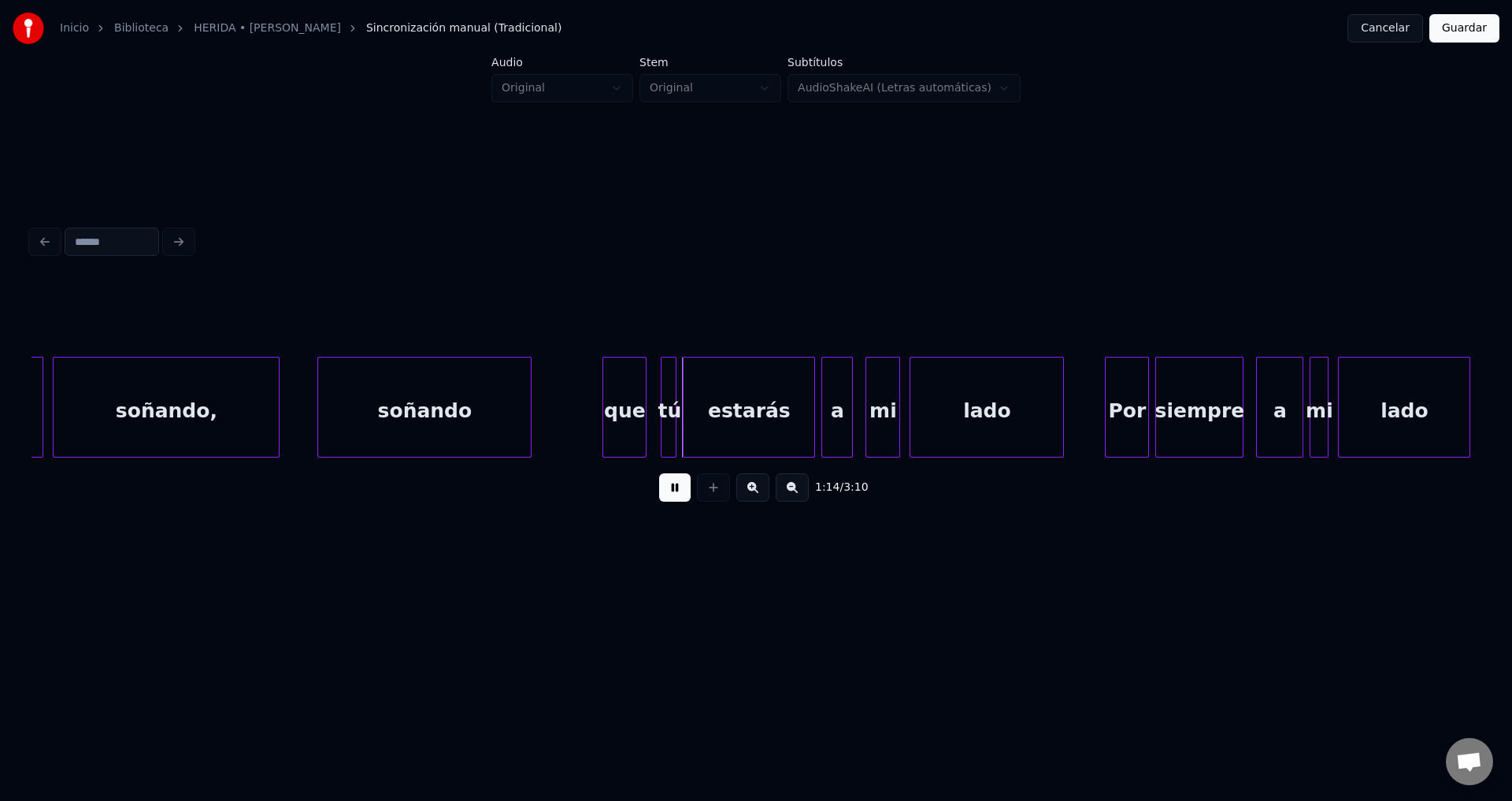
click at [628, 415] on div "que" at bounding box center [624, 412] width 43 height 107
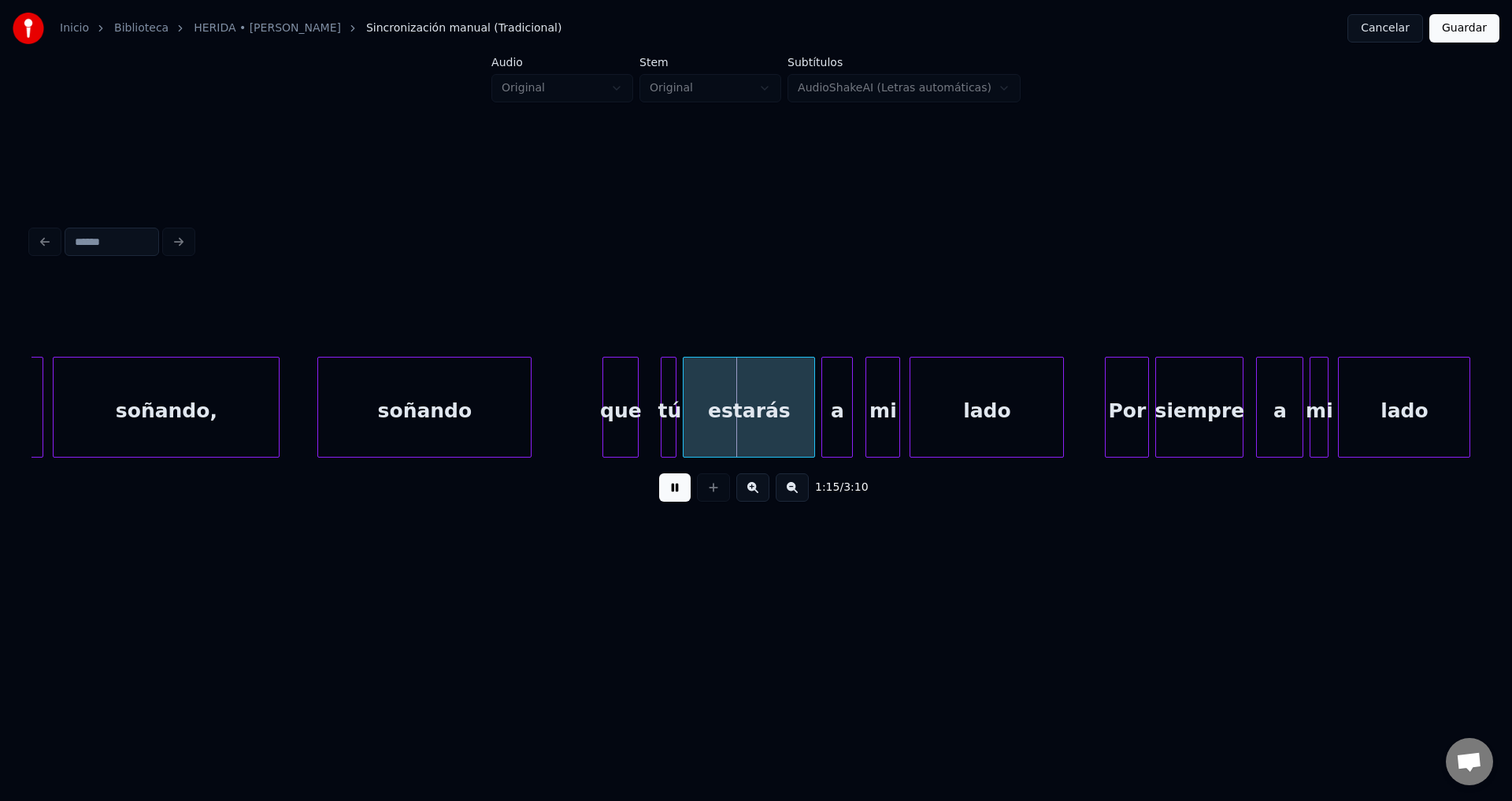
click at [635, 413] on div at bounding box center [635, 407] width 4 height 99
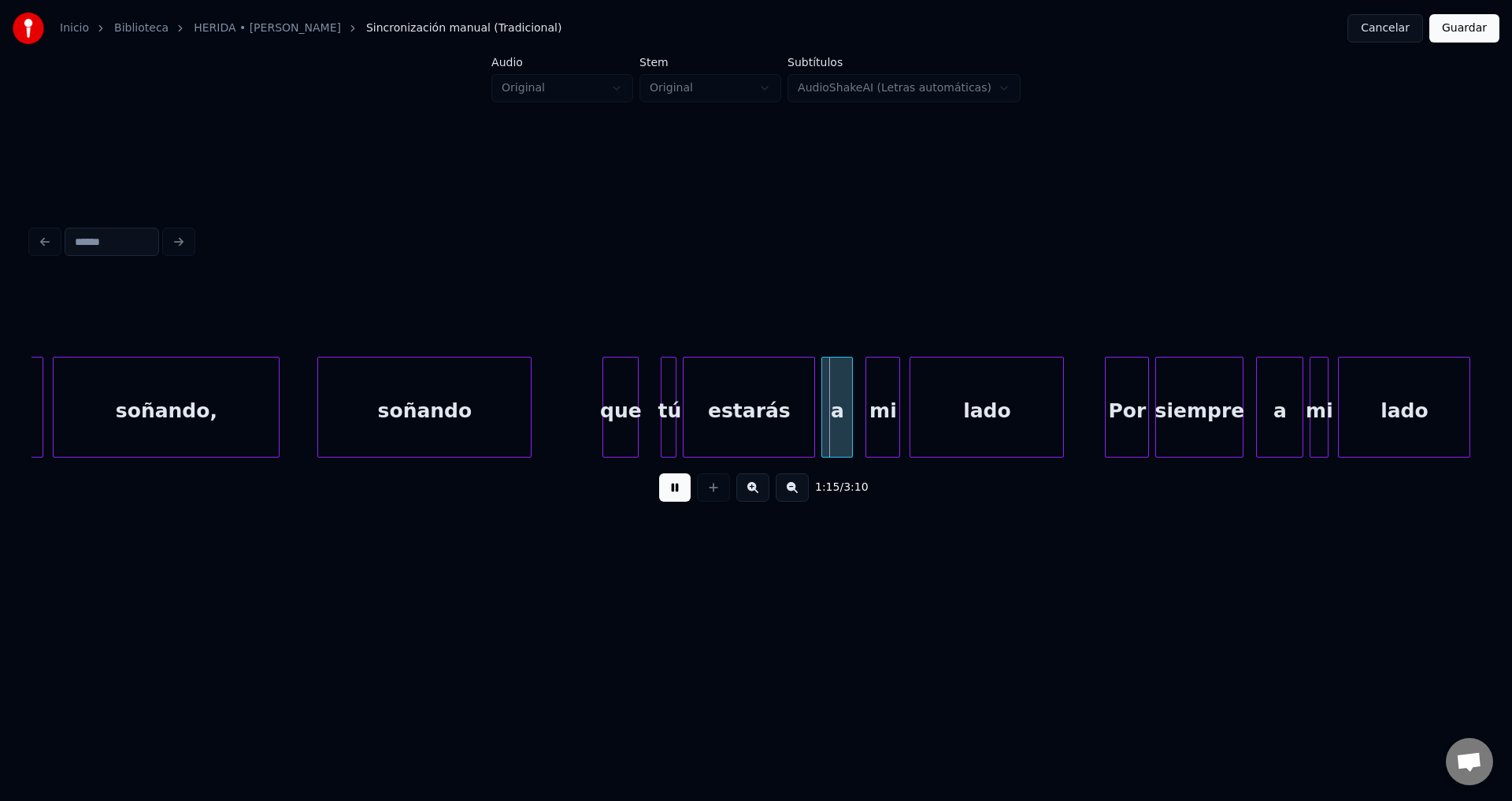
click at [710, 418] on div "estarás" at bounding box center [749, 412] width 131 height 107
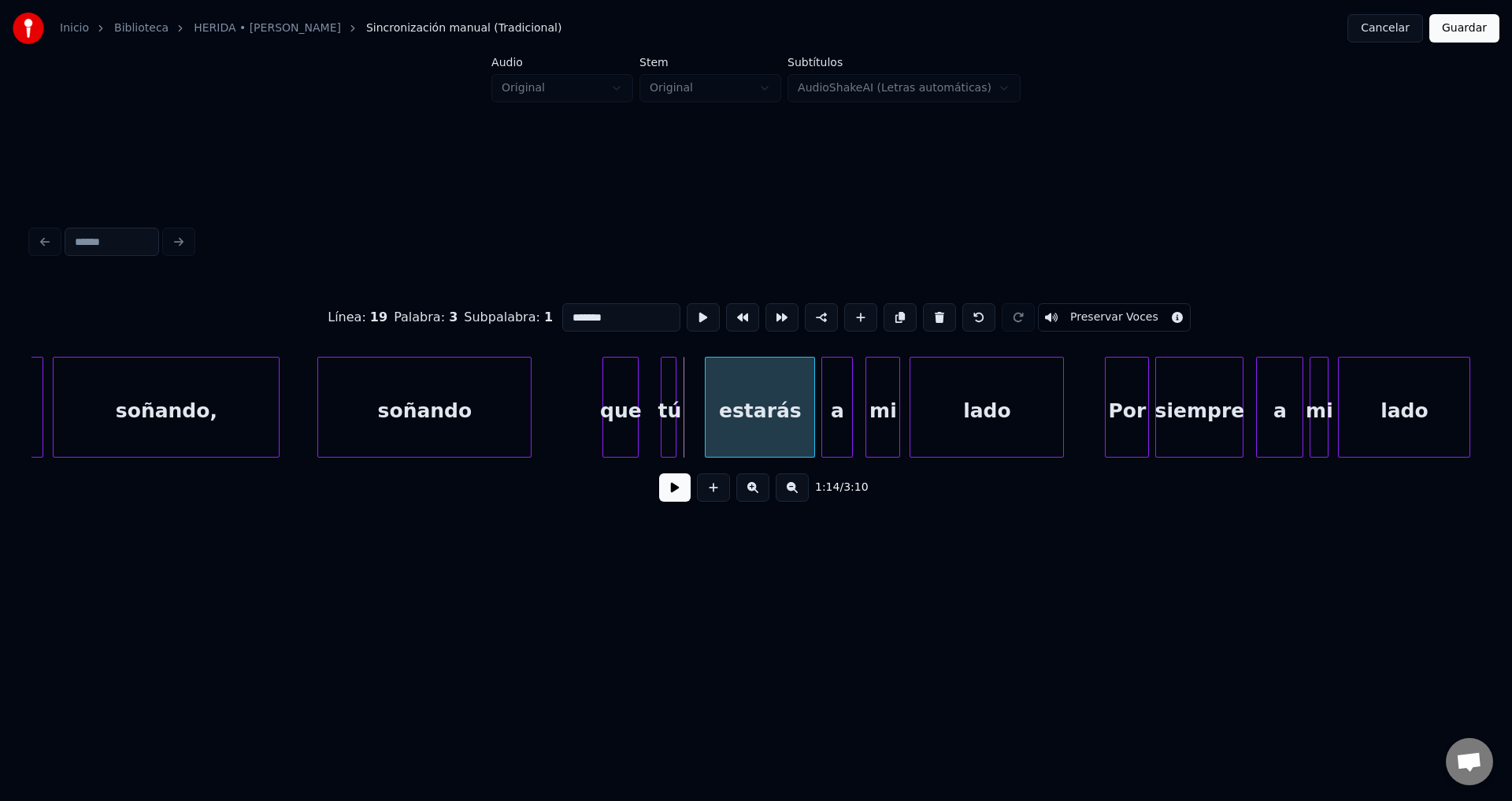
click at [710, 402] on div at bounding box center [707, 407] width 4 height 99
click at [668, 391] on div "tú" at bounding box center [671, 412] width 16 height 107
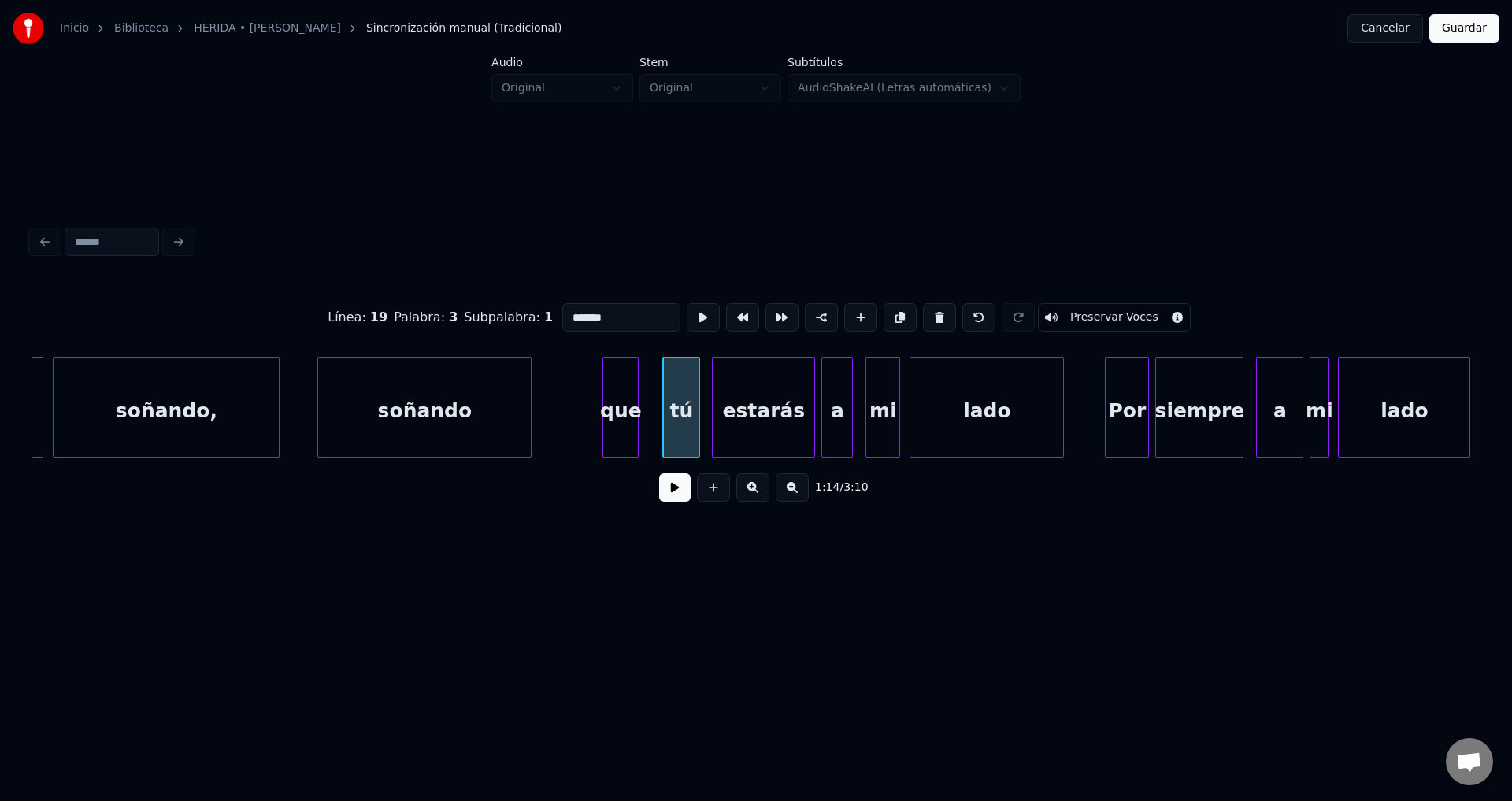
click at [697, 396] on div at bounding box center [696, 407] width 4 height 99
click at [679, 501] on button at bounding box center [675, 488] width 31 height 29
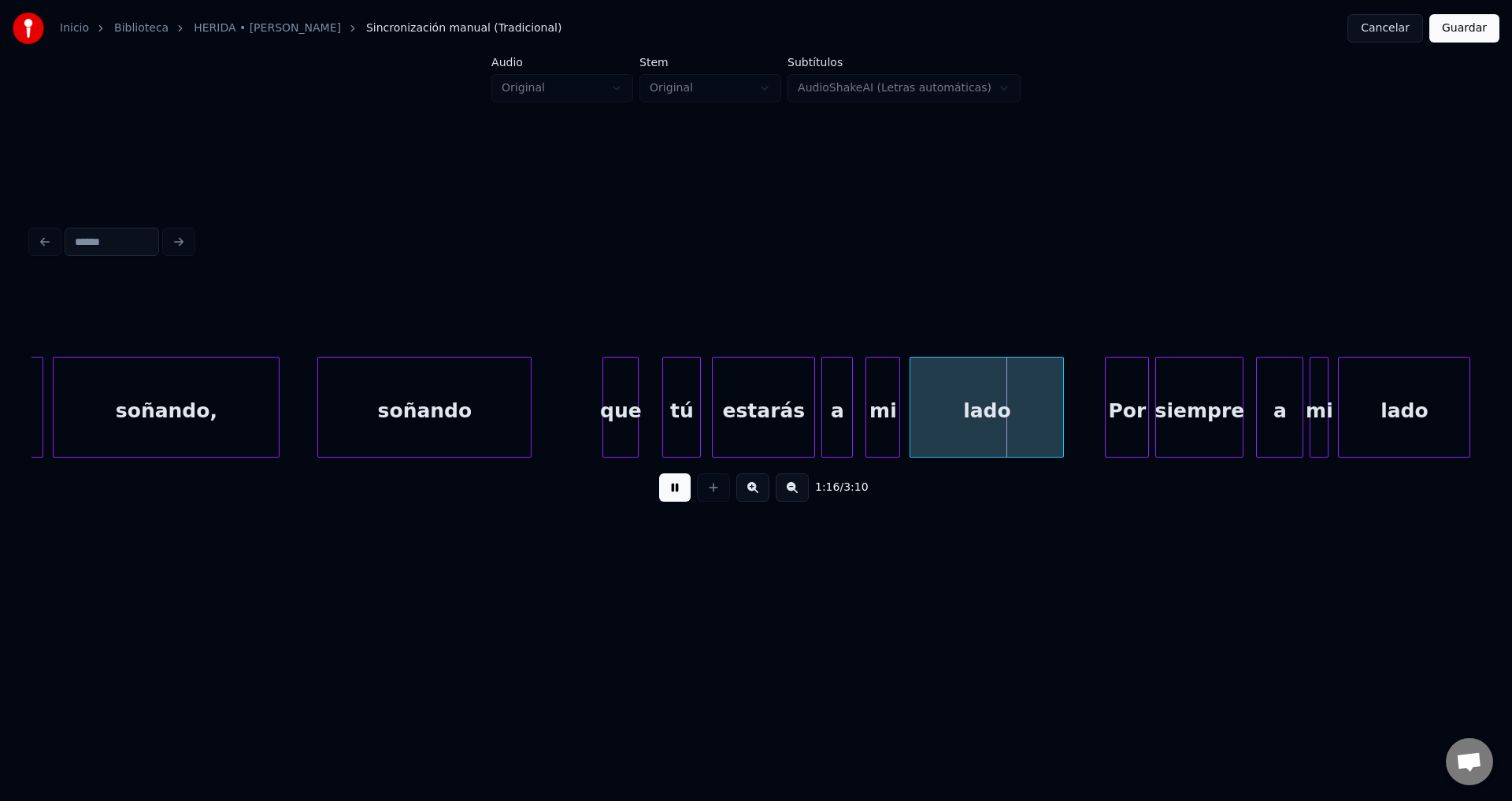
click at [669, 490] on button at bounding box center [675, 488] width 31 height 29
click at [664, 502] on button at bounding box center [675, 488] width 31 height 29
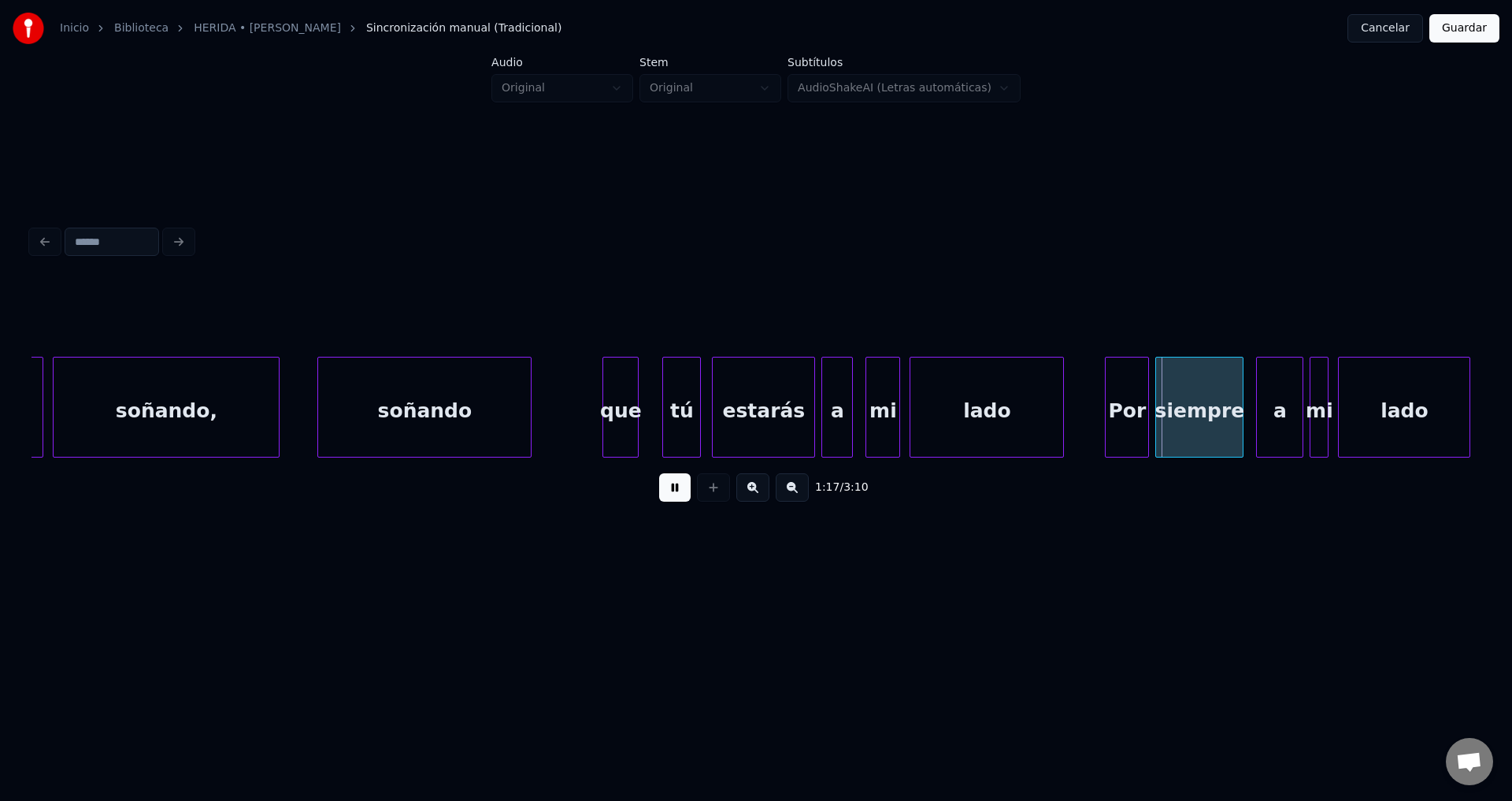
click at [664, 502] on button at bounding box center [675, 488] width 31 height 29
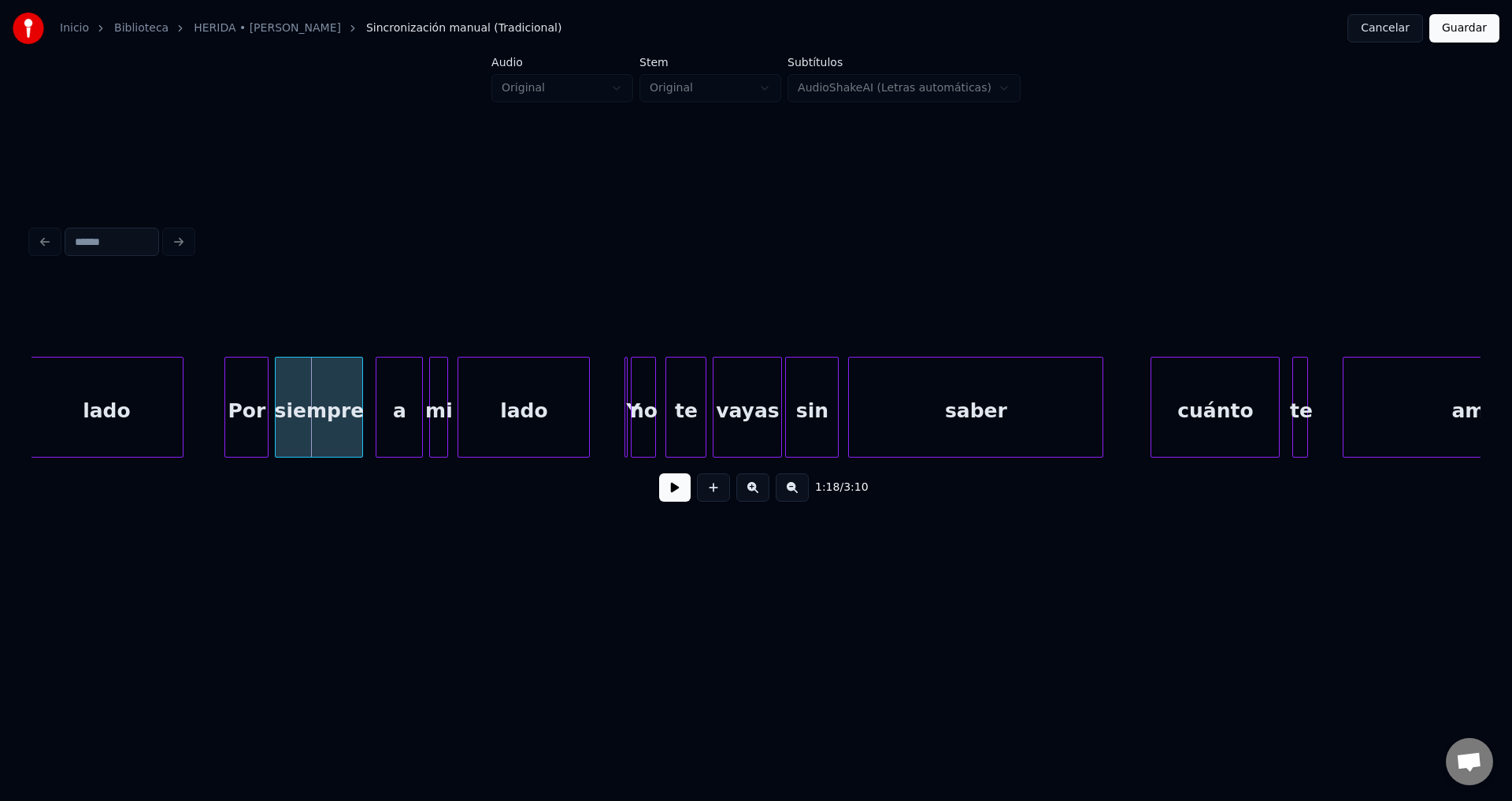
scroll to position [0, 12060]
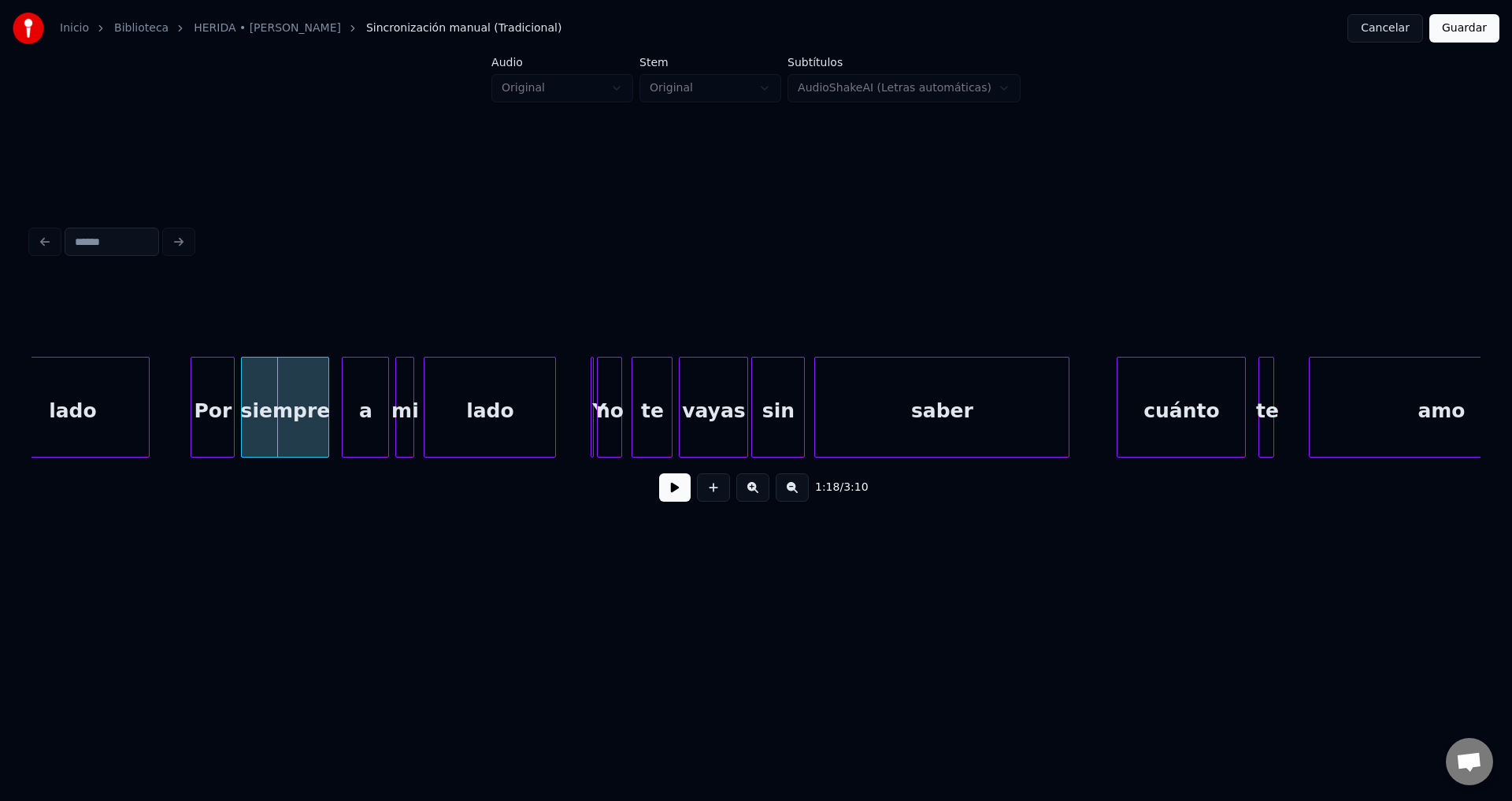
click at [670, 493] on button at bounding box center [675, 488] width 31 height 29
click at [590, 417] on div at bounding box center [590, 407] width 4 height 99
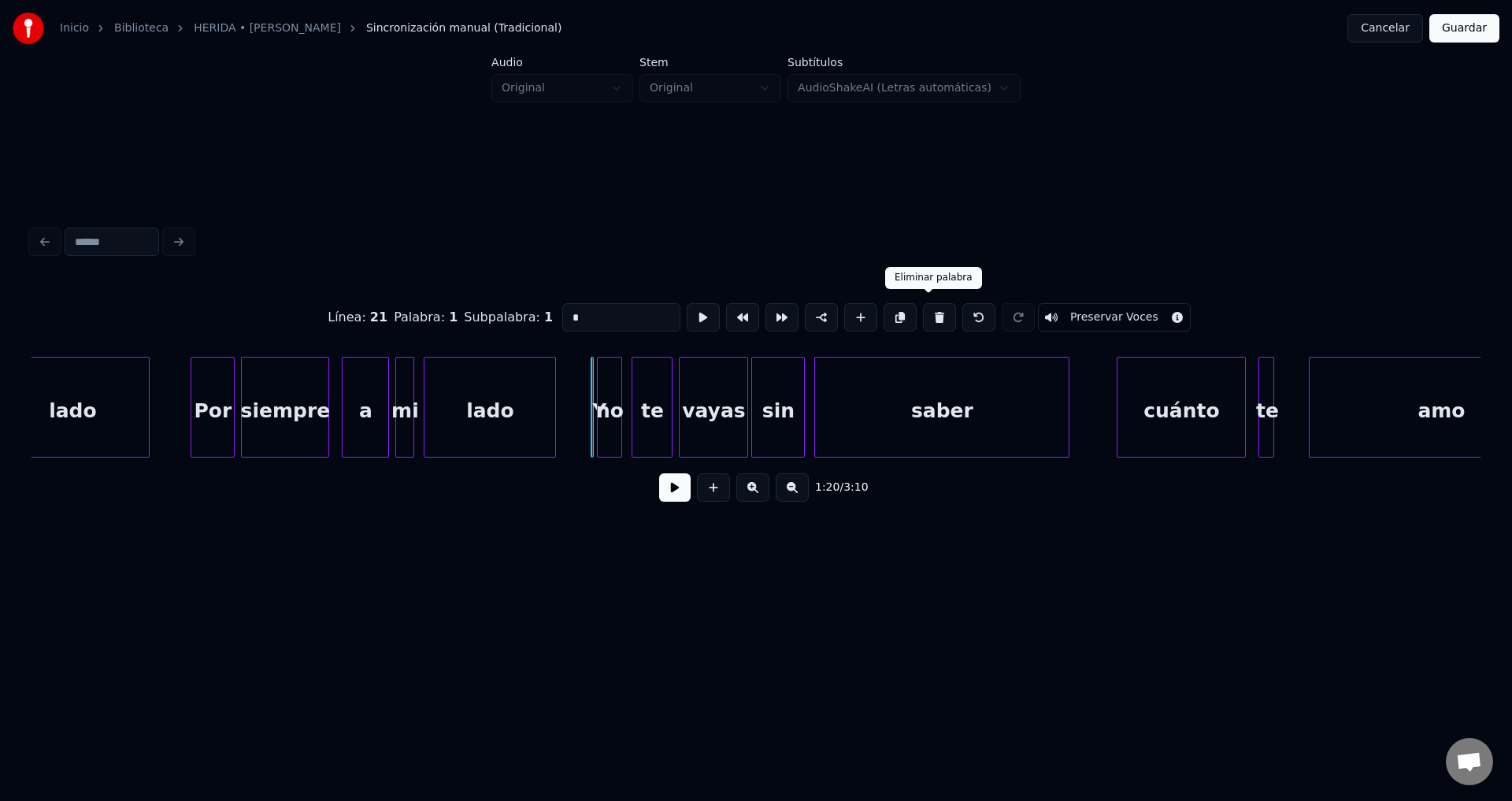
click at [933, 313] on button at bounding box center [939, 318] width 33 height 29
type input "**"
click at [607, 413] on div "no" at bounding box center [606, 412] width 23 height 107
click at [679, 490] on button at bounding box center [675, 488] width 31 height 29
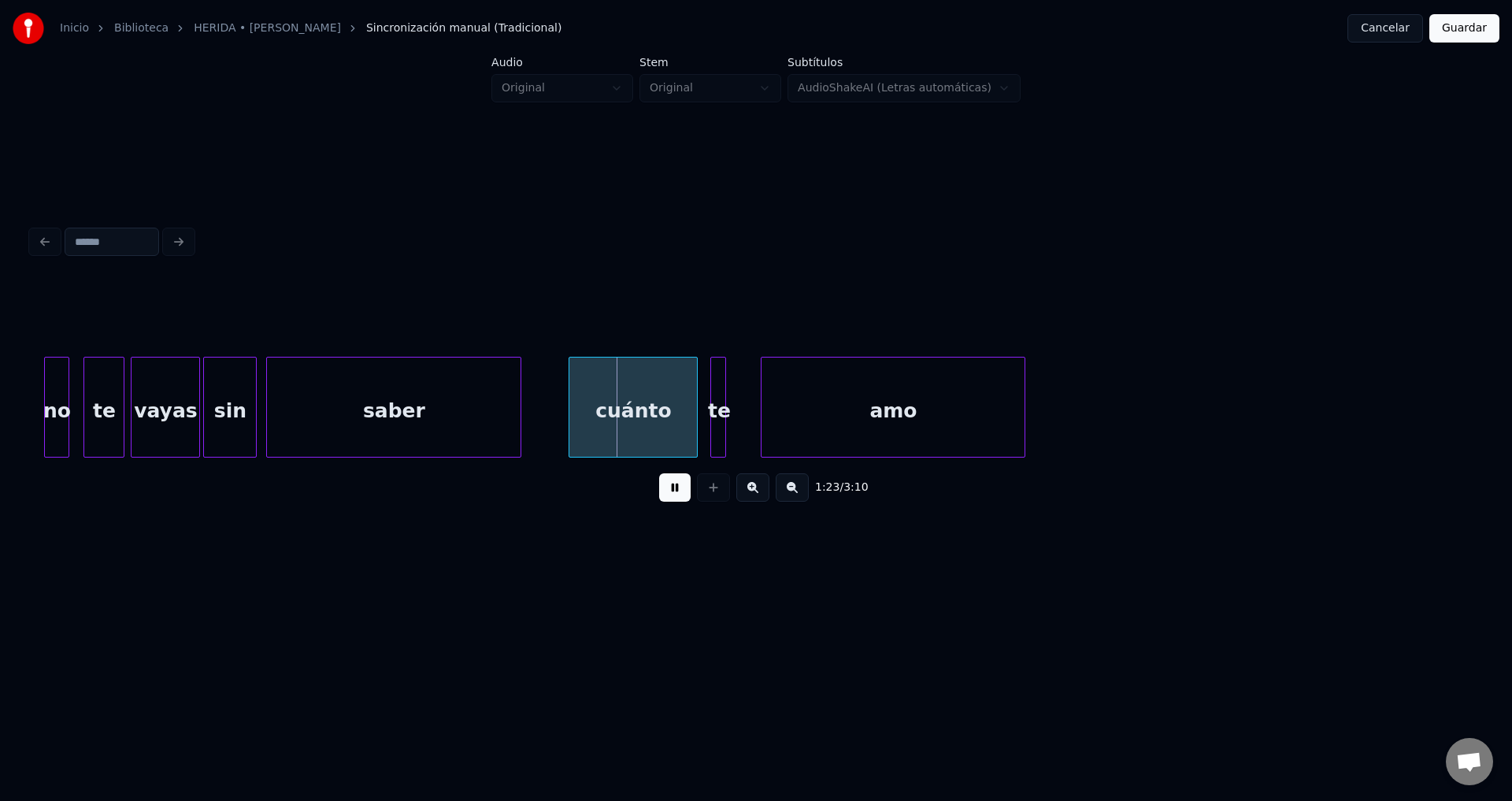
scroll to position [0, 12741]
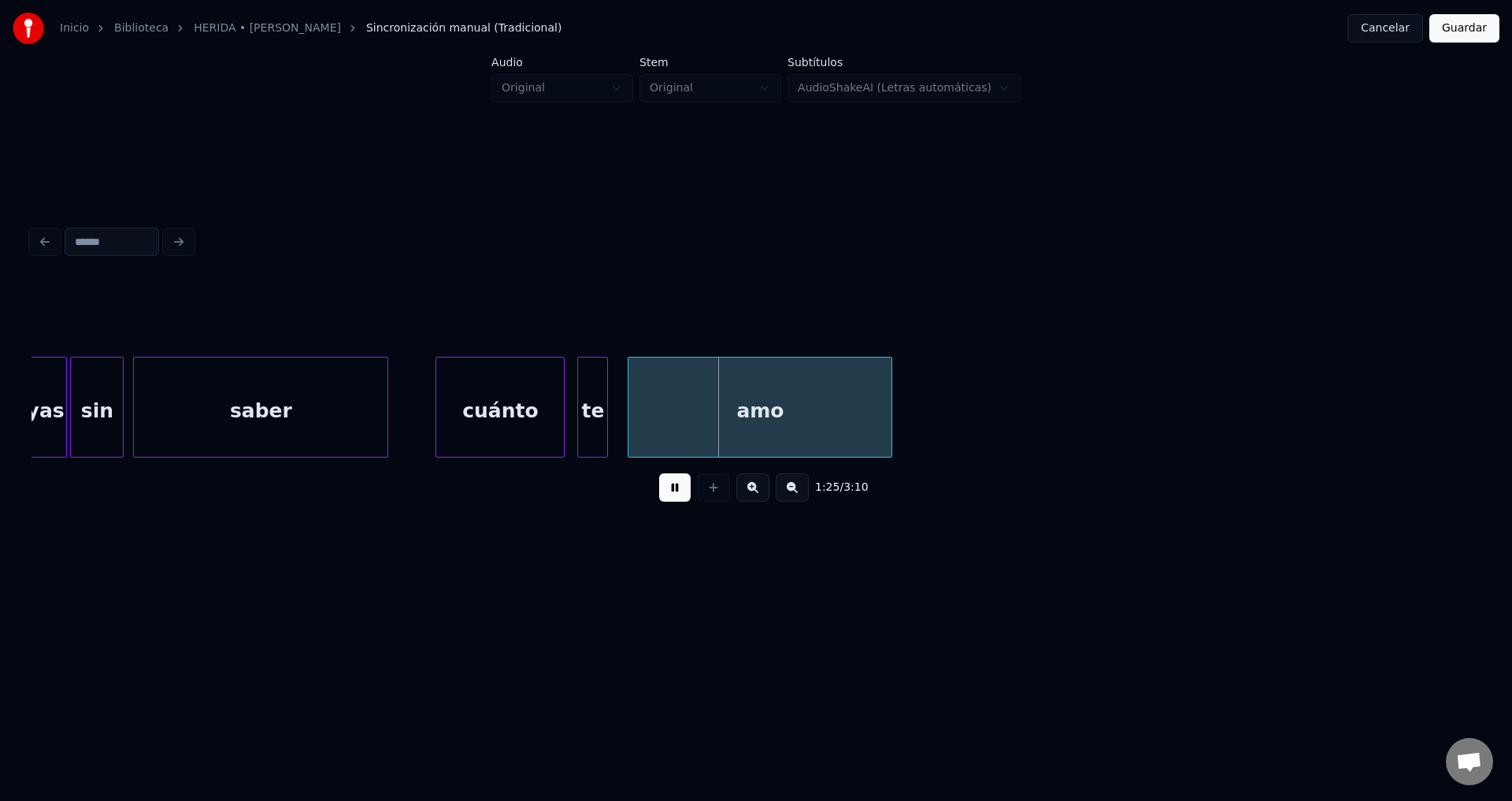
click at [607, 403] on div at bounding box center [604, 407] width 4 height 99
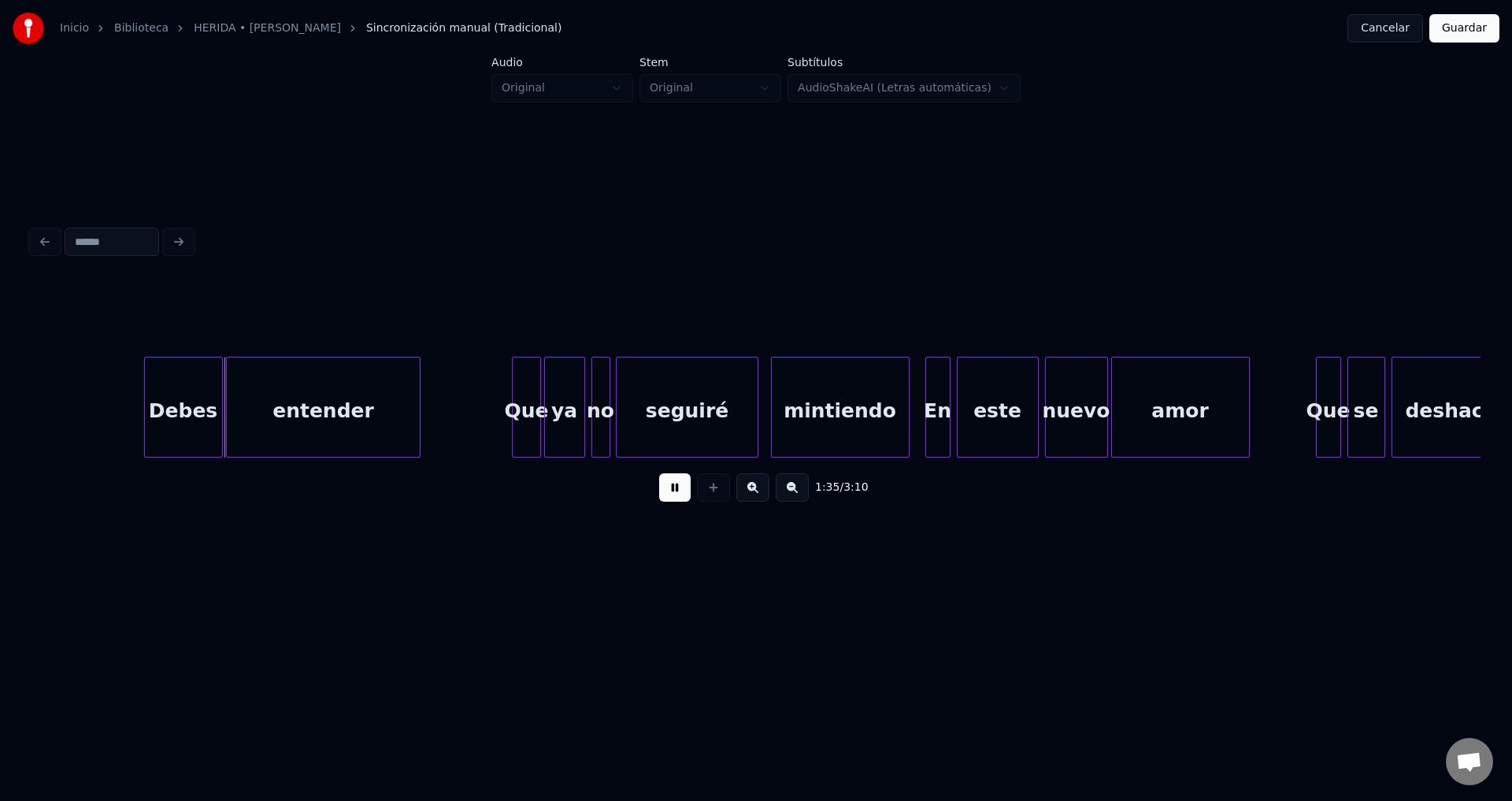
scroll to position [0, 14818]
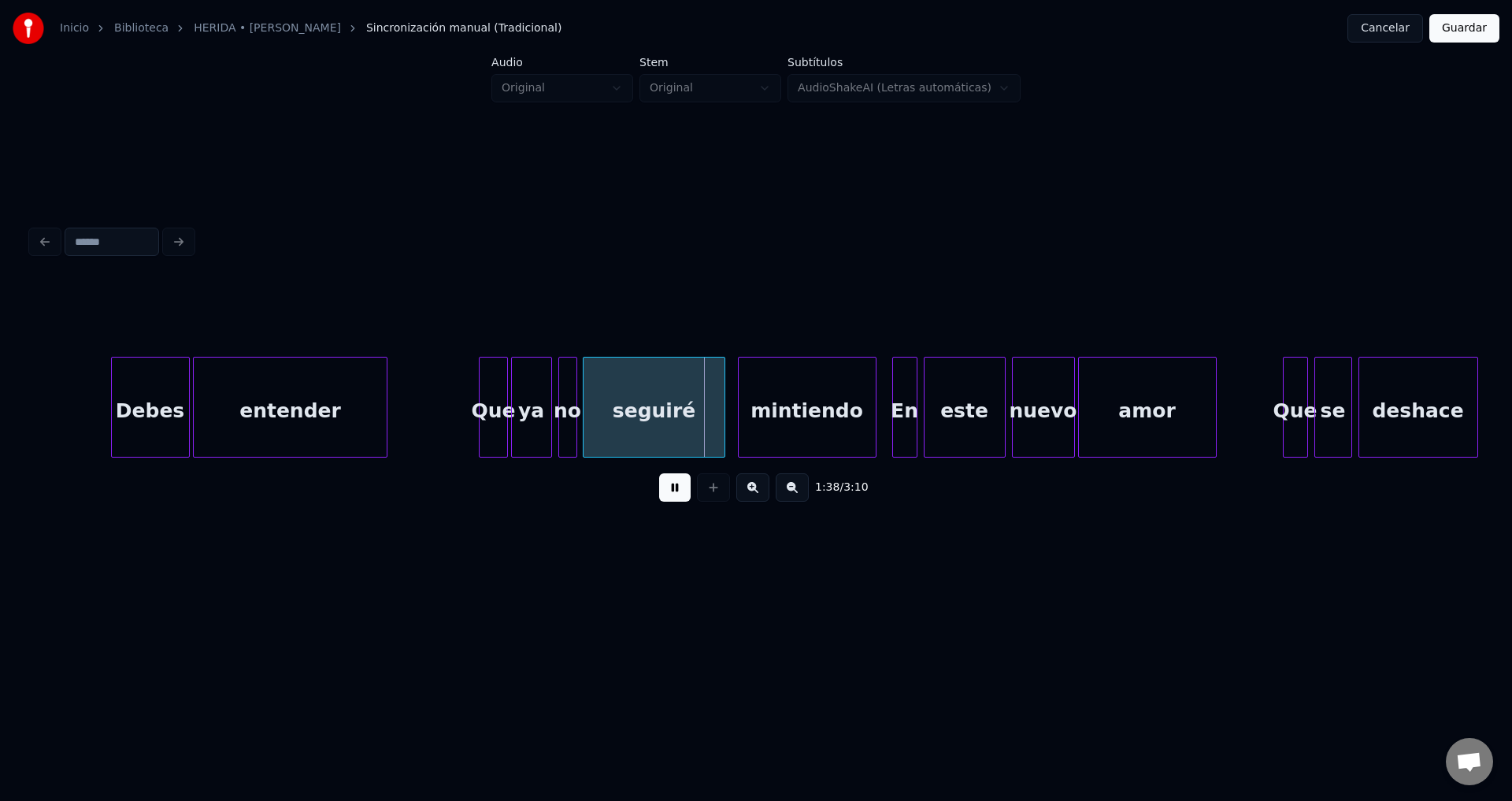
click at [674, 502] on button at bounding box center [675, 488] width 31 height 29
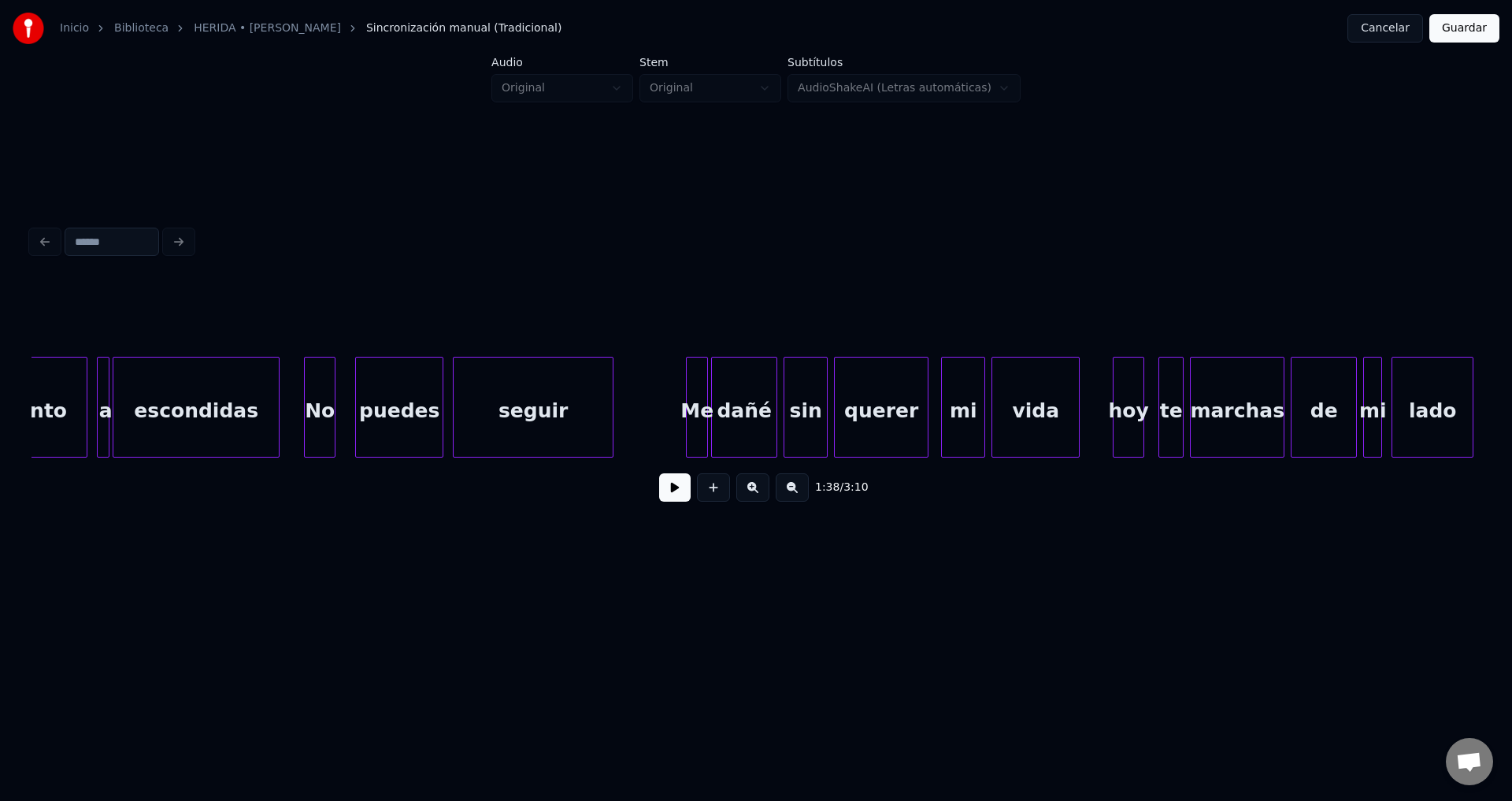
scroll to position [0, 5250]
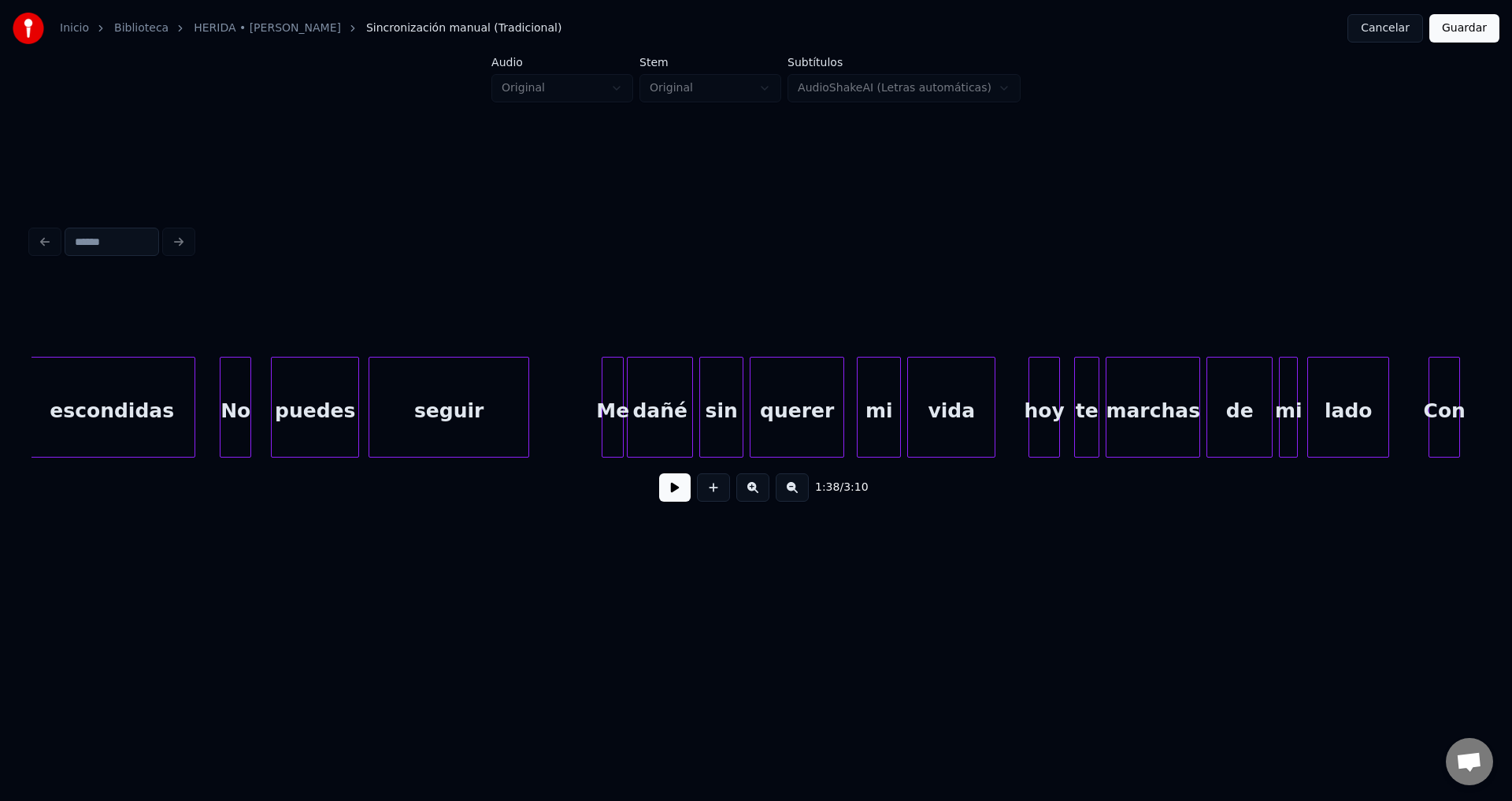
click at [602, 404] on div at bounding box center [604, 407] width 4 height 99
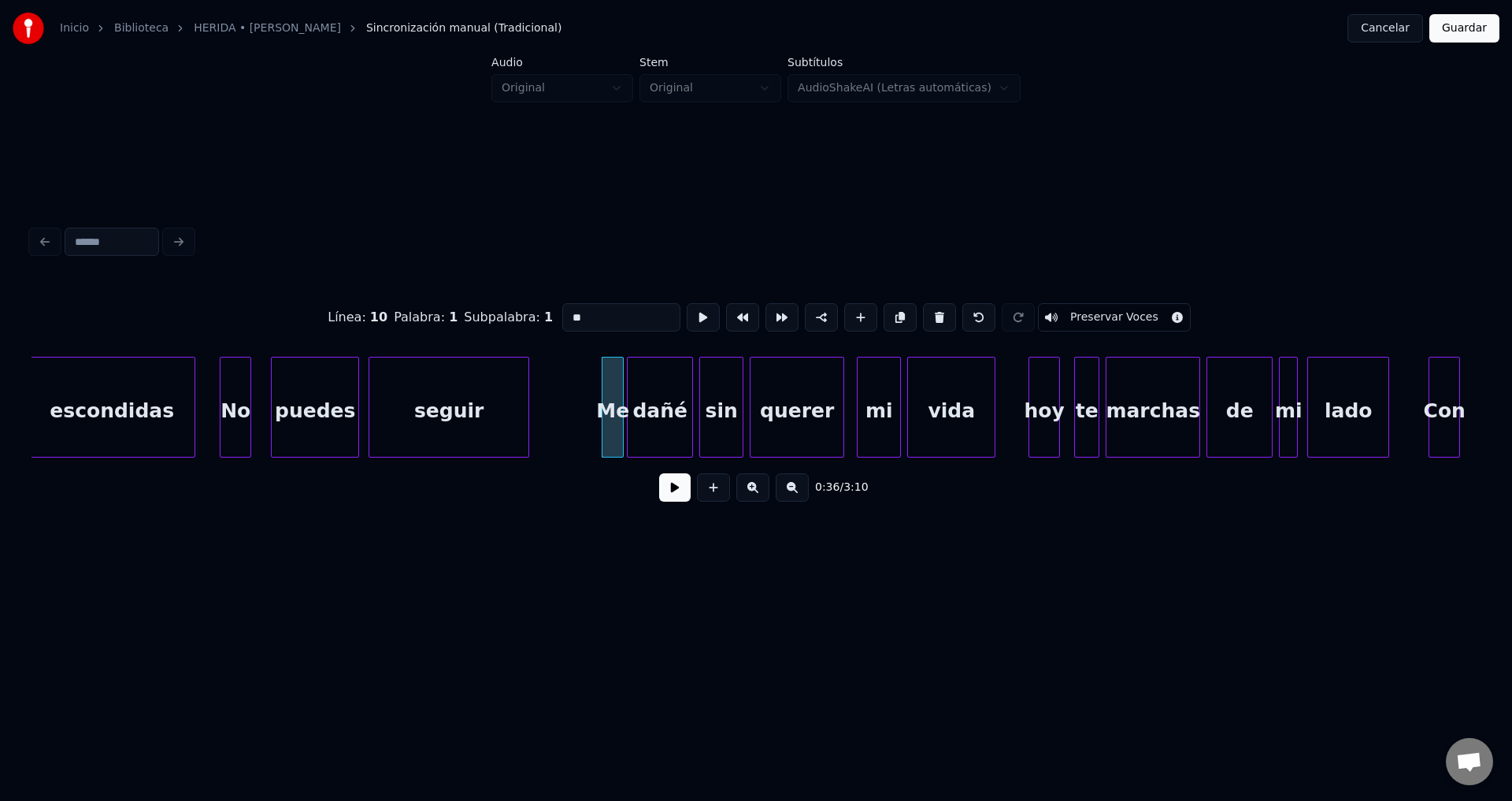
click at [496, 405] on div "seguir" at bounding box center [449, 412] width 159 height 107
type input "******"
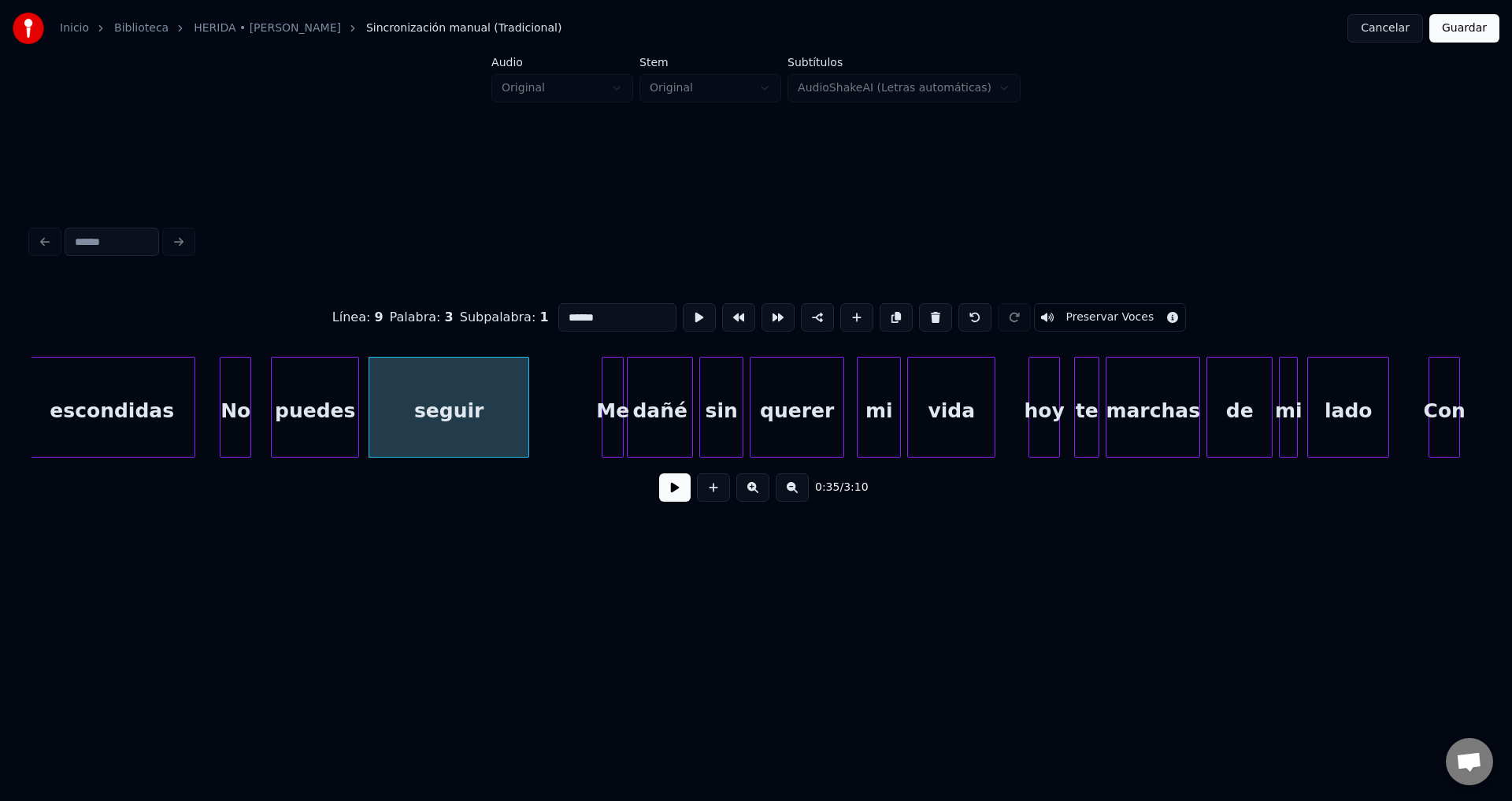
click at [659, 500] on button at bounding box center [675, 488] width 31 height 29
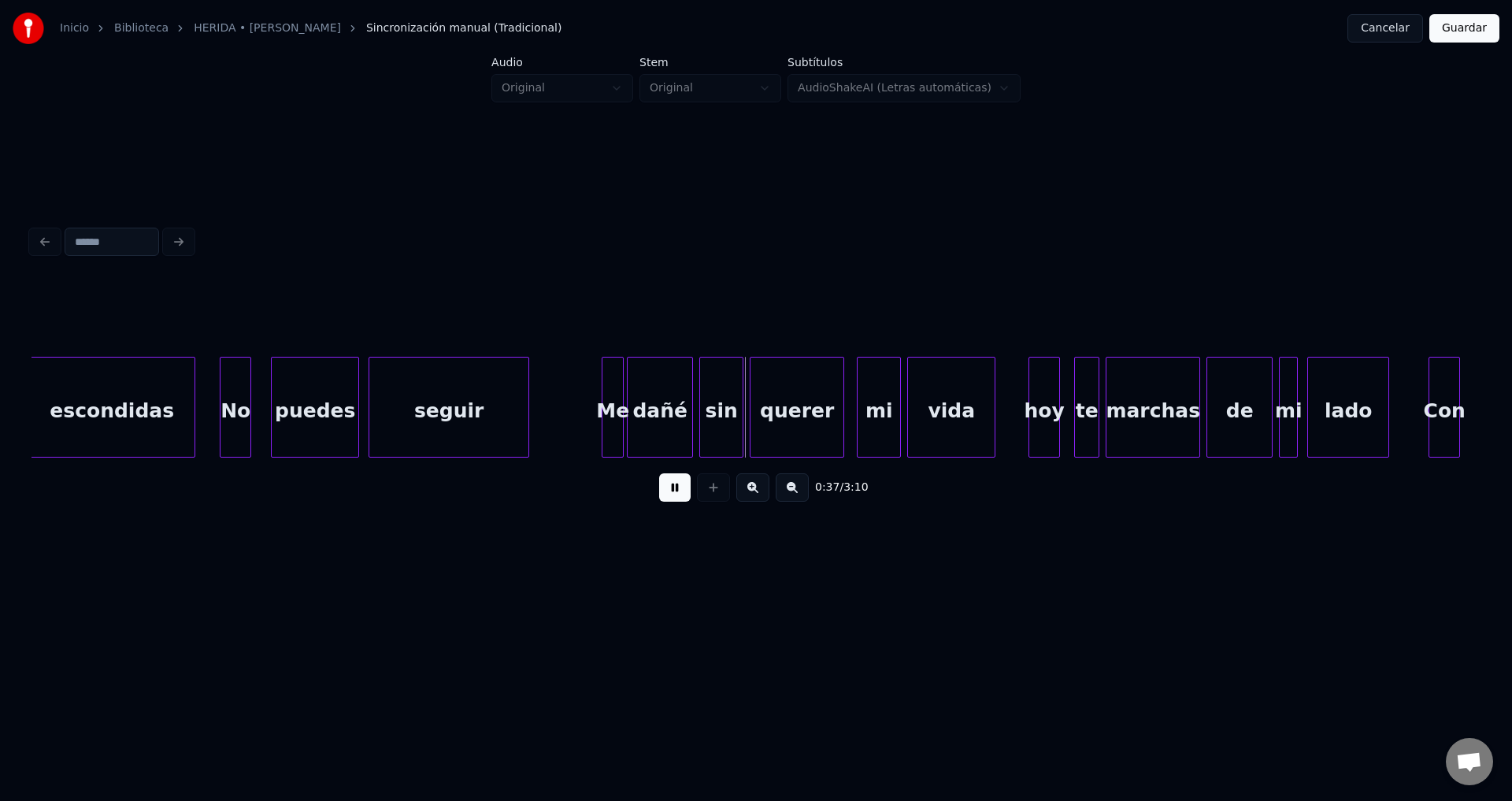
click at [675, 498] on button at bounding box center [675, 488] width 31 height 29
click at [611, 405] on div "Me" at bounding box center [612, 412] width 21 height 107
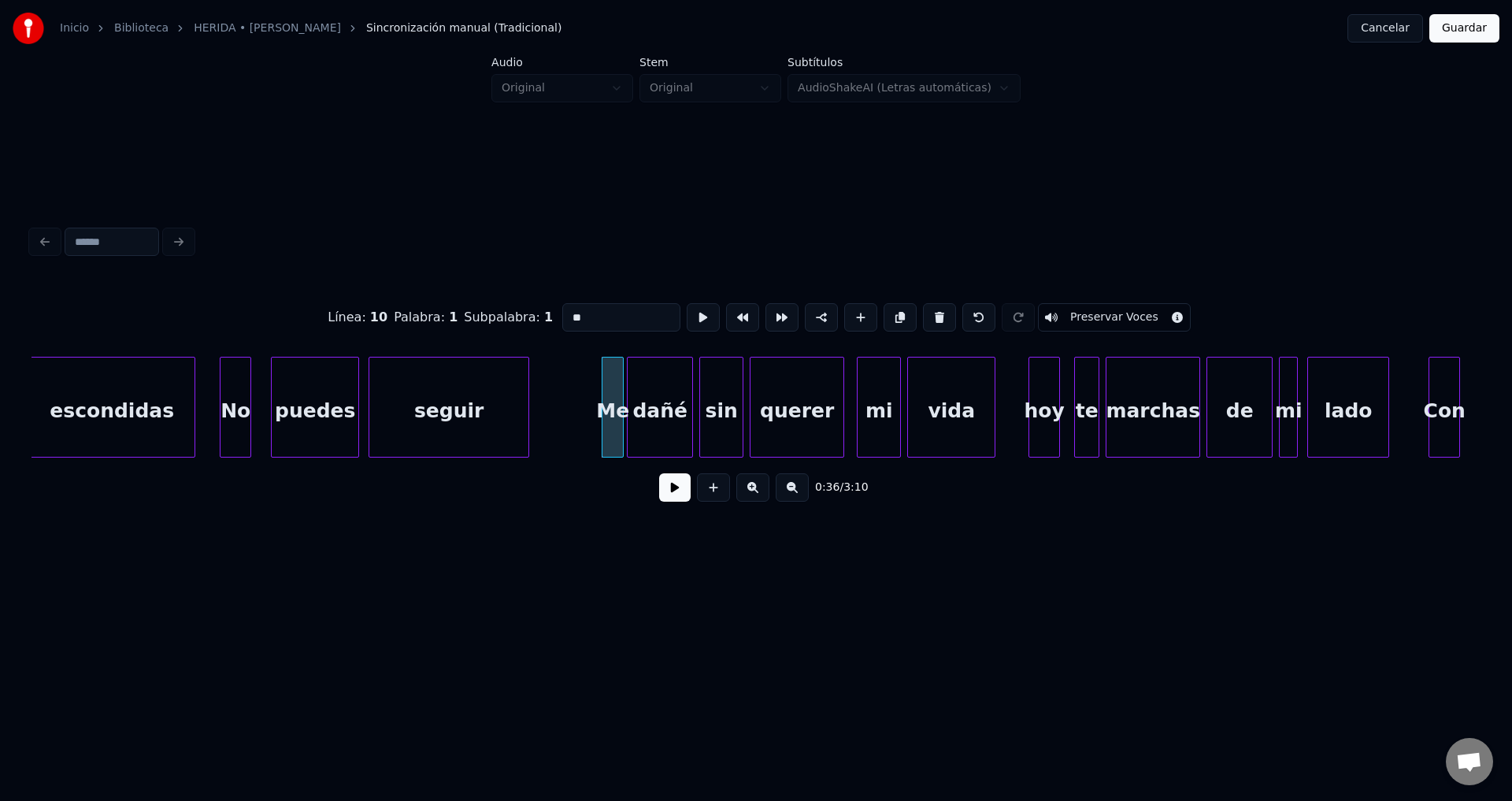
drag, startPoint x: 630, startPoint y: 309, endPoint x: 536, endPoint y: 303, distance: 94.2
click at [536, 303] on div "Línea : 10 Palabra : 1 Subpalabra : 1 ** Preservar Voces" at bounding box center [755, 318] width 1448 height 79
click at [643, 404] on div "dañé" at bounding box center [659, 412] width 64 height 107
click at [613, 402] on div "me" at bounding box center [608, 412] width 21 height 107
type input "*****"
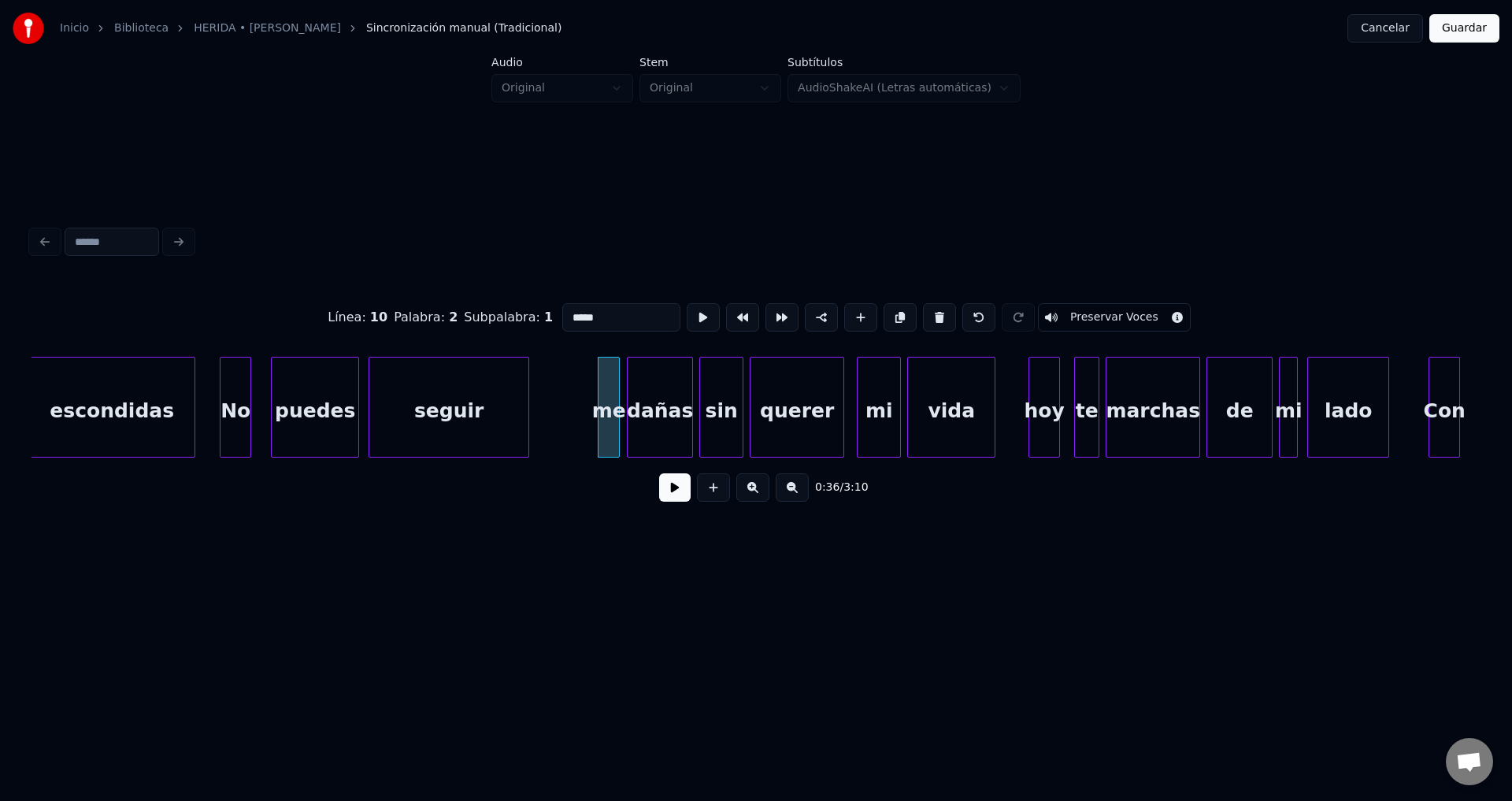
click at [674, 498] on button at bounding box center [675, 488] width 31 height 29
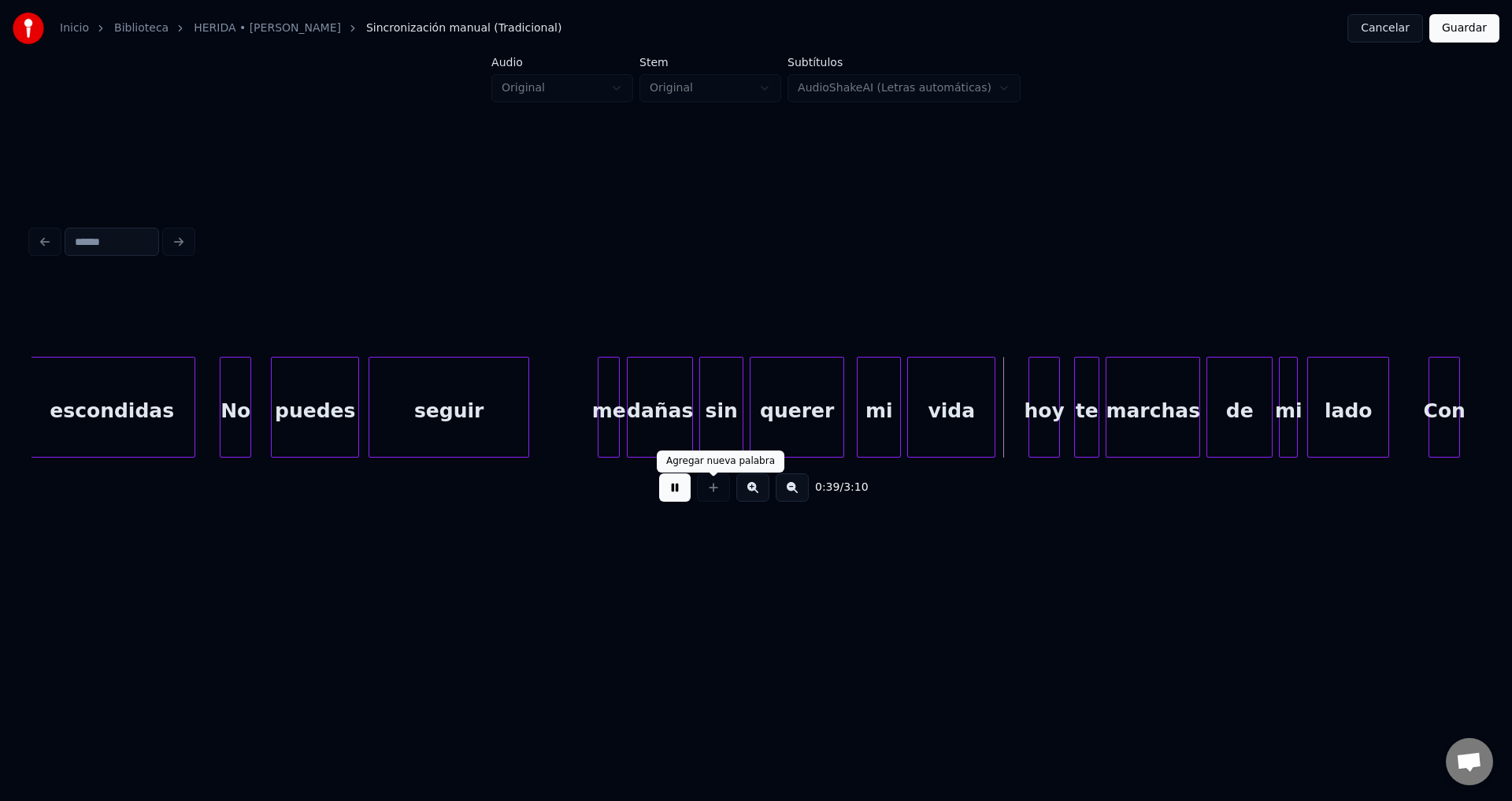
click at [683, 493] on button at bounding box center [675, 488] width 31 height 29
click at [551, 4] on div "Inicio Biblioteca HERIDA • [PERSON_NAME] manual (Tradicional) Cancelar Guardar" at bounding box center [756, 28] width 1512 height 56
click at [677, 493] on button at bounding box center [675, 488] width 31 height 29
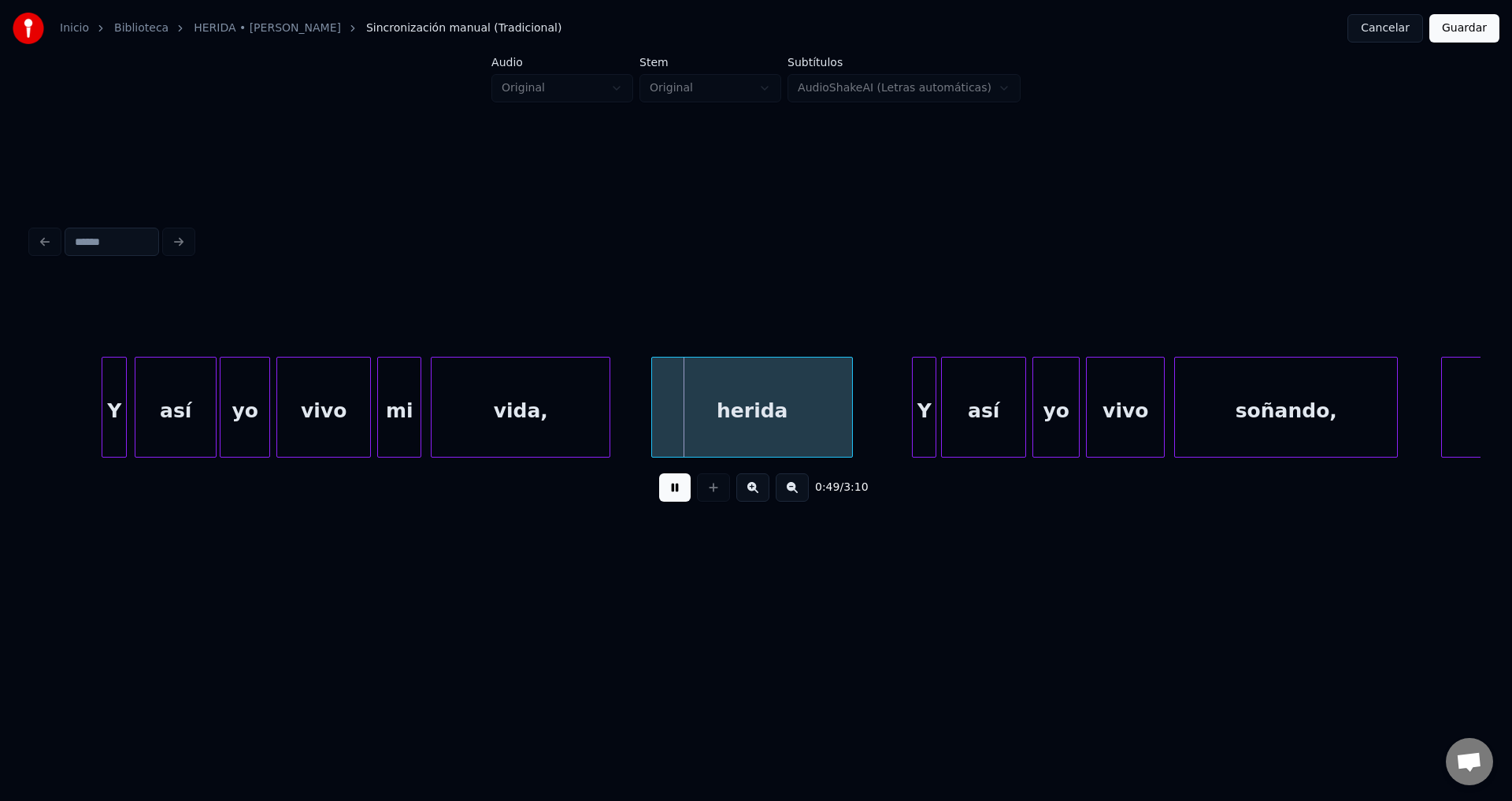
scroll to position [0, 7309]
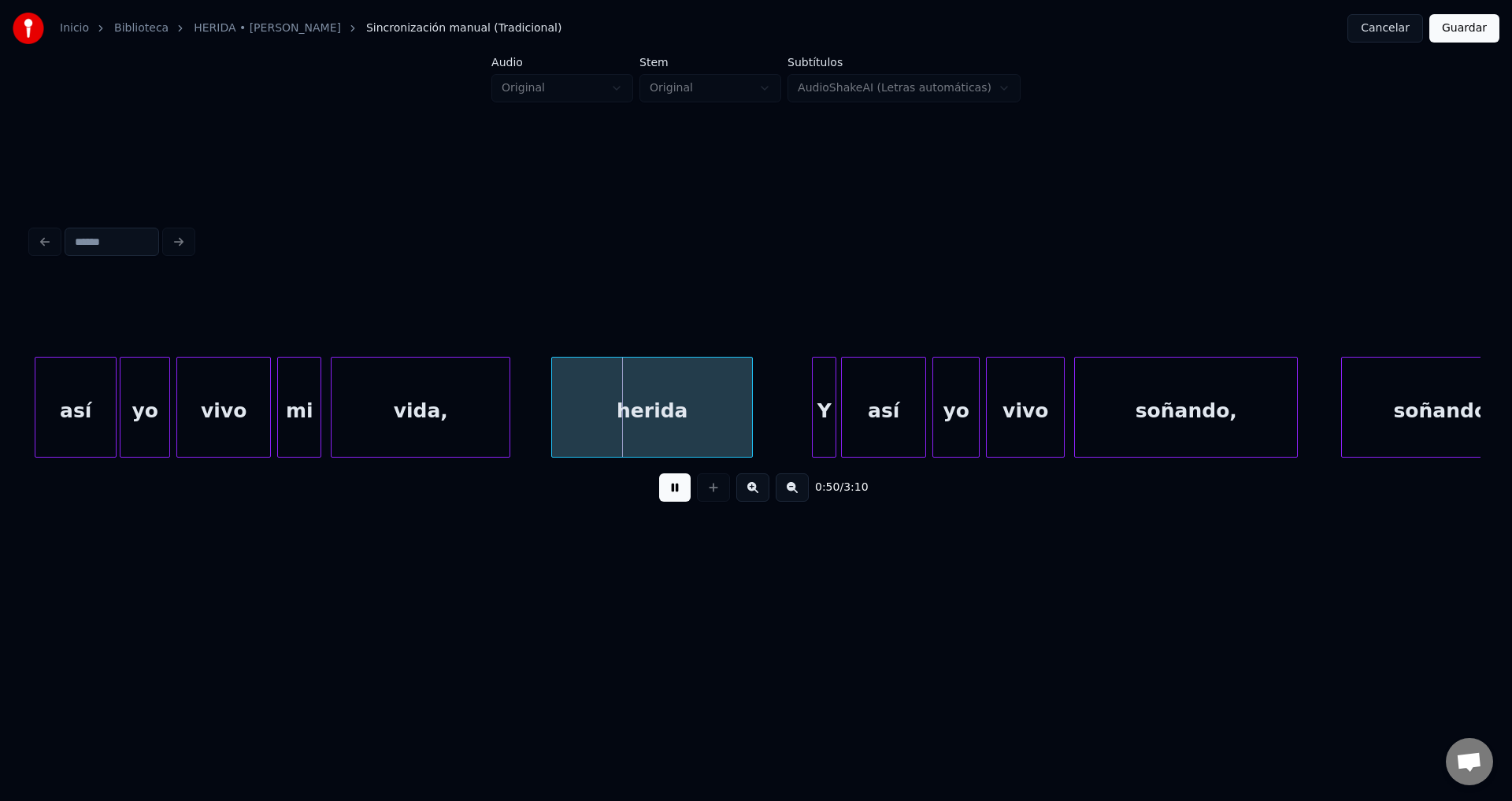
click at [640, 413] on div "herida" at bounding box center [652, 412] width 200 height 107
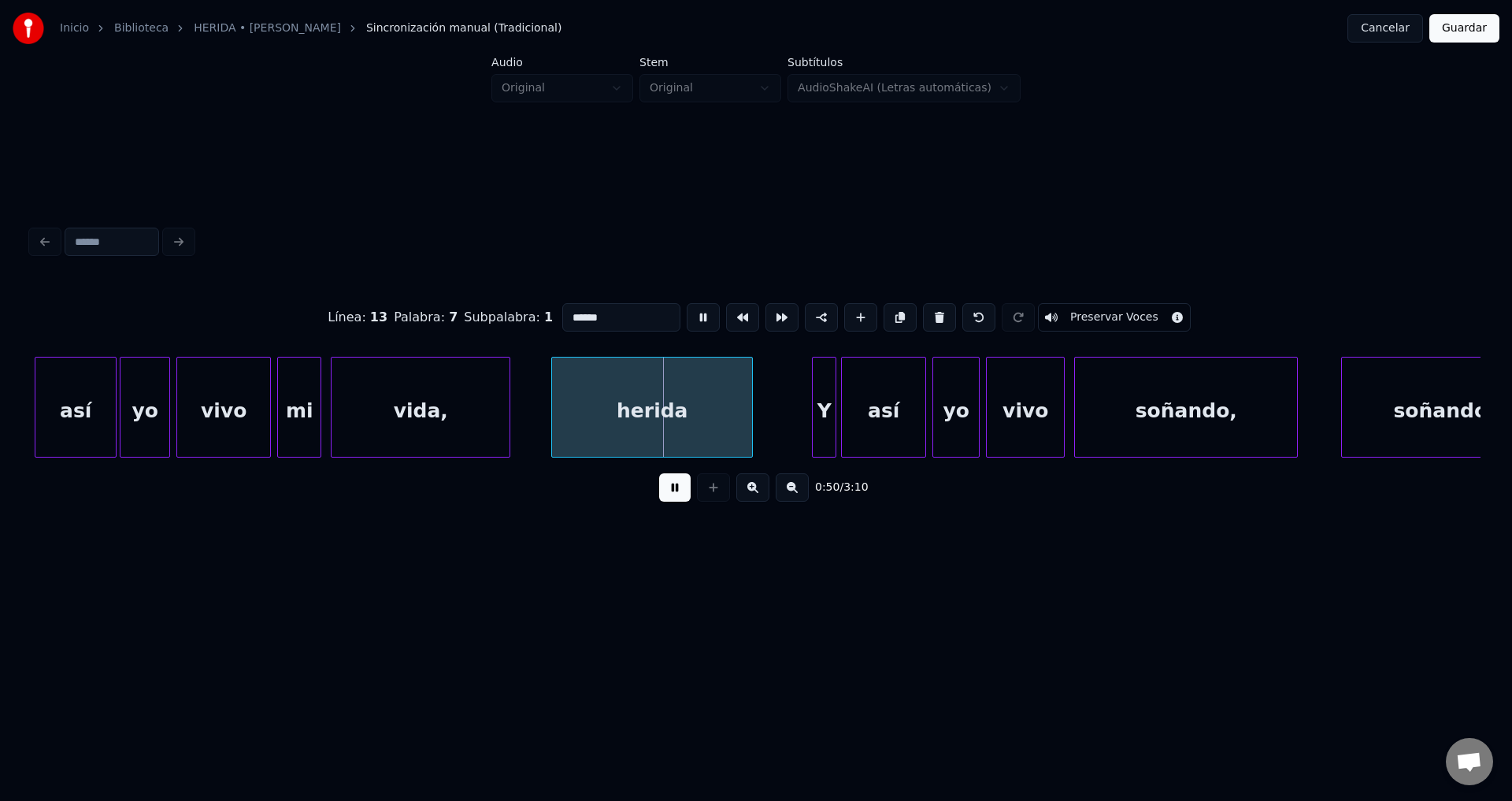
drag, startPoint x: 615, startPoint y: 308, endPoint x: 442, endPoint y: 305, distance: 173.0
click at [442, 305] on div "Línea : 13 Palabra : 7 Subpalabra : 1 ****** Preservar Voces" at bounding box center [755, 318] width 1448 height 79
click at [666, 502] on button at bounding box center [675, 488] width 31 height 29
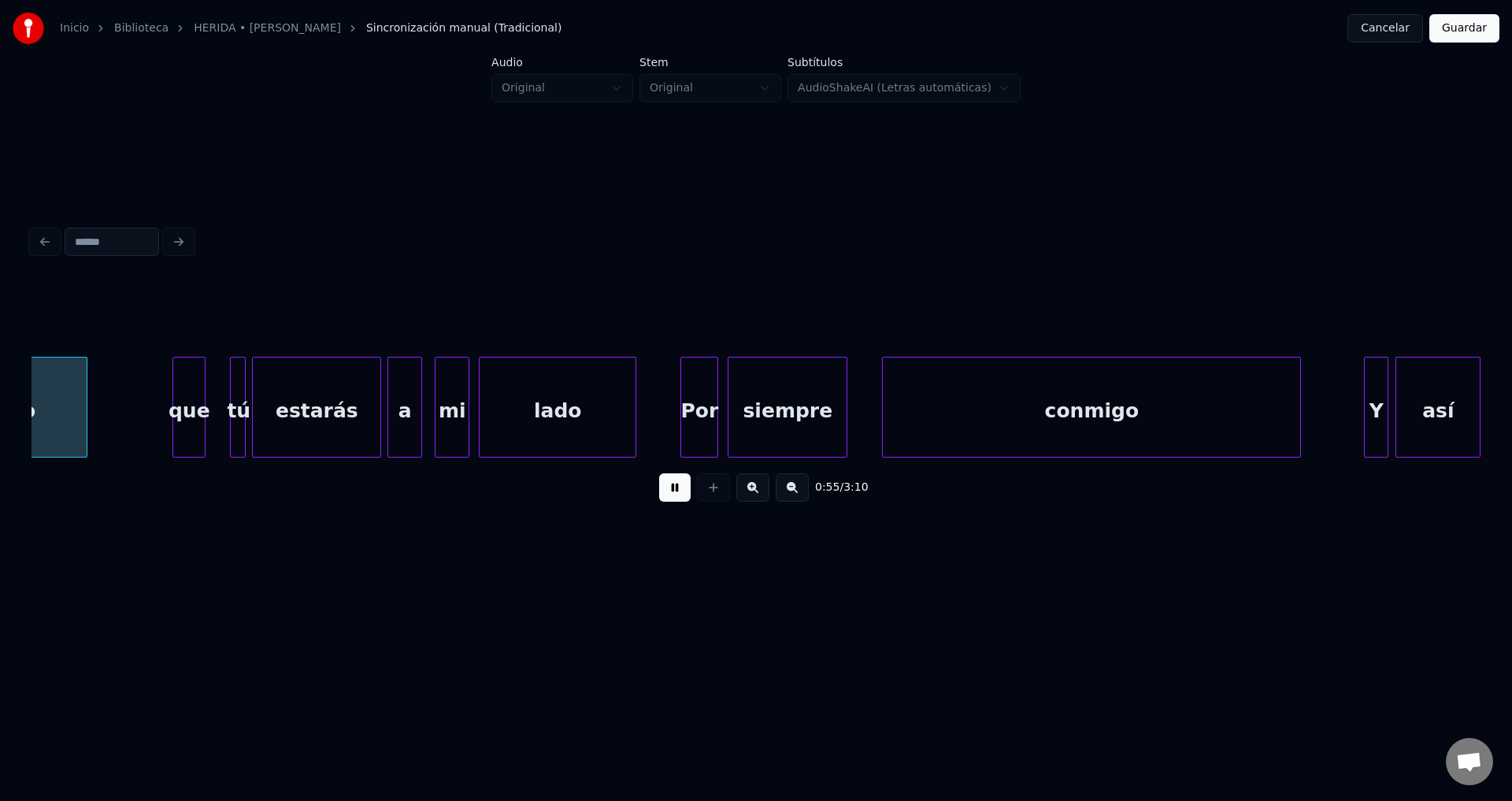
scroll to position [0, 8766]
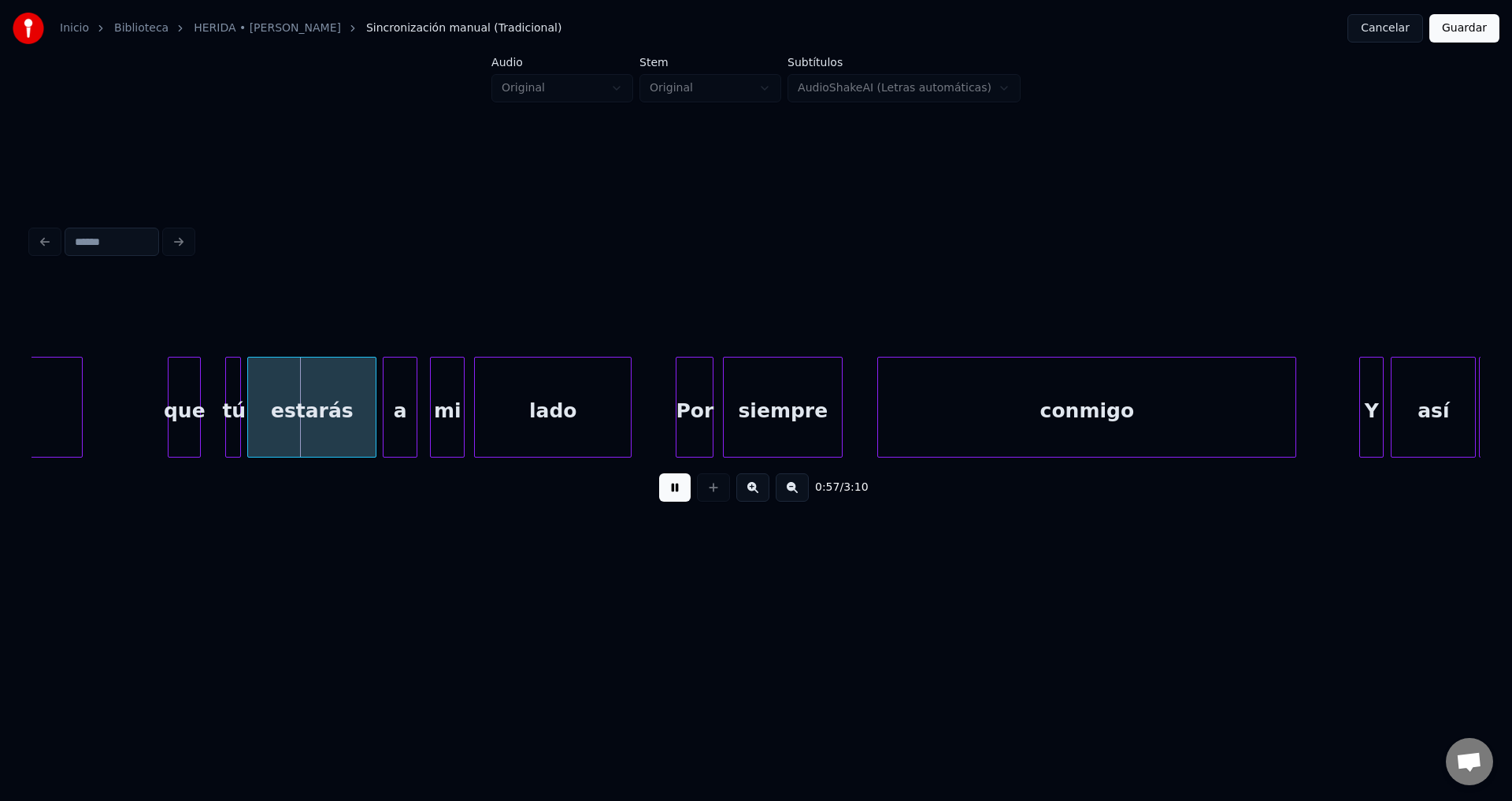
click at [941, 412] on div "conmigo" at bounding box center [1086, 412] width 417 height 107
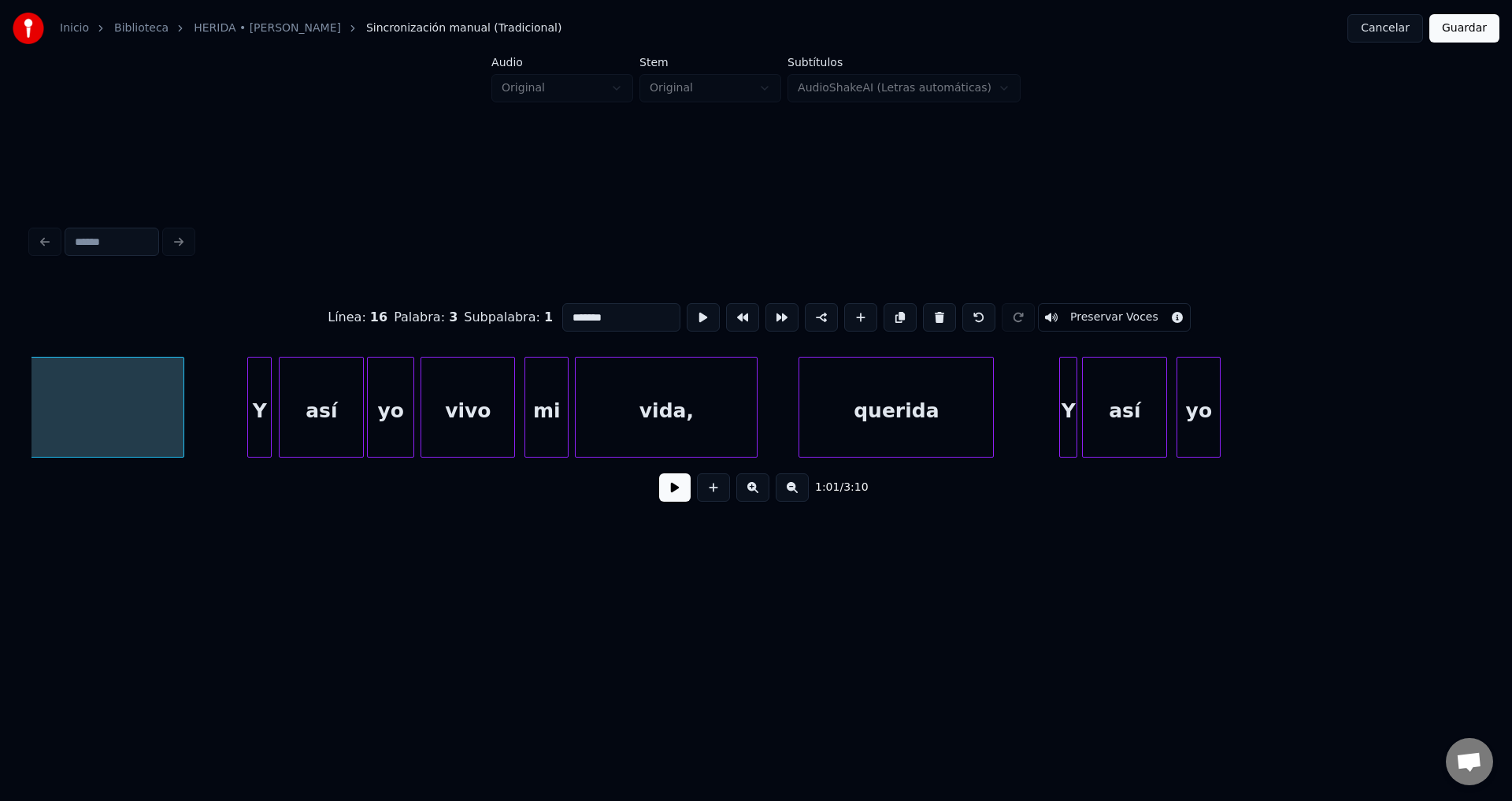
scroll to position [0, 9611]
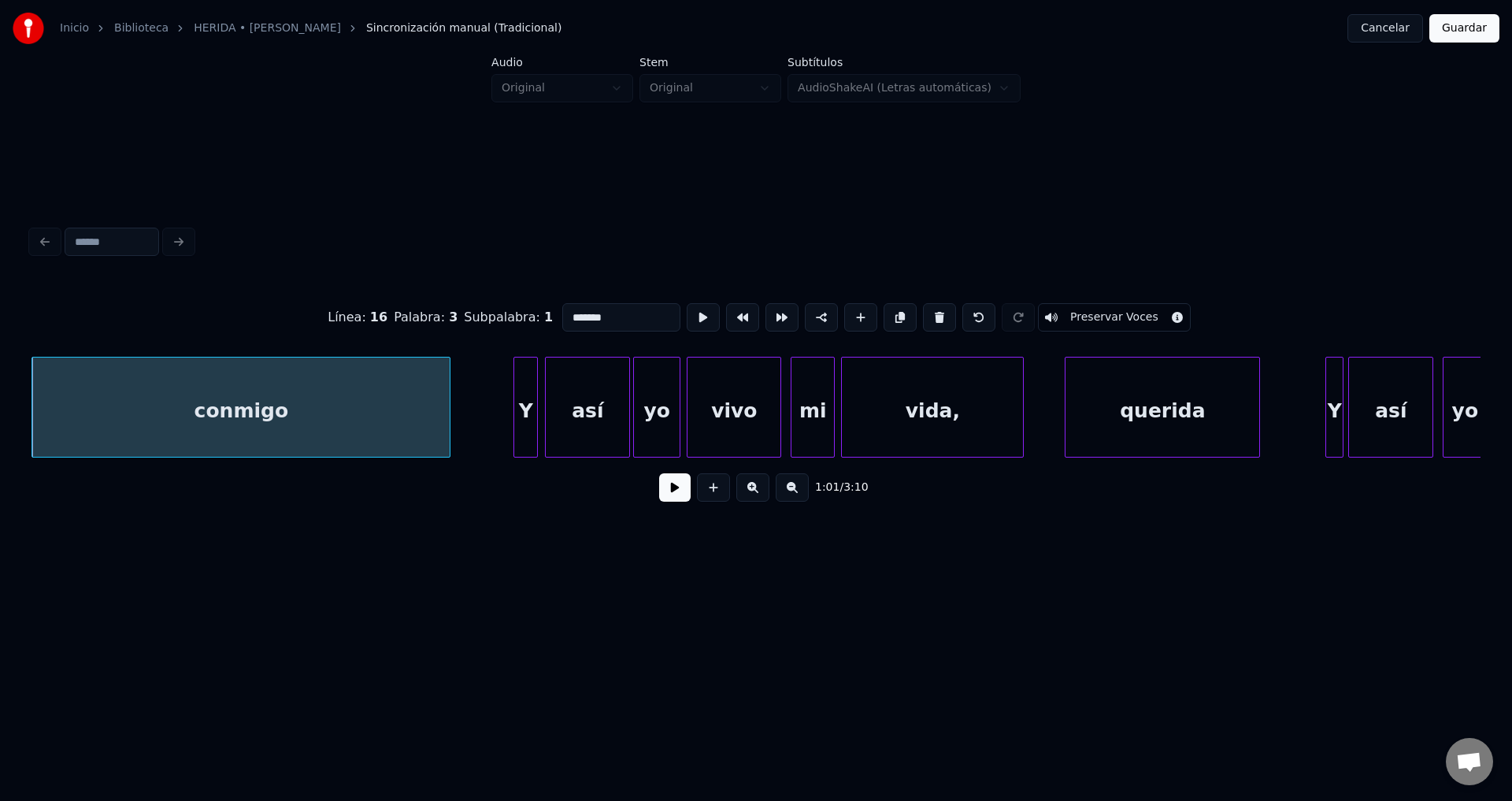
click at [750, 417] on div "vivo" at bounding box center [734, 412] width 93 height 107
type input "****"
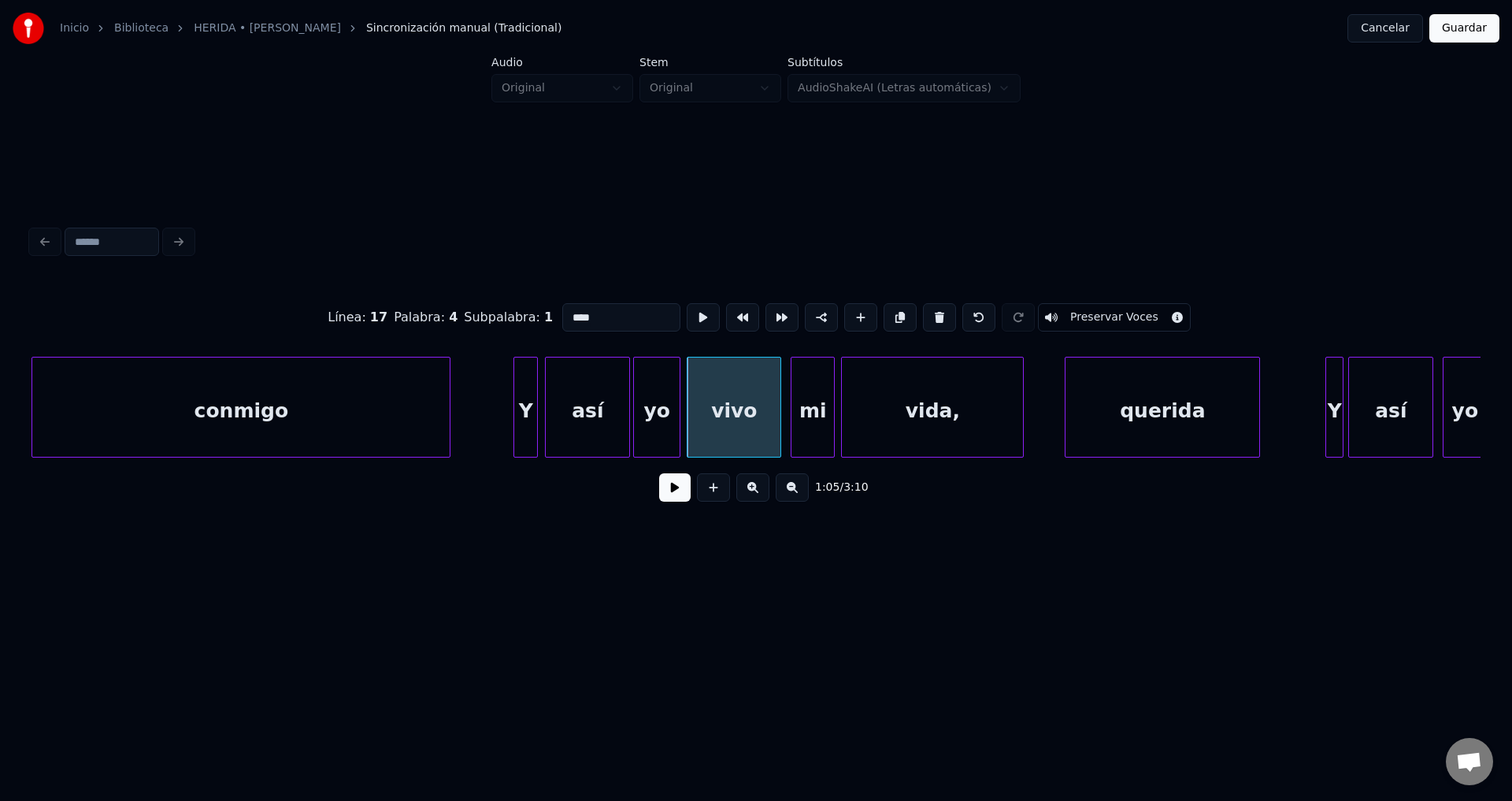
click at [685, 489] on button at bounding box center [675, 488] width 31 height 29
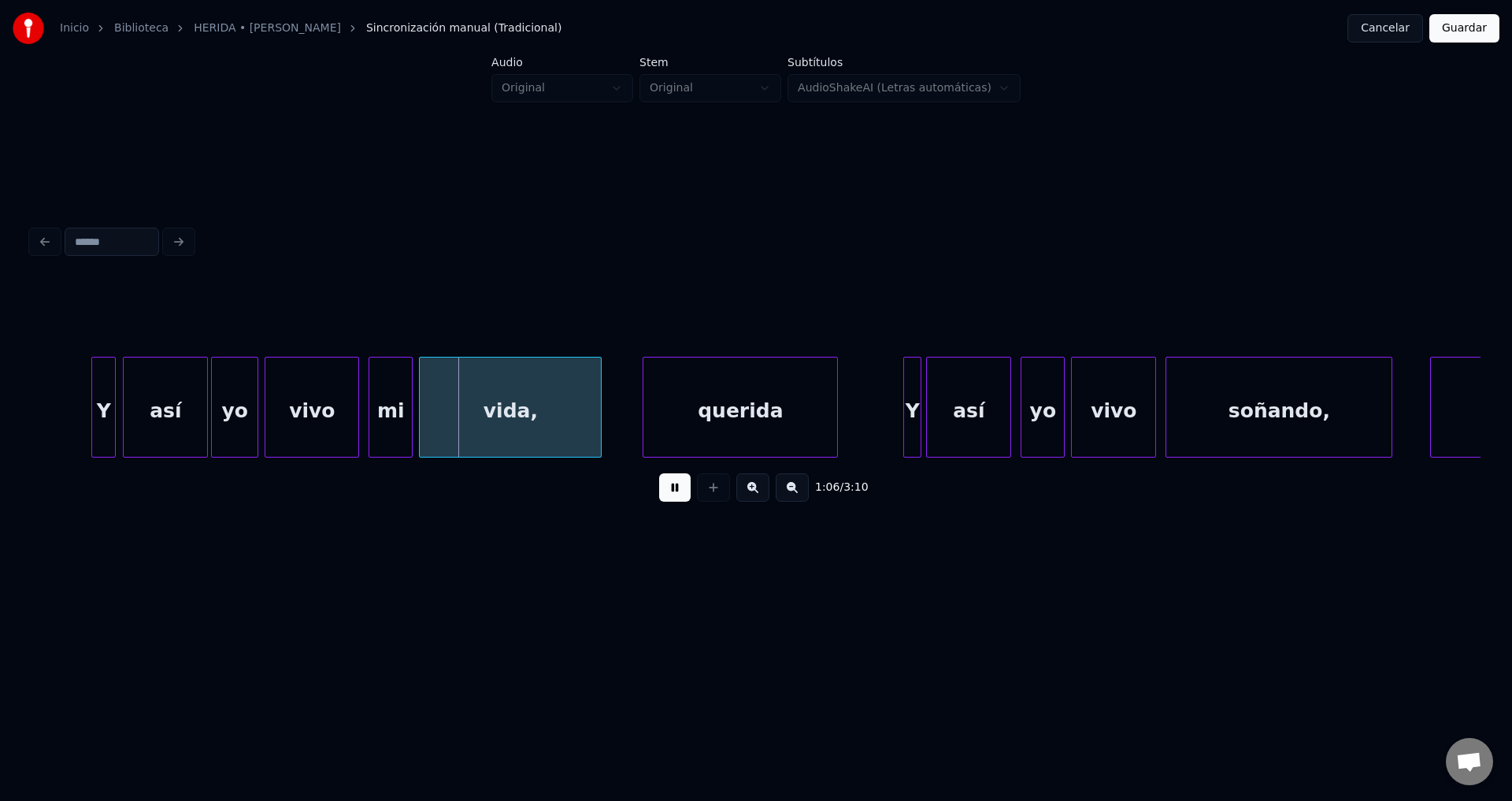
scroll to position [0, 10183]
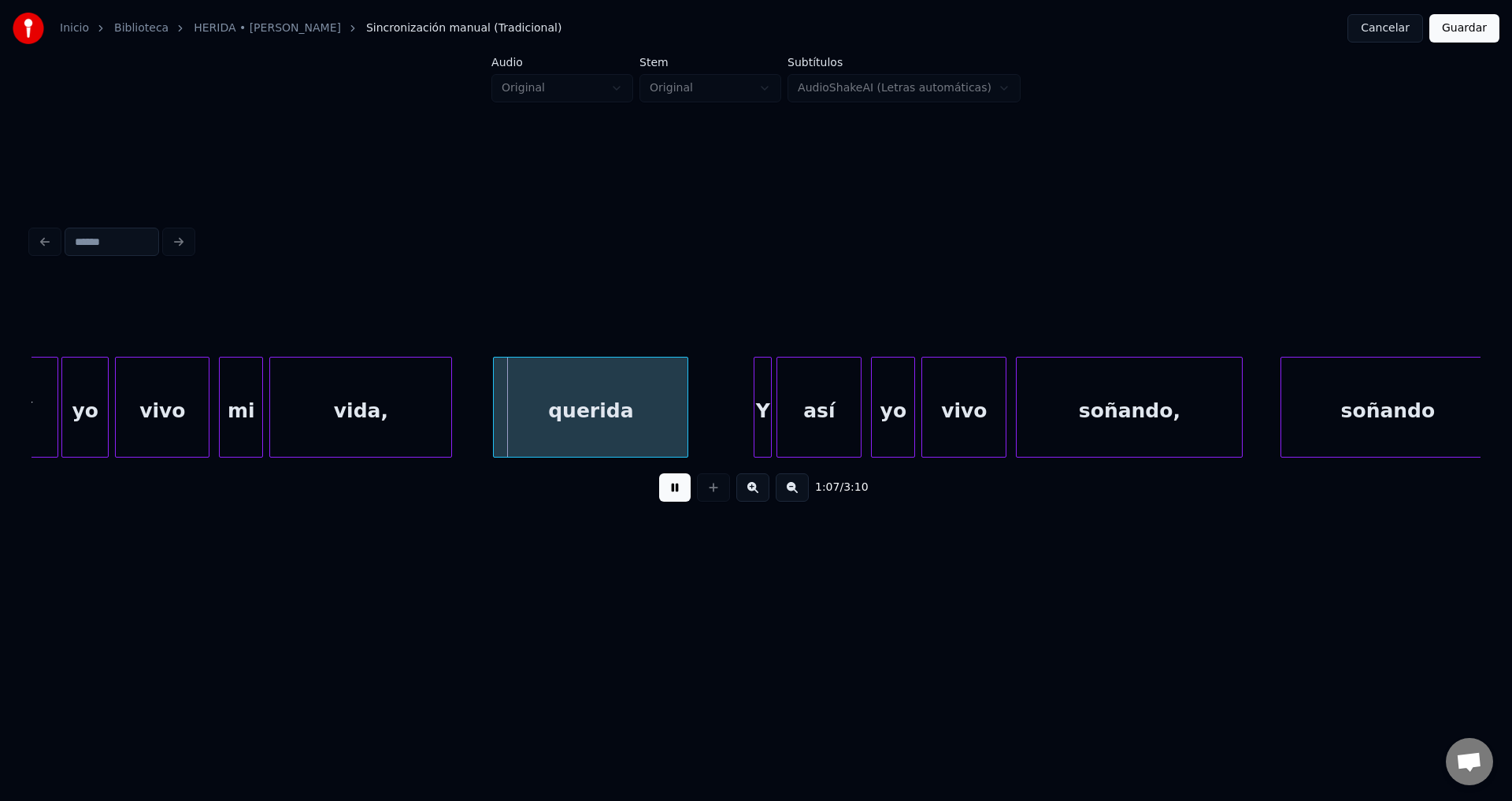
click at [605, 429] on div "querida" at bounding box center [590, 412] width 193 height 107
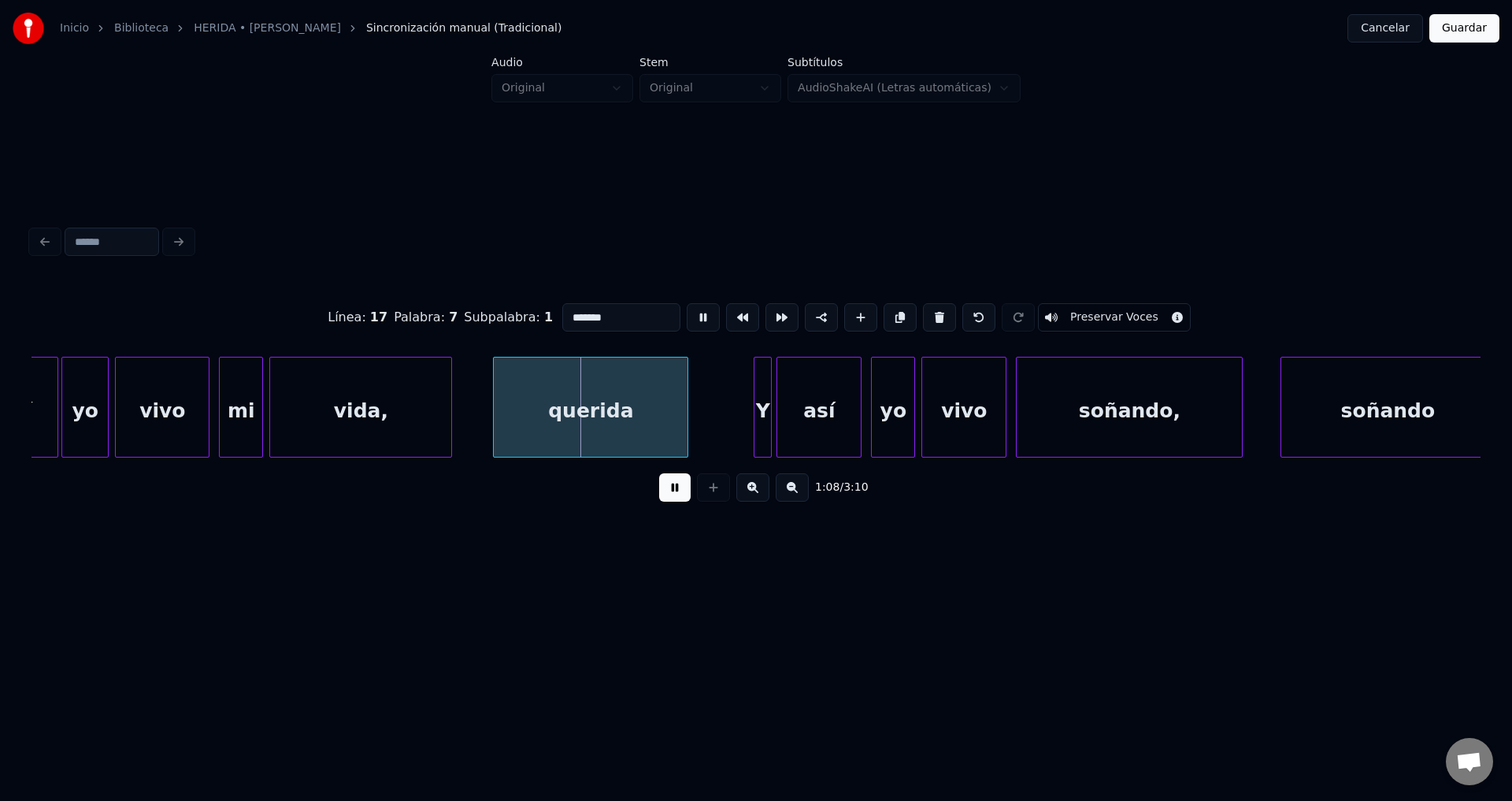
drag, startPoint x: 630, startPoint y: 311, endPoint x: 476, endPoint y: 306, distance: 154.1
click at [476, 306] on div "Línea : 17 Palabra : 7 Subpalabra : 1 ******* Preservar Voces" at bounding box center [755, 318] width 1448 height 79
paste input
type input "******"
click at [671, 500] on button at bounding box center [675, 488] width 31 height 29
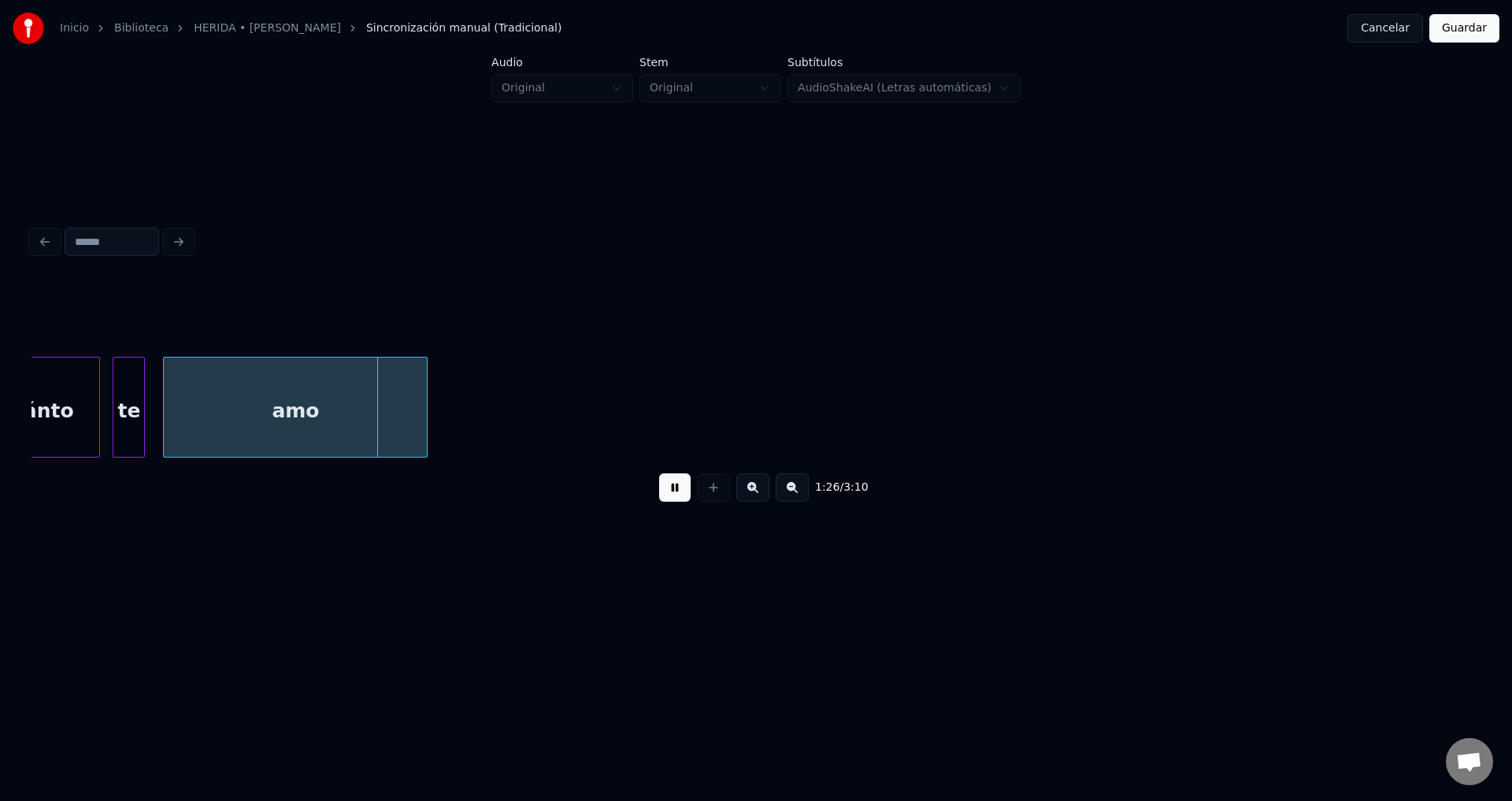
scroll to position [0, 13239]
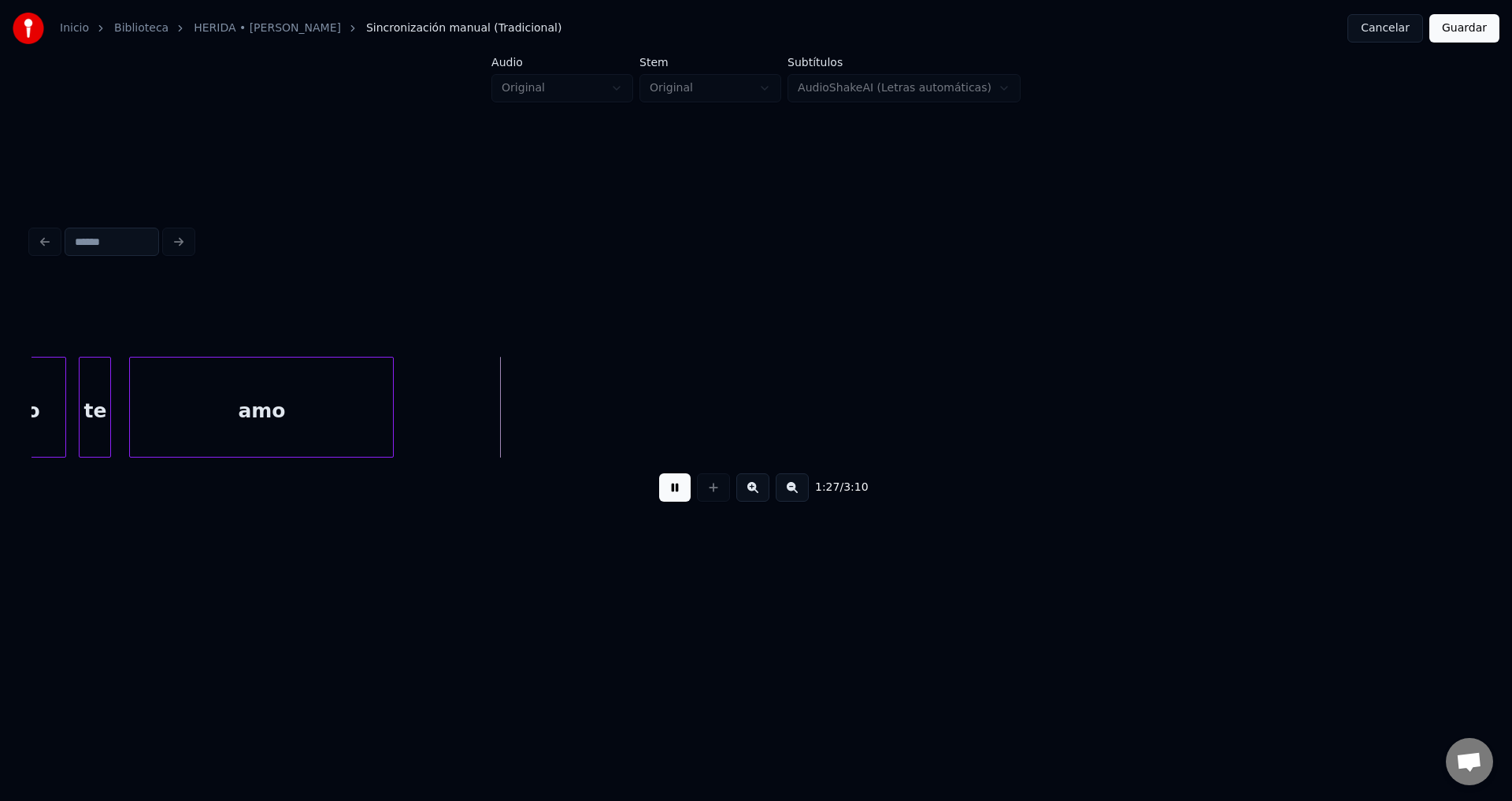
click at [674, 495] on button at bounding box center [675, 488] width 31 height 29
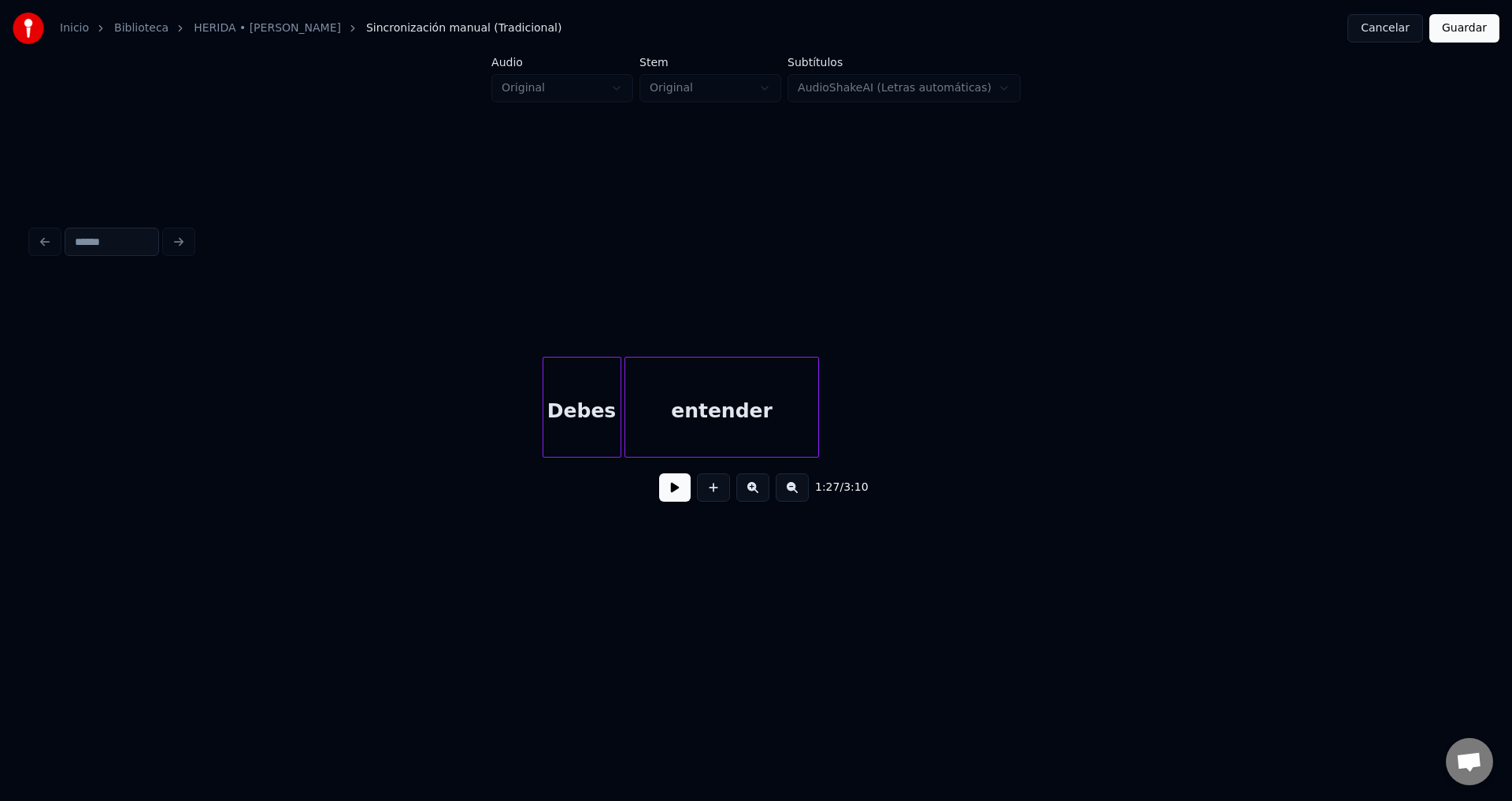
scroll to position [0, 14485]
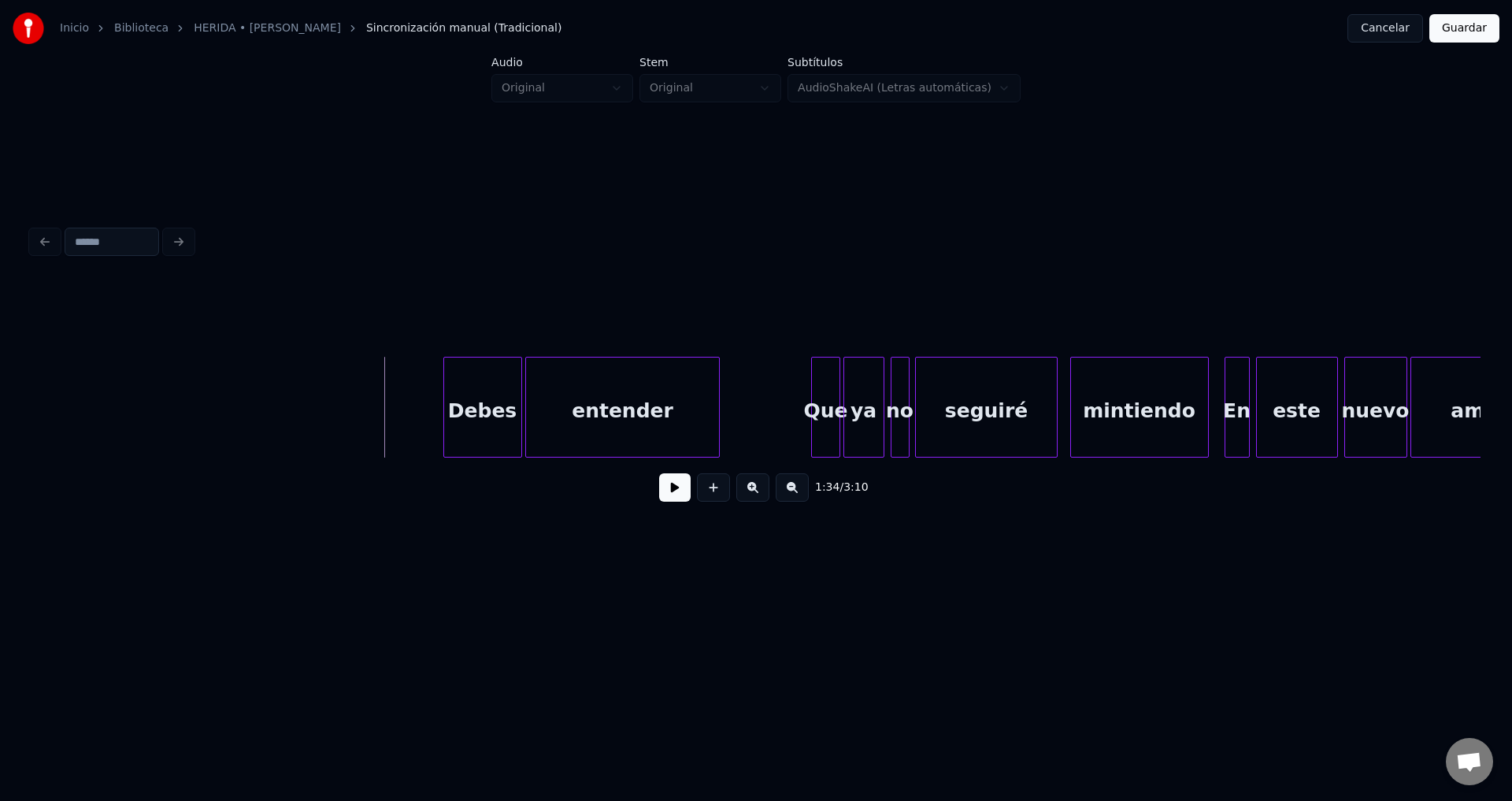
click at [672, 499] on button at bounding box center [675, 488] width 31 height 29
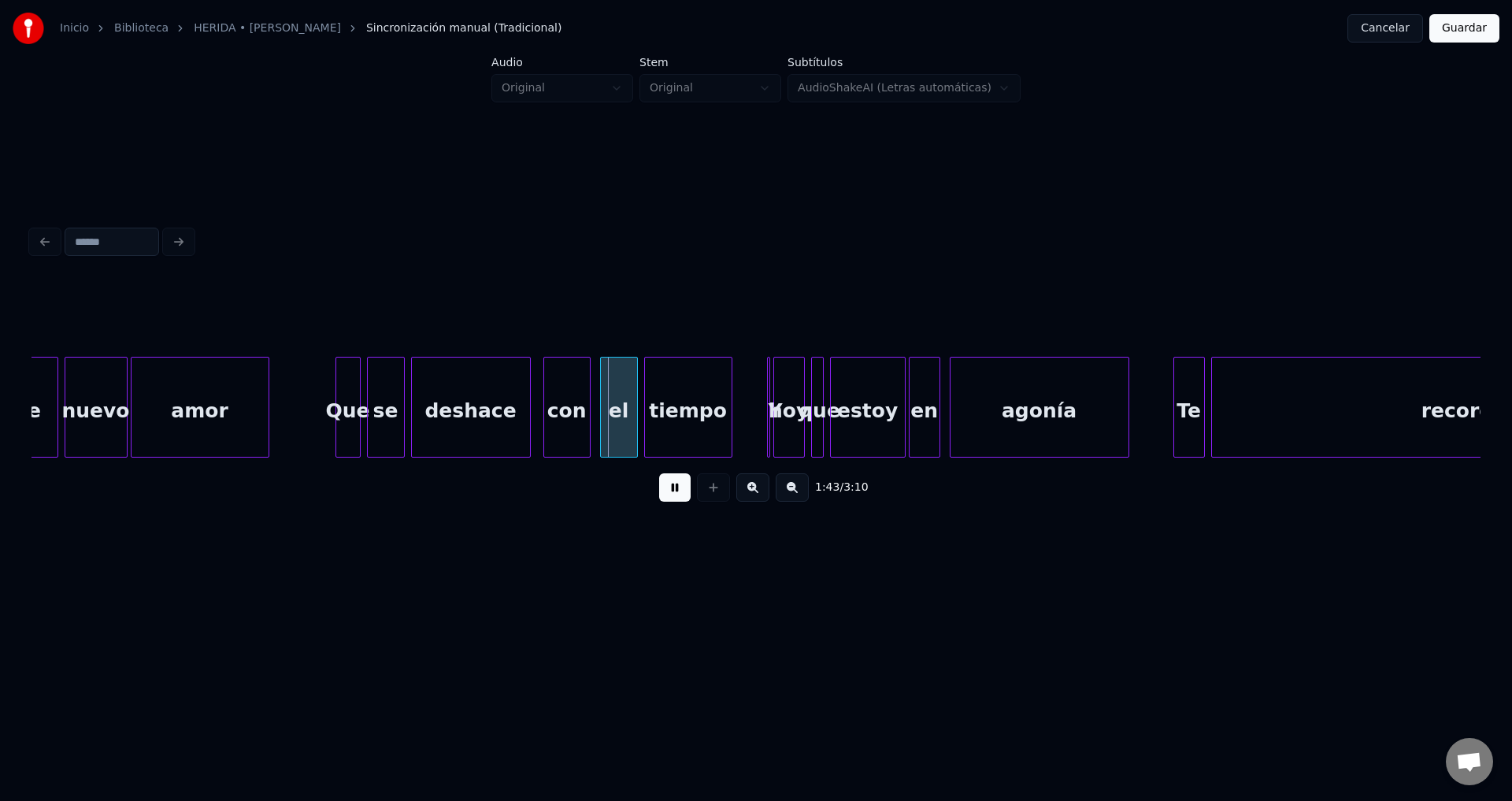
scroll to position [0, 15781]
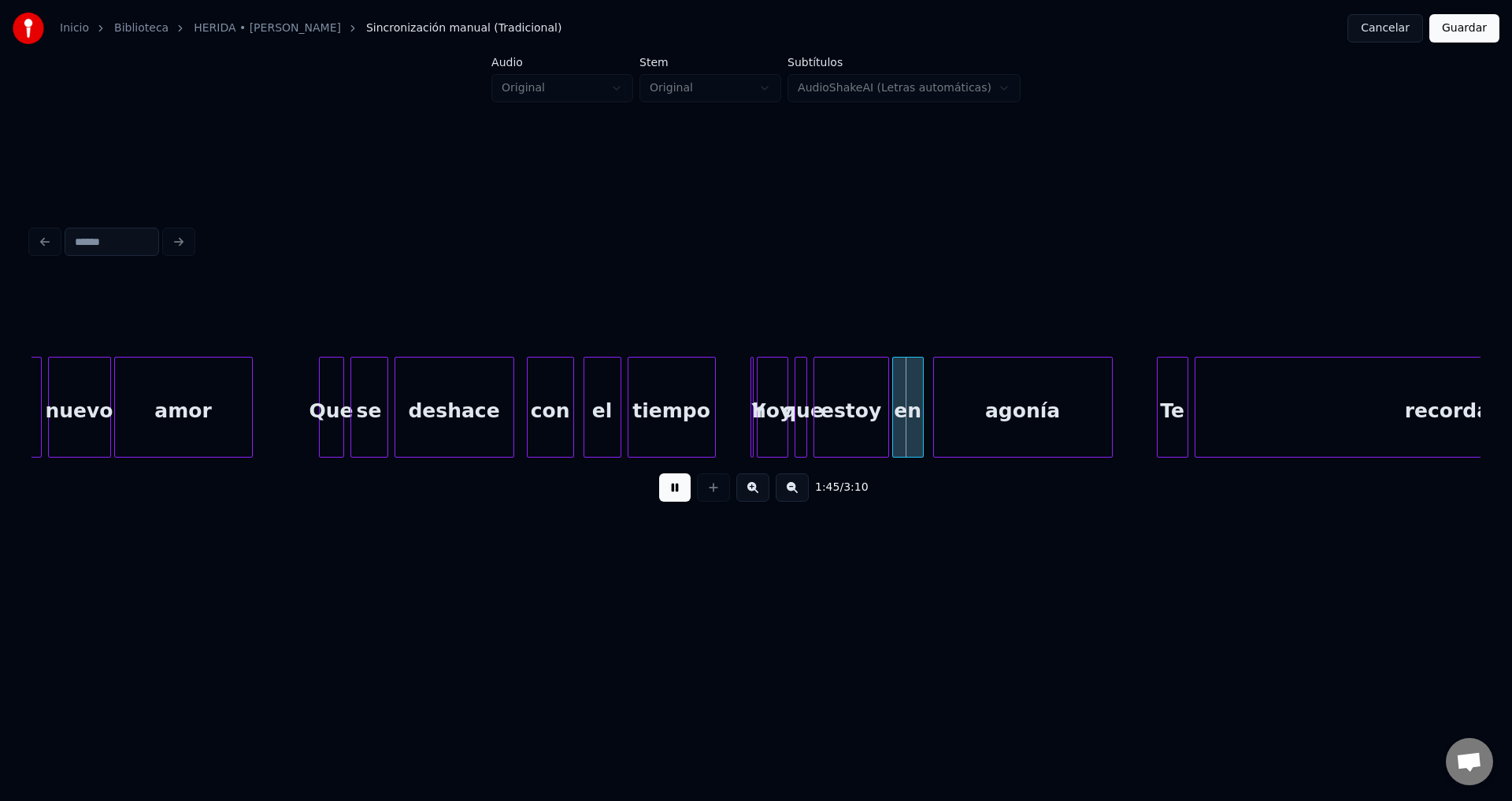
click at [752, 420] on div at bounding box center [750, 407] width 4 height 99
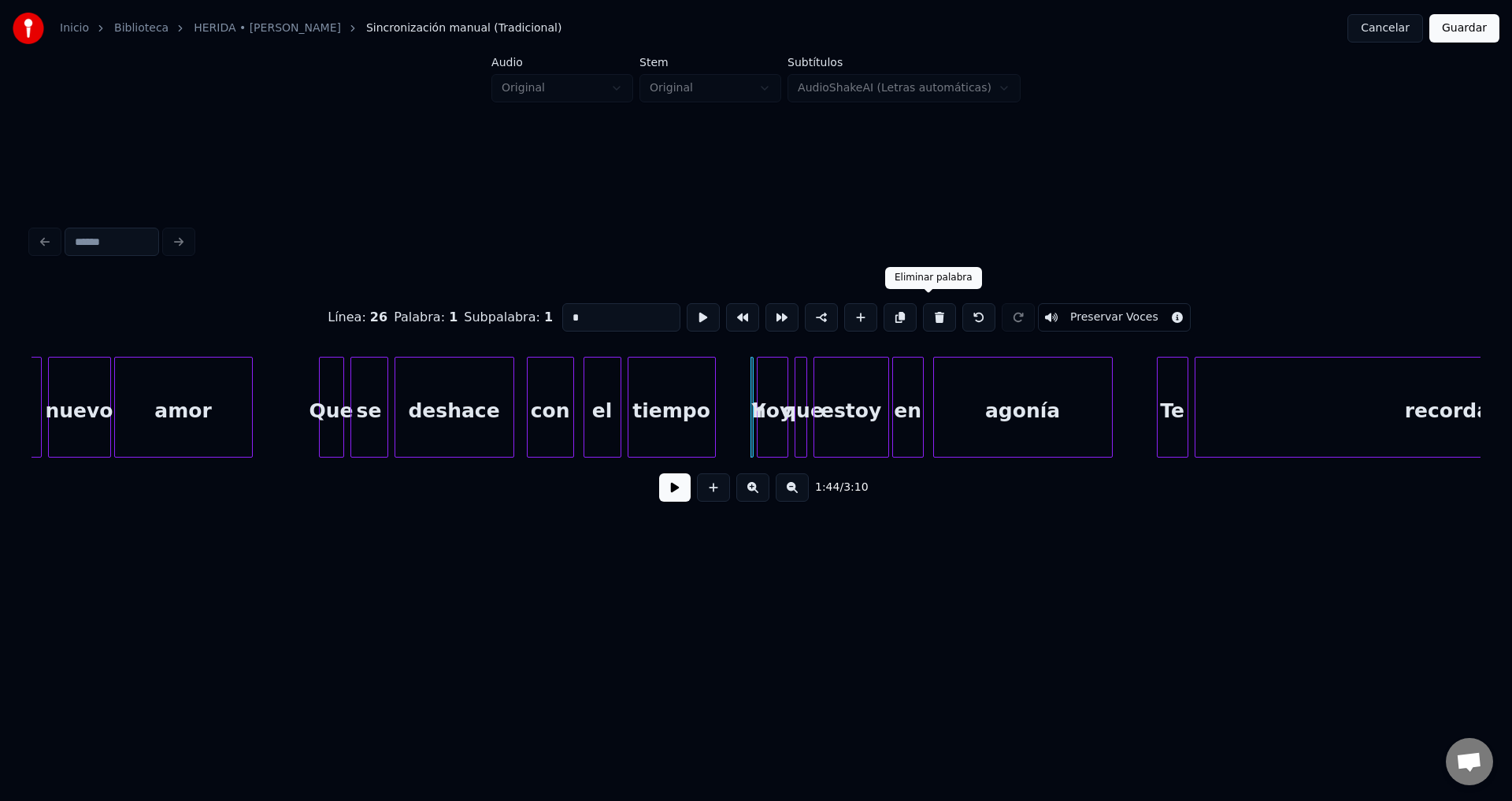
click at [926, 313] on button at bounding box center [939, 318] width 33 height 29
type input "***"
click at [767, 399] on div "hoy" at bounding box center [766, 412] width 30 height 107
click at [672, 500] on button at bounding box center [675, 488] width 31 height 29
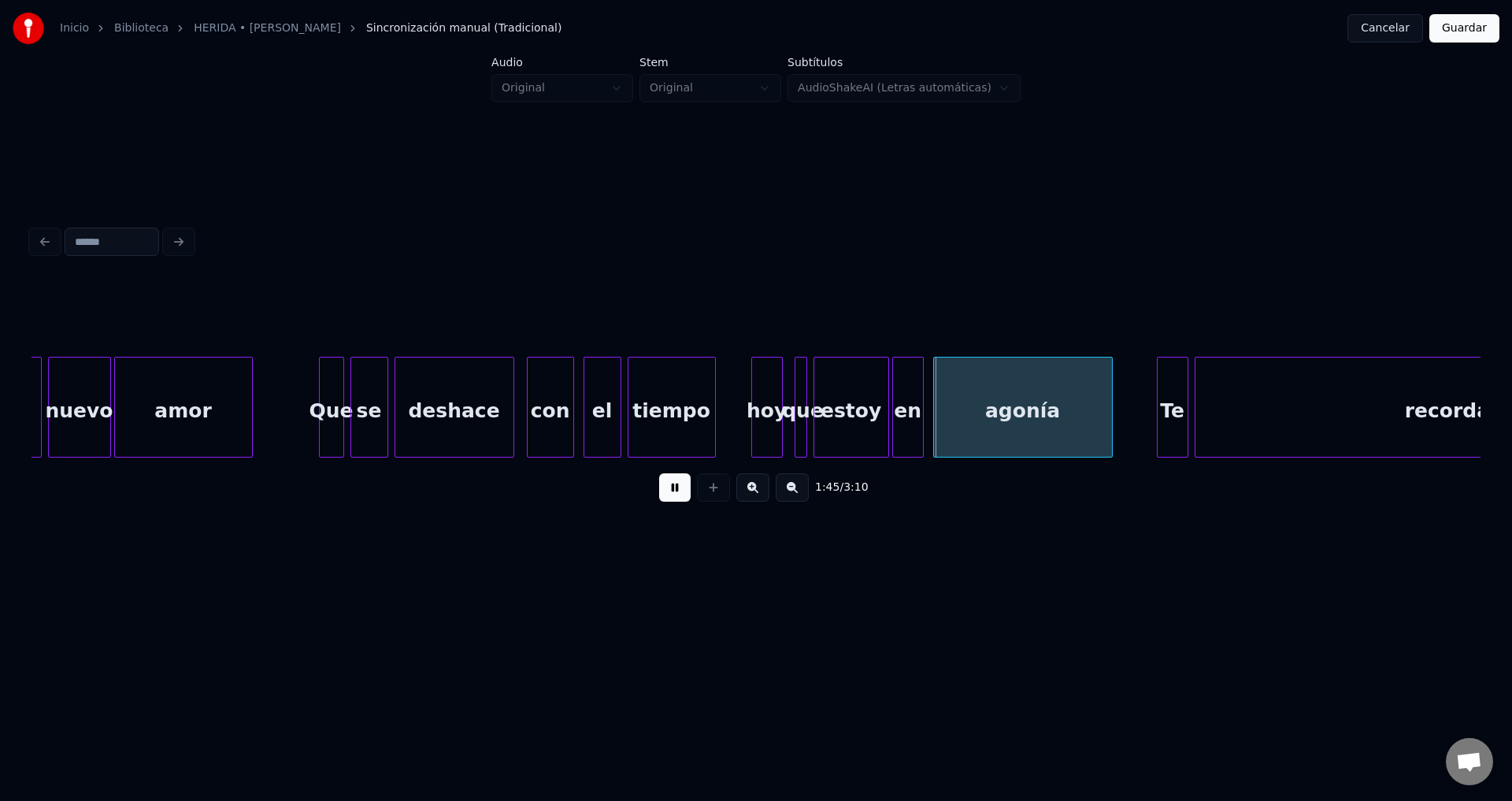
click at [672, 500] on button at bounding box center [675, 488] width 31 height 29
click at [673, 427] on div "tiempo" at bounding box center [671, 412] width 87 height 107
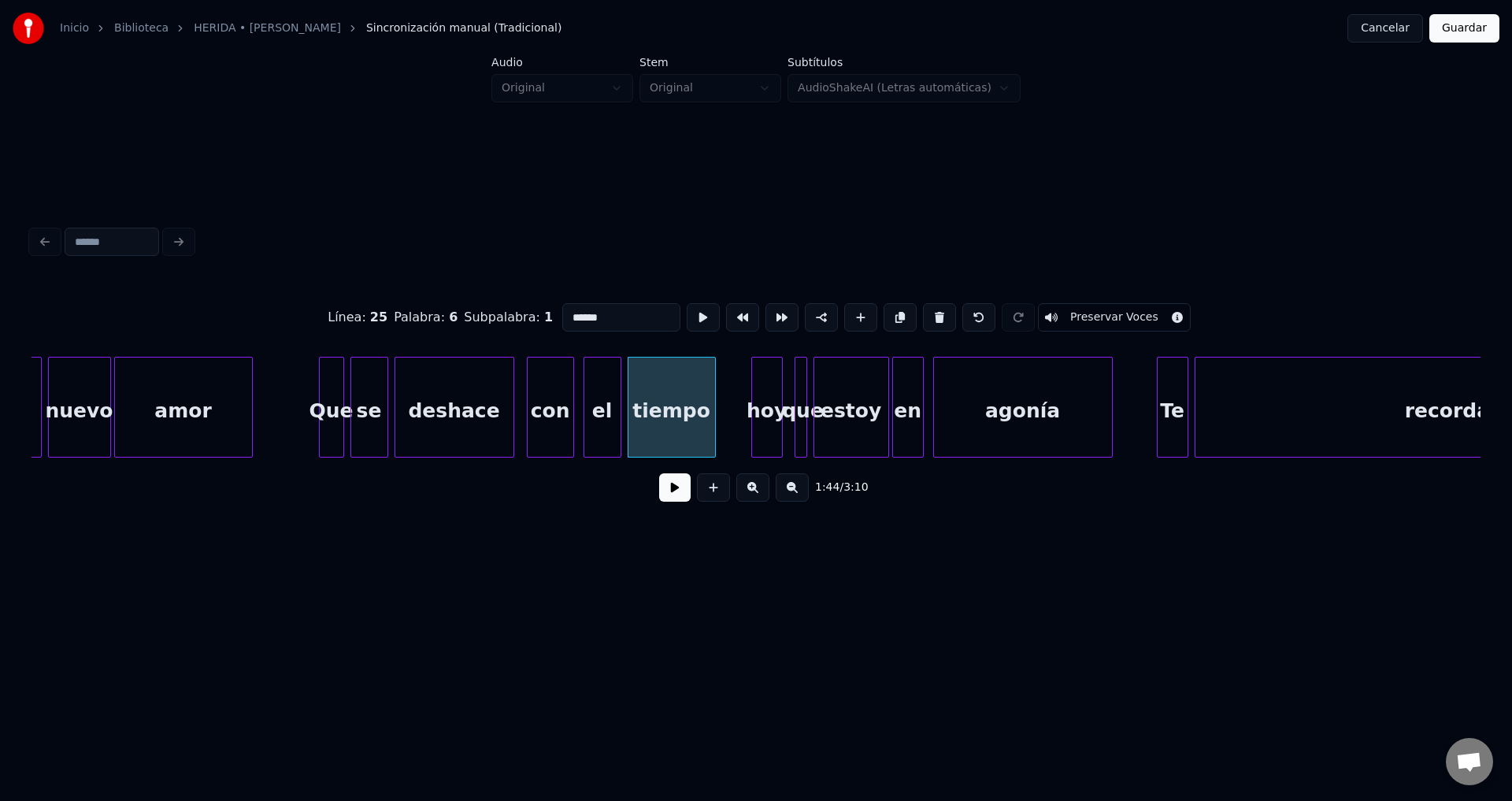
click at [666, 500] on button at bounding box center [675, 488] width 31 height 29
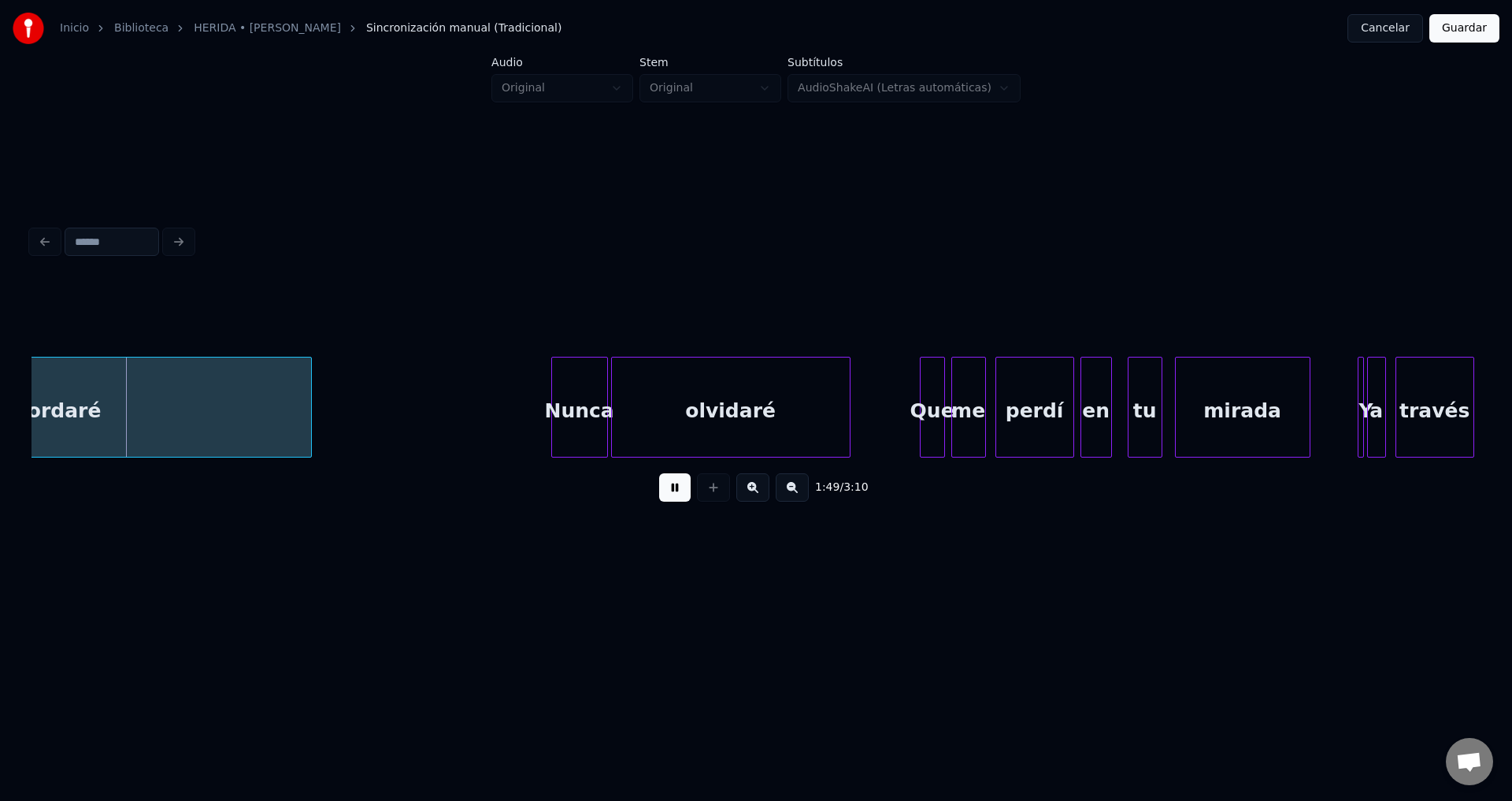
scroll to position [0, 17210]
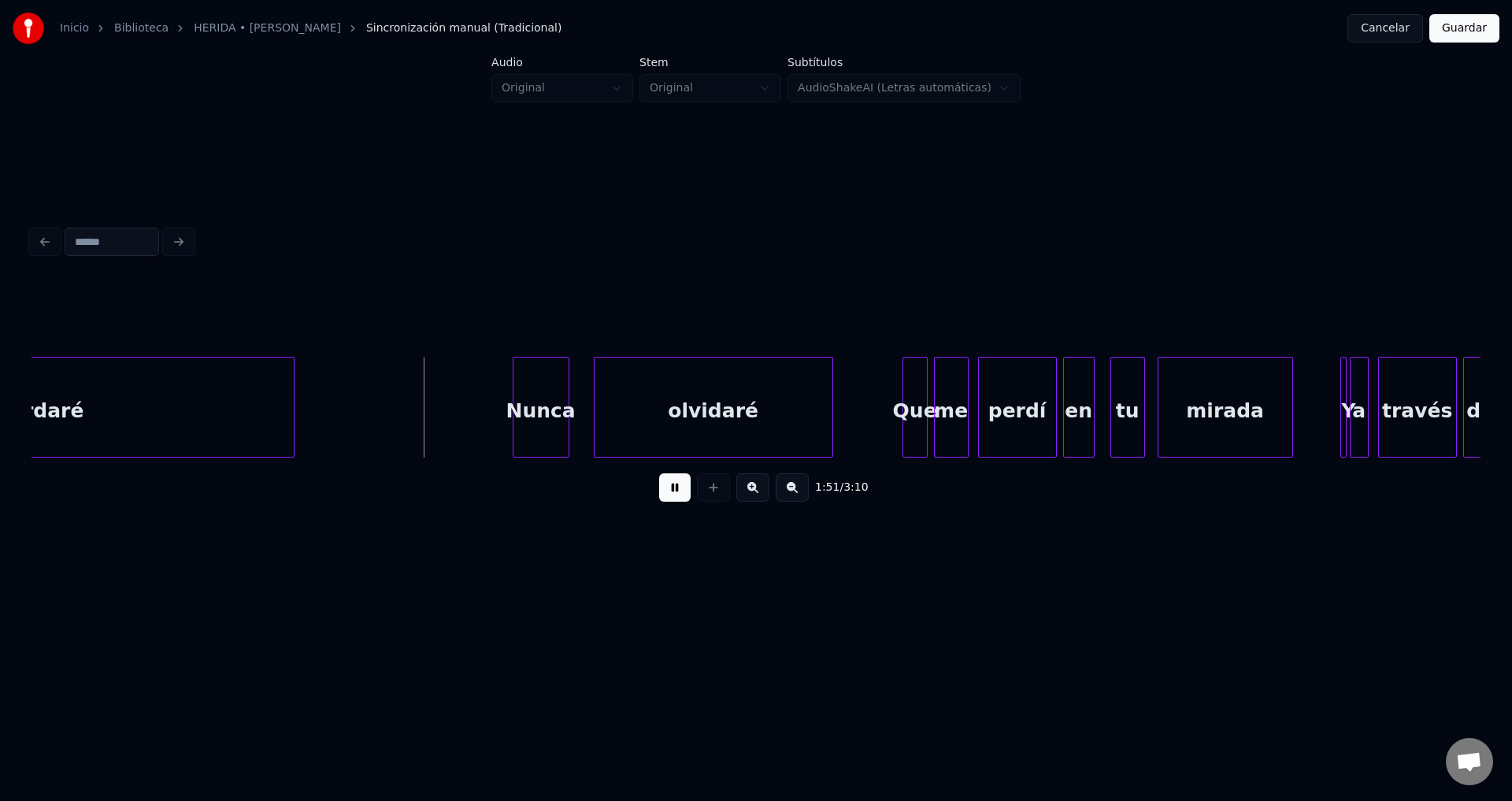
click at [550, 415] on div "Nunca" at bounding box center [541, 412] width 55 height 107
click at [577, 405] on div at bounding box center [578, 407] width 4 height 99
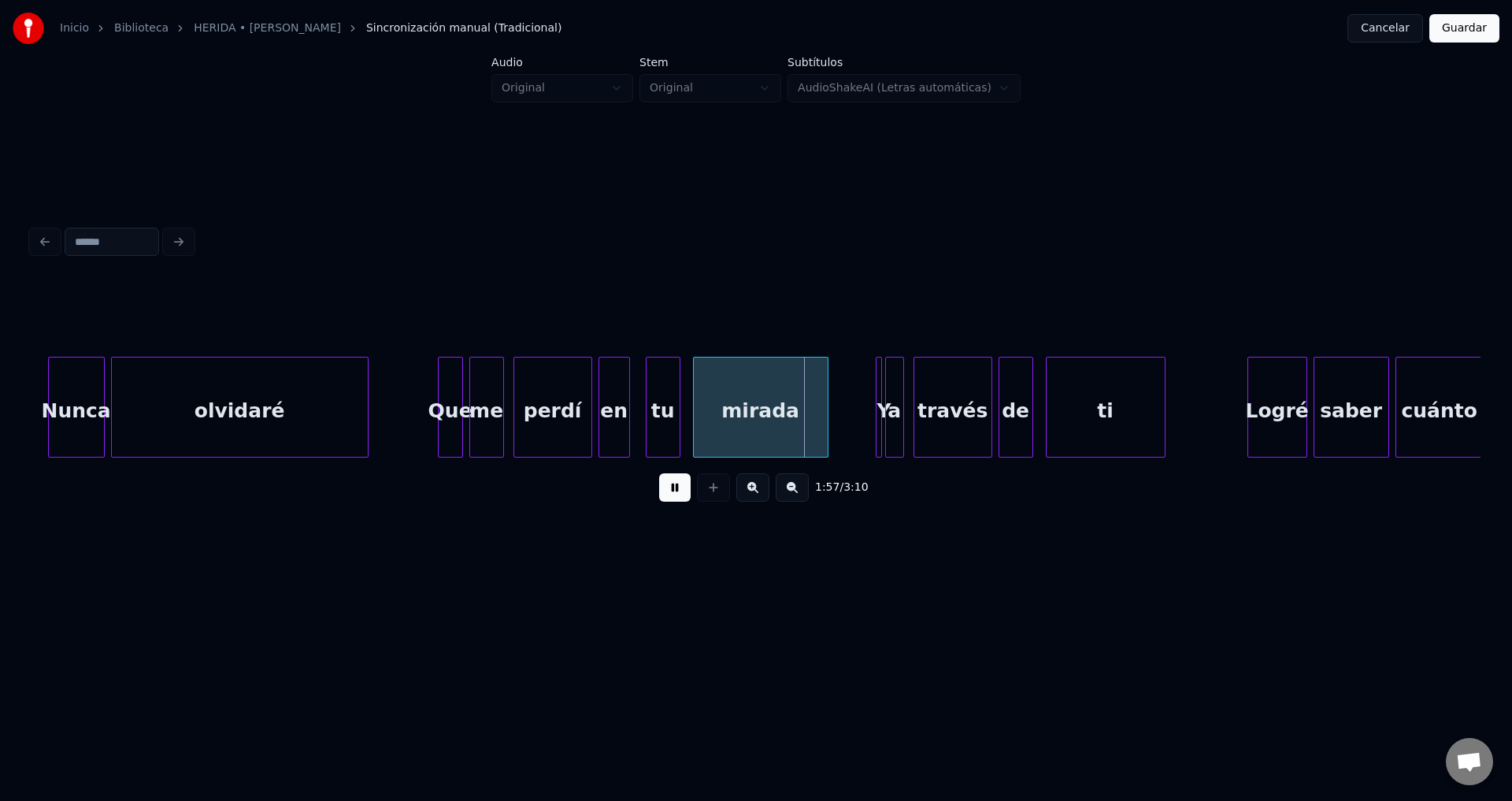
scroll to position [0, 17691]
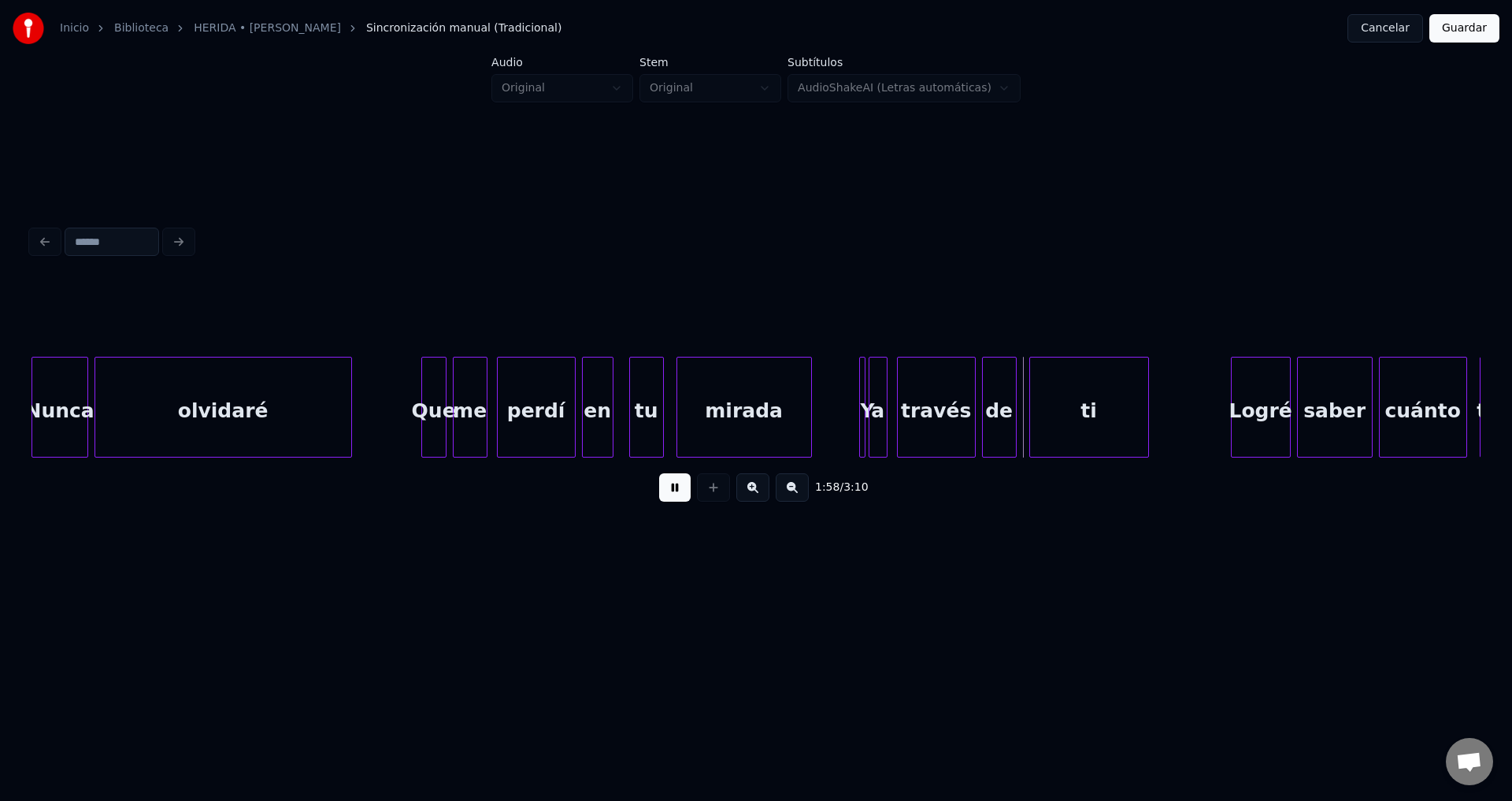
click at [861, 418] on div at bounding box center [862, 407] width 4 height 99
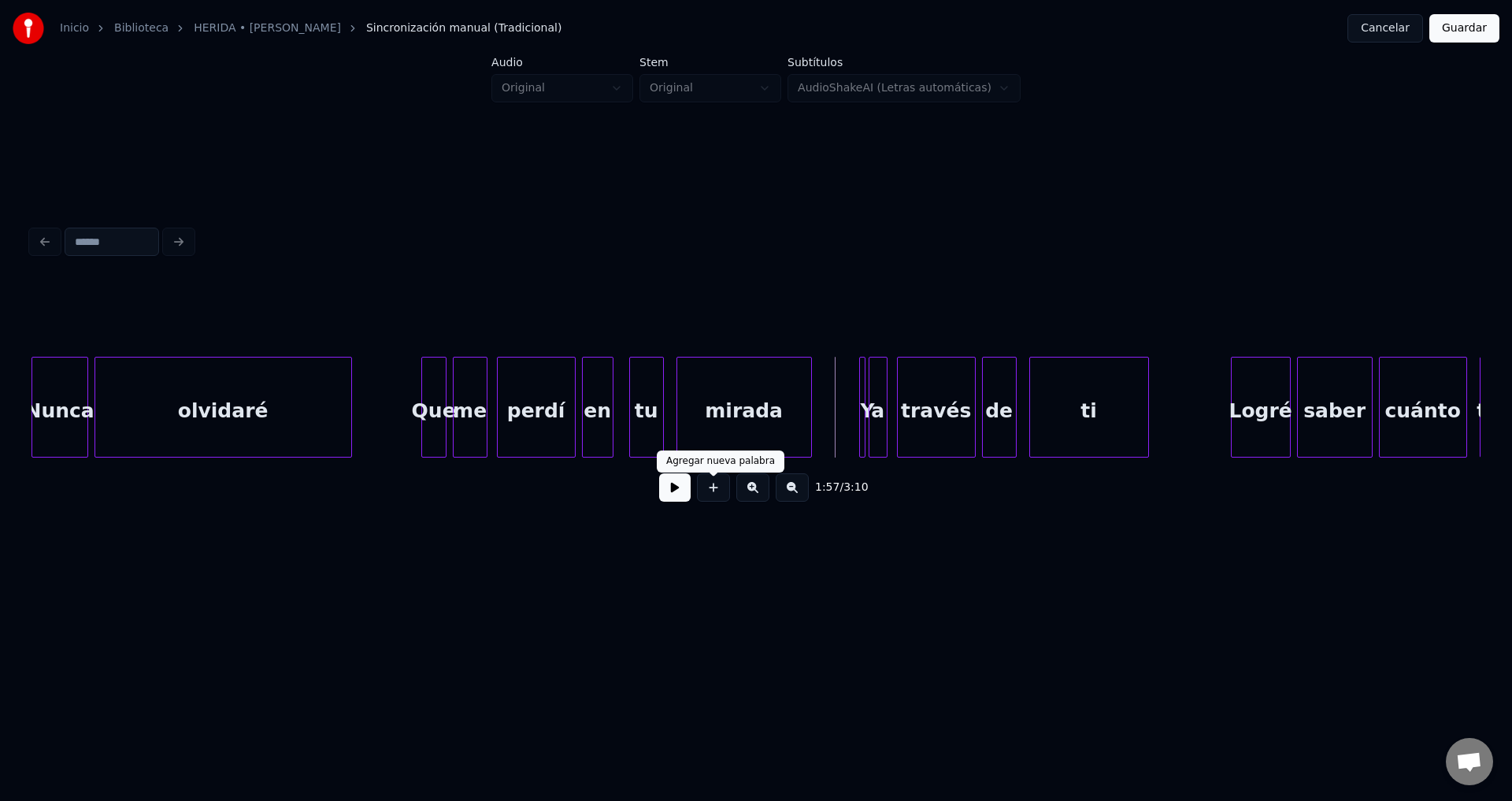
click at [692, 497] on div "1:57 / 3:10" at bounding box center [755, 487] width 1423 height 35
click at [680, 493] on button at bounding box center [675, 488] width 31 height 29
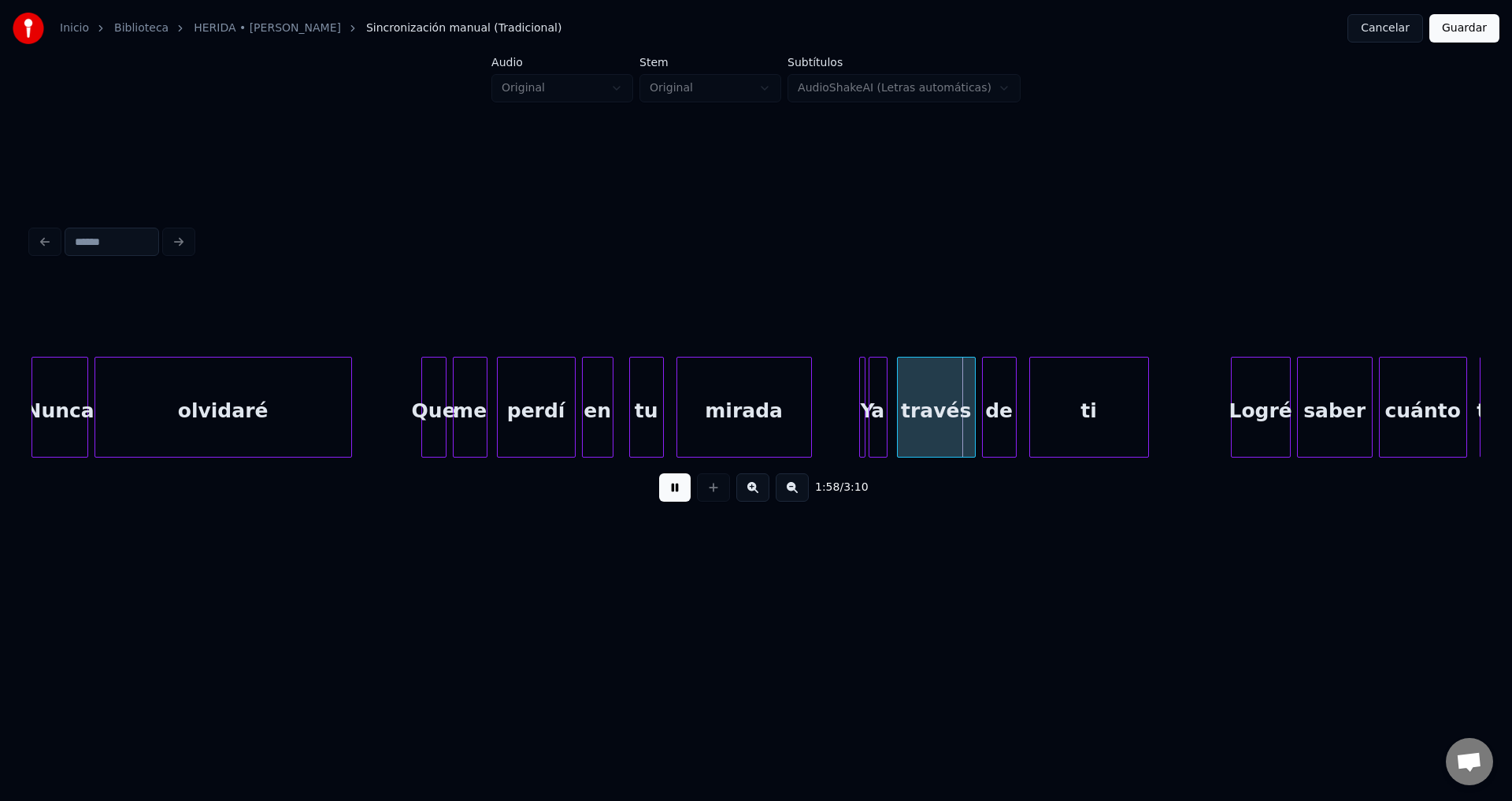
click at [680, 492] on button at bounding box center [675, 488] width 31 height 29
click at [862, 416] on div at bounding box center [862, 407] width 4 height 99
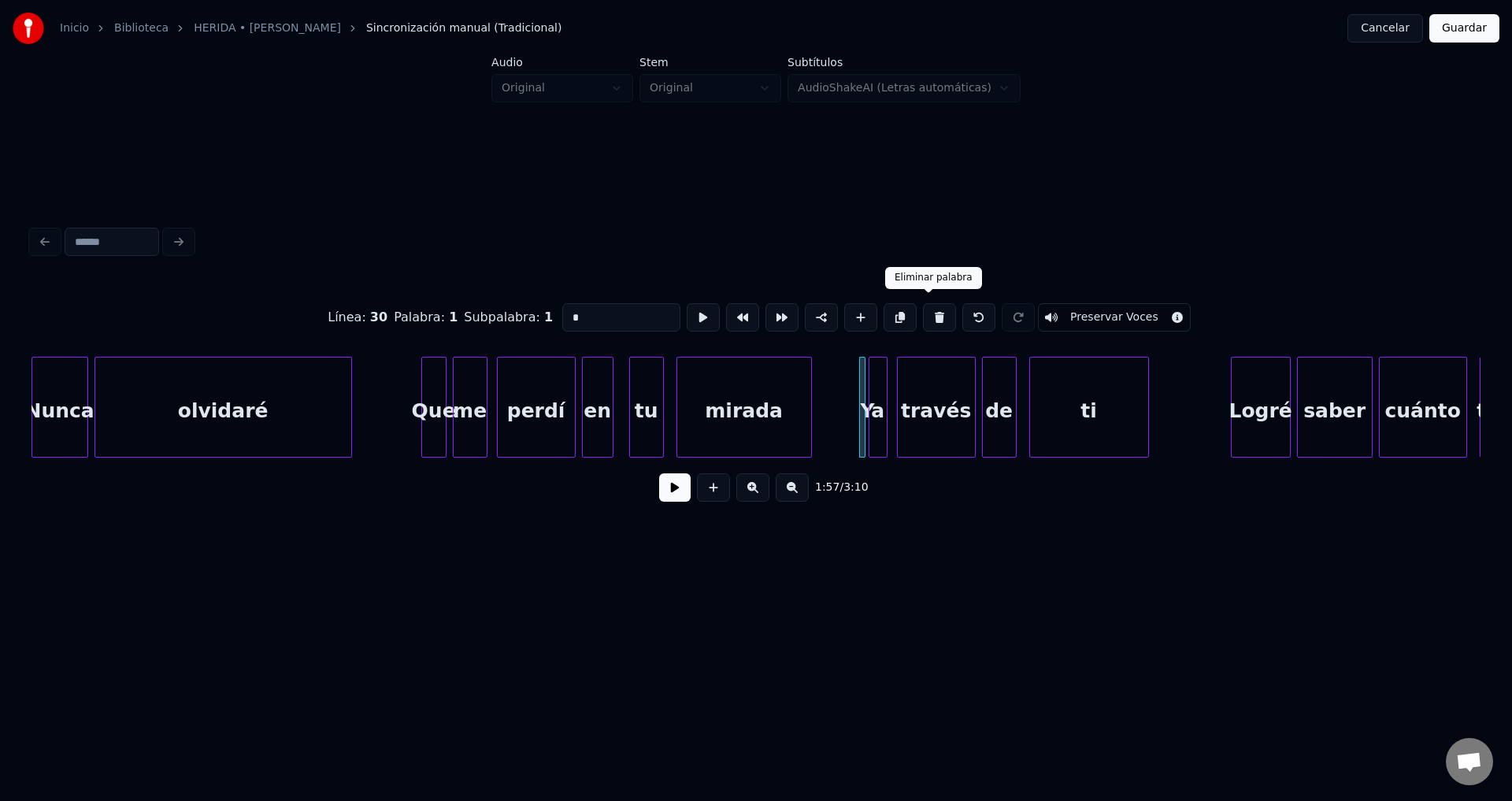
click at [927, 313] on button at bounding box center [939, 318] width 33 height 29
type input "*"
click at [862, 392] on div "a" at bounding box center [863, 412] width 17 height 107
click at [667, 498] on button at bounding box center [675, 488] width 31 height 29
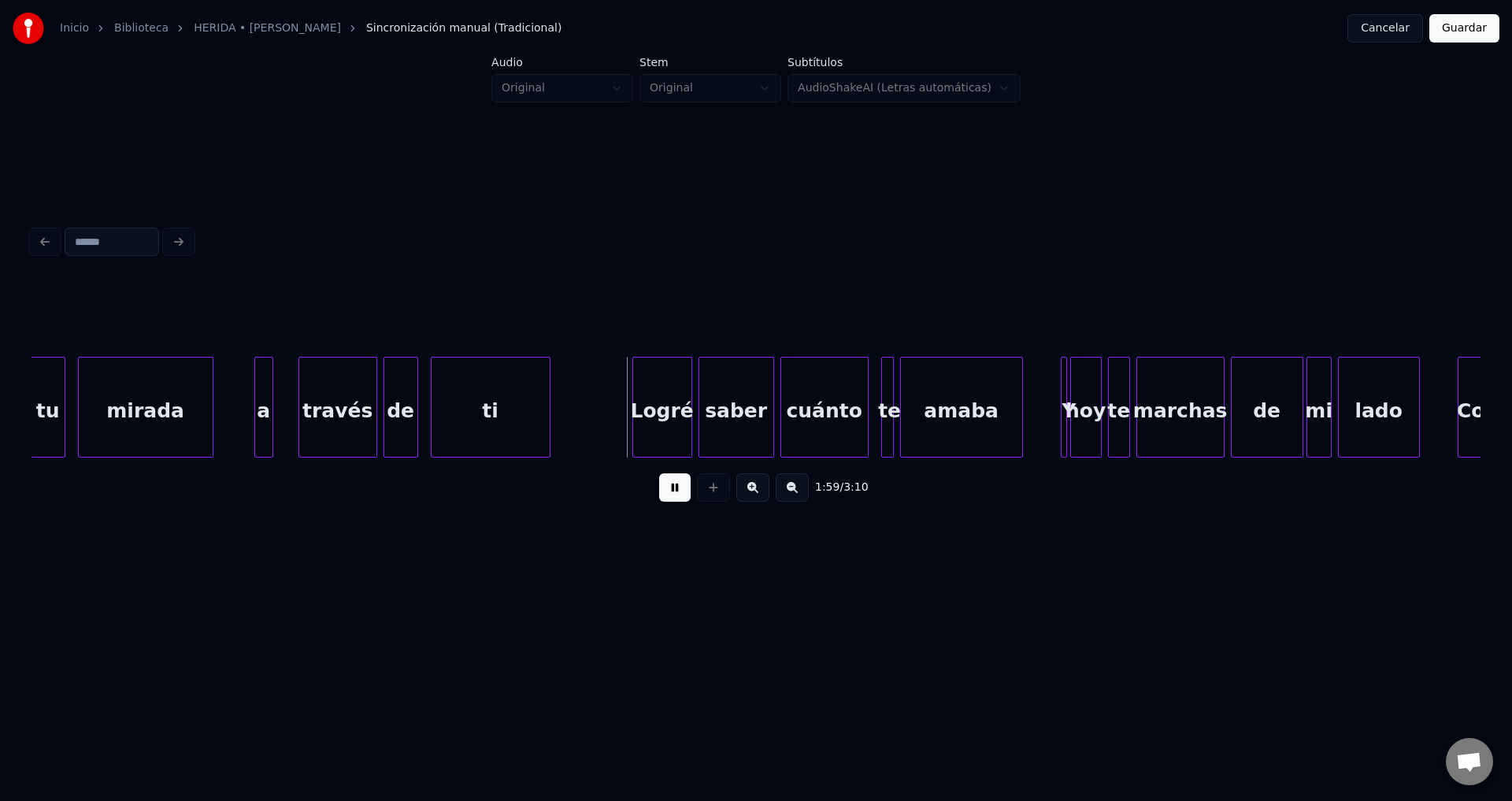
scroll to position [0, 18306]
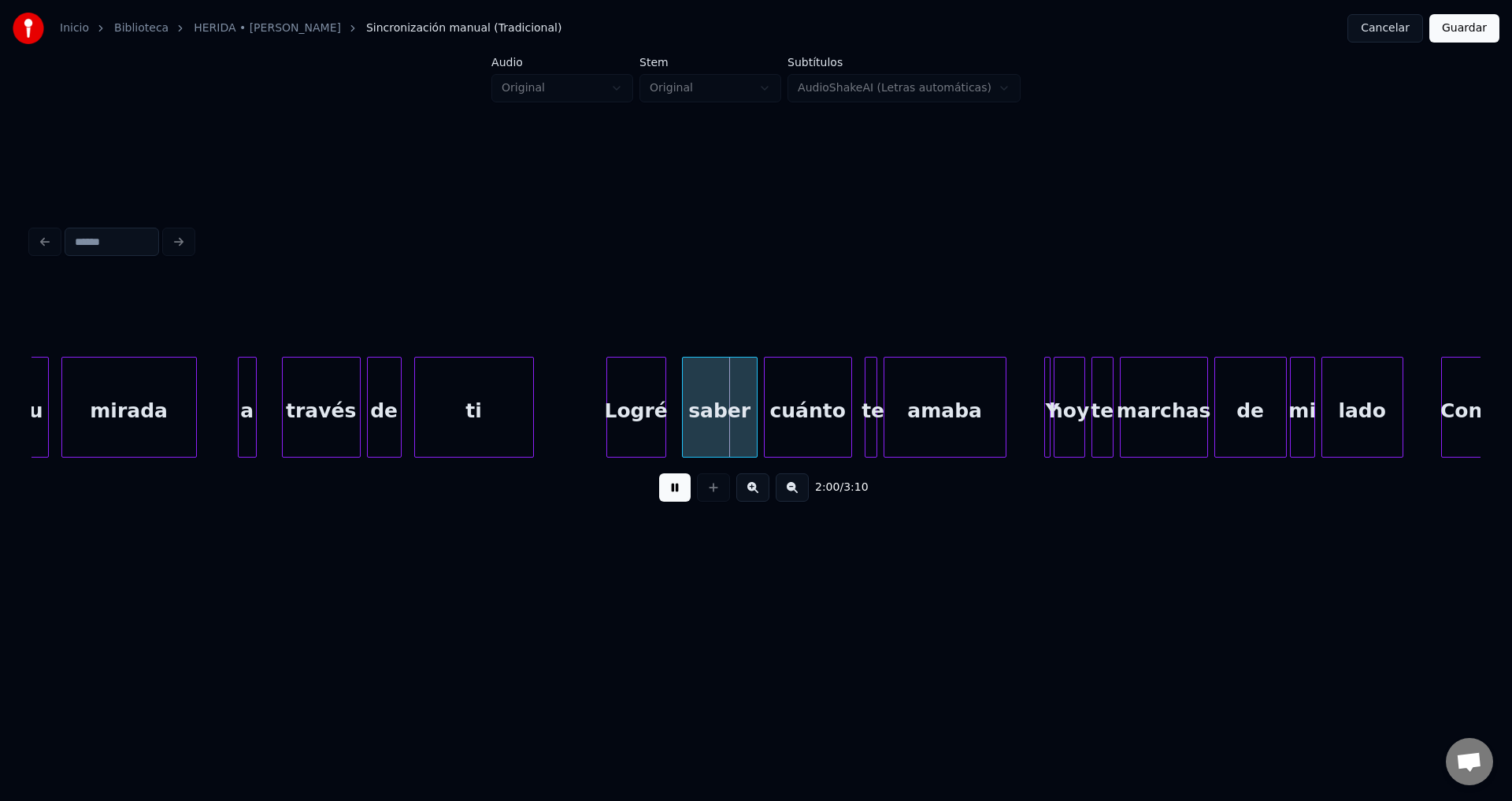
click at [636, 425] on div "Logré" at bounding box center [635, 412] width 58 height 107
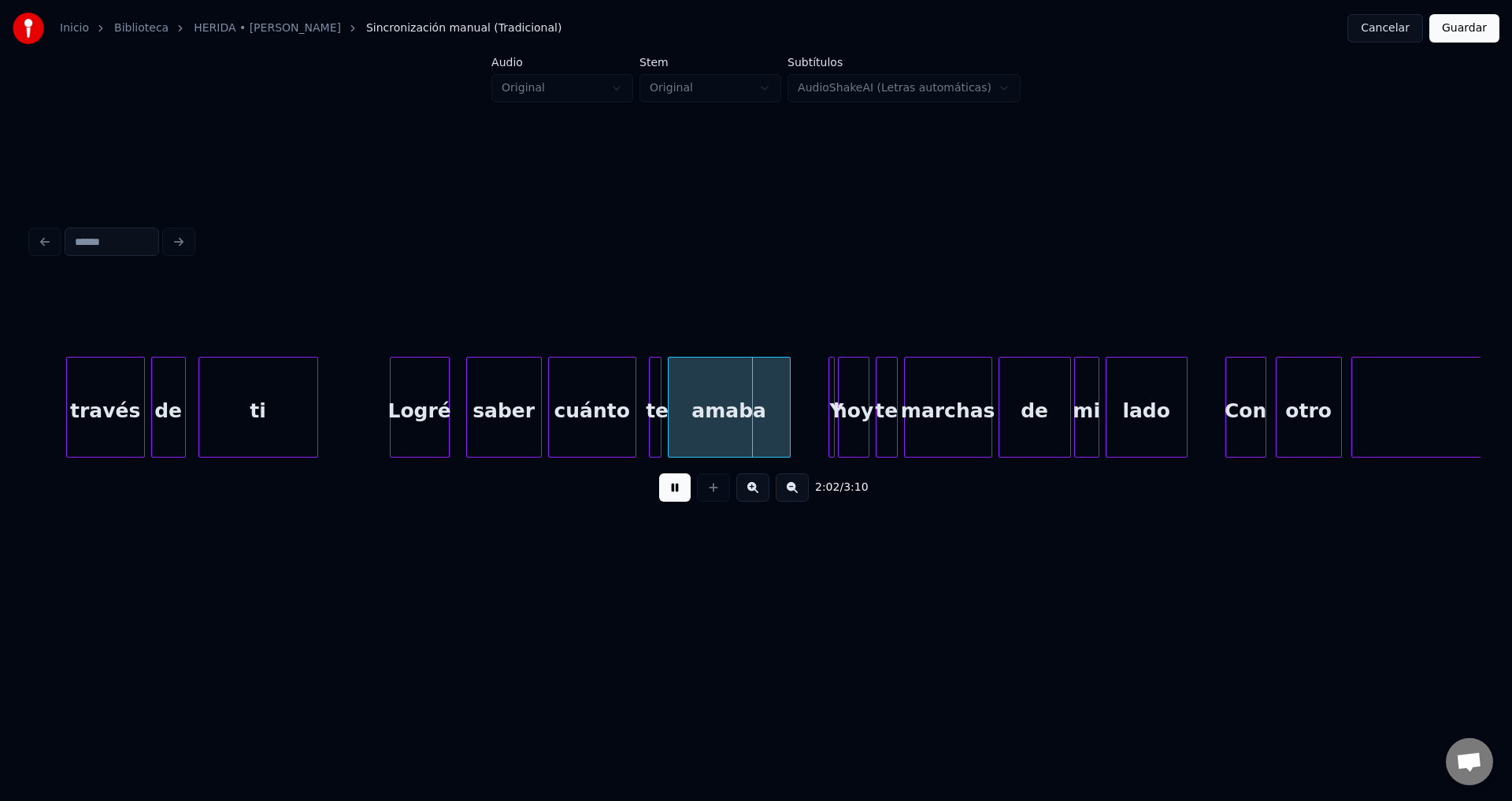
scroll to position [0, 18622]
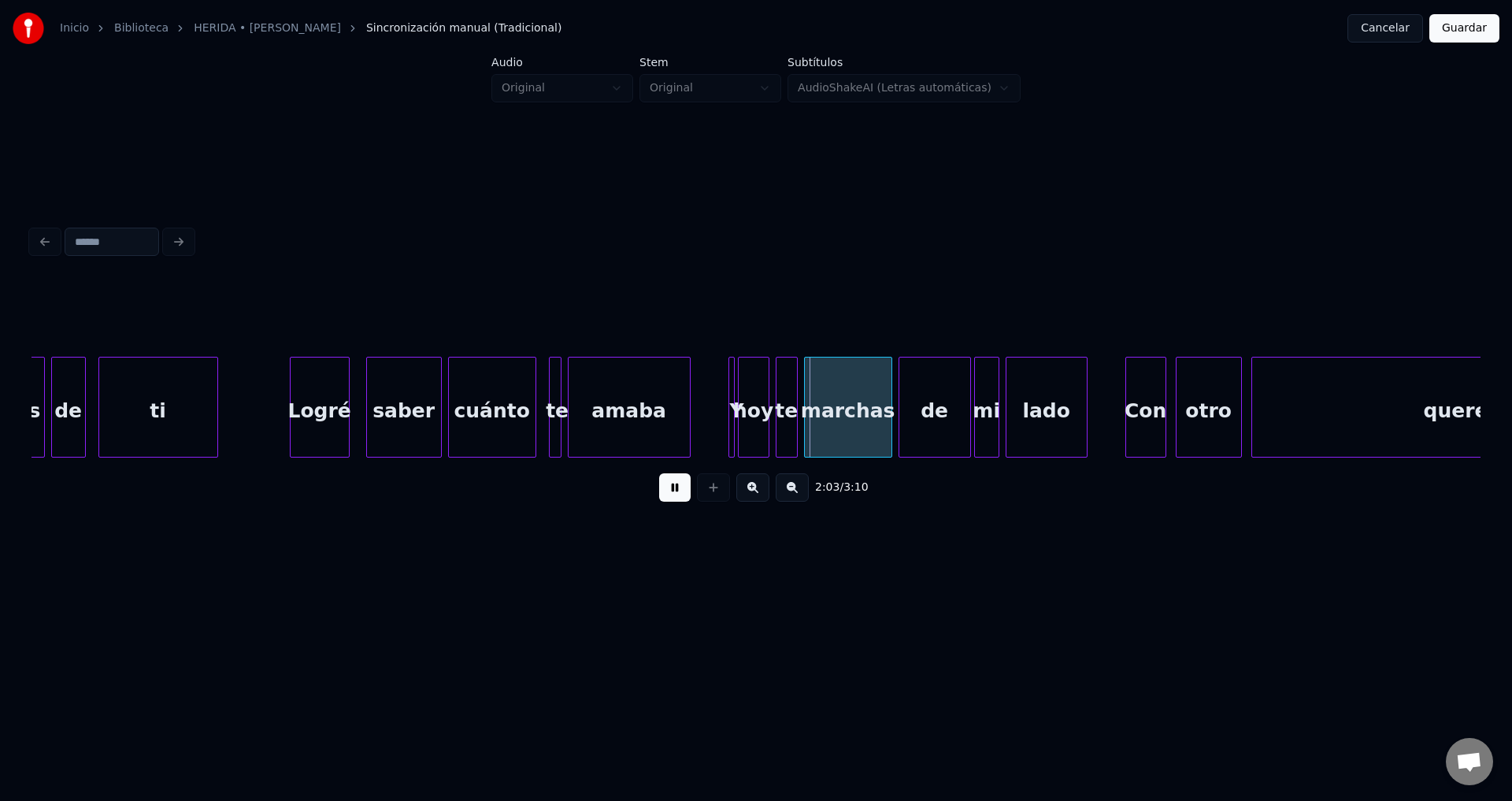
click at [730, 407] on div at bounding box center [731, 407] width 4 height 99
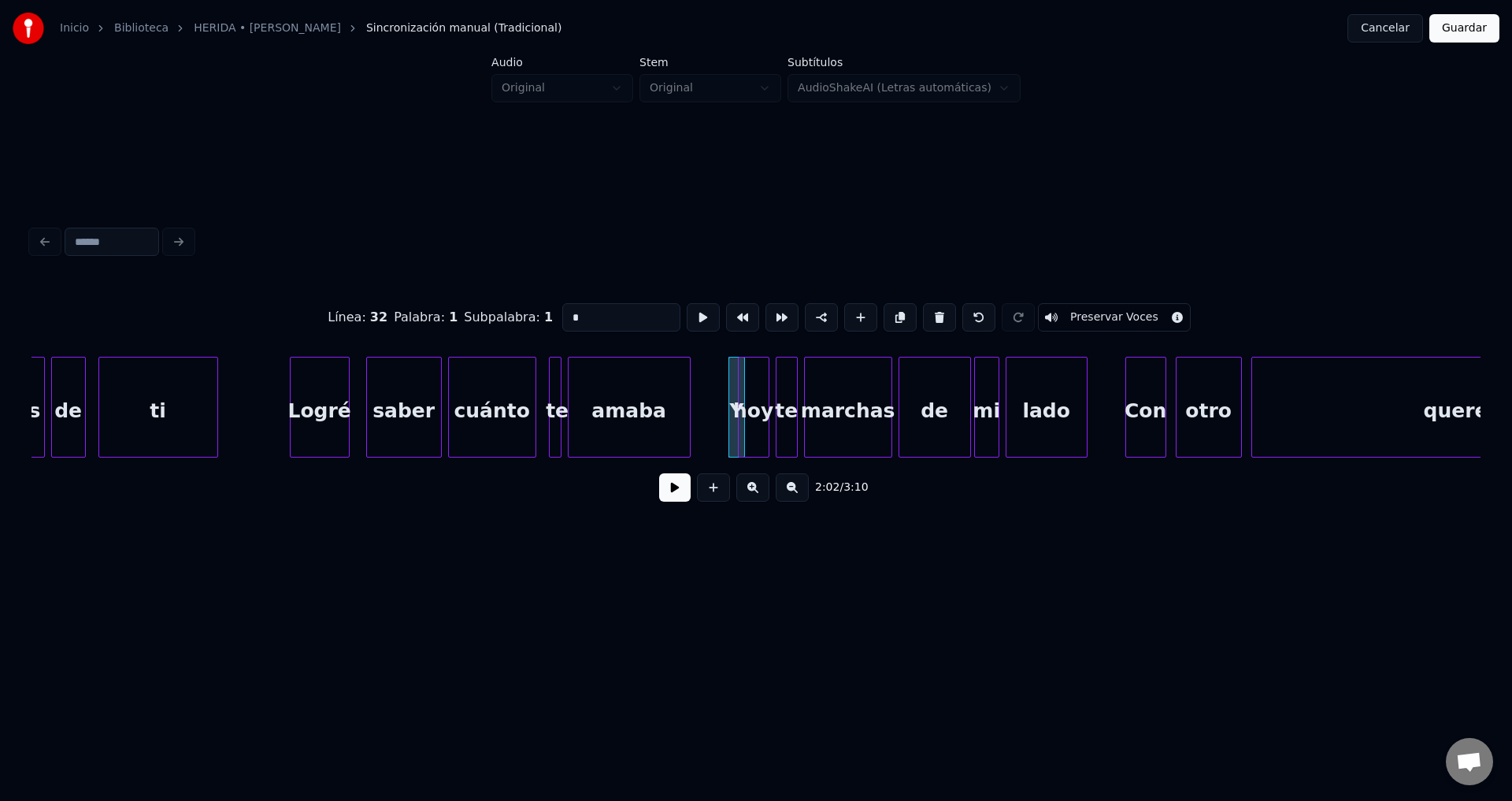
click at [727, 374] on div "Y" at bounding box center [728, 412] width 16 height 107
click at [673, 494] on button at bounding box center [675, 488] width 31 height 29
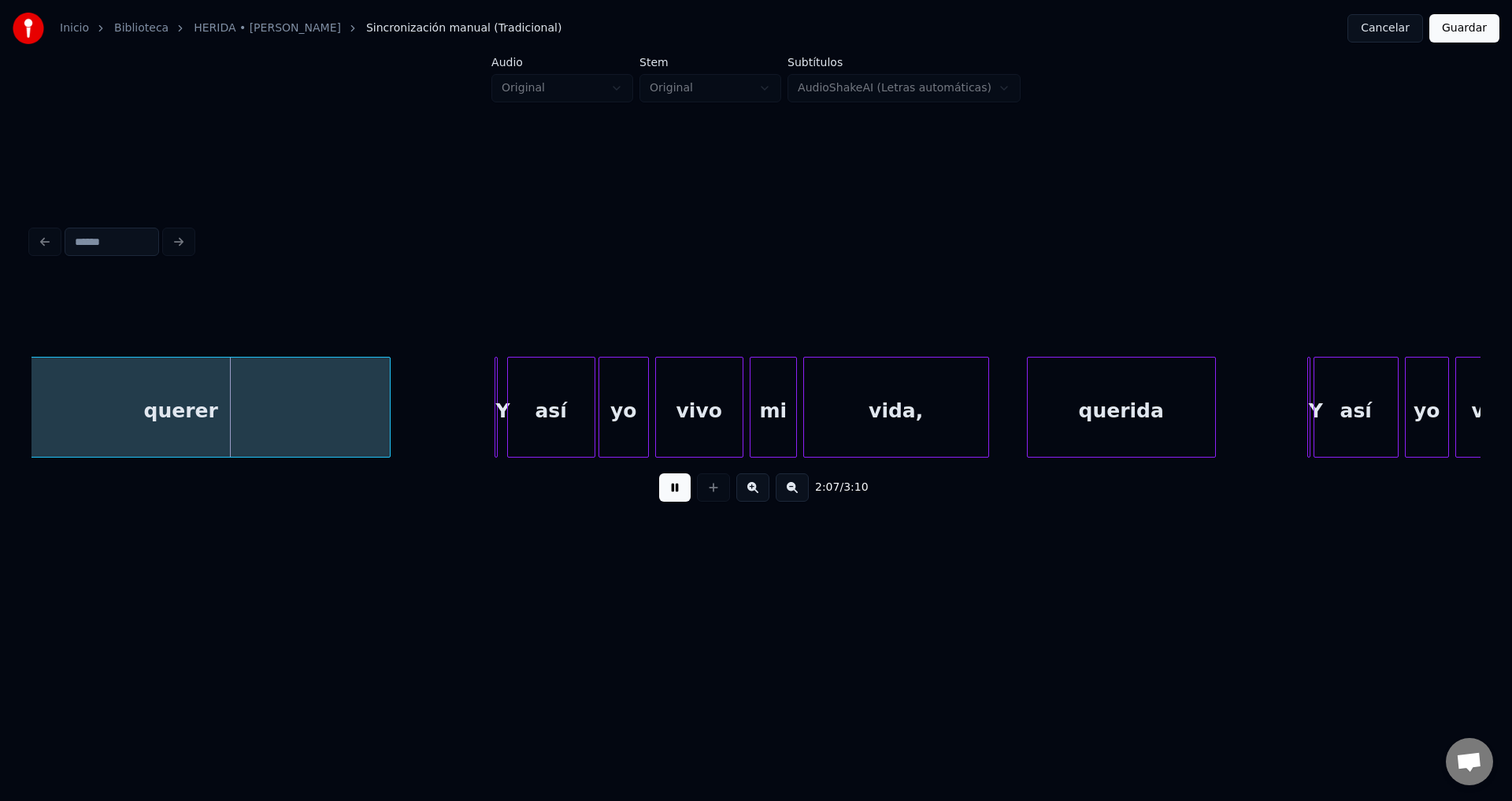
scroll to position [0, 19934]
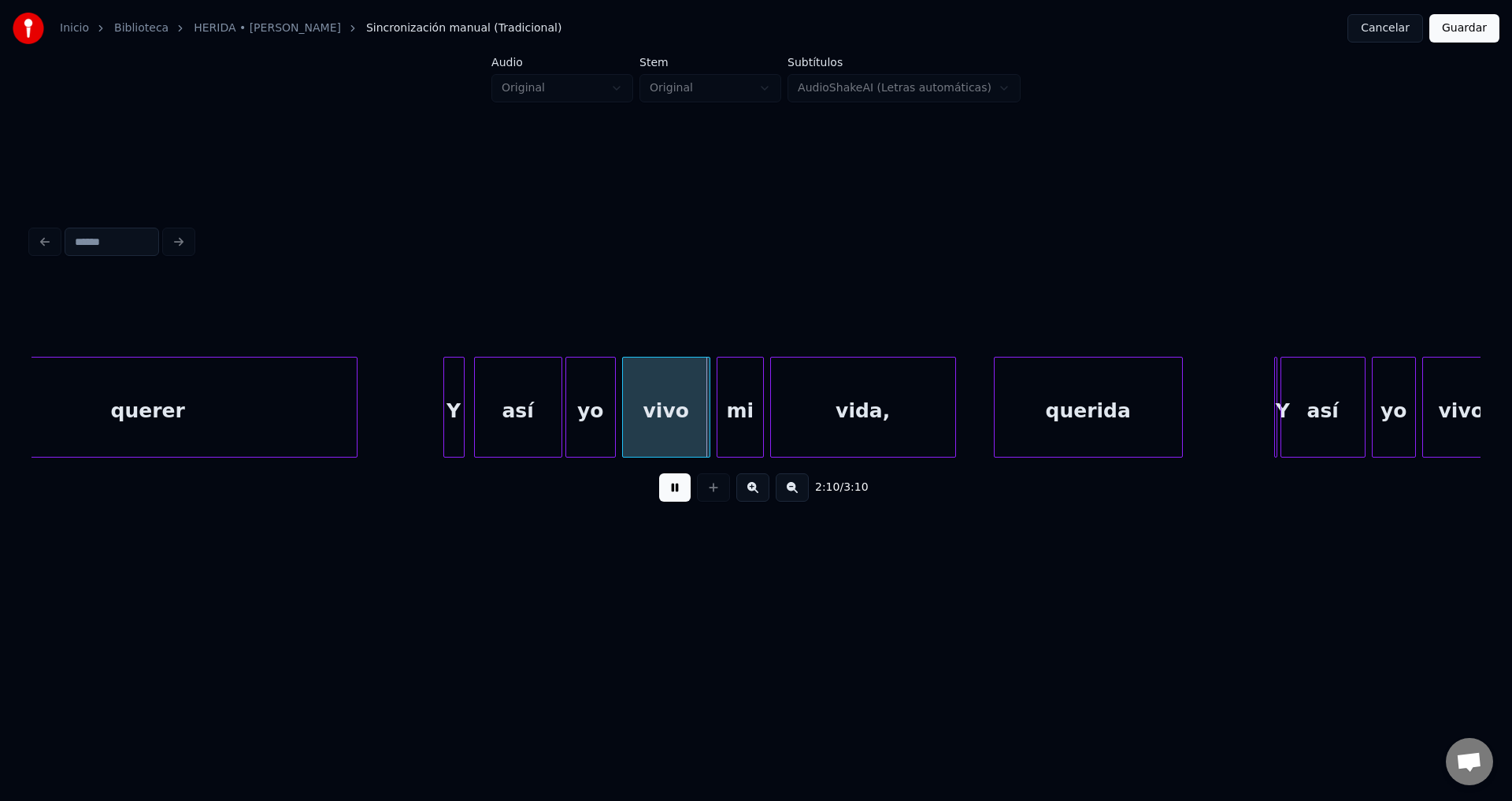
click at [454, 405] on div "Y" at bounding box center [454, 407] width 21 height 101
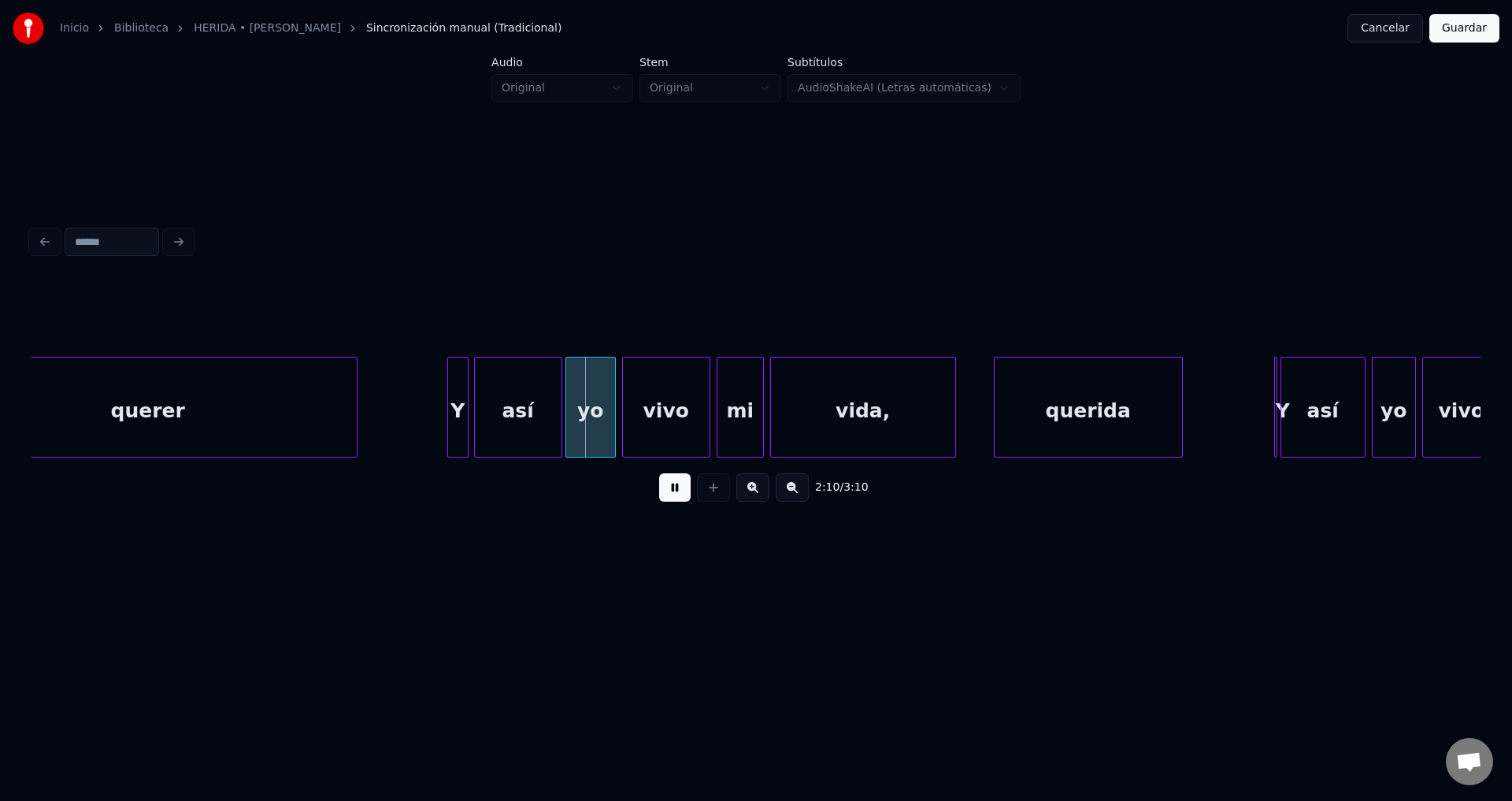
click at [455, 404] on div "Y" at bounding box center [458, 412] width 20 height 107
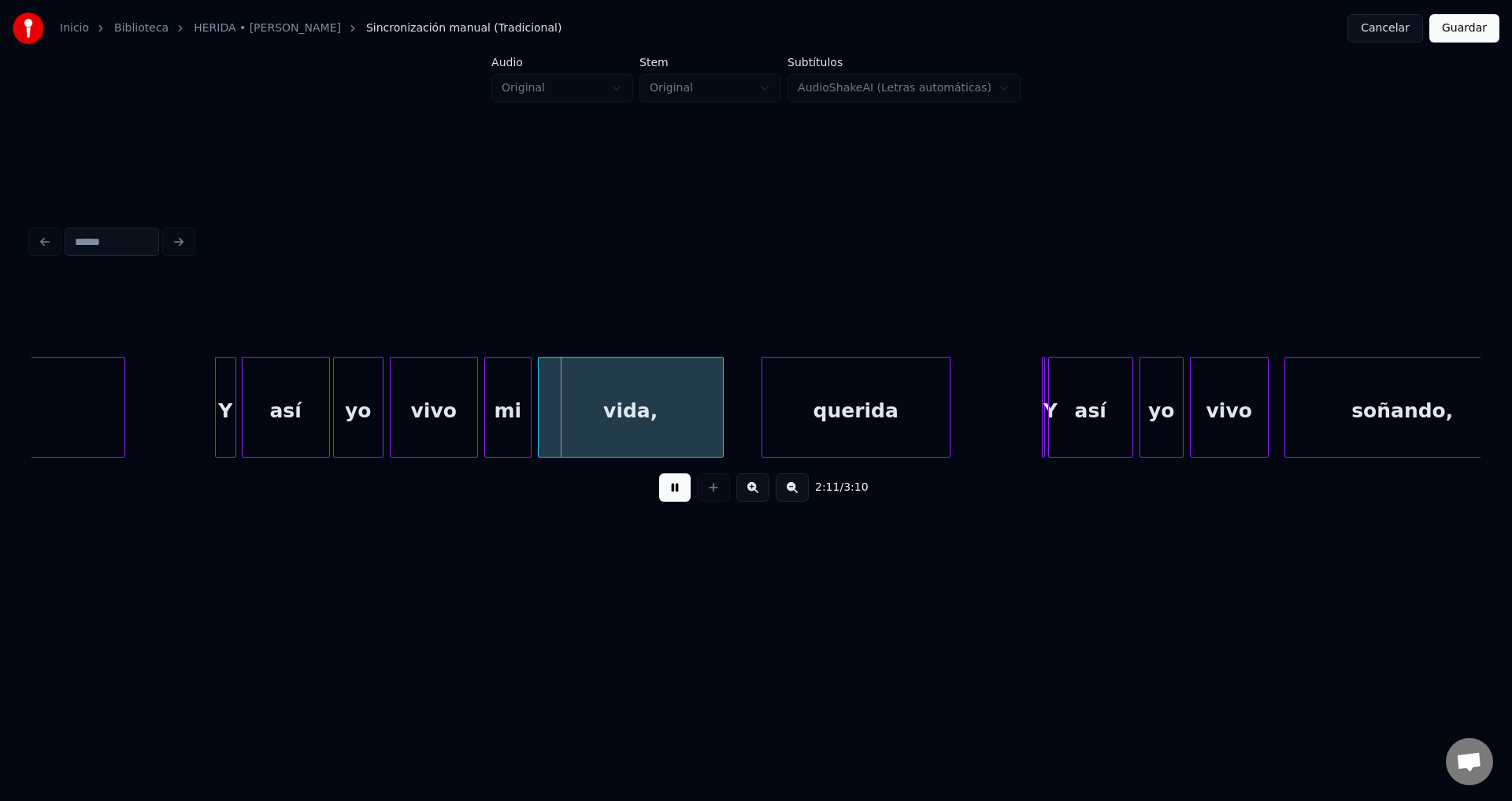
scroll to position [0, 20184]
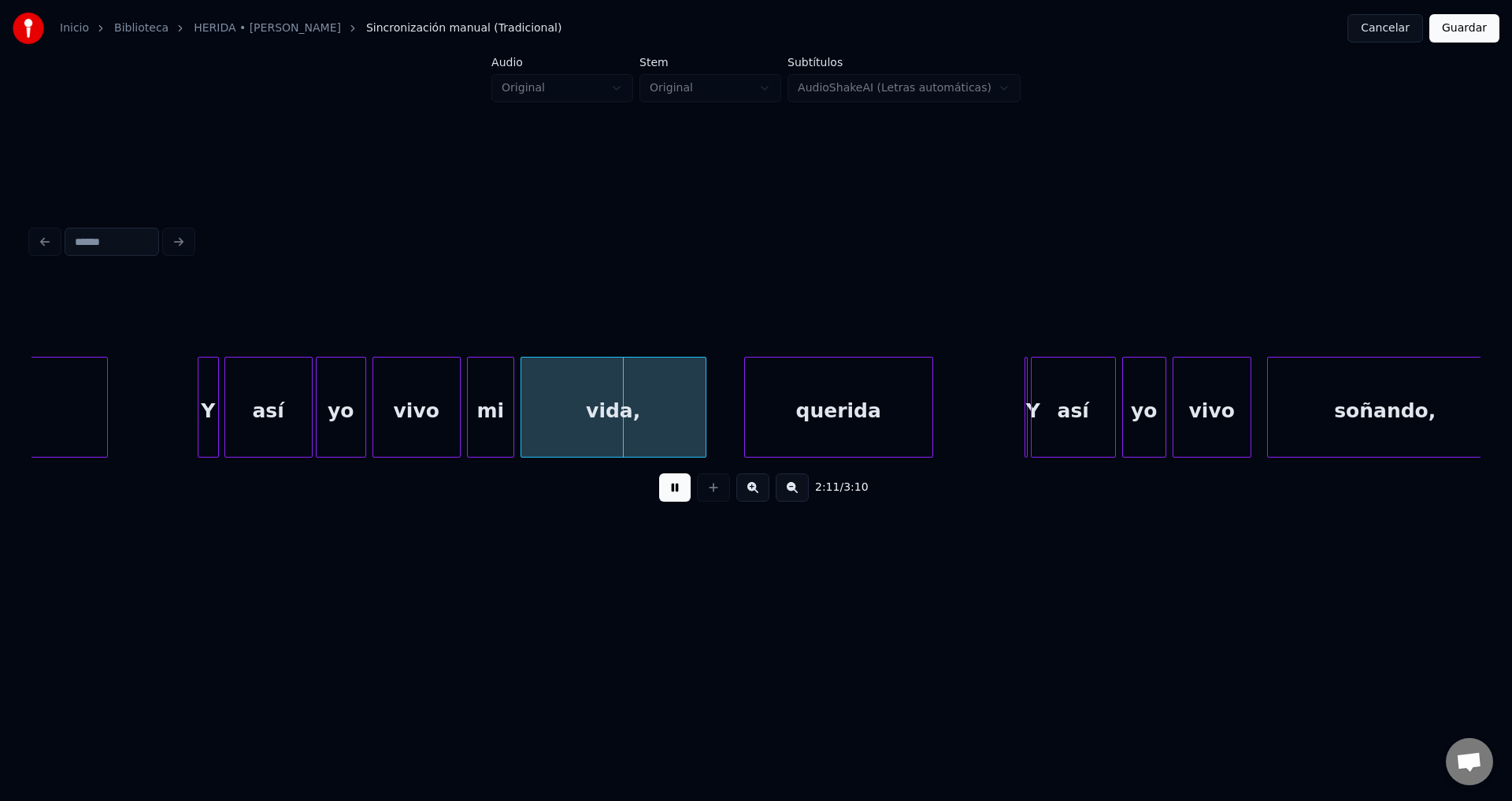
click at [854, 418] on div "querida" at bounding box center [837, 412] width 187 height 107
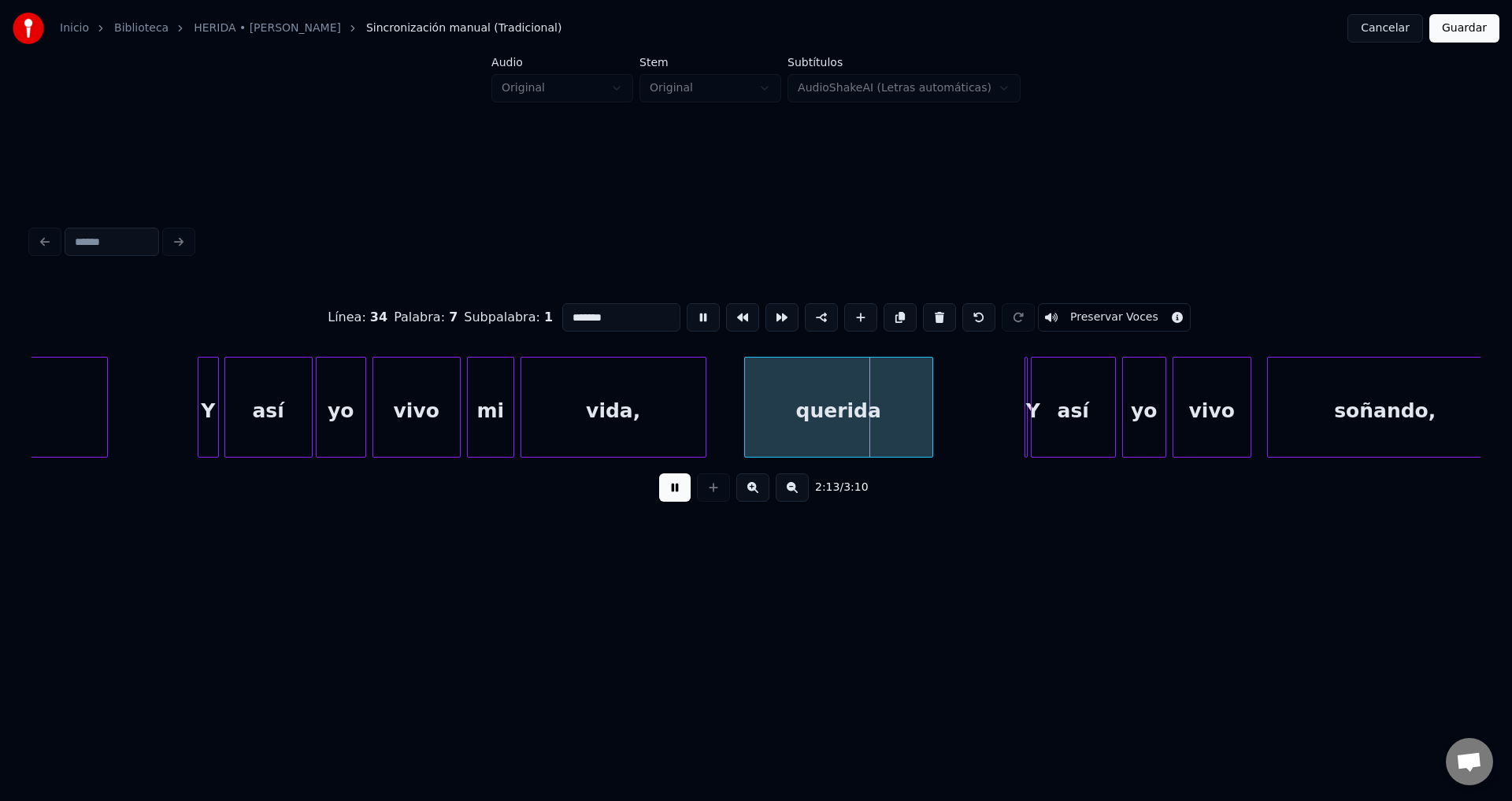
drag, startPoint x: 615, startPoint y: 315, endPoint x: 442, endPoint y: 309, distance: 173.1
click at [442, 309] on div "Línea : 34 Palabra : 7 Subpalabra : 1 ******* Preservar Voces" at bounding box center [755, 318] width 1448 height 79
paste input
type input "******"
click at [675, 500] on button at bounding box center [675, 488] width 31 height 29
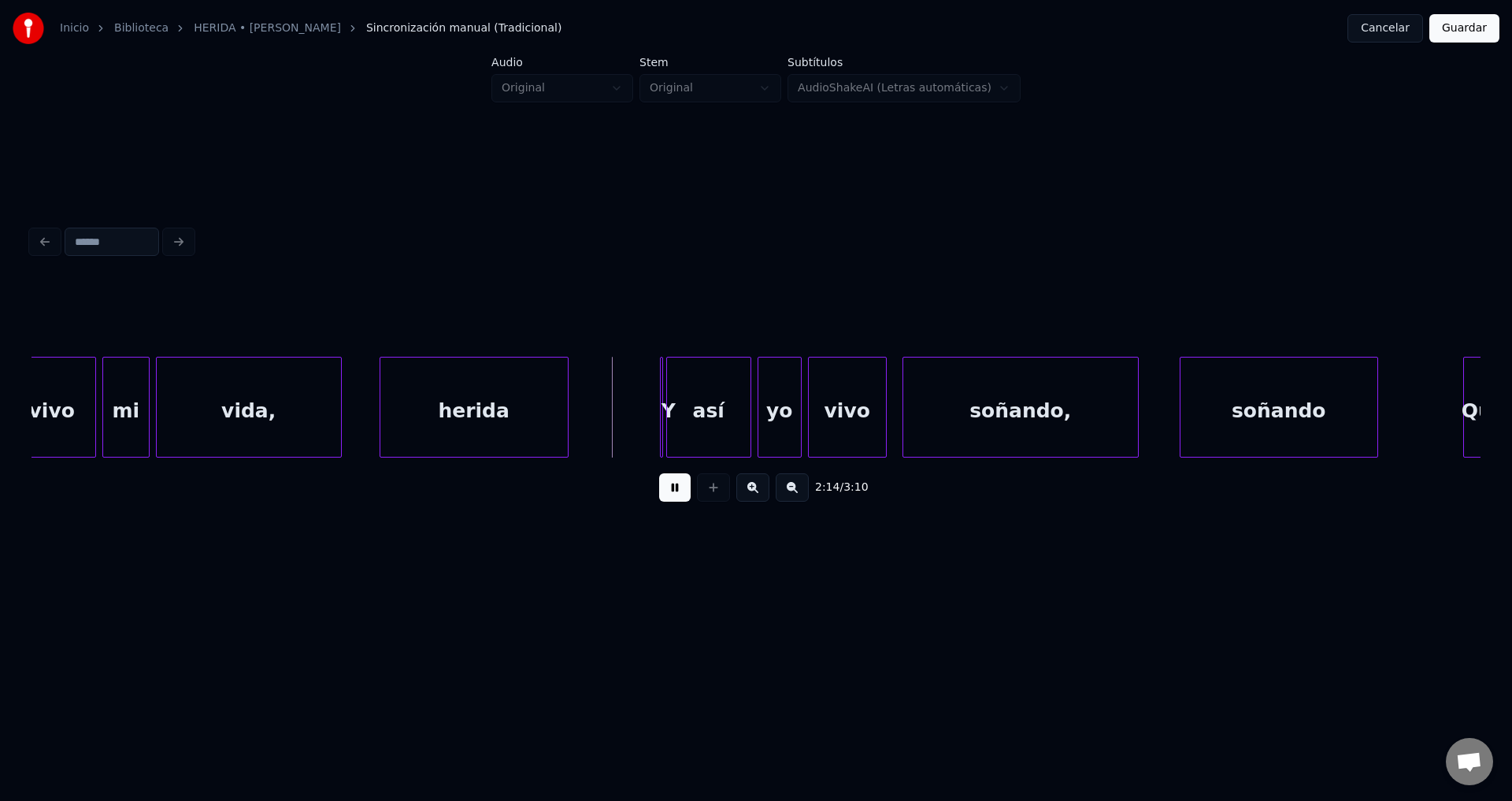
scroll to position [0, 20565]
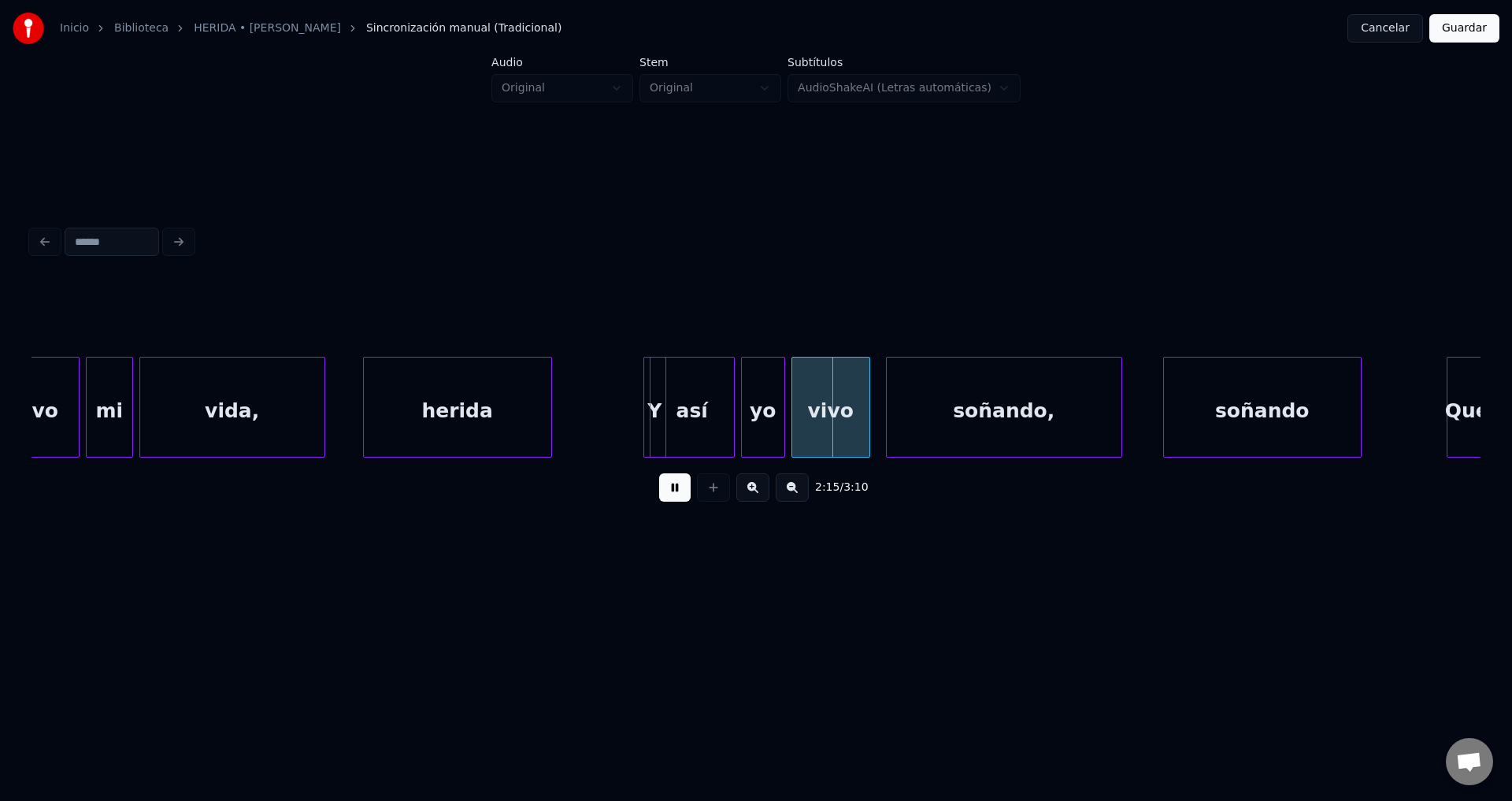
click at [705, 390] on div "así" at bounding box center [692, 412] width 83 height 107
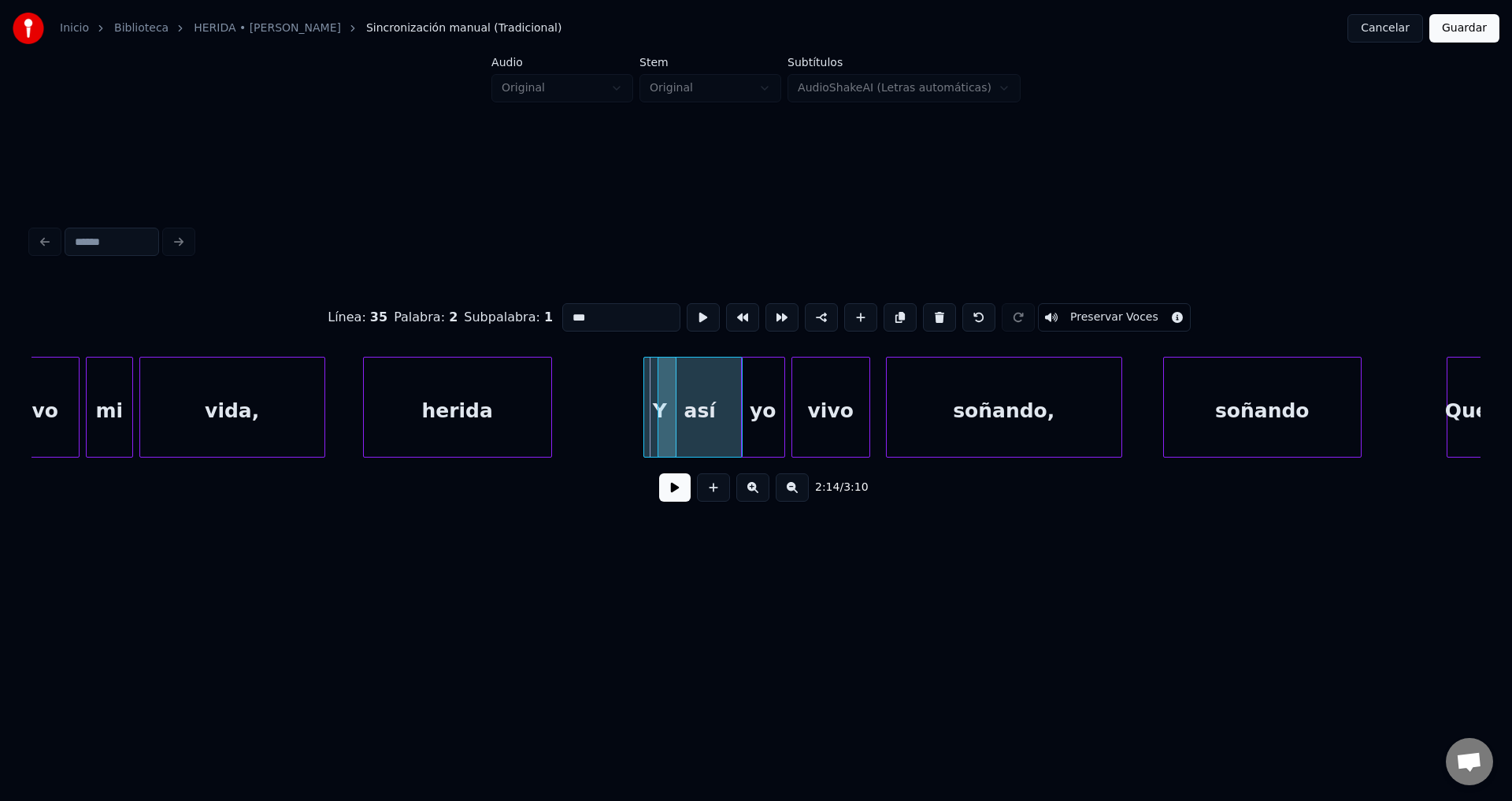
click at [669, 395] on div "así" at bounding box center [700, 412] width 83 height 107
click at [634, 389] on div "Y" at bounding box center [641, 412] width 31 height 107
click at [641, 392] on div at bounding box center [641, 407] width 4 height 99
click at [701, 401] on div "así" at bounding box center [694, 412] width 83 height 107
click at [678, 495] on button at bounding box center [675, 488] width 31 height 29
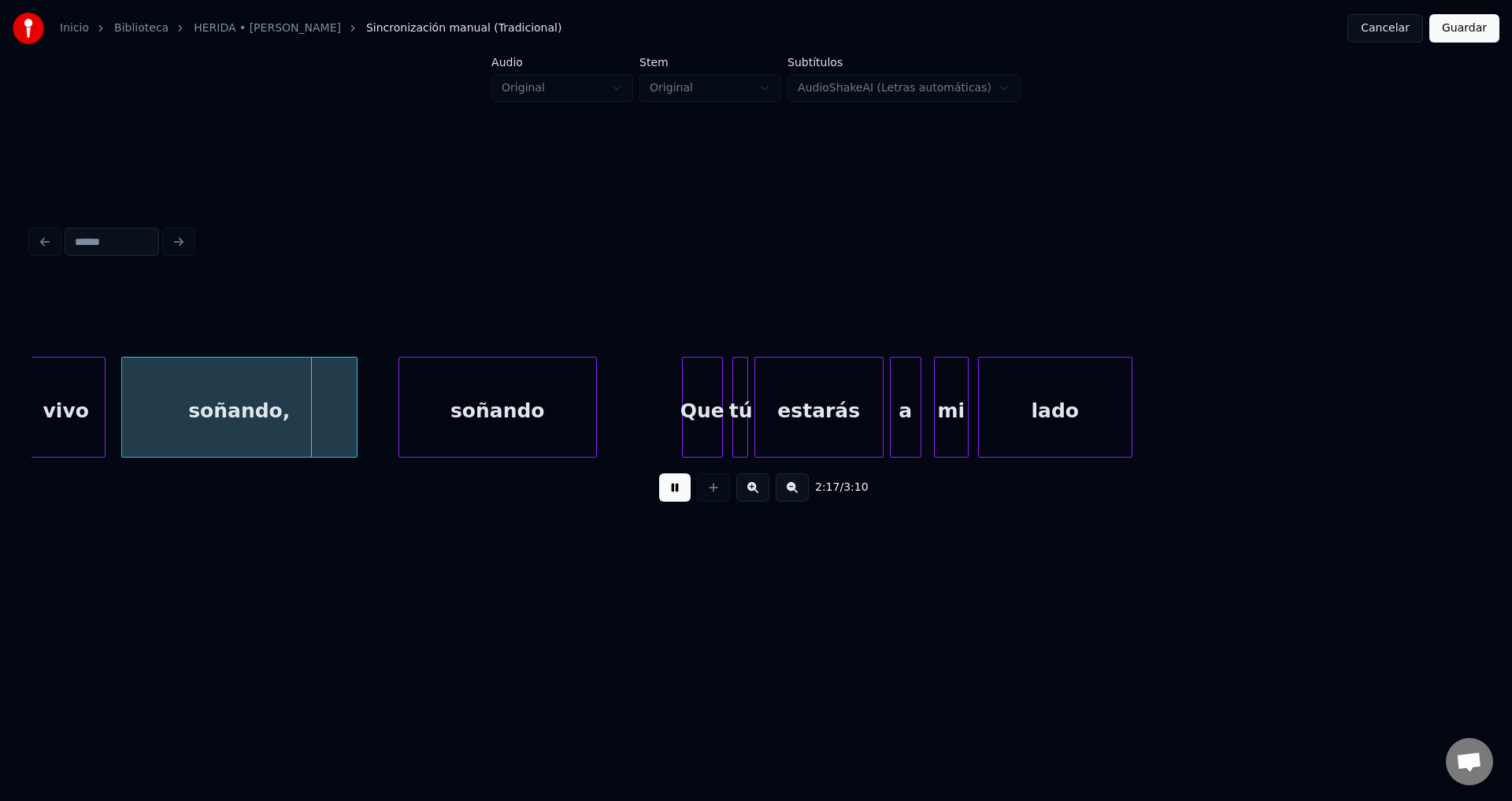
scroll to position [0, 21363]
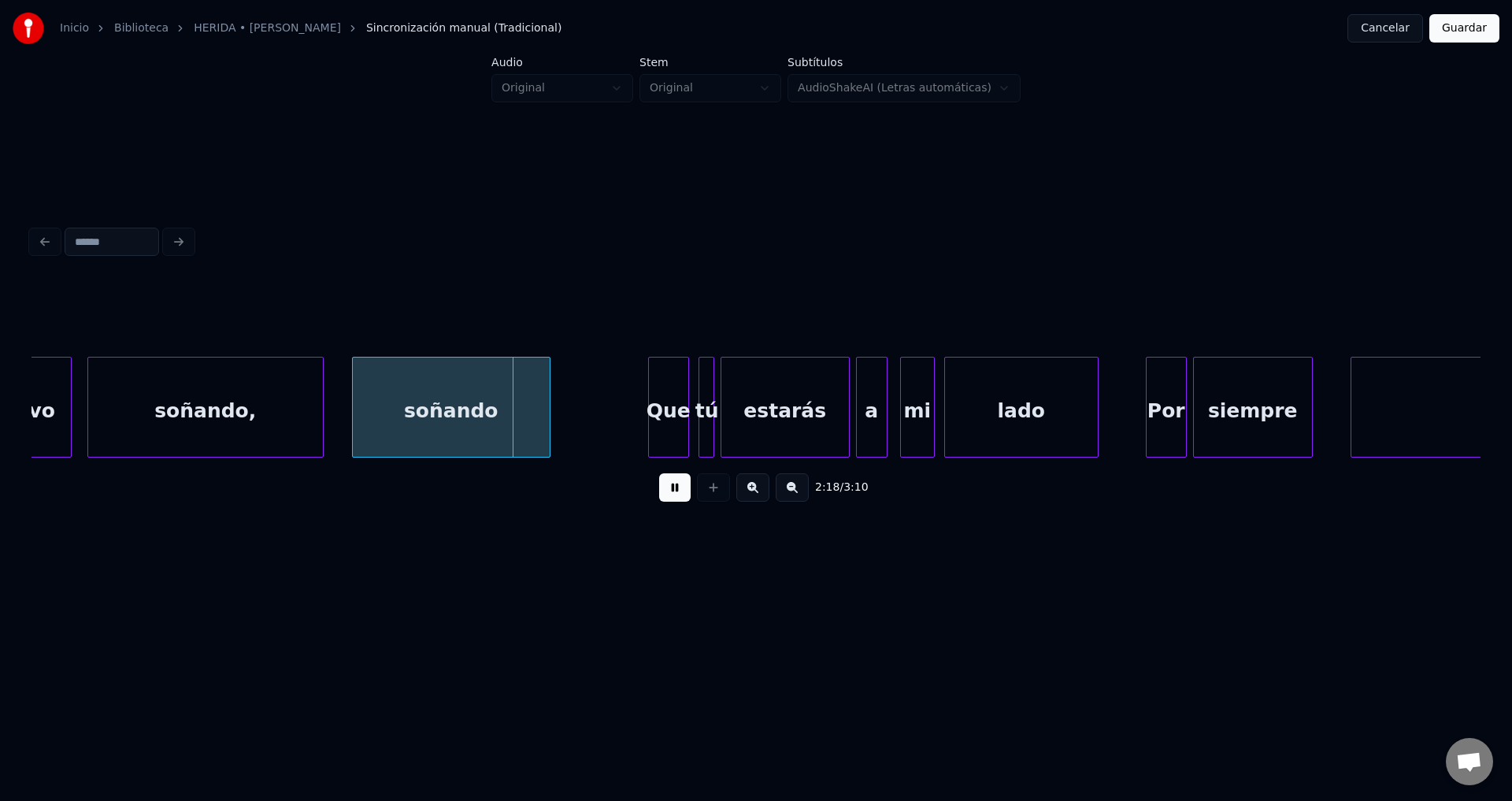
click at [520, 410] on div "soñando" at bounding box center [451, 412] width 197 height 107
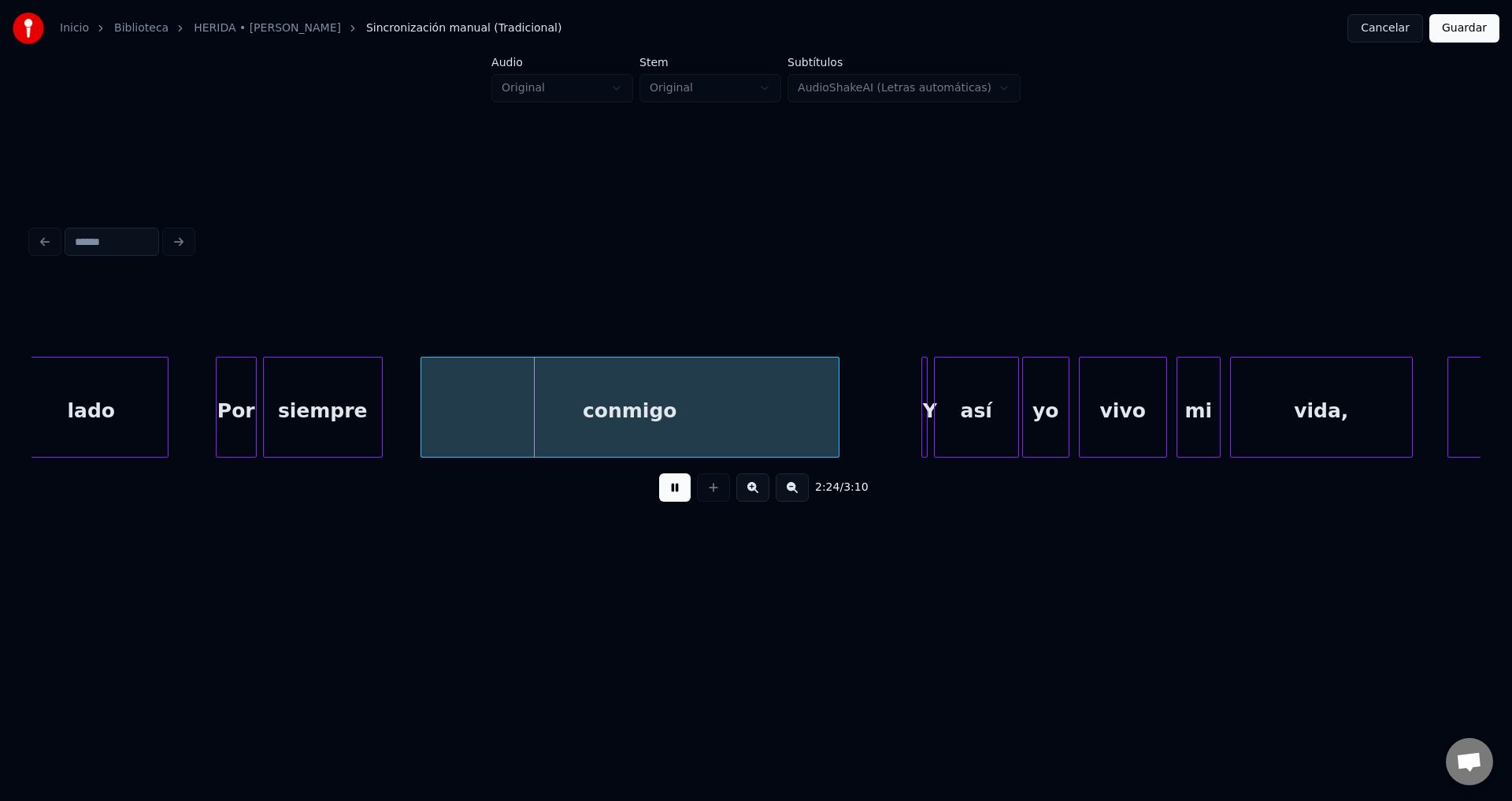
scroll to position [0, 22393]
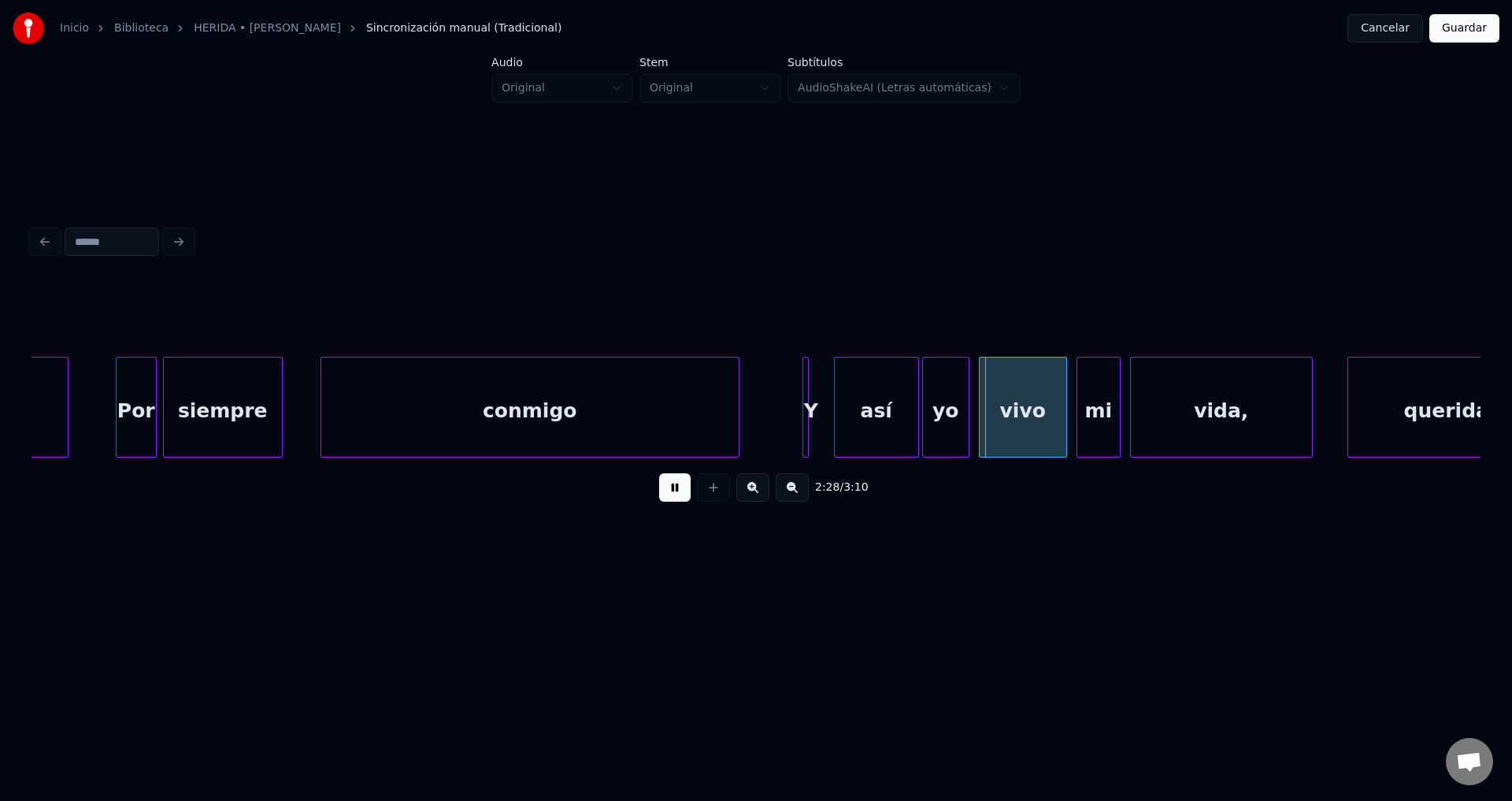
click at [803, 410] on div "Y" at bounding box center [805, 407] width 6 height 101
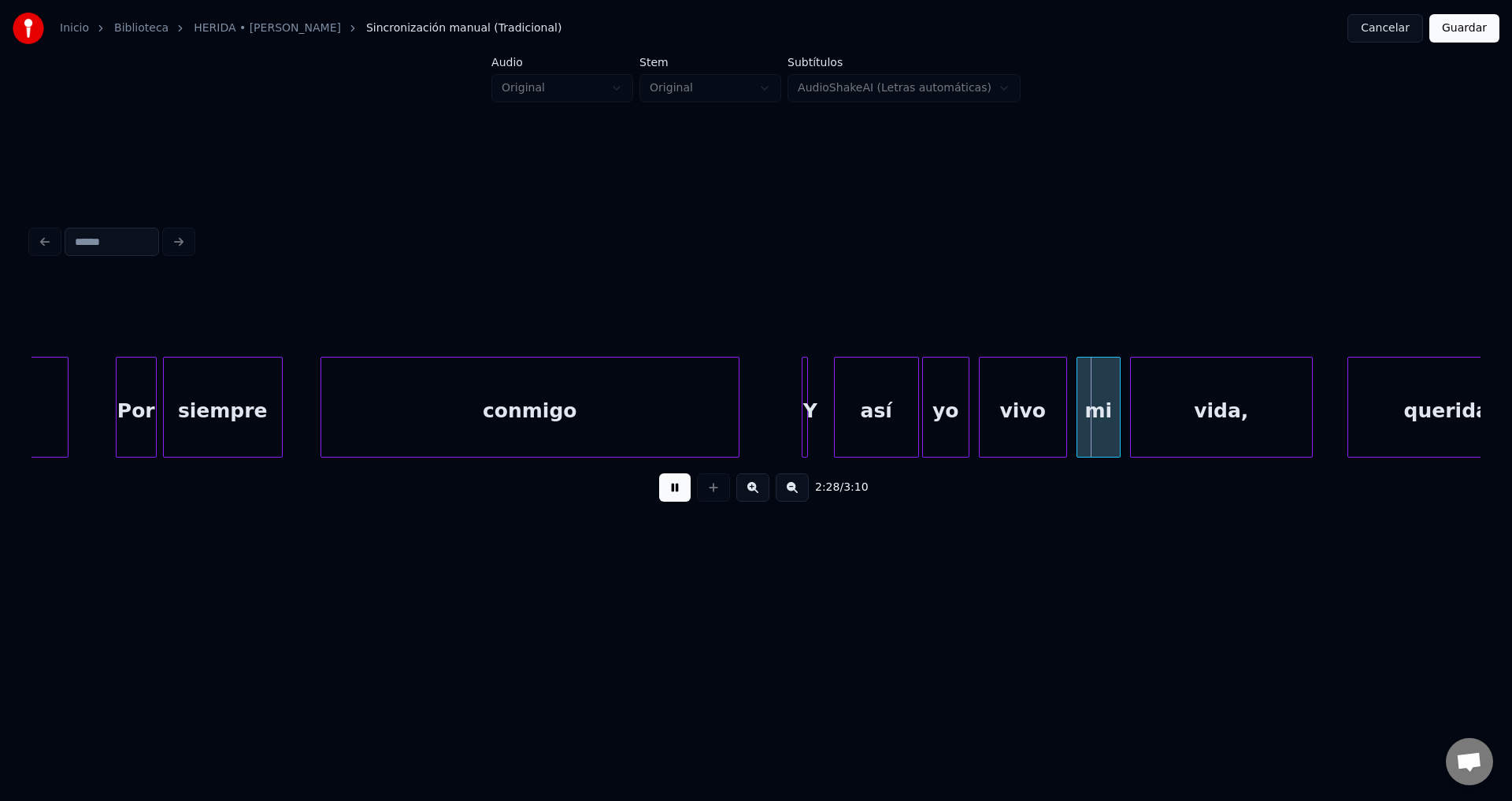
click at [808, 403] on div "Y" at bounding box center [811, 412] width 16 height 107
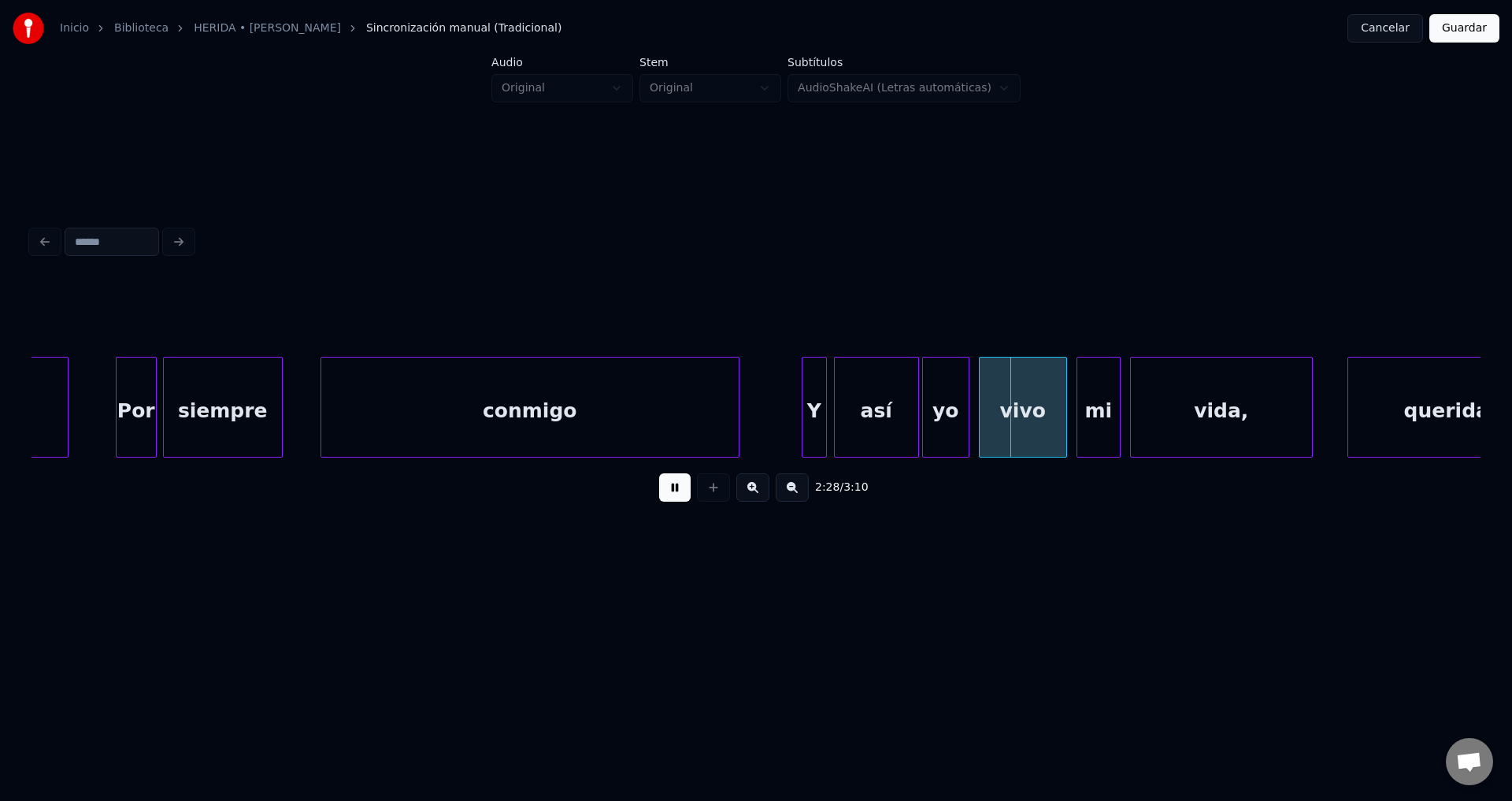
click at [825, 401] on div at bounding box center [823, 407] width 4 height 99
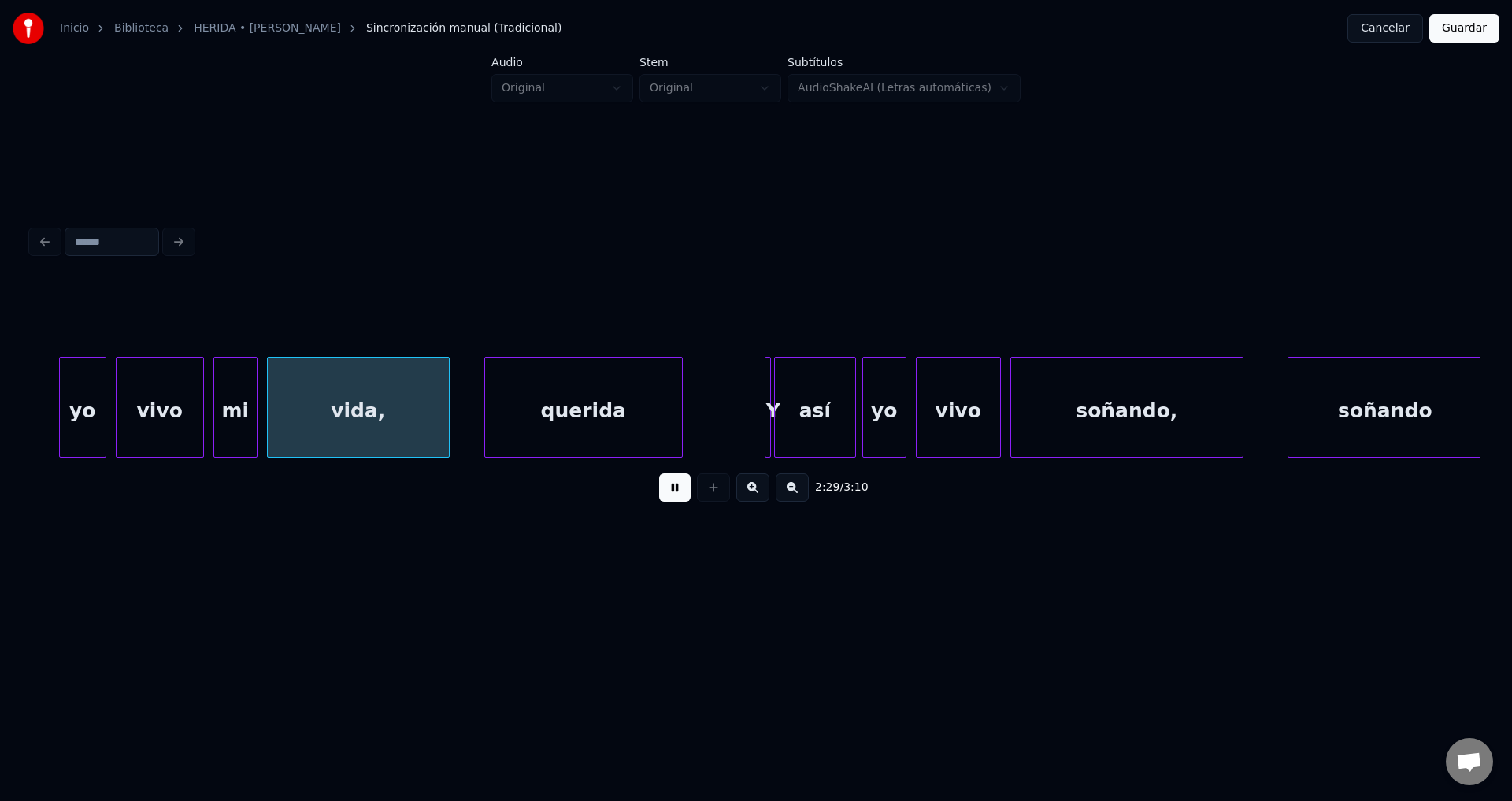
scroll to position [0, 23289]
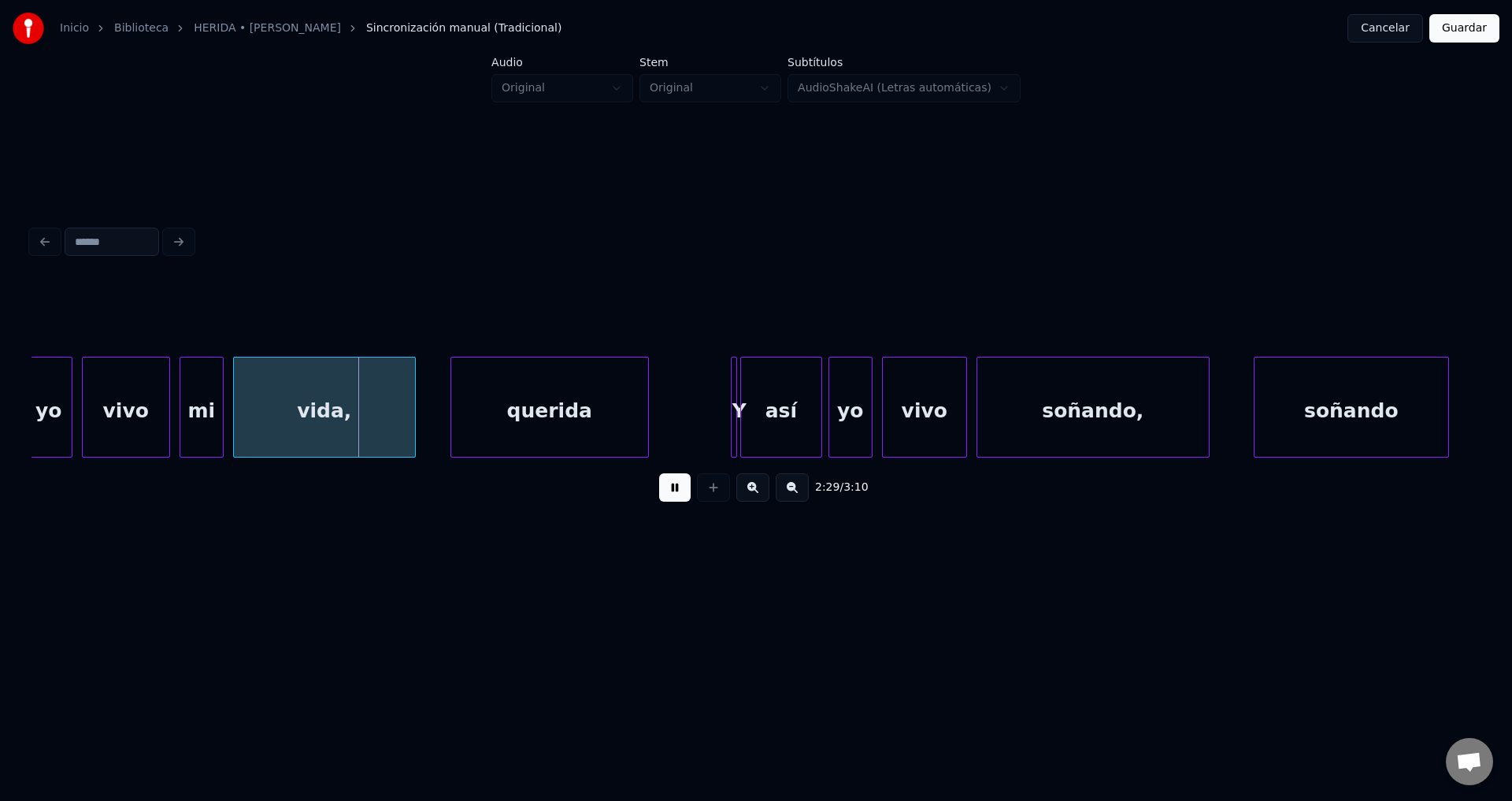
click at [605, 405] on div "querida" at bounding box center [549, 412] width 197 height 107
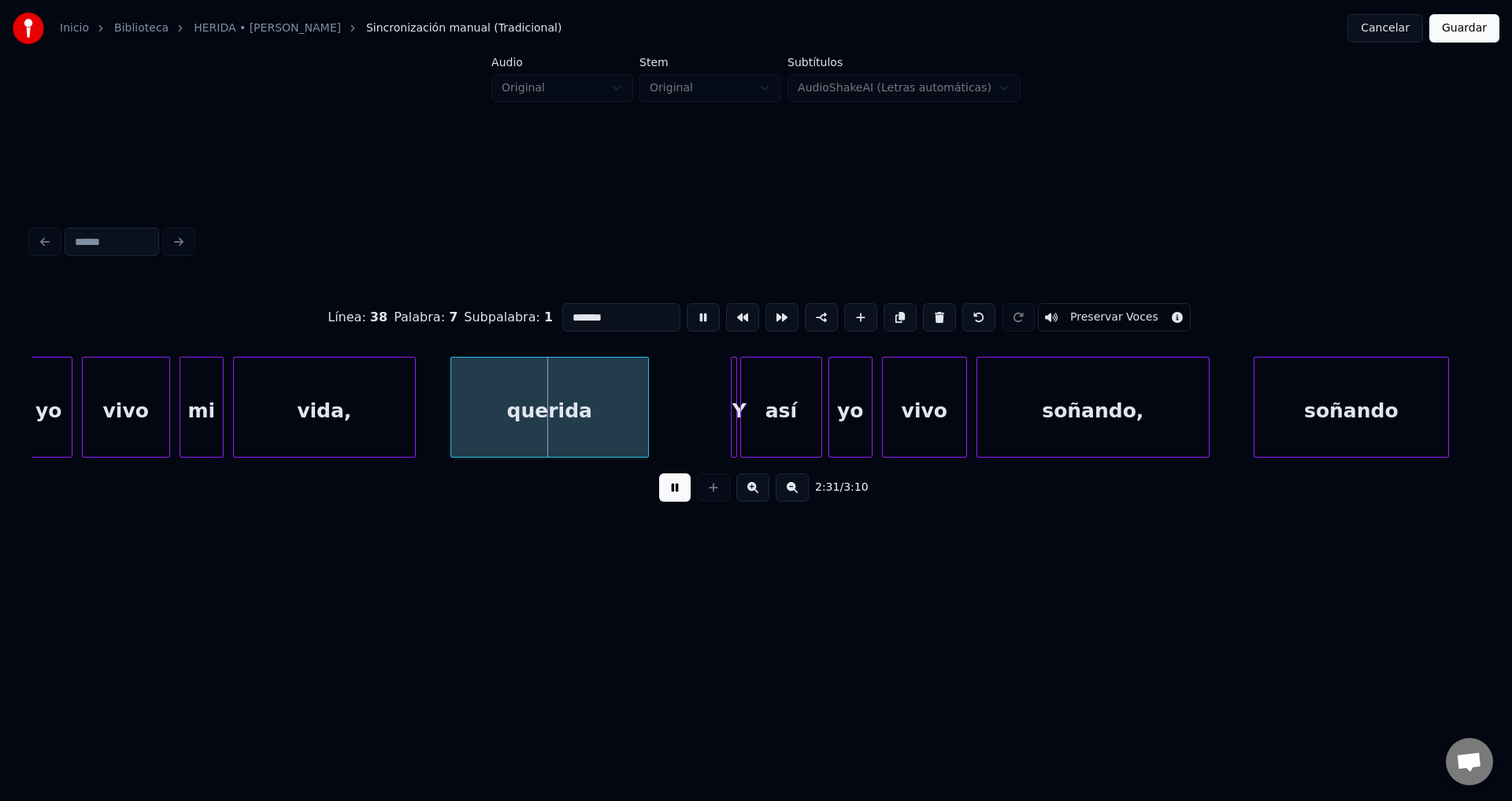
drag, startPoint x: 619, startPoint y: 311, endPoint x: 414, endPoint y: 299, distance: 205.4
click at [433, 301] on div "Línea : 38 Palabra : 7 Subpalabra : 1 ******* Preservar Voces" at bounding box center [755, 318] width 1448 height 79
paste input
type input "******"
click at [666, 497] on button at bounding box center [675, 488] width 31 height 29
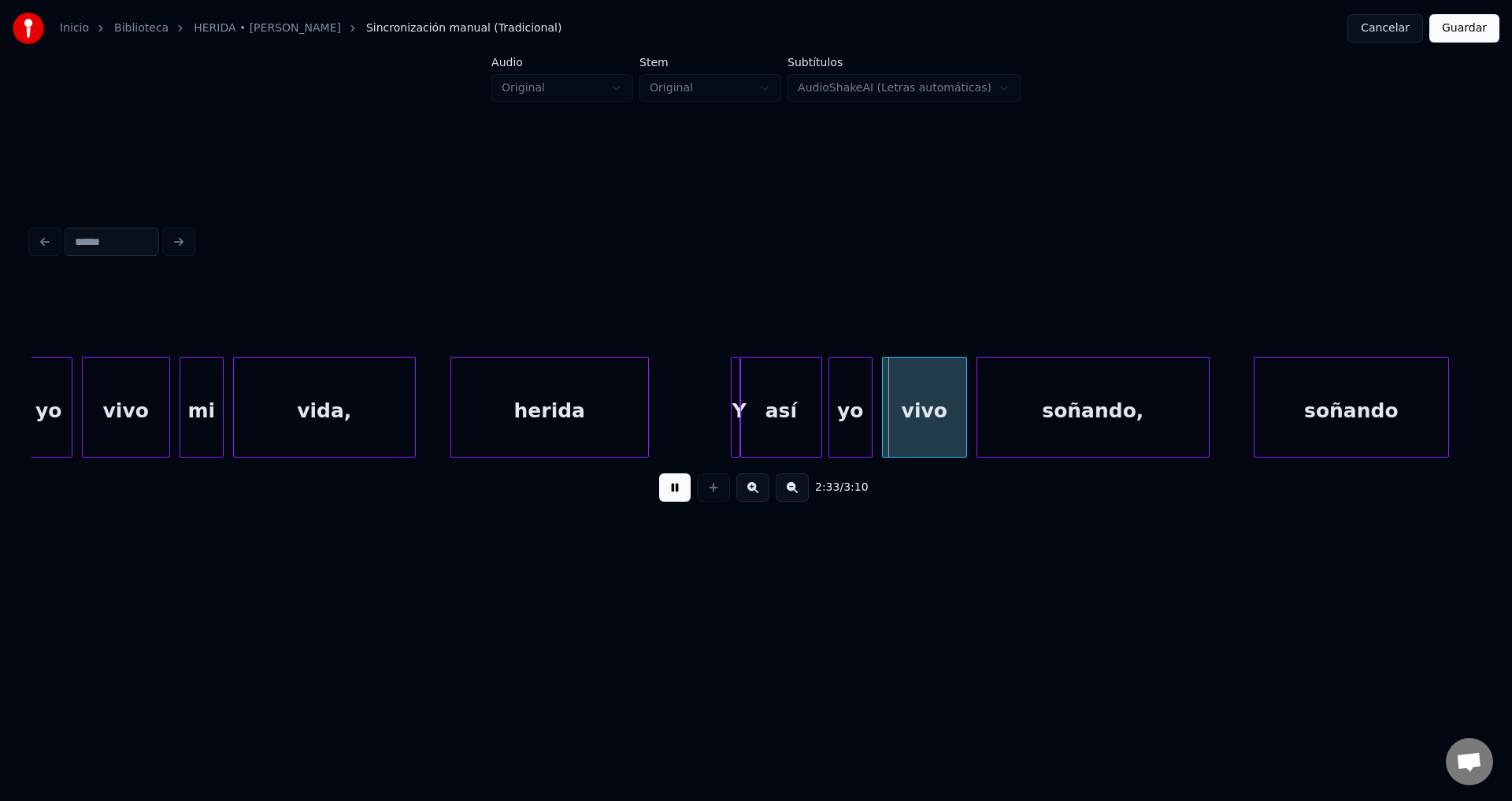
click at [720, 405] on div "Y" at bounding box center [724, 412] width 20 height 107
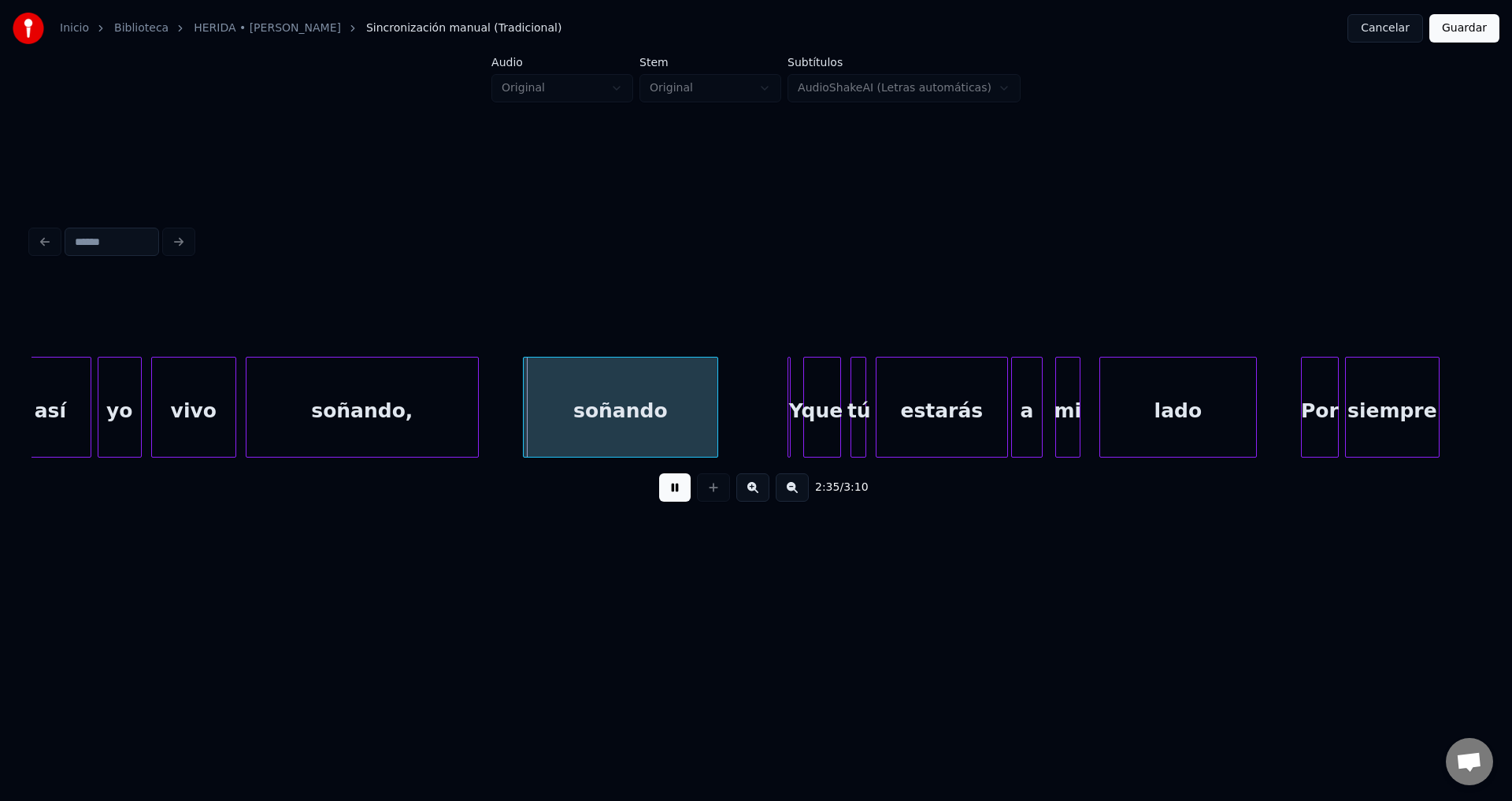
scroll to position [0, 24036]
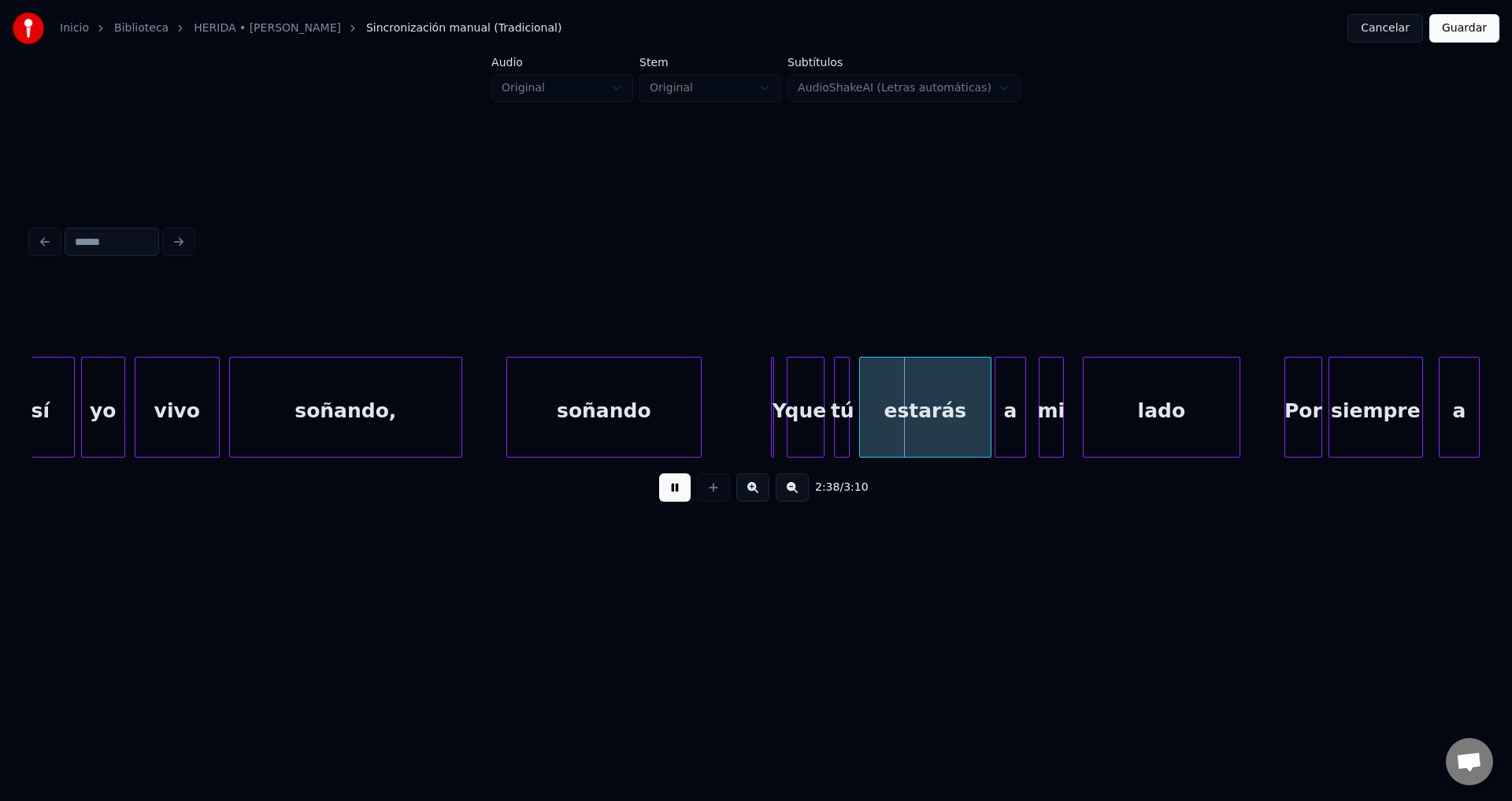
click at [771, 402] on div at bounding box center [770, 407] width 4 height 99
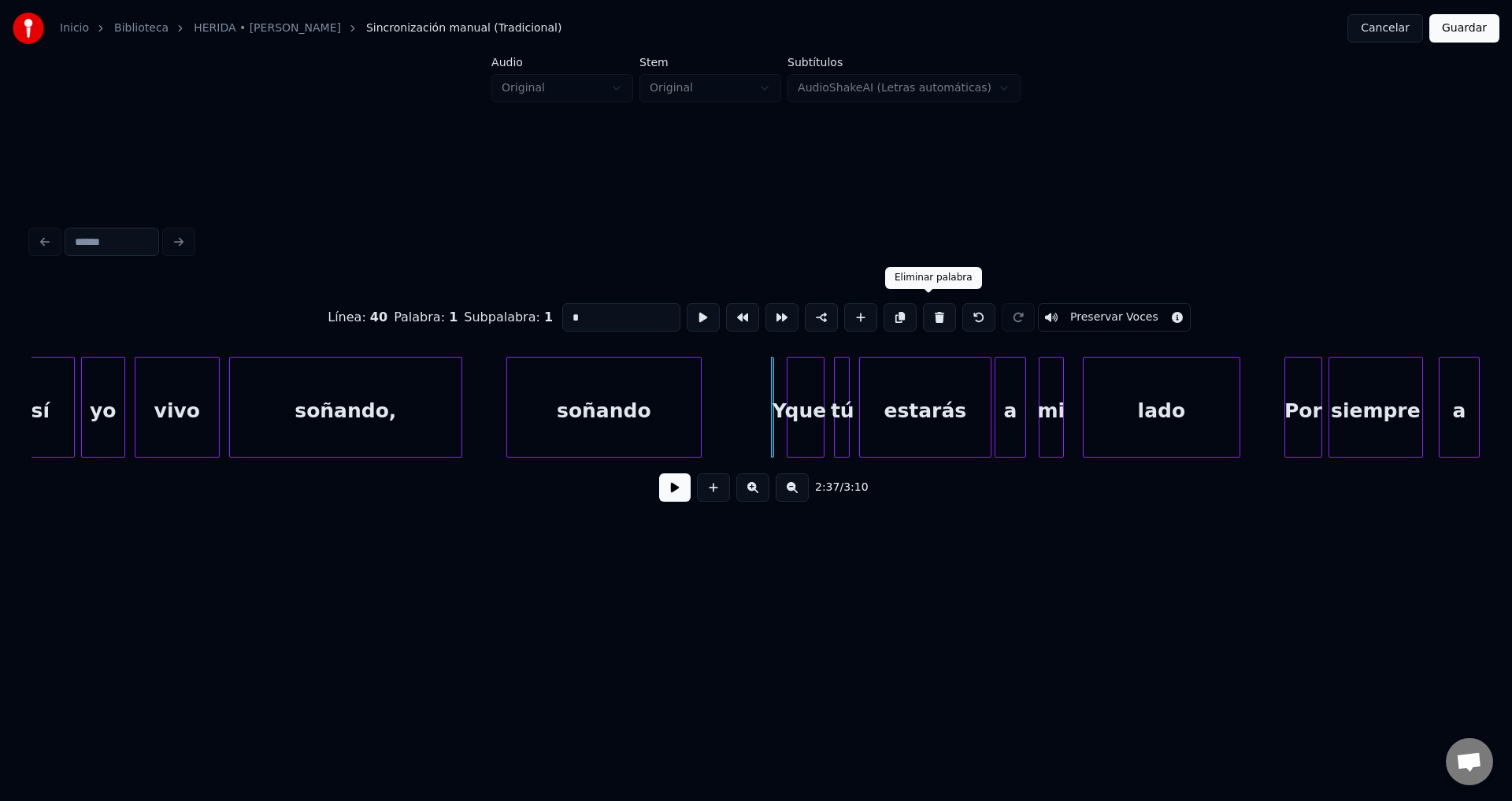
click at [924, 314] on button at bounding box center [939, 318] width 33 height 29
type input "***"
click at [800, 417] on div "que" at bounding box center [799, 412] width 36 height 107
click at [671, 489] on button at bounding box center [675, 488] width 31 height 29
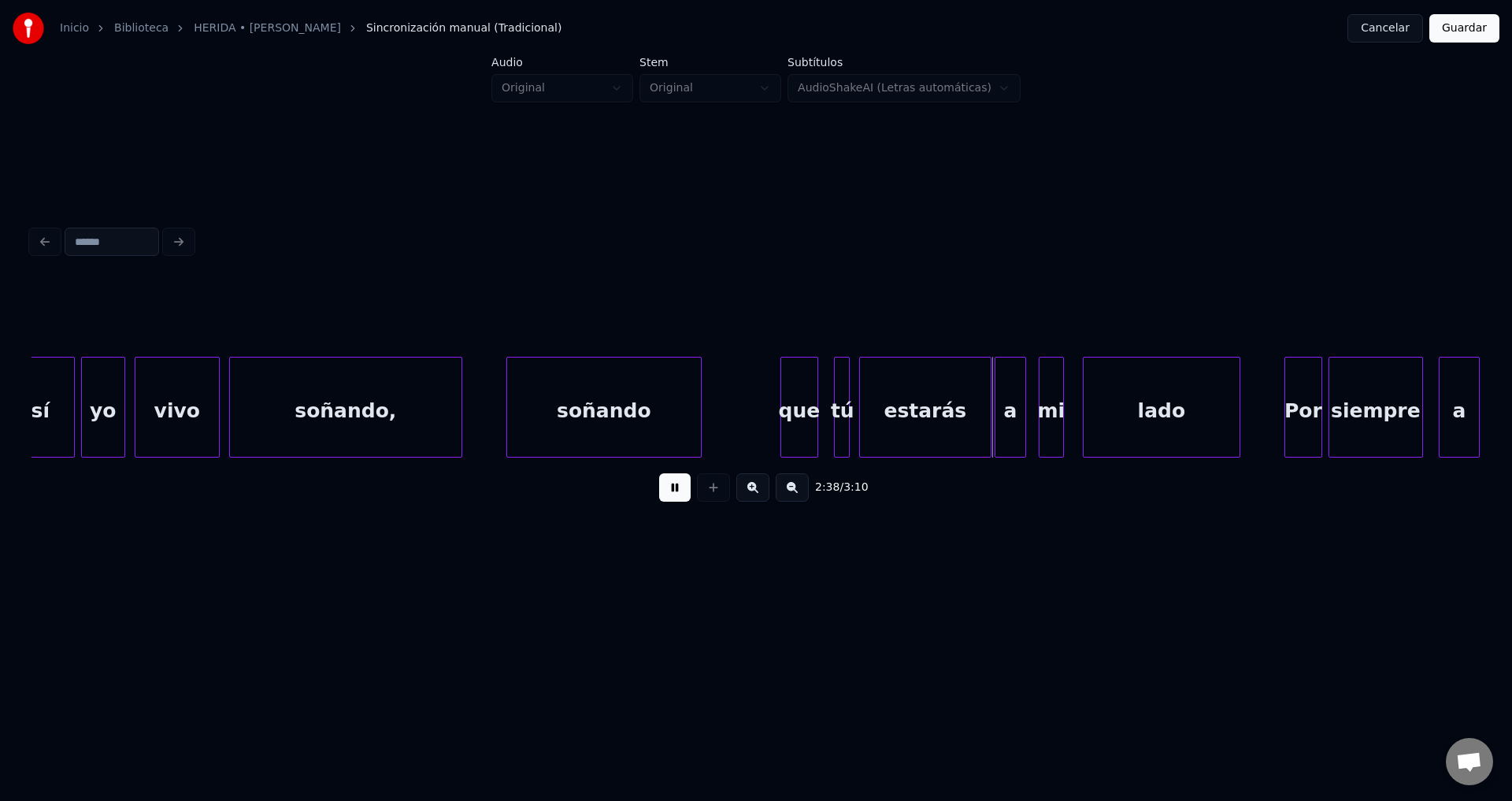
click at [891, 416] on div "estarás" at bounding box center [925, 412] width 131 height 107
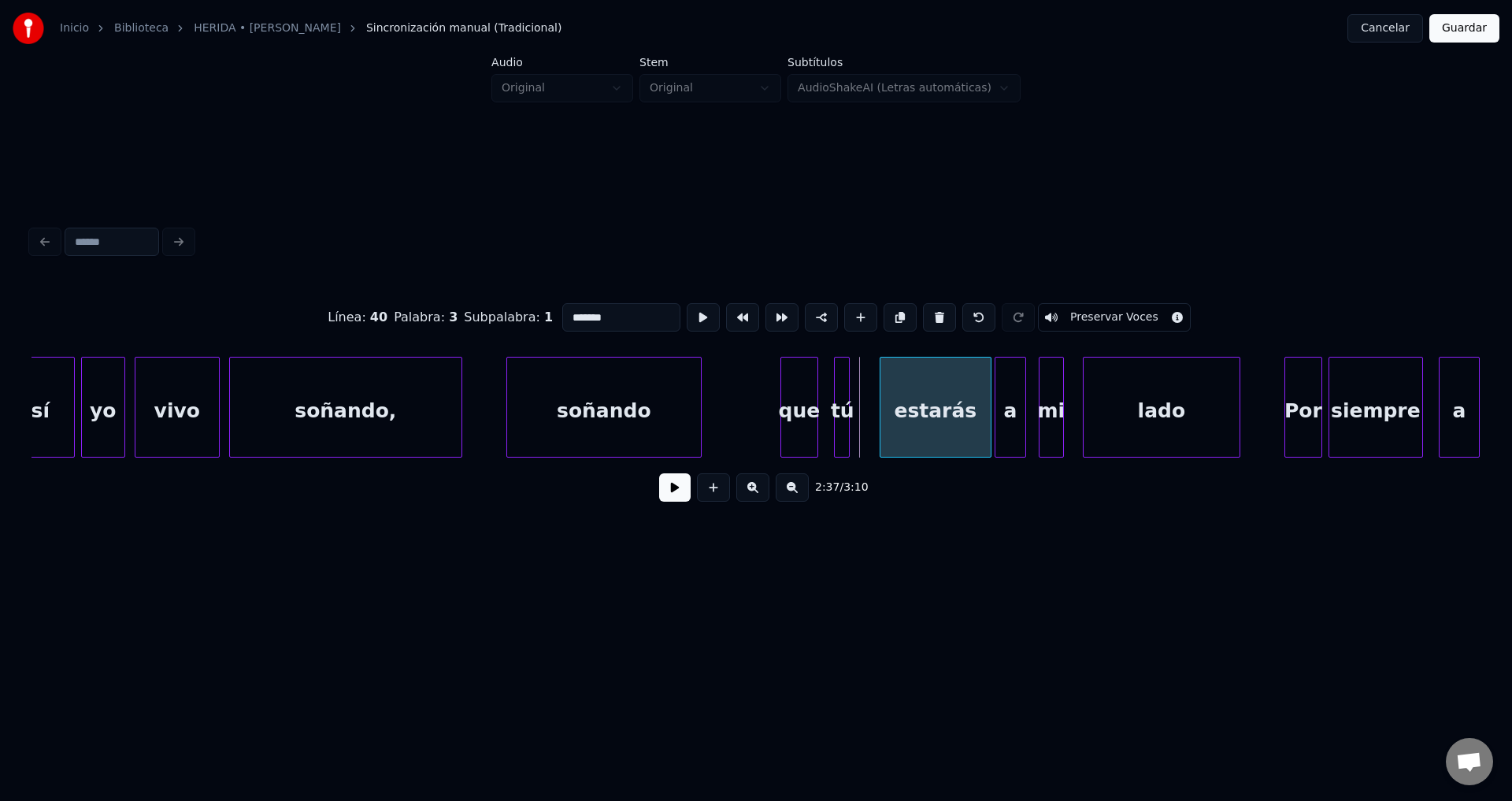
click at [883, 411] on div at bounding box center [882, 407] width 4 height 99
click at [861, 396] on div at bounding box center [858, 407] width 4 height 99
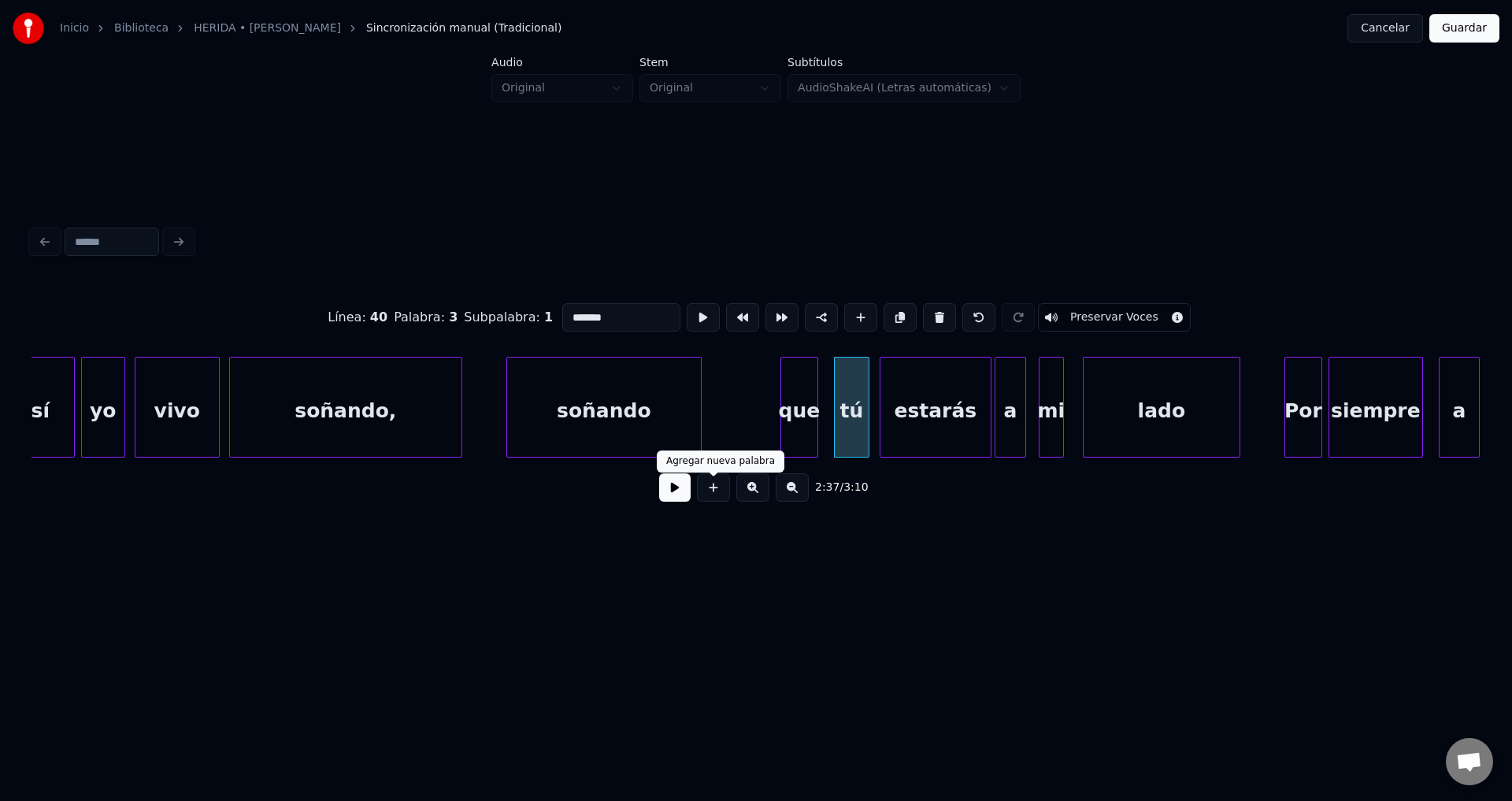
click at [668, 494] on button at bounding box center [675, 488] width 31 height 29
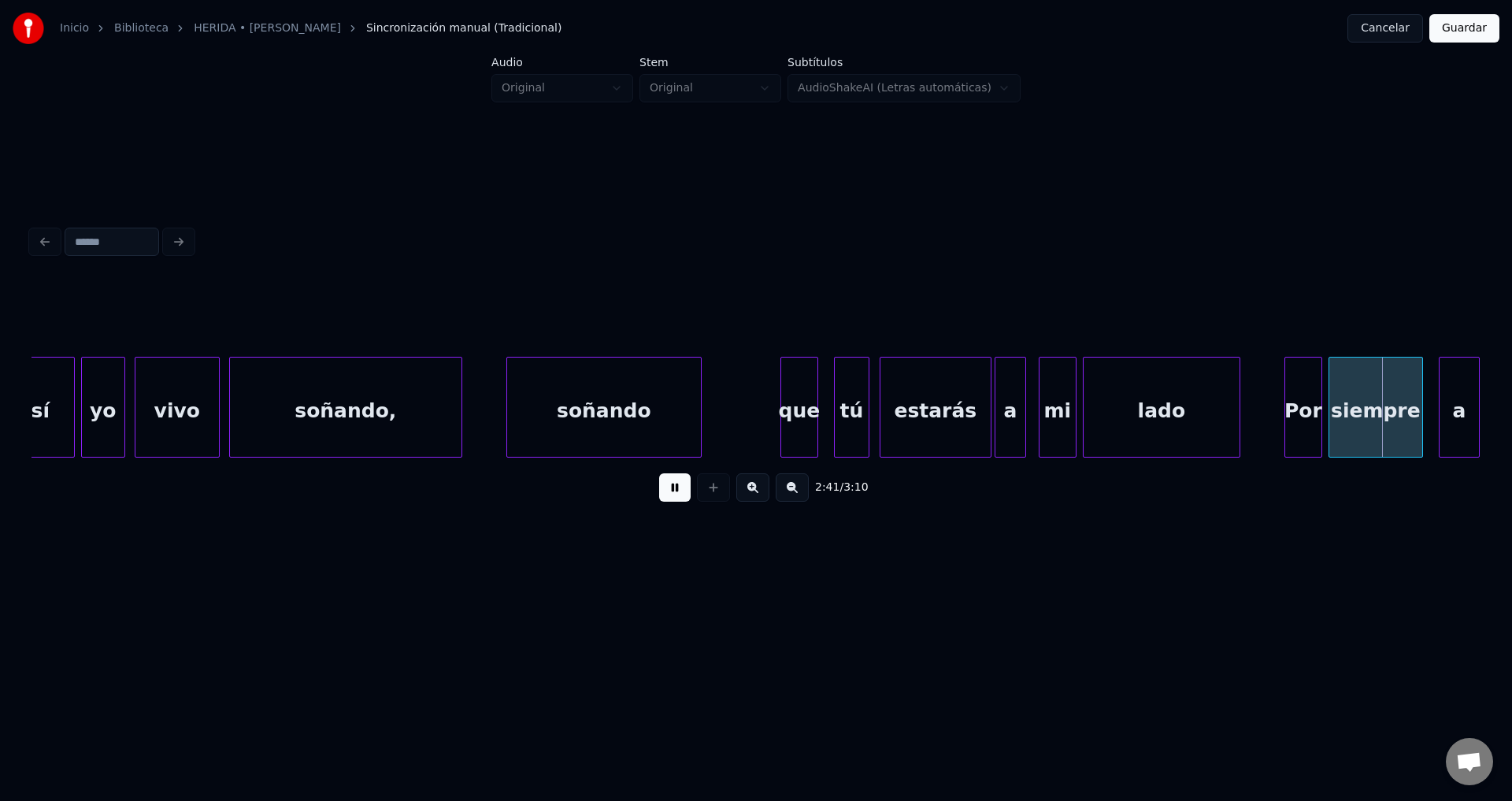
click at [1073, 403] on div at bounding box center [1073, 407] width 4 height 99
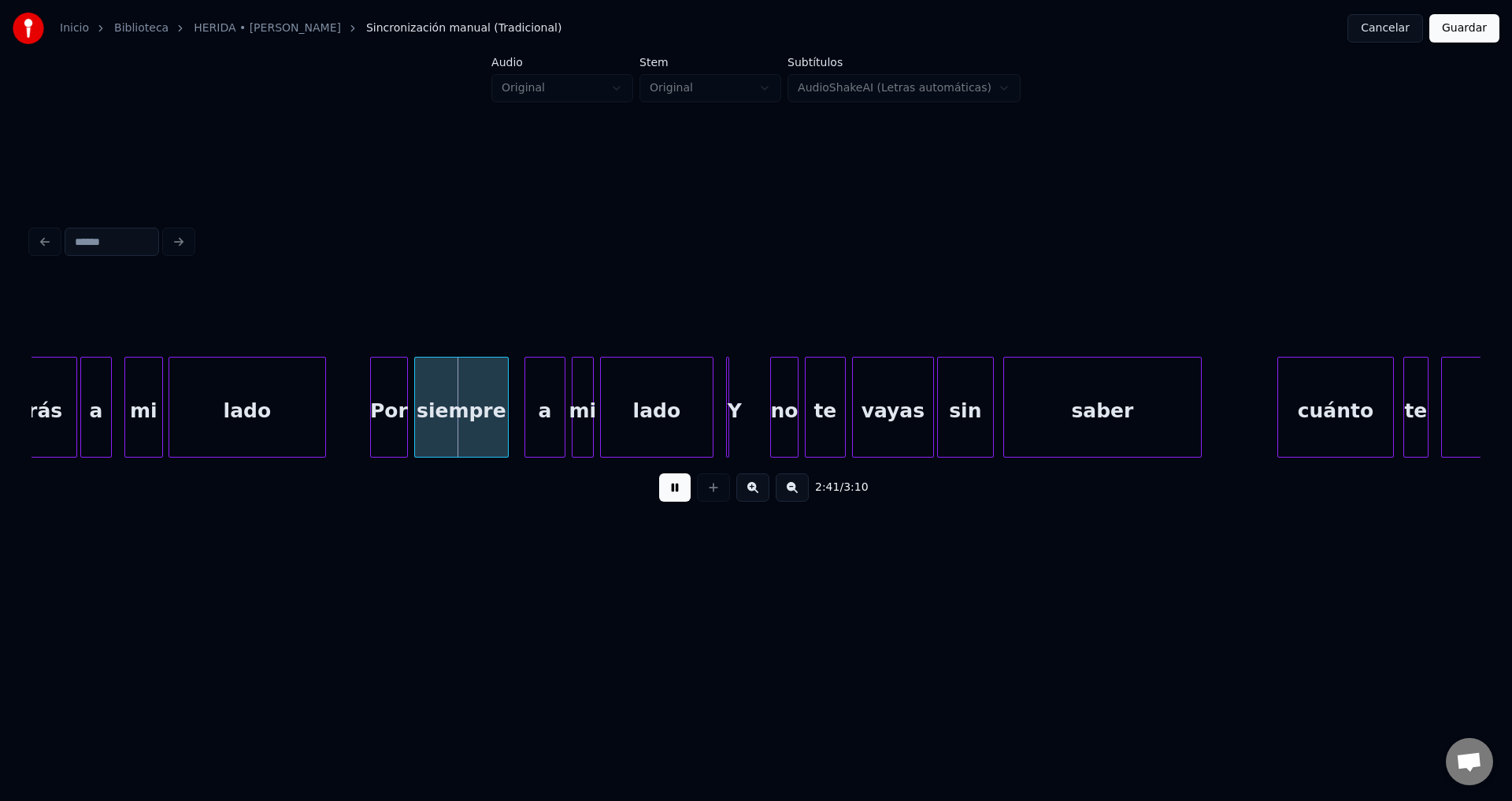
scroll to position [0, 24984]
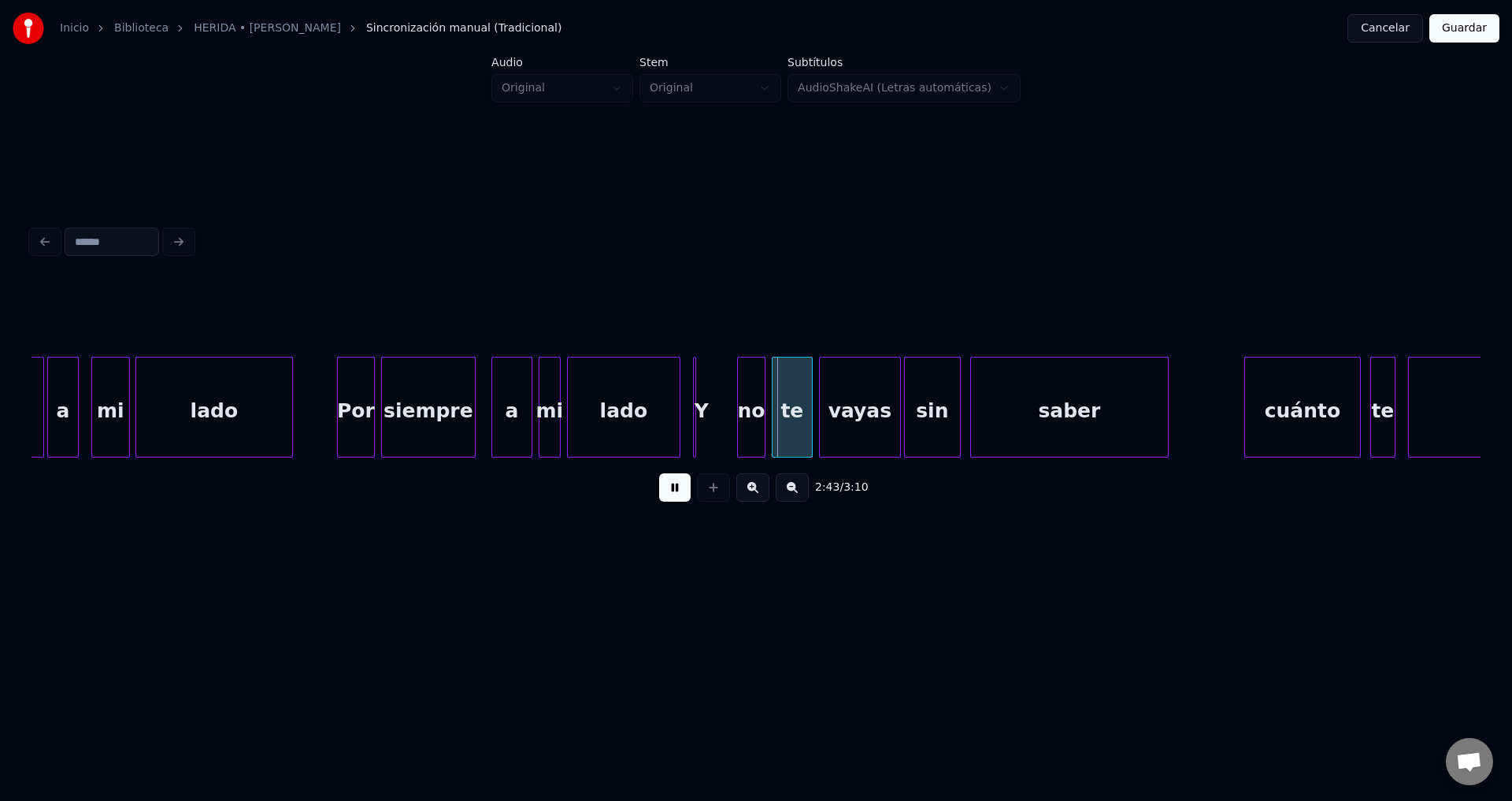
click at [699, 403] on div "Y" at bounding box center [701, 412] width 16 height 107
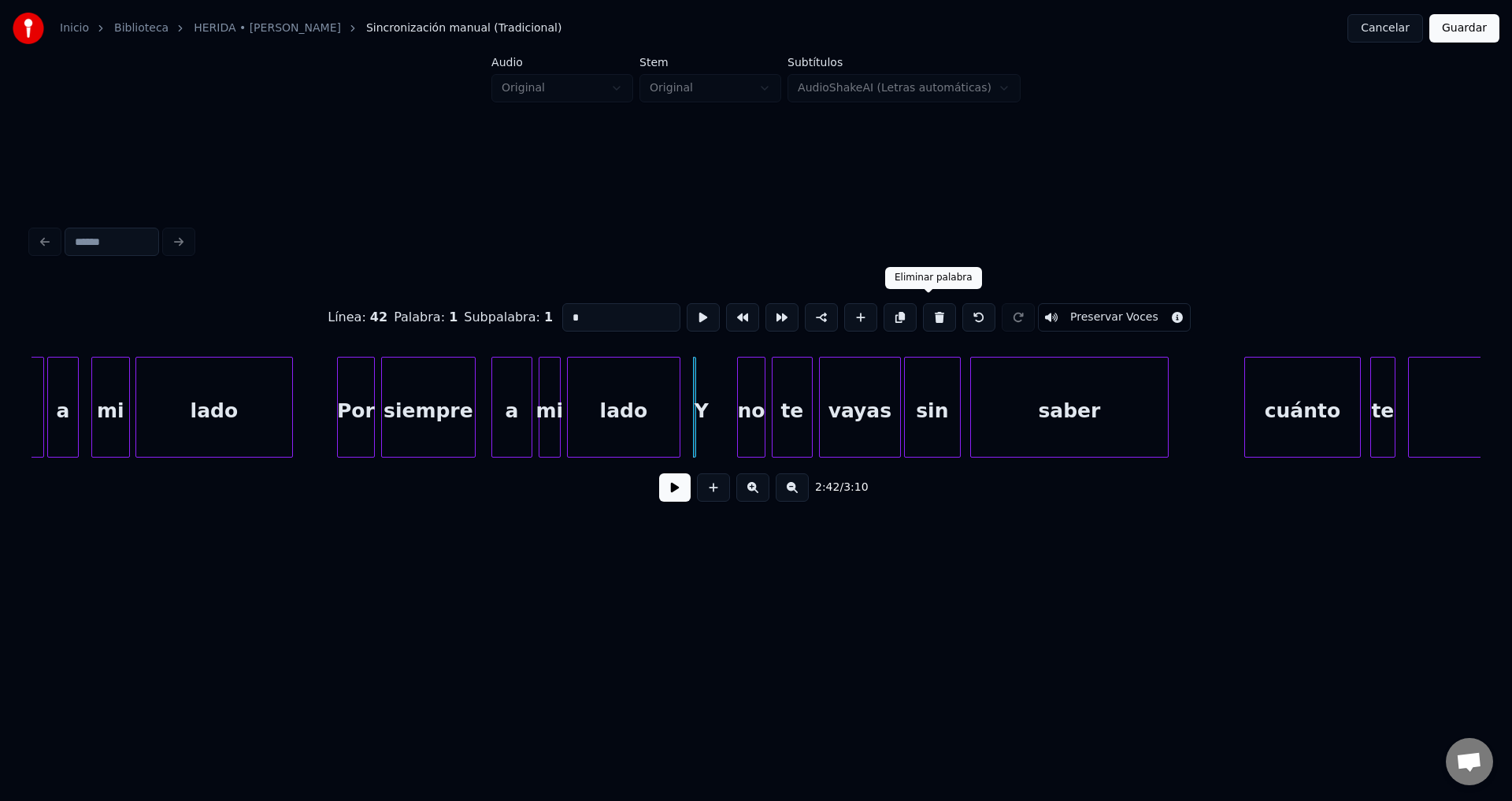
drag, startPoint x: 930, startPoint y: 311, endPoint x: 908, endPoint y: 325, distance: 26.1
click at [930, 310] on button at bounding box center [939, 318] width 33 height 29
type input "****"
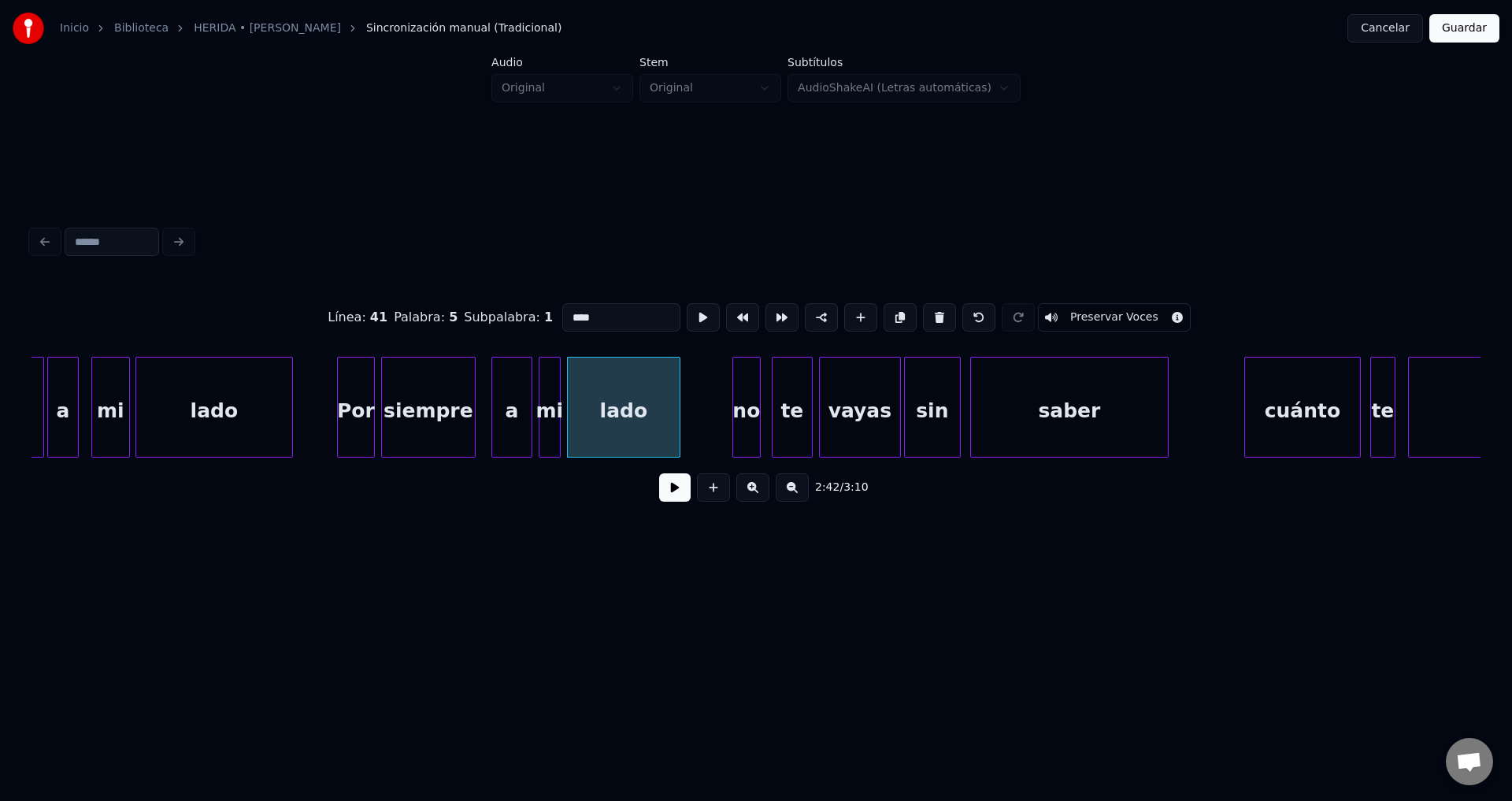
click at [744, 426] on div "no" at bounding box center [746, 412] width 27 height 107
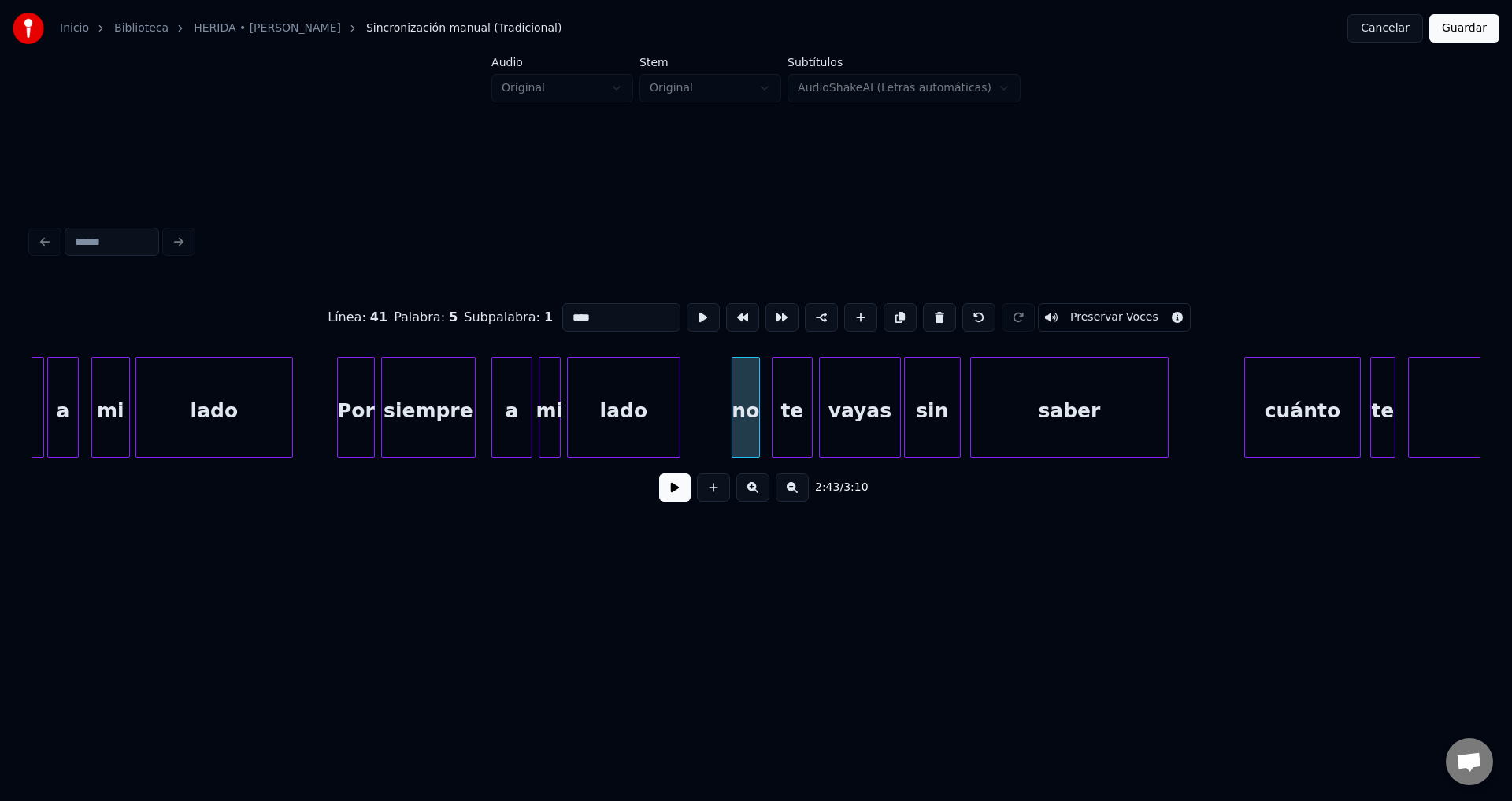
click at [678, 496] on button at bounding box center [675, 488] width 31 height 29
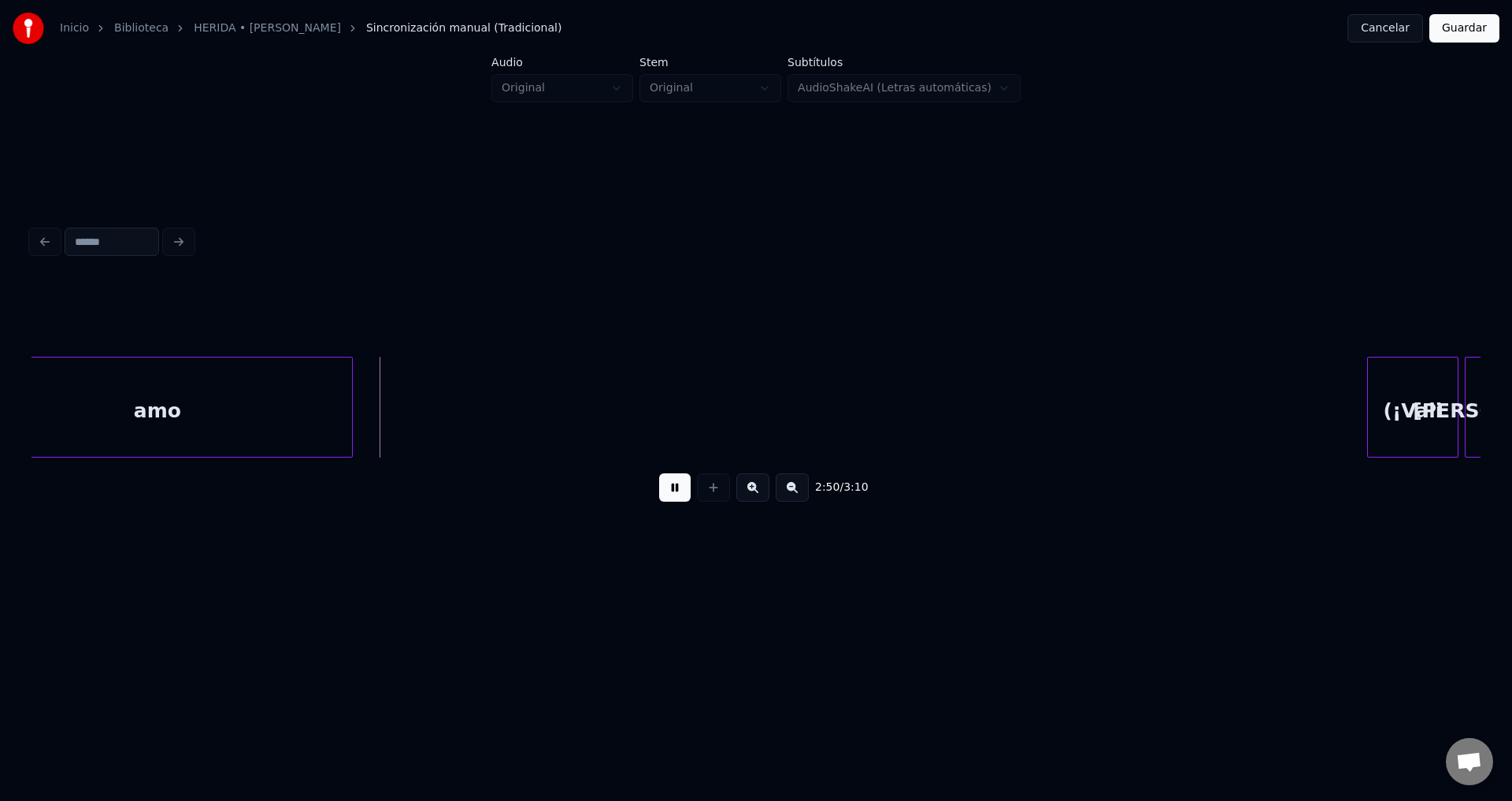
scroll to position [0, 26479]
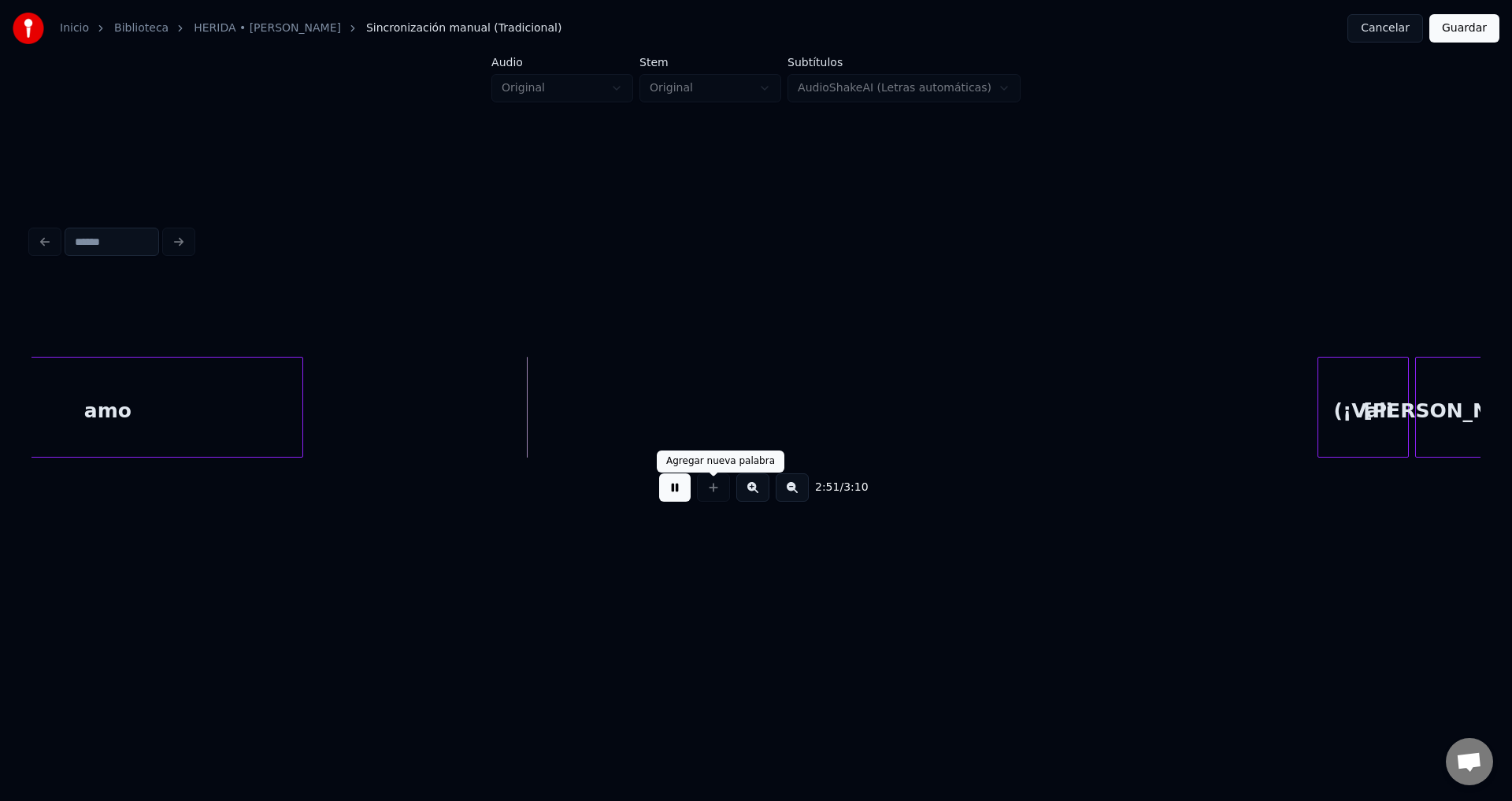
click at [677, 493] on button at bounding box center [675, 488] width 31 height 29
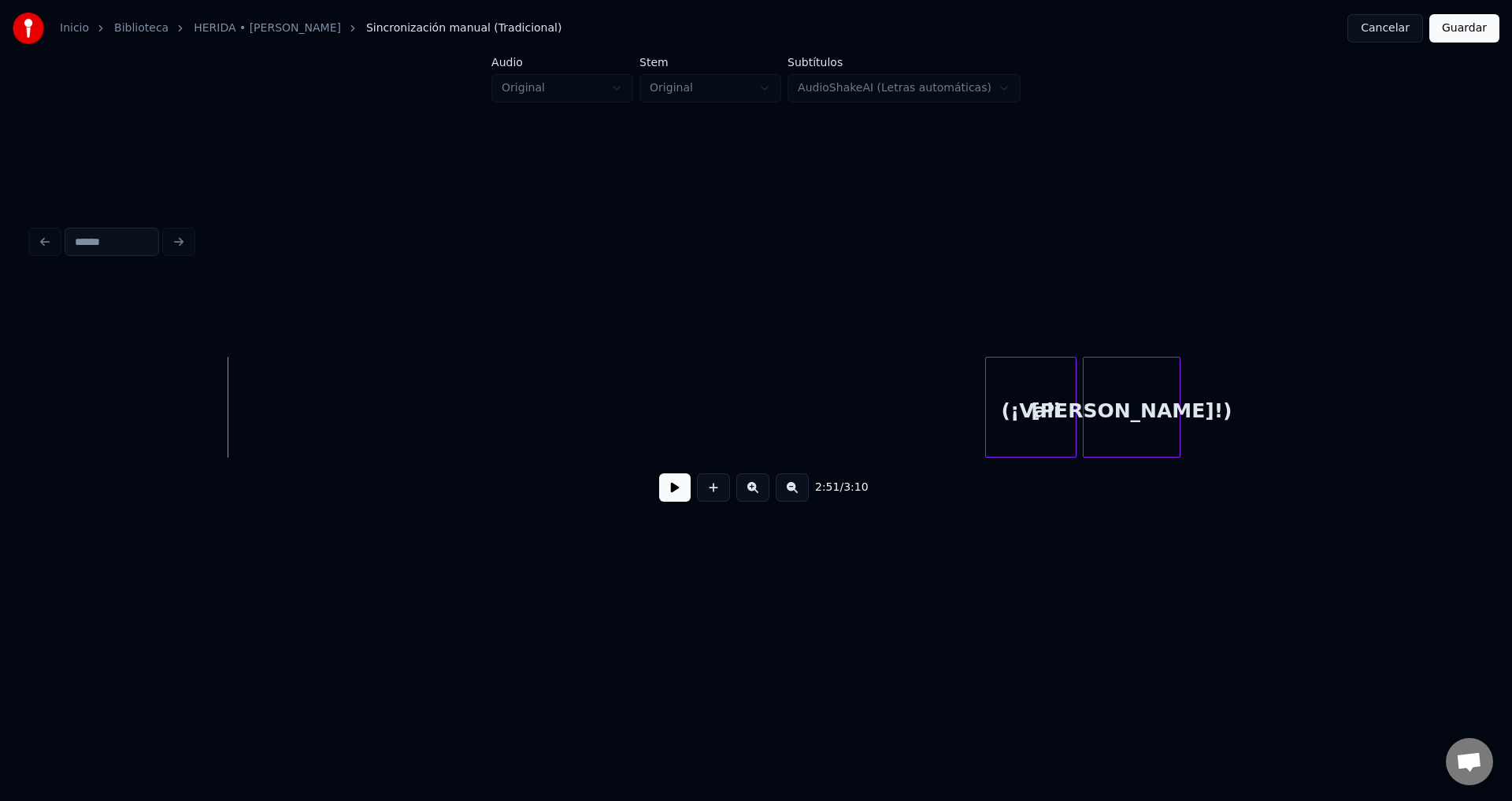
scroll to position [0, 26828]
click at [994, 376] on div "(¡Vali" at bounding box center [1014, 412] width 89 height 107
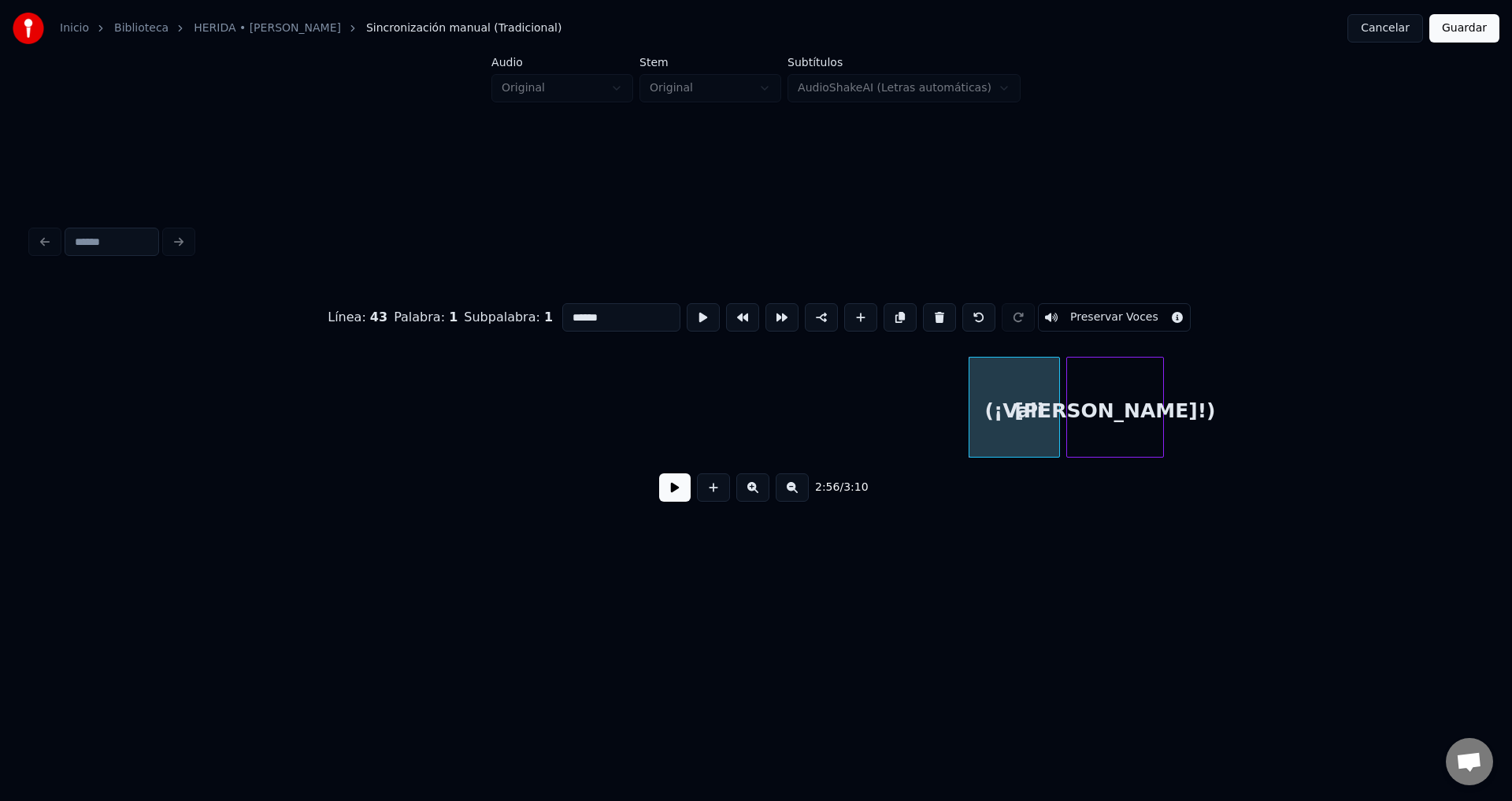
click at [926, 311] on button at bounding box center [939, 318] width 33 height 29
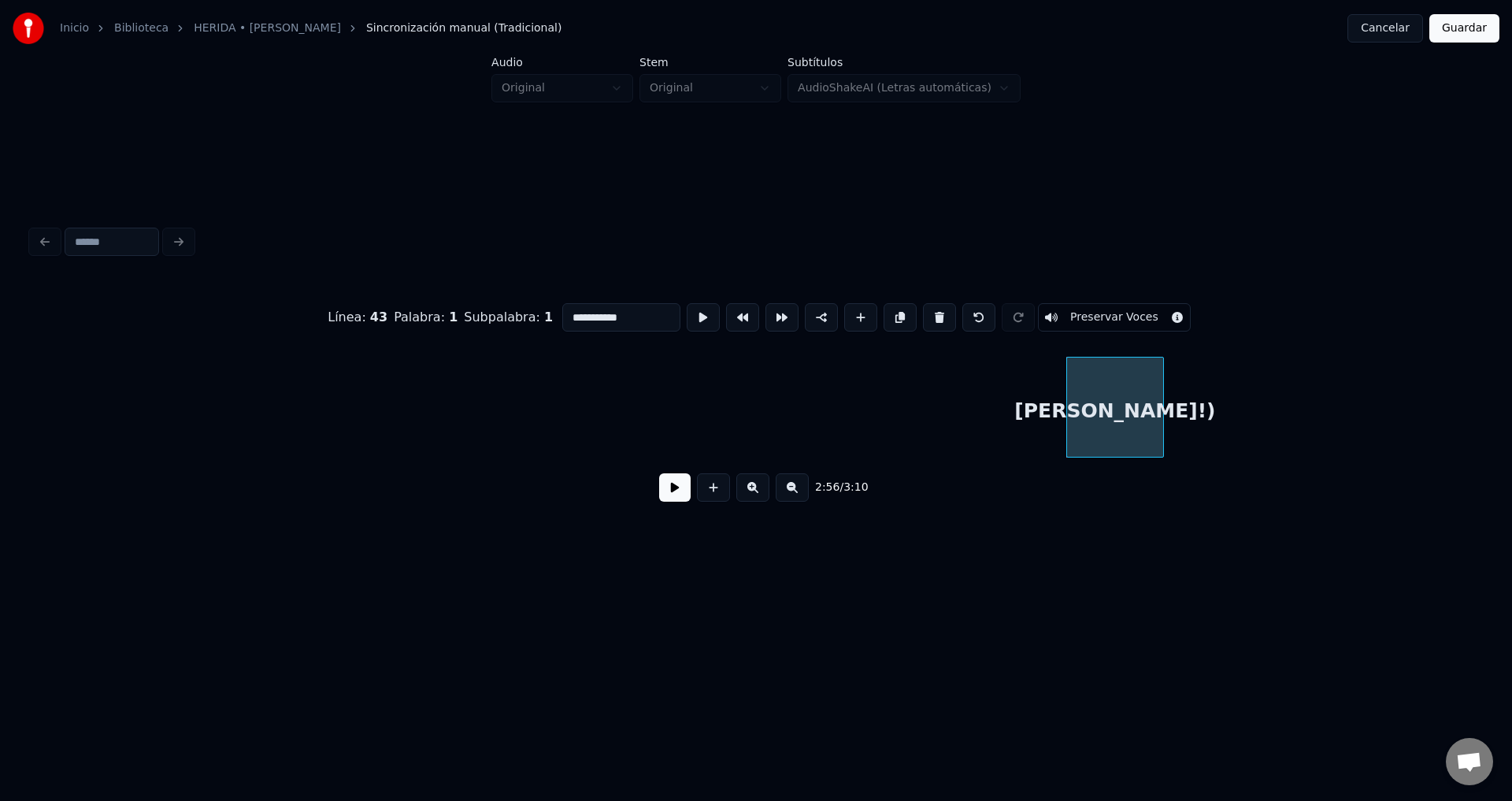
click at [1118, 392] on div "[PERSON_NAME]!)" at bounding box center [1114, 412] width 96 height 107
click at [935, 316] on button at bounding box center [939, 318] width 33 height 29
type input "***"
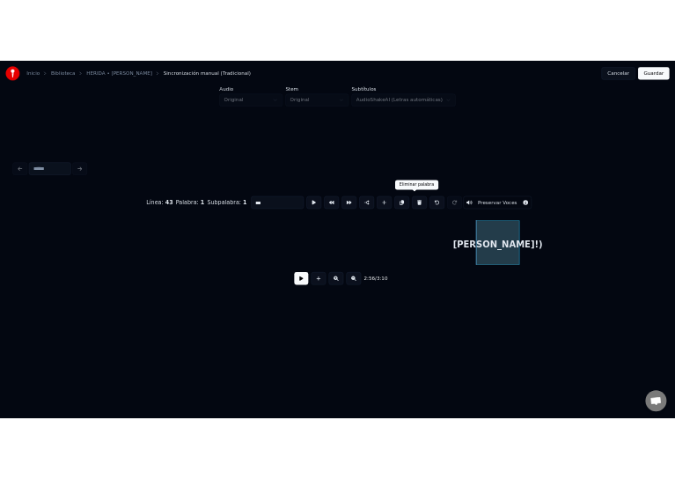
scroll to position [0, 29463]
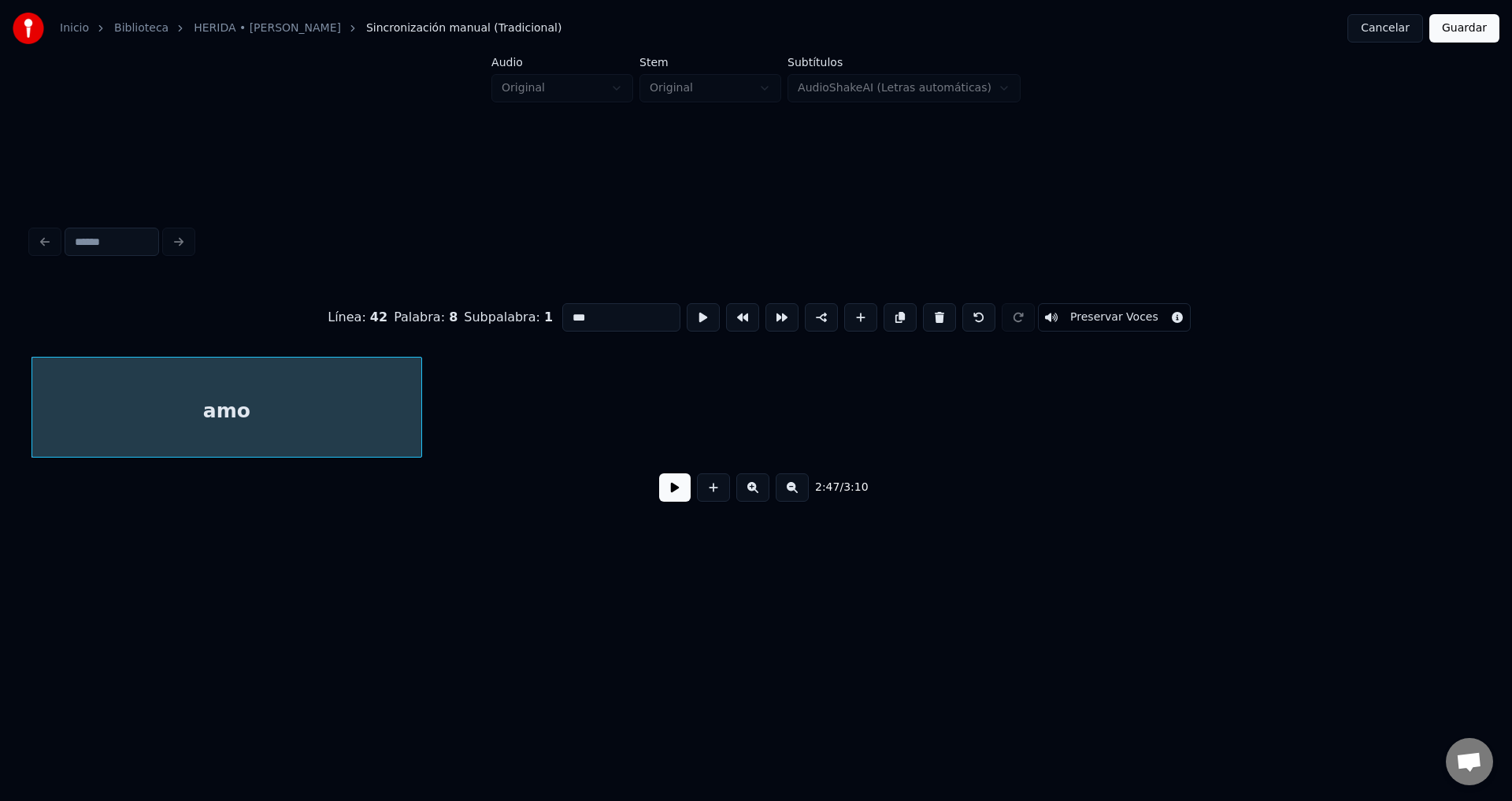
click at [1463, 30] on button "Guardar" at bounding box center [1464, 29] width 70 height 29
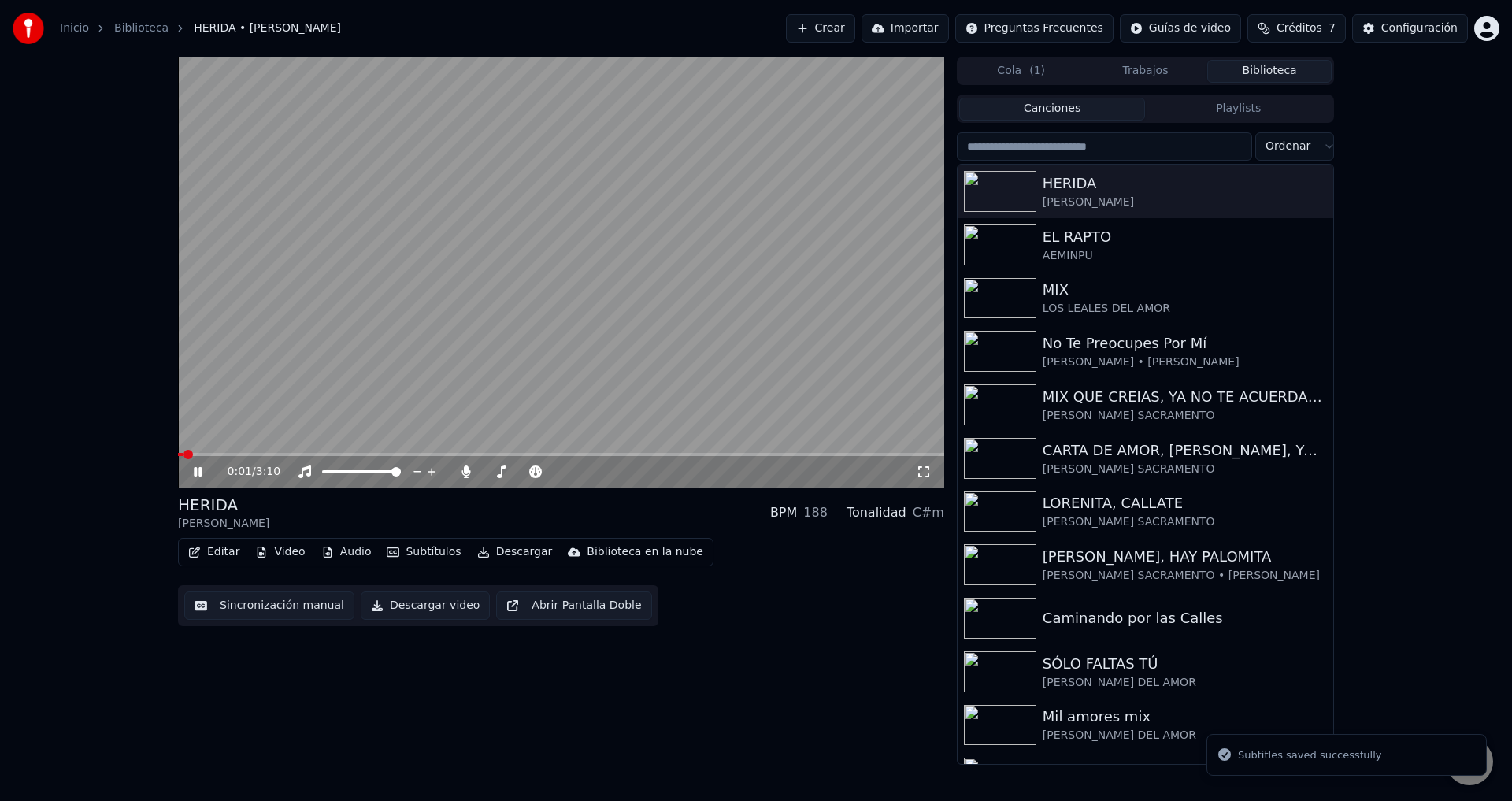
click at [515, 549] on button "Descargar" at bounding box center [514, 552] width 89 height 22
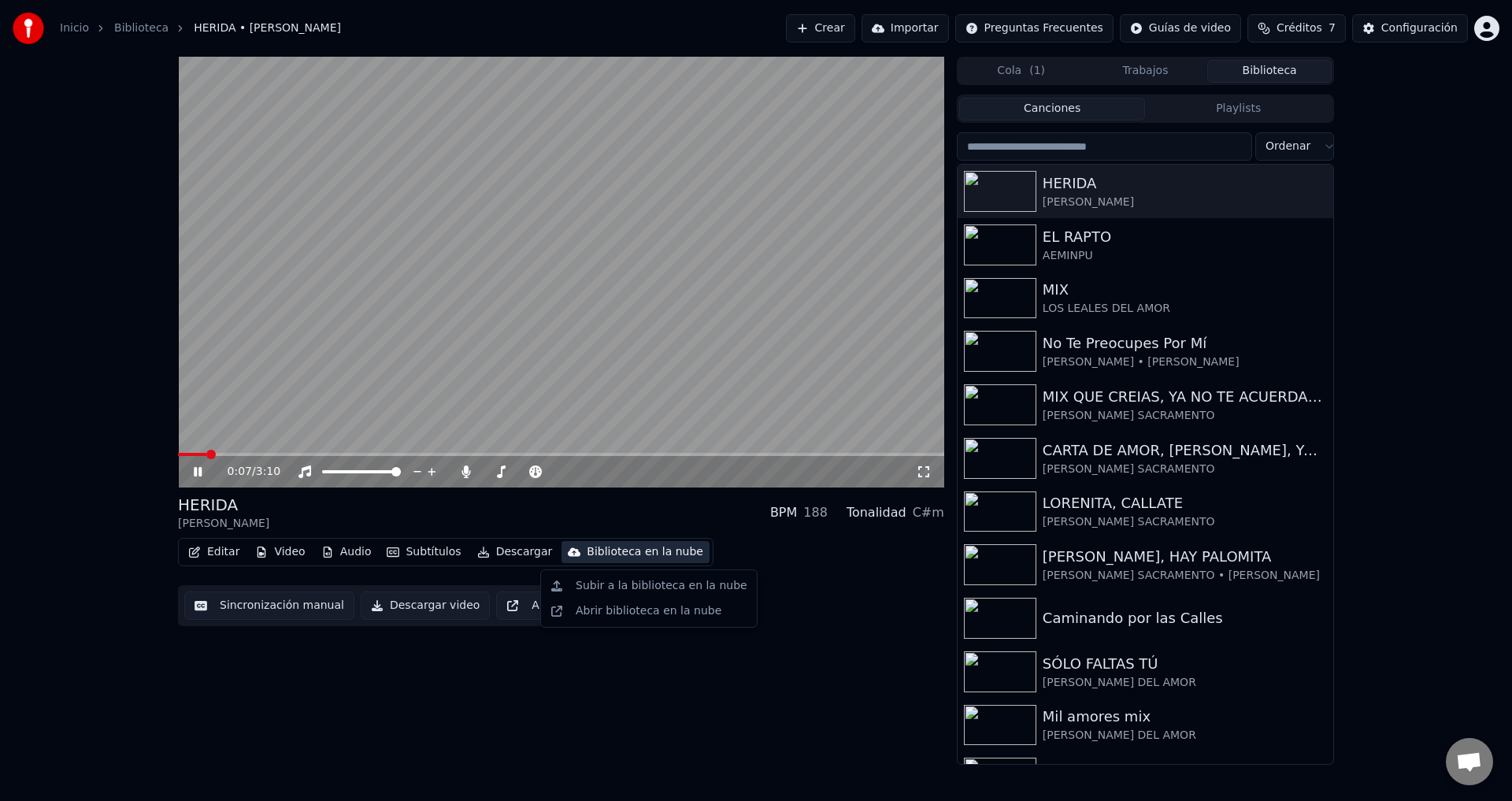
drag, startPoint x: 536, startPoint y: 308, endPoint x: 680, endPoint y: 638, distance: 360.0
click at [680, 638] on div "0:07 / 3:10 HERIDA [PERSON_NAME] BPM 188 Tonalidad C#m Editar Video Audio Subtí…" at bounding box center [561, 410] width 766 height 708
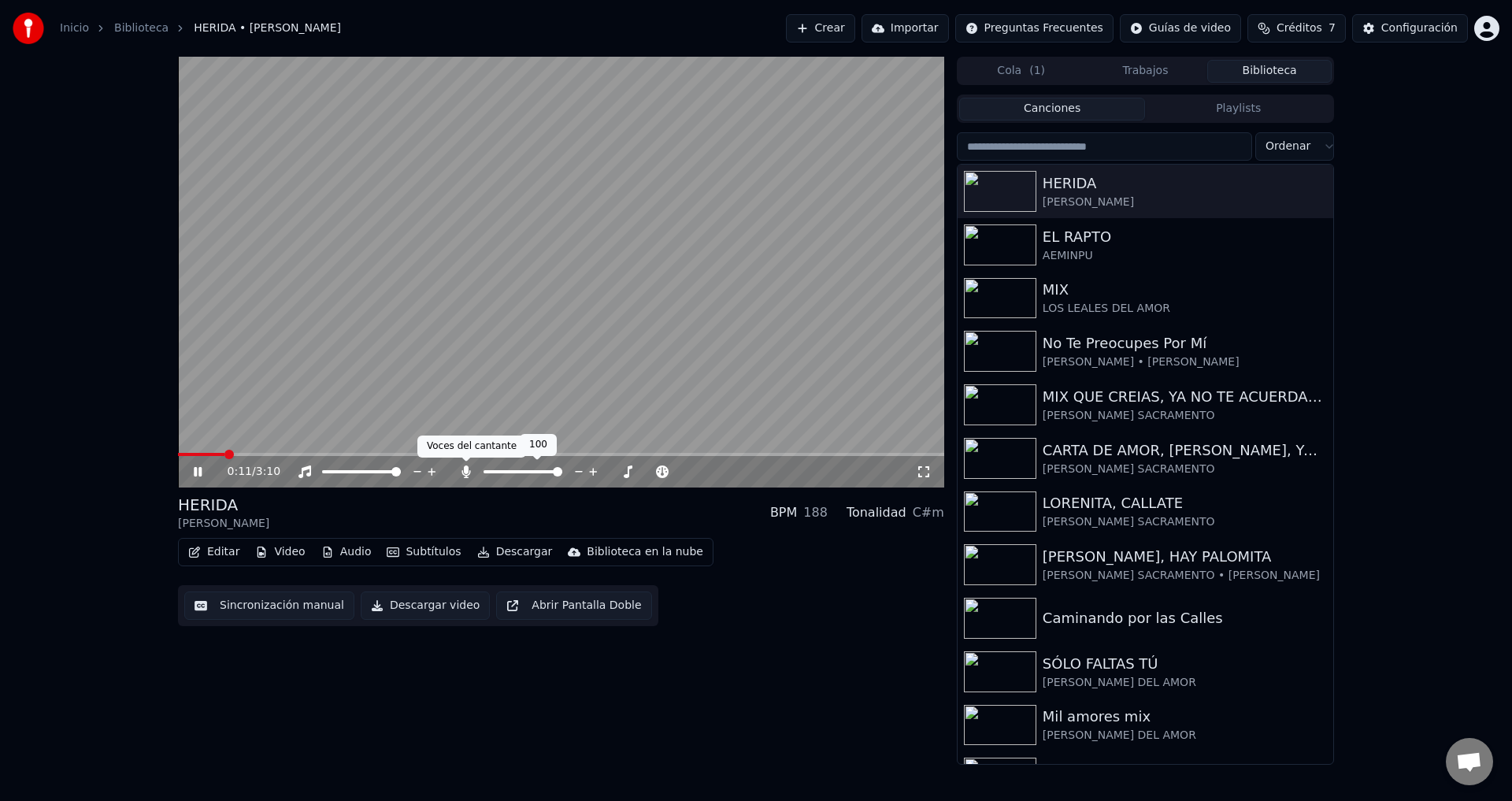
click at [464, 472] on icon at bounding box center [466, 472] width 9 height 13
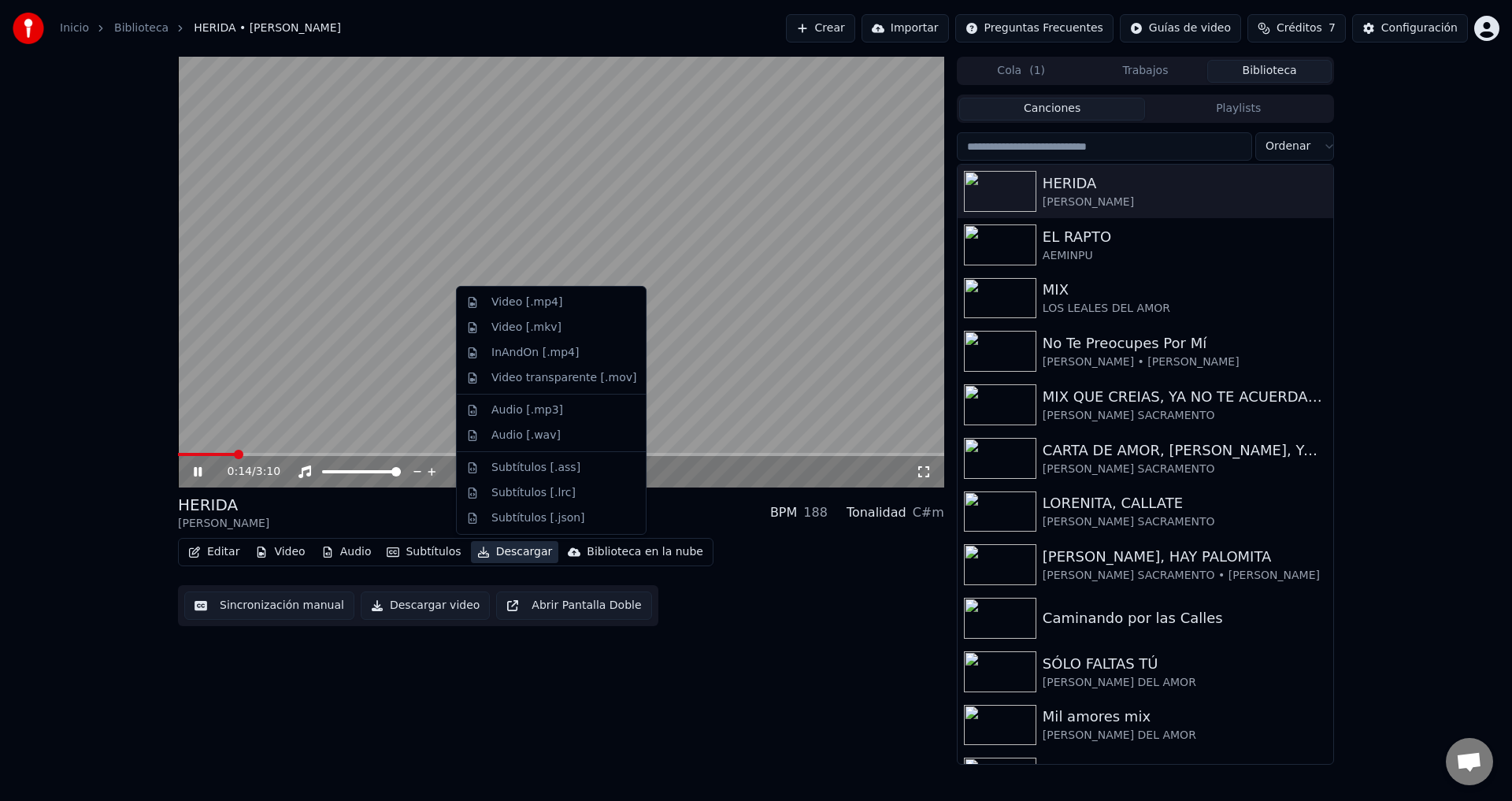
click at [514, 554] on button "Descargar" at bounding box center [514, 552] width 89 height 22
click at [523, 301] on div "Video [.mp4]" at bounding box center [526, 303] width 71 height 16
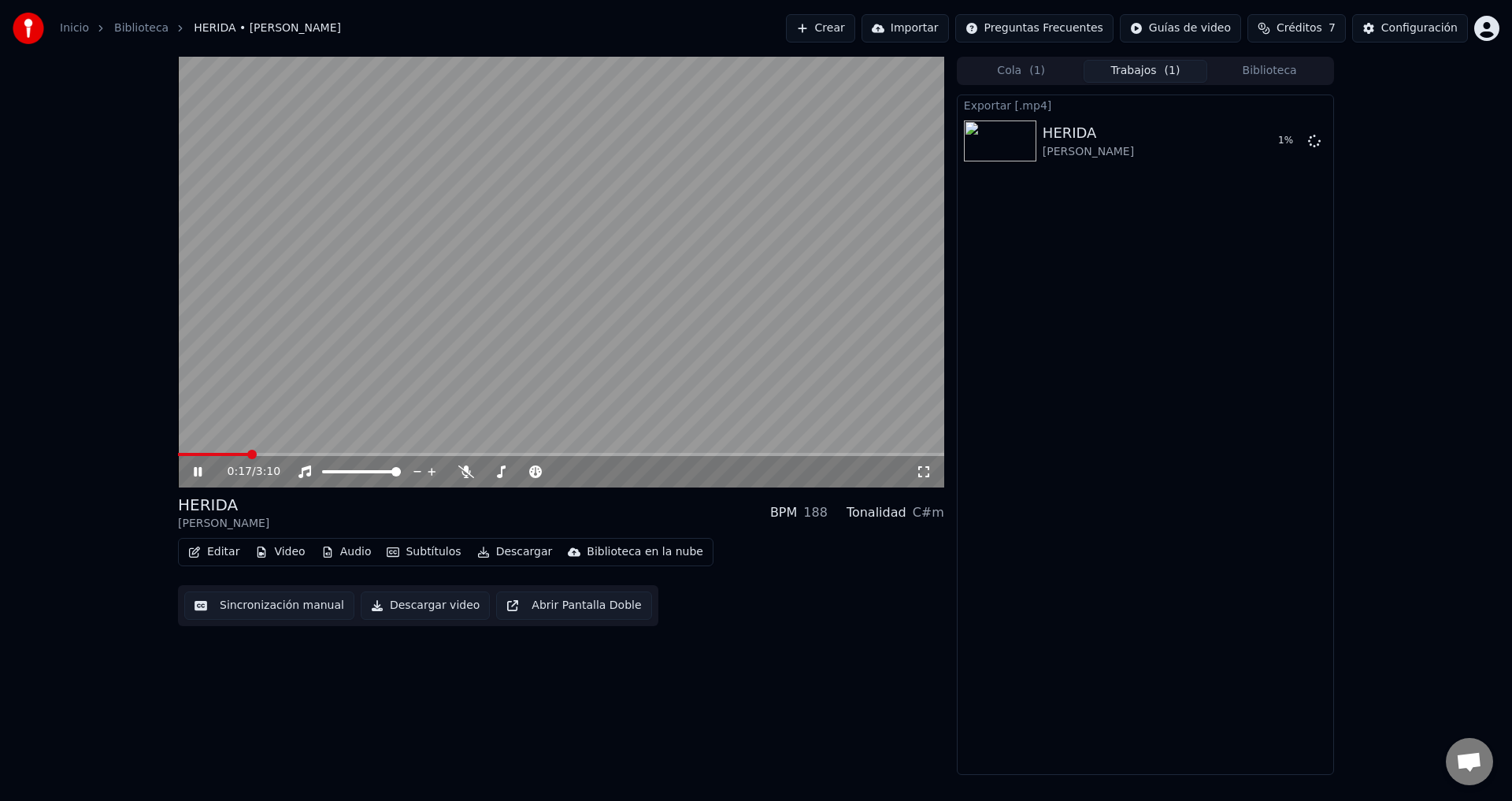
click at [199, 471] on icon at bounding box center [208, 472] width 37 height 13
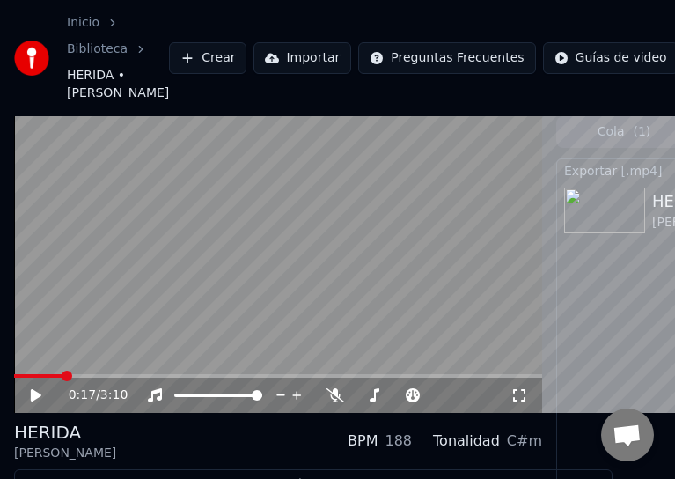
scroll to position [1533, 0]
